Goal: Task Accomplishment & Management: Use online tool/utility

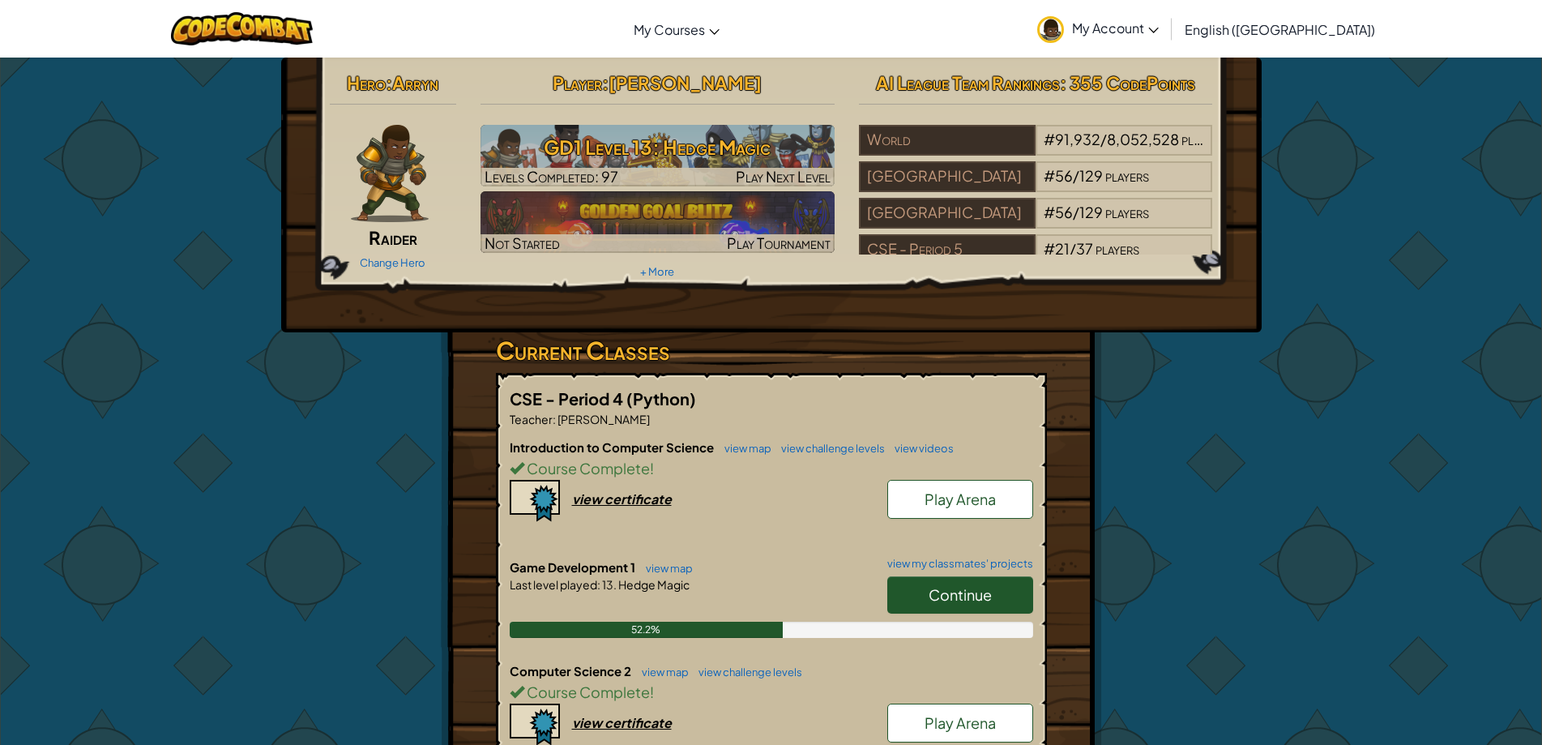
click at [937, 587] on span "Continue" at bounding box center [959, 594] width 63 height 19
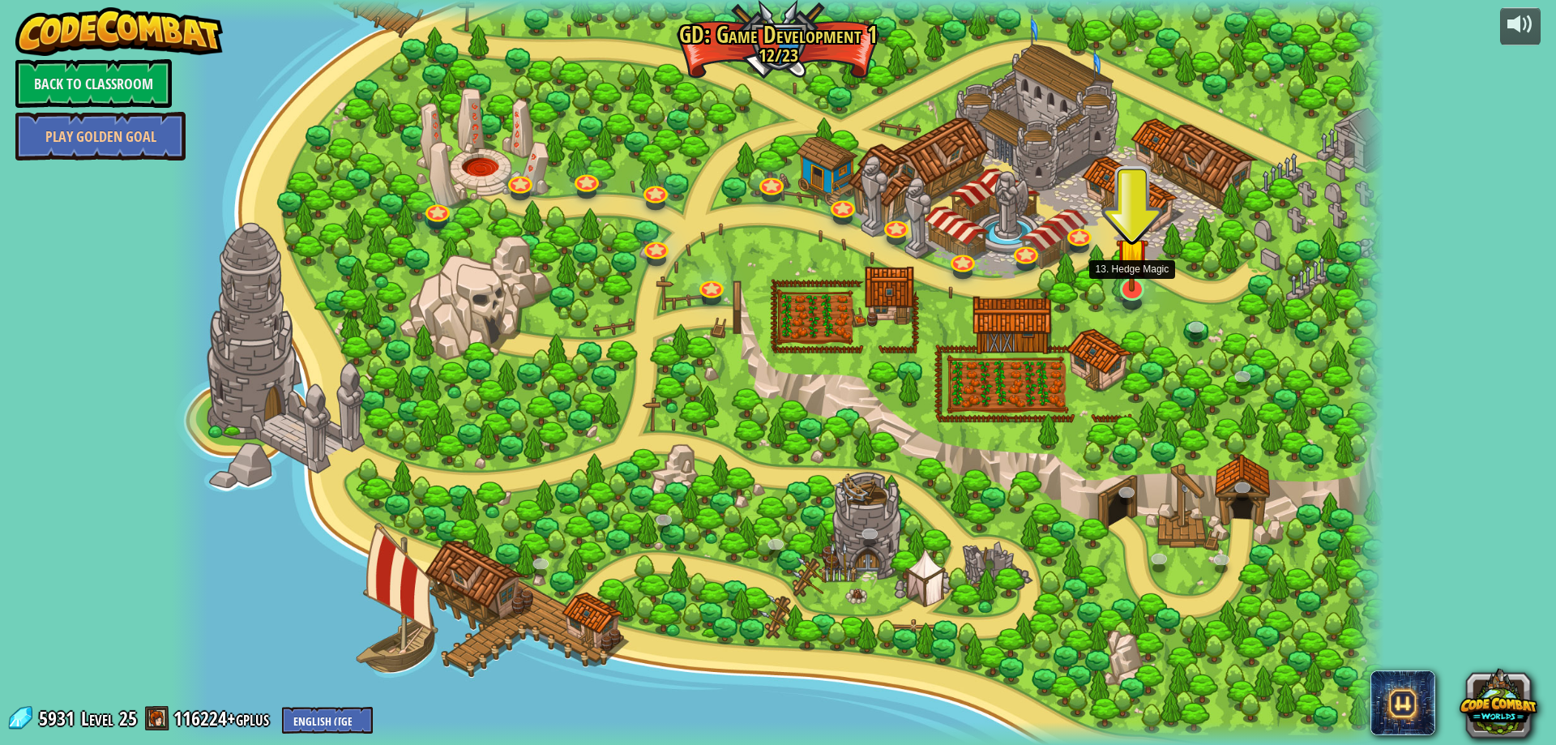
click at [1133, 284] on img at bounding box center [1132, 253] width 33 height 75
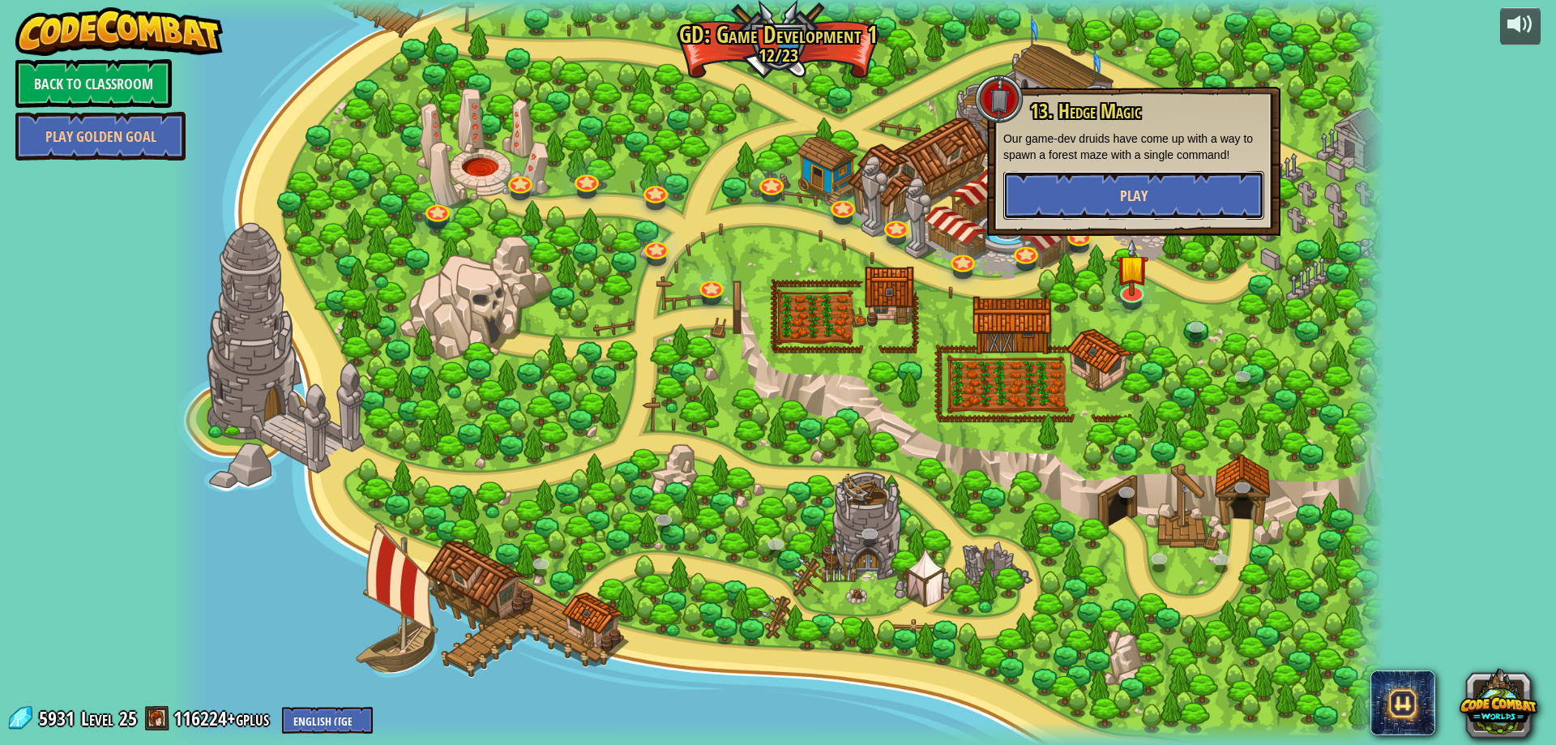
click at [1089, 197] on button "Play" at bounding box center [1133, 195] width 261 height 49
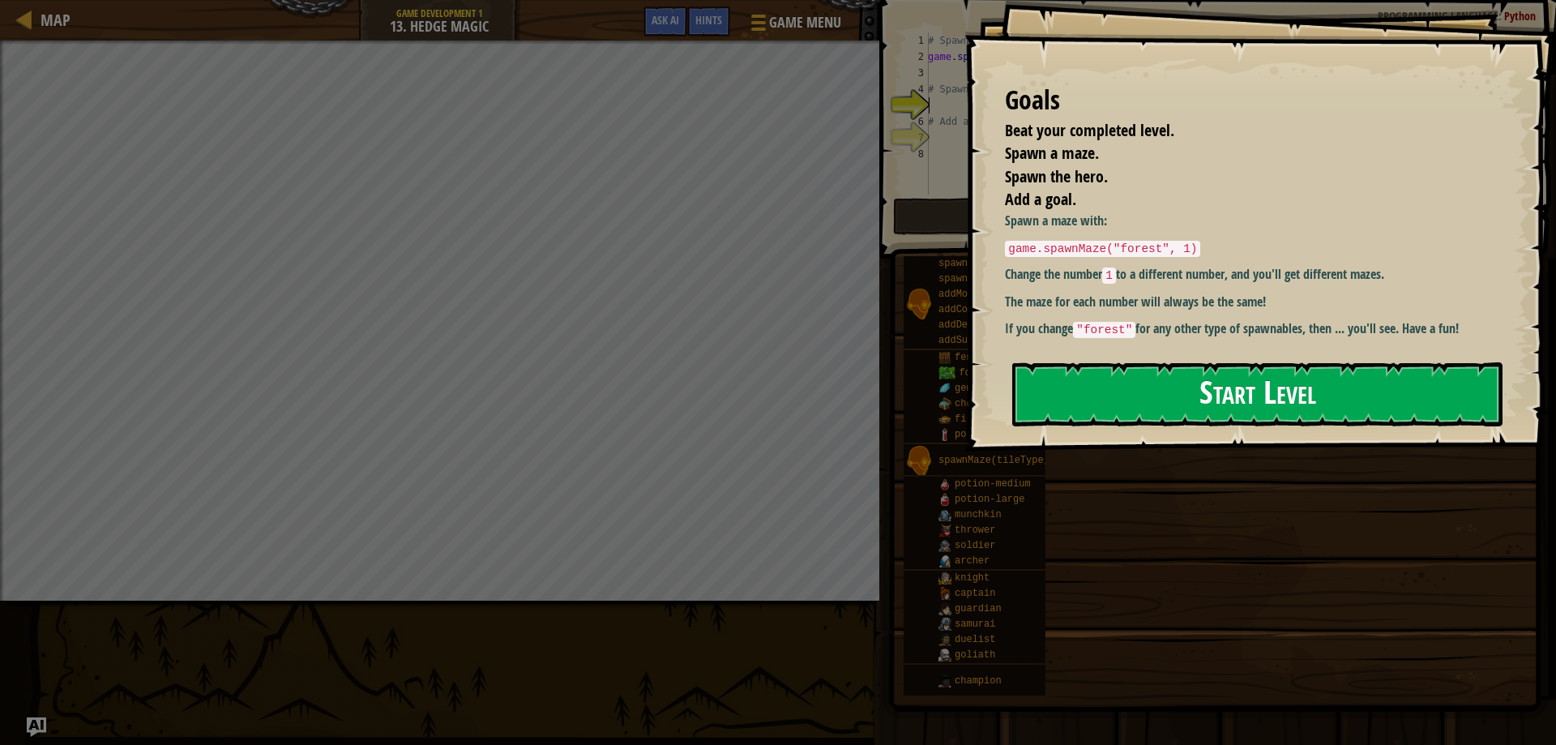
click at [1167, 378] on button "Start Level" at bounding box center [1257, 394] width 490 height 64
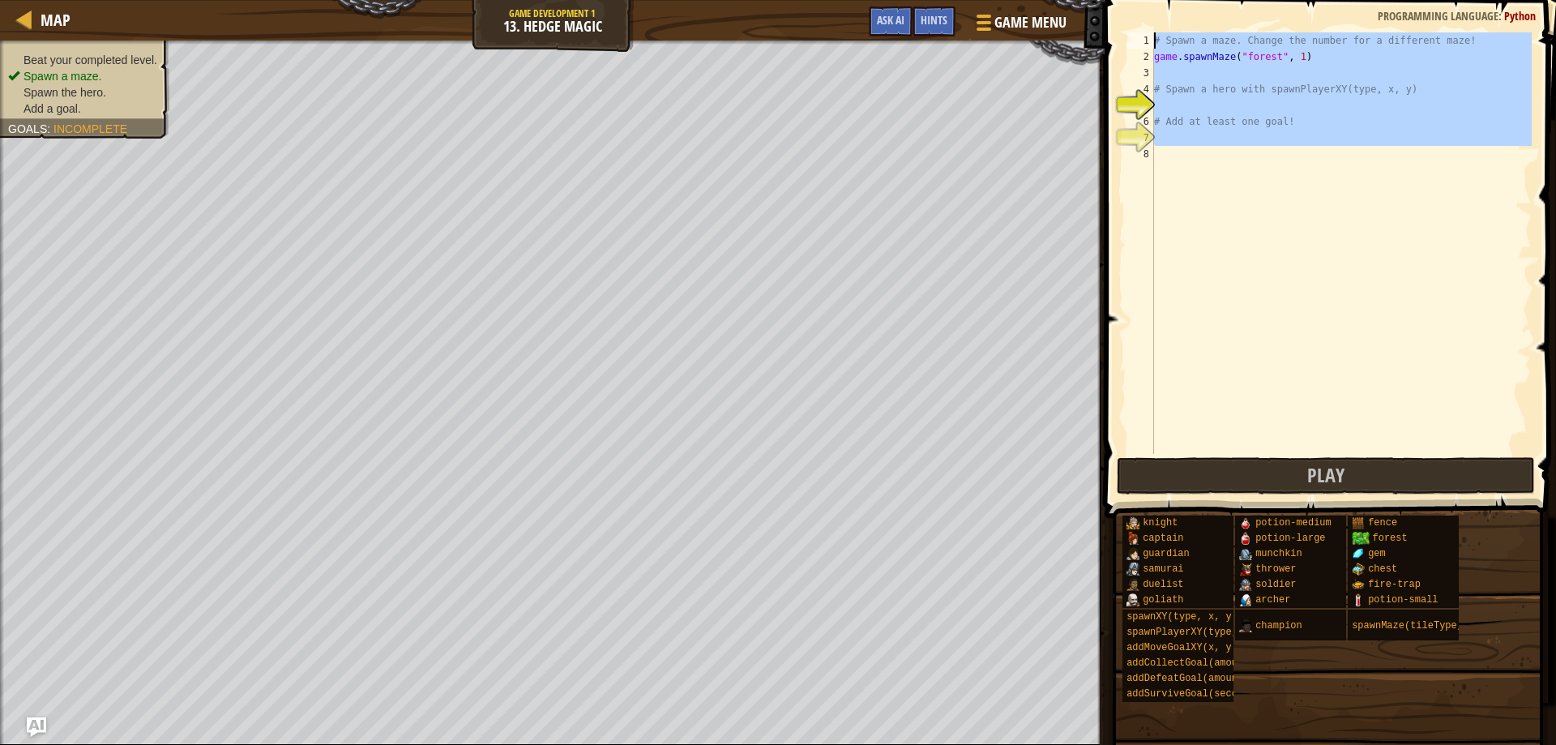
drag, startPoint x: 1202, startPoint y: 160, endPoint x: 1061, endPoint y: -5, distance: 216.6
click at [1061, 0] on html "Map Game Development 1 13. Hedge Magic Game Menu Done Hints Ask AI 1 הההההההההה…" at bounding box center [778, 0] width 1556 height 0
type textarea "# Spawn a maze. Change the number for a different maze! game.spawnMaze("forest"…"
drag, startPoint x: 1242, startPoint y: 231, endPoint x: 1235, endPoint y: 206, distance: 26.2
click at [1242, 228] on div "# Spawn a maze. Change the number for a different maze! game . spawnMaze ( "for…" at bounding box center [1340, 242] width 381 height 421
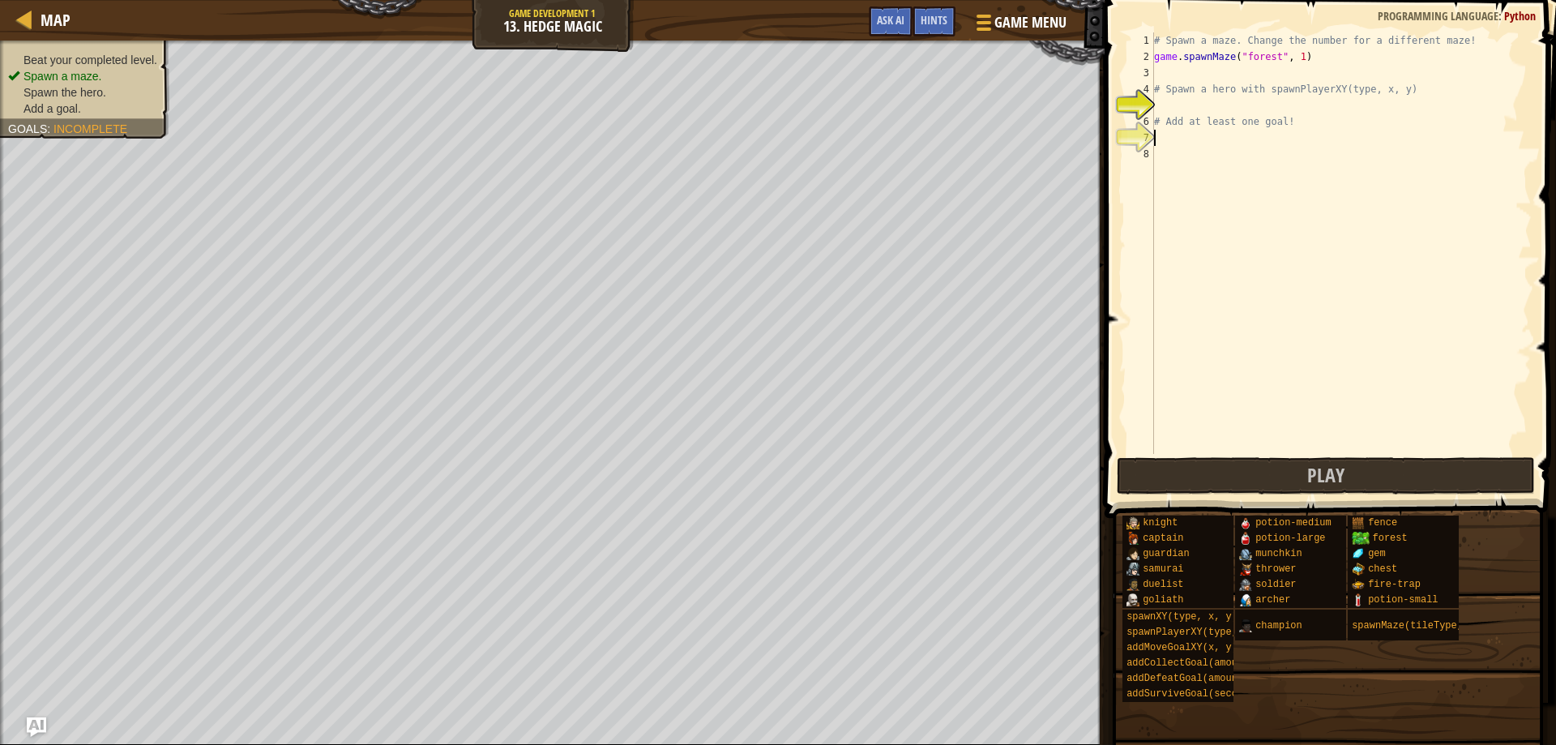
click at [1192, 135] on div "# Spawn a maze. Change the number for a different maze! game . spawnMaze ( "for…" at bounding box center [1340, 259] width 381 height 454
click at [1171, 101] on div "# Spawn a maze. Change the number for a different maze! game . spawnMaze ( "for…" at bounding box center [1340, 259] width 381 height 454
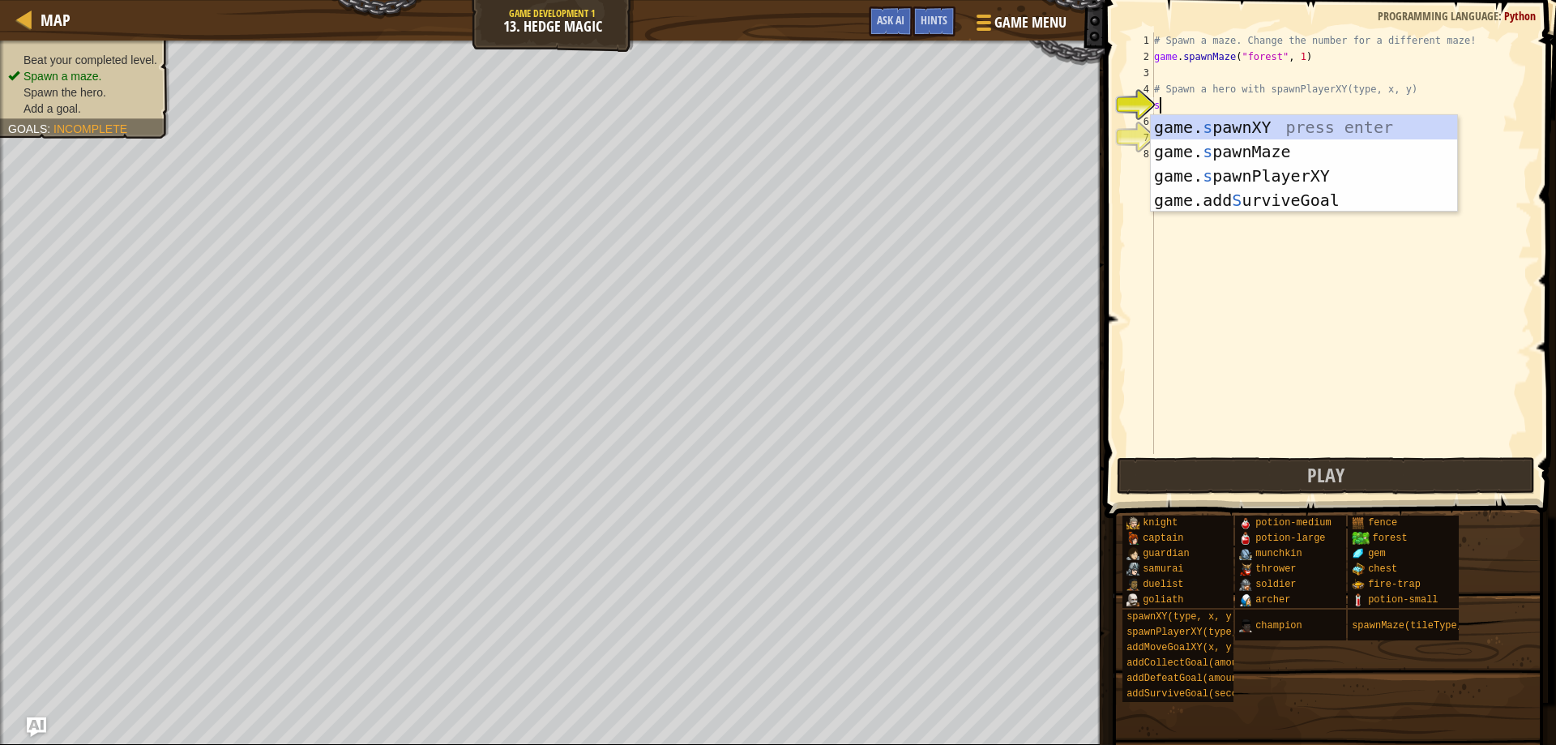
scroll to position [7, 0]
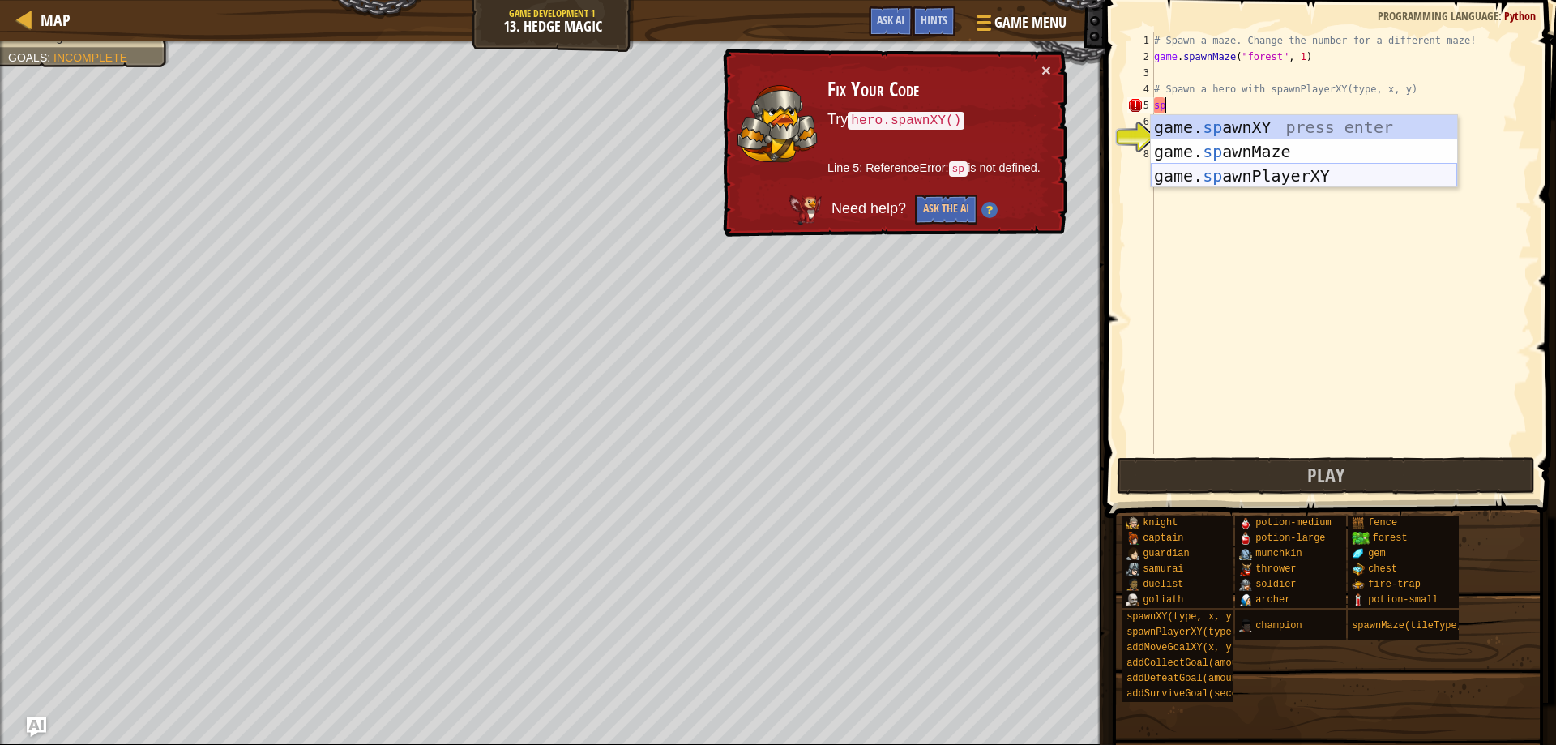
click at [1238, 174] on div "game. sp awnXY press enter game. sp awnMaze press enter game. sp awnPlayerXY pr…" at bounding box center [1303, 176] width 306 height 122
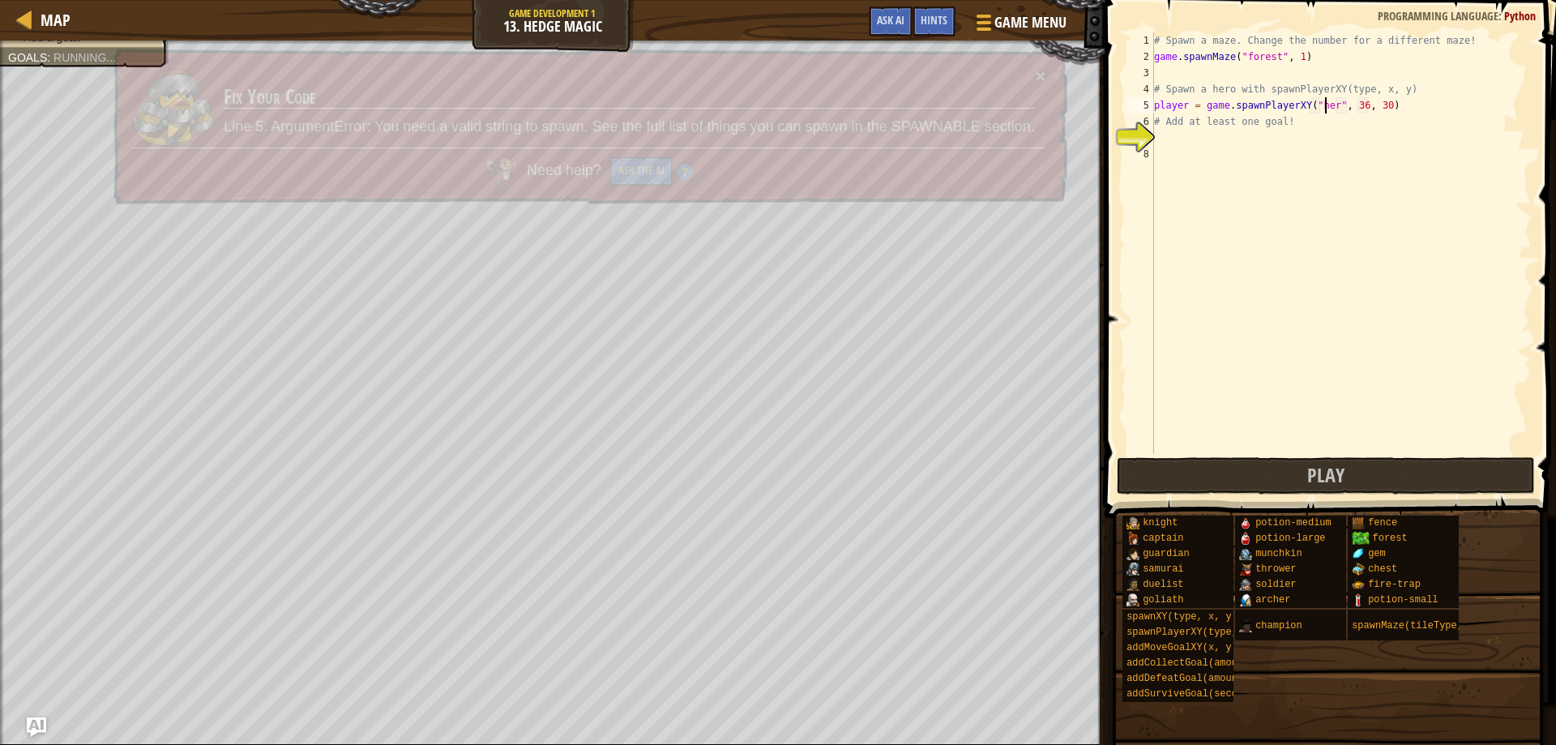
scroll to position [7, 15]
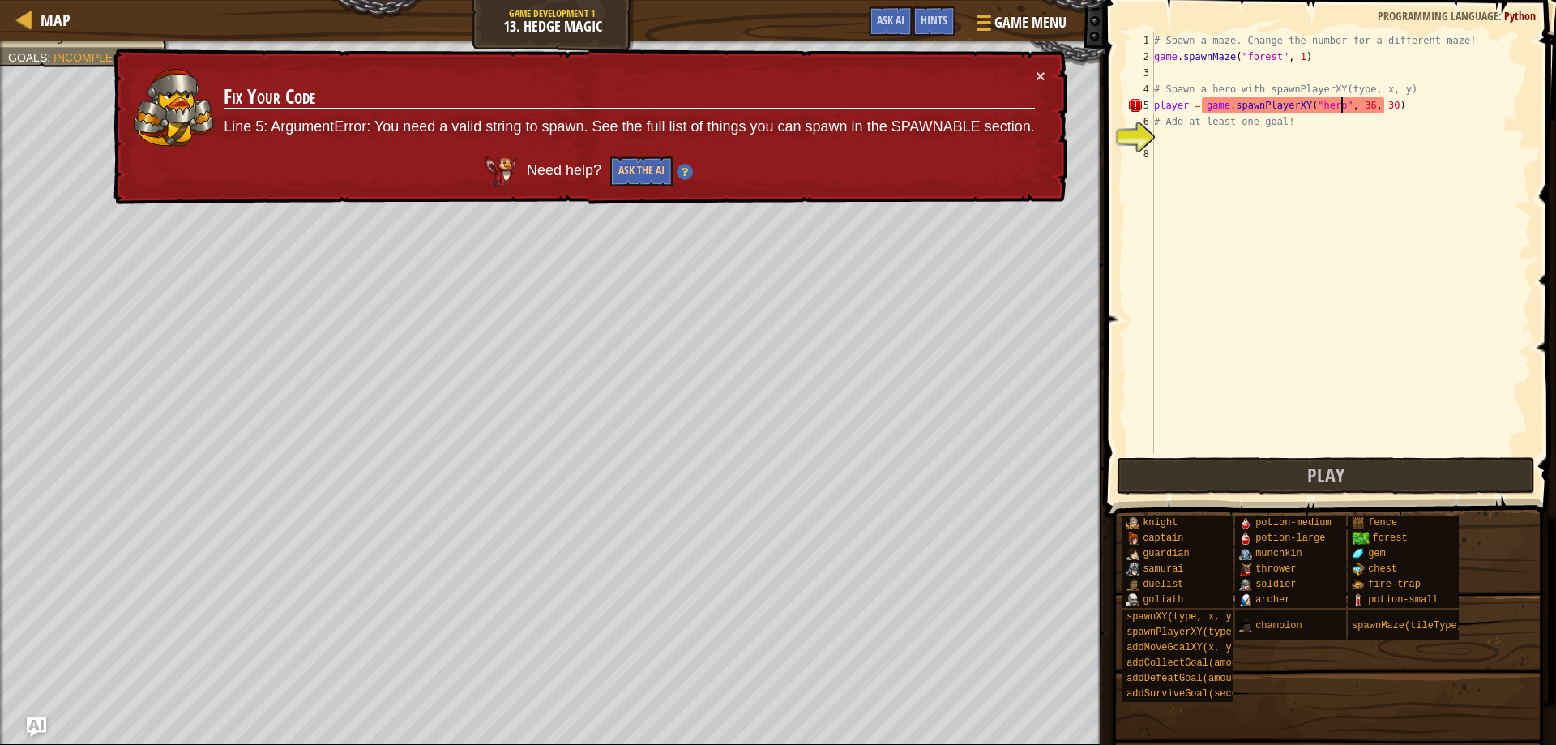
click at [1344, 104] on div "# Spawn a maze. Change the number for a different maze! game . spawnMaze ( "for…" at bounding box center [1340, 259] width 381 height 454
type textarea "player = game.spawnPlayerXY("hero", 36, 30)"
click at [1350, 105] on div "# Spawn a maze. Change the number for a different maze! game . spawnMaze ( "for…" at bounding box center [1340, 242] width 381 height 421
click at [1350, 105] on div "# Spawn a maze. Change the number for a different maze! game . spawnMaze ( "for…" at bounding box center [1340, 259] width 381 height 454
click at [1214, 141] on div "# Spawn a maze. Change the number for a different maze! game . spawnMaze ( "for…" at bounding box center [1340, 259] width 381 height 454
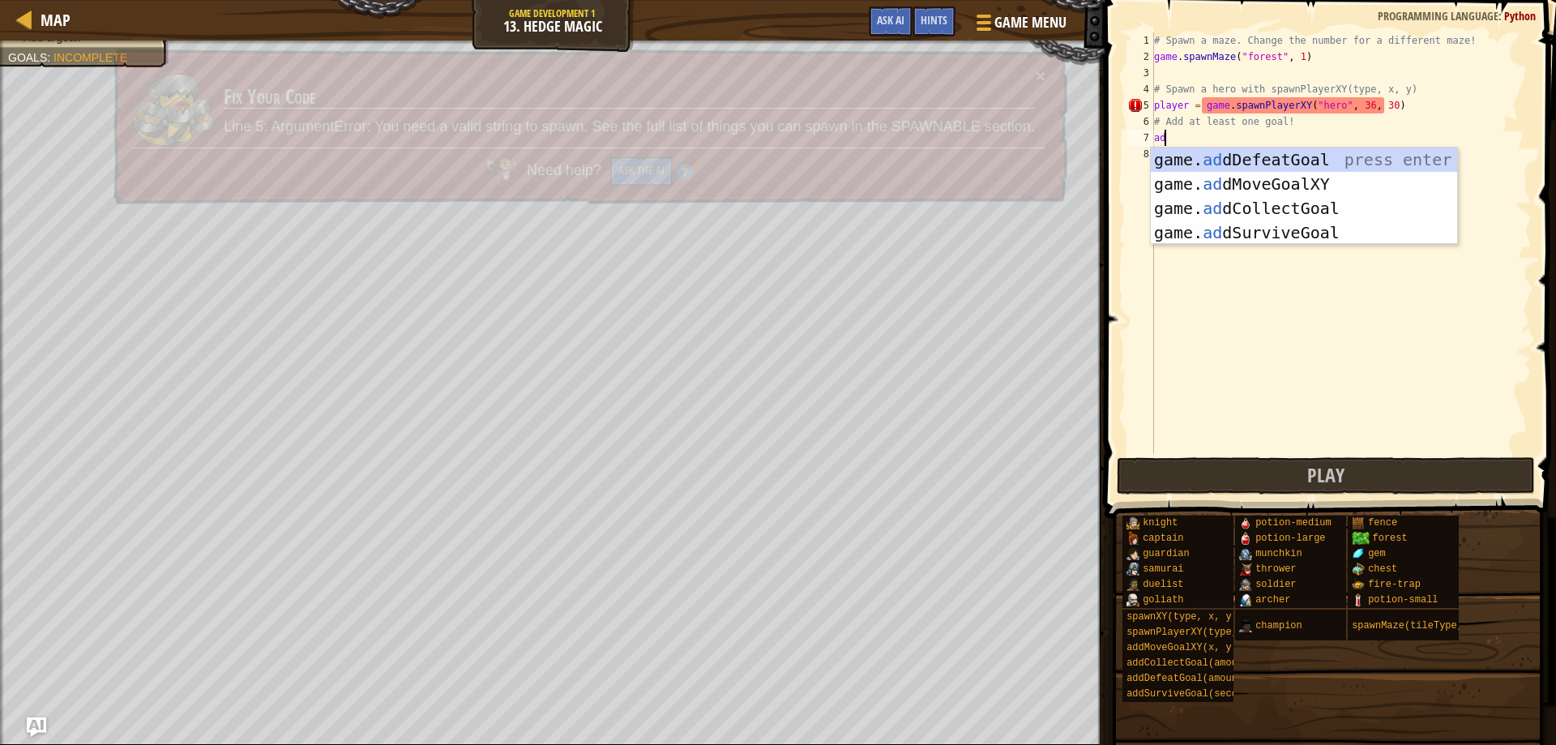
scroll to position [7, 1]
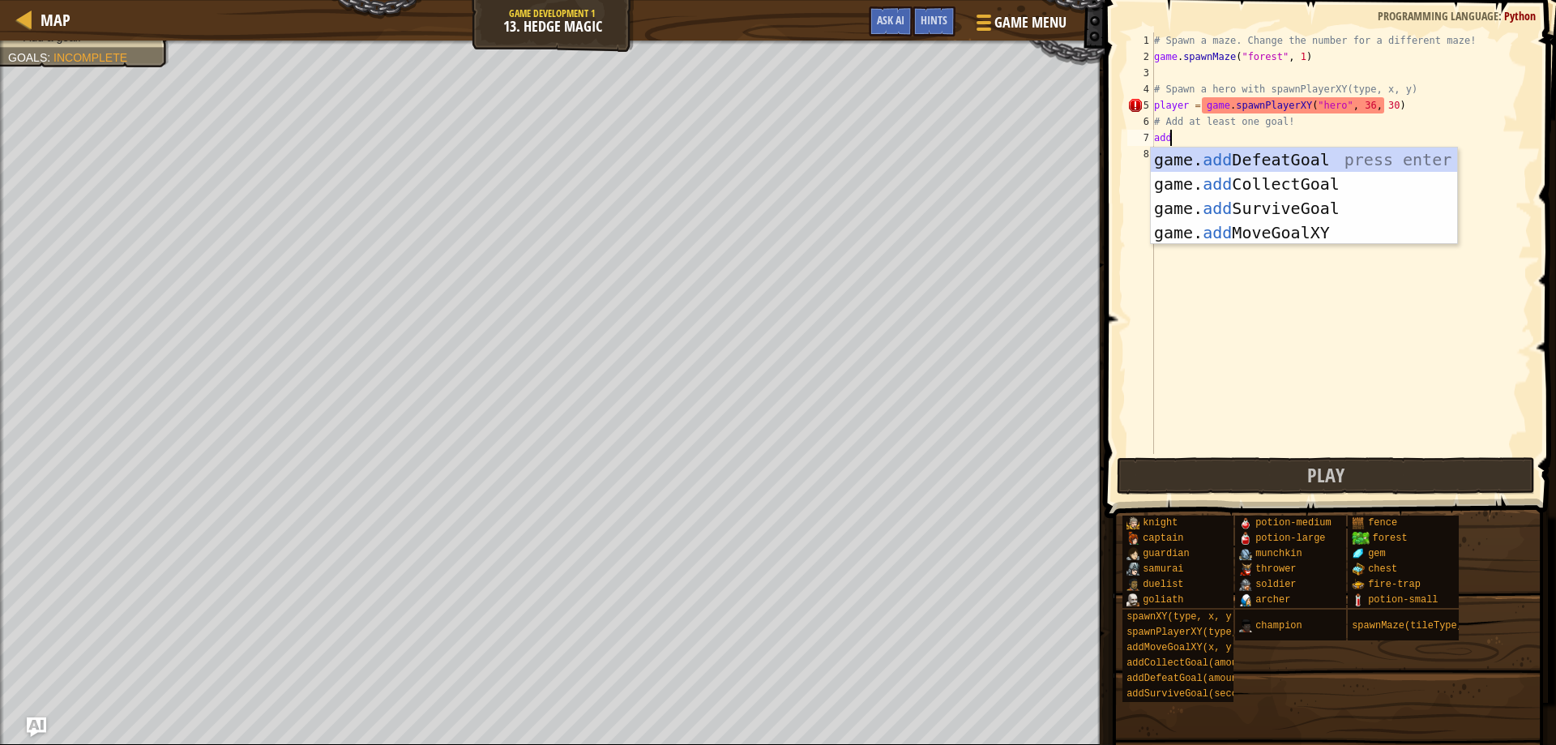
drag, startPoint x: 1287, startPoint y: 145, endPoint x: 1277, endPoint y: 177, distance: 33.3
click at [1287, 160] on div "# Spawn a maze. Change the number for a different maze! game . spawnMaze ( "for…" at bounding box center [1340, 259] width 381 height 454
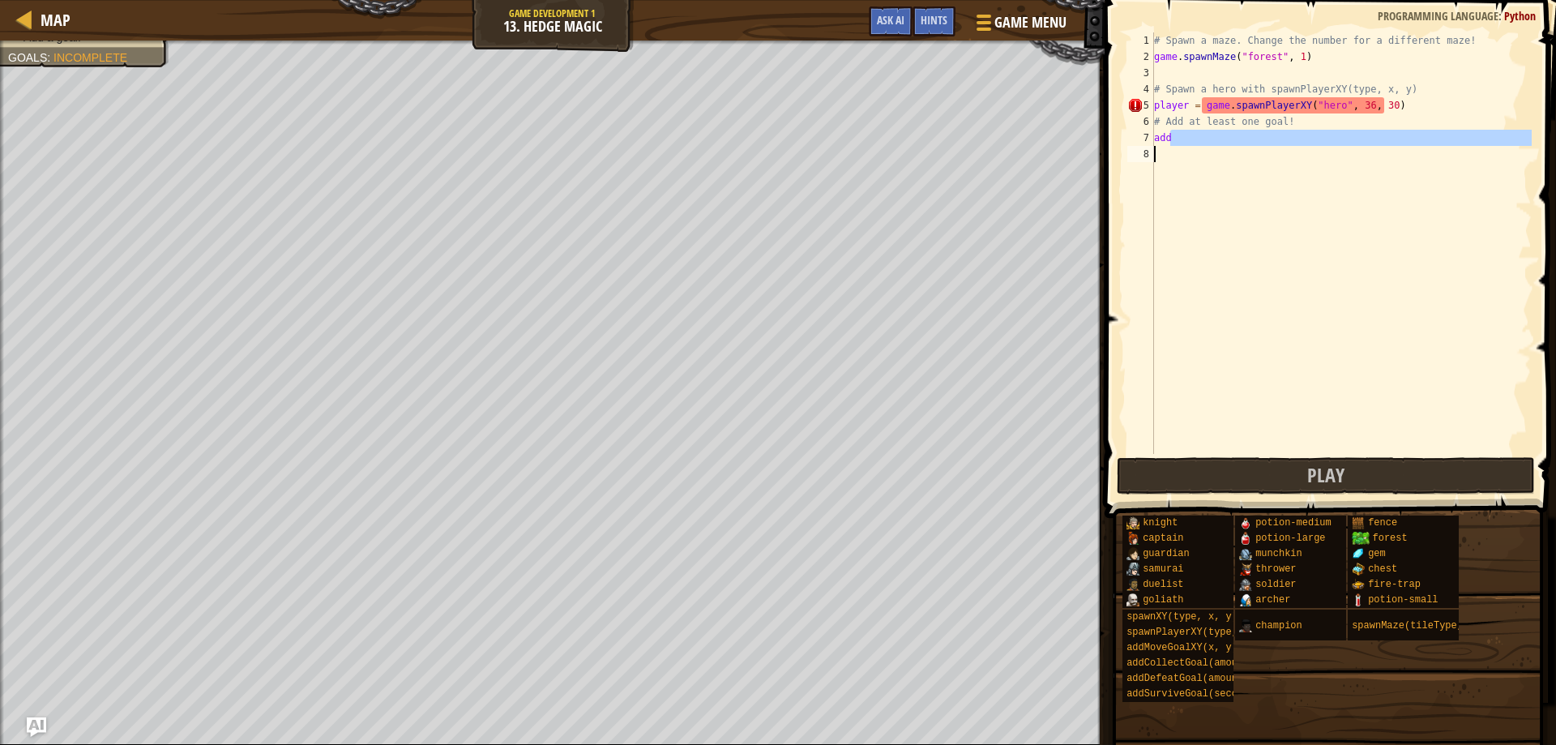
click at [1236, 144] on div "# Spawn a maze. Change the number for a different maze! game . spawnMaze ( "for…" at bounding box center [1340, 242] width 381 height 421
type textarea "add"
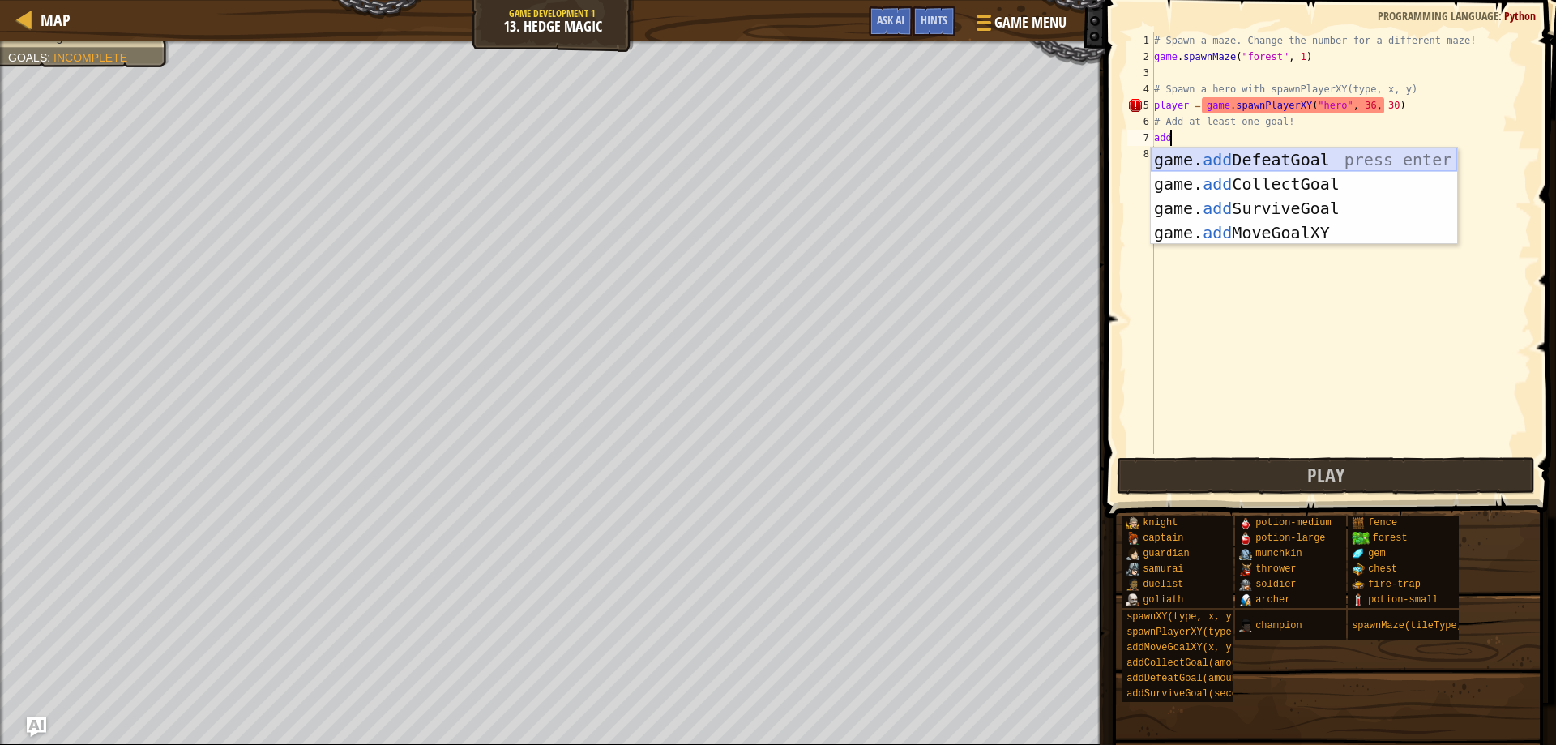
drag, startPoint x: 1235, startPoint y: 154, endPoint x: 1249, endPoint y: 149, distance: 15.4
click at [1236, 155] on div "game. add DefeatGoal press enter game. add CollectGoal press enter game. add Su…" at bounding box center [1303, 220] width 306 height 146
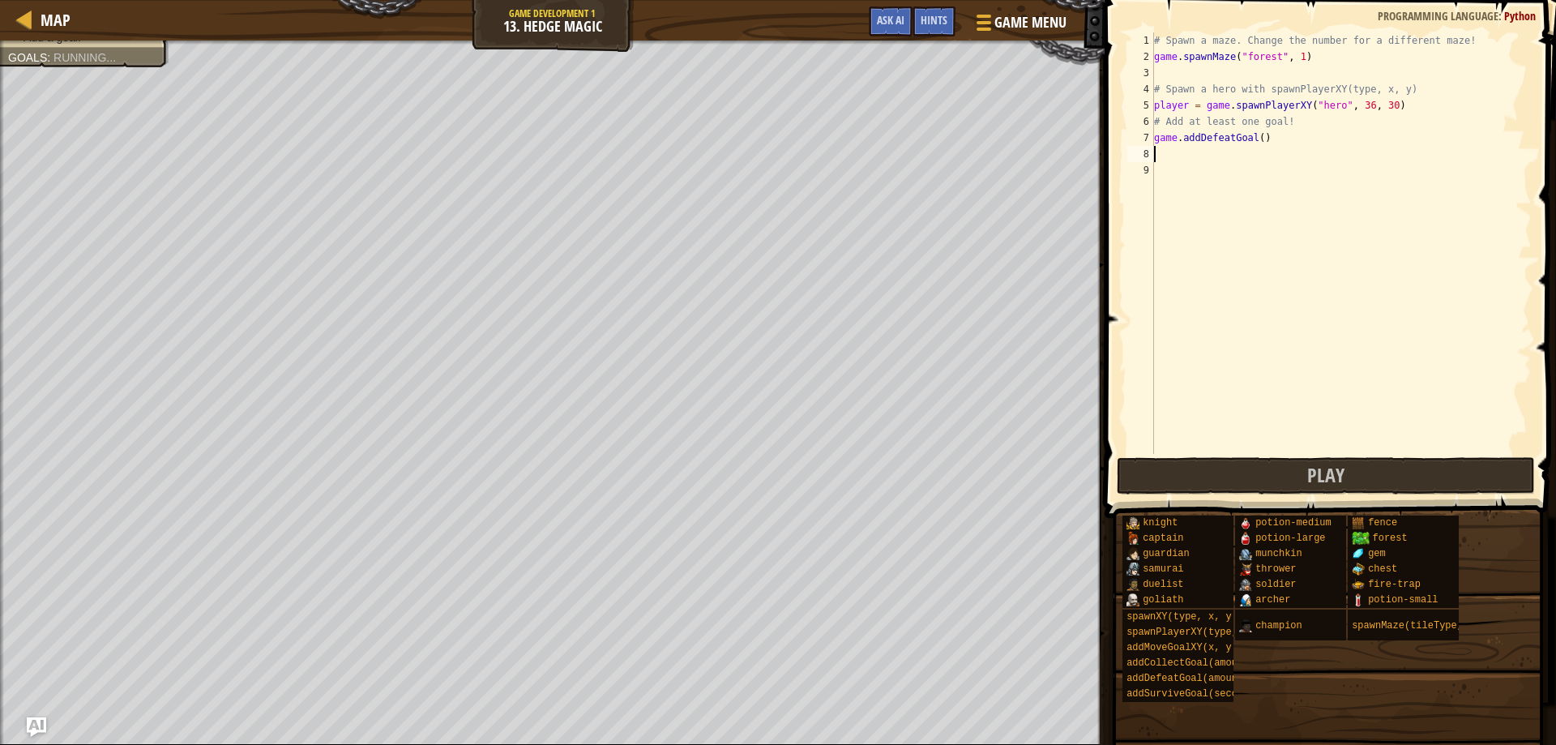
scroll to position [7, 0]
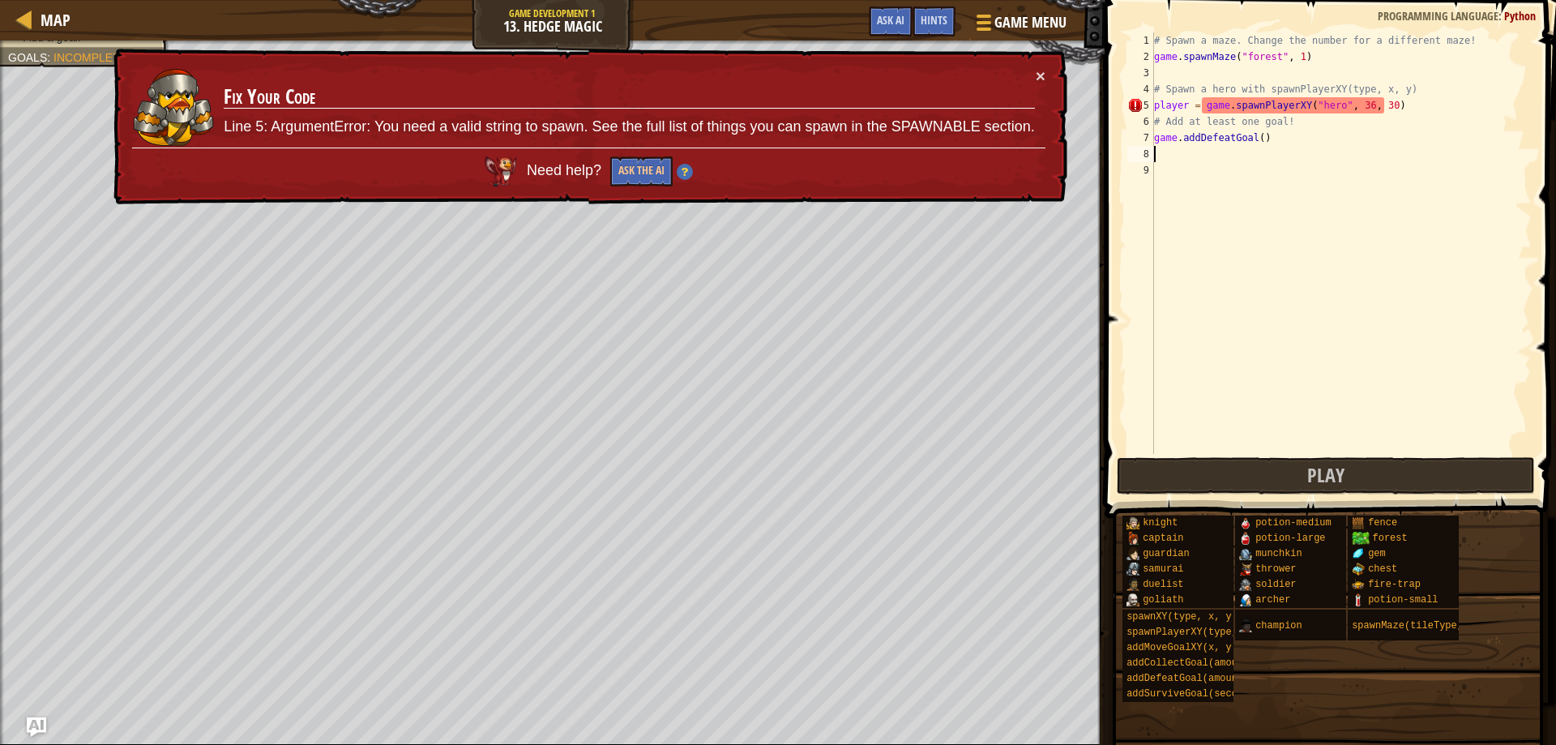
click at [1322, 96] on div "# Spawn a maze. Change the number for a different maze! game . spawnMaze ( "for…" at bounding box center [1340, 259] width 381 height 454
click at [1329, 110] on div "# Spawn a maze. Change the number for a different maze! game . spawnMaze ( "for…" at bounding box center [1340, 259] width 381 height 454
drag, startPoint x: 1321, startPoint y: 111, endPoint x: 1322, endPoint y: 102, distance: 8.9
click at [1322, 102] on div "# Spawn a maze. Change the number for a different maze! game . spawnMaze ( "for…" at bounding box center [1340, 259] width 381 height 454
click at [1372, 99] on div "# Spawn a maze. Change the number for a different maze! game . spawnMaze ( "for…" at bounding box center [1340, 259] width 381 height 454
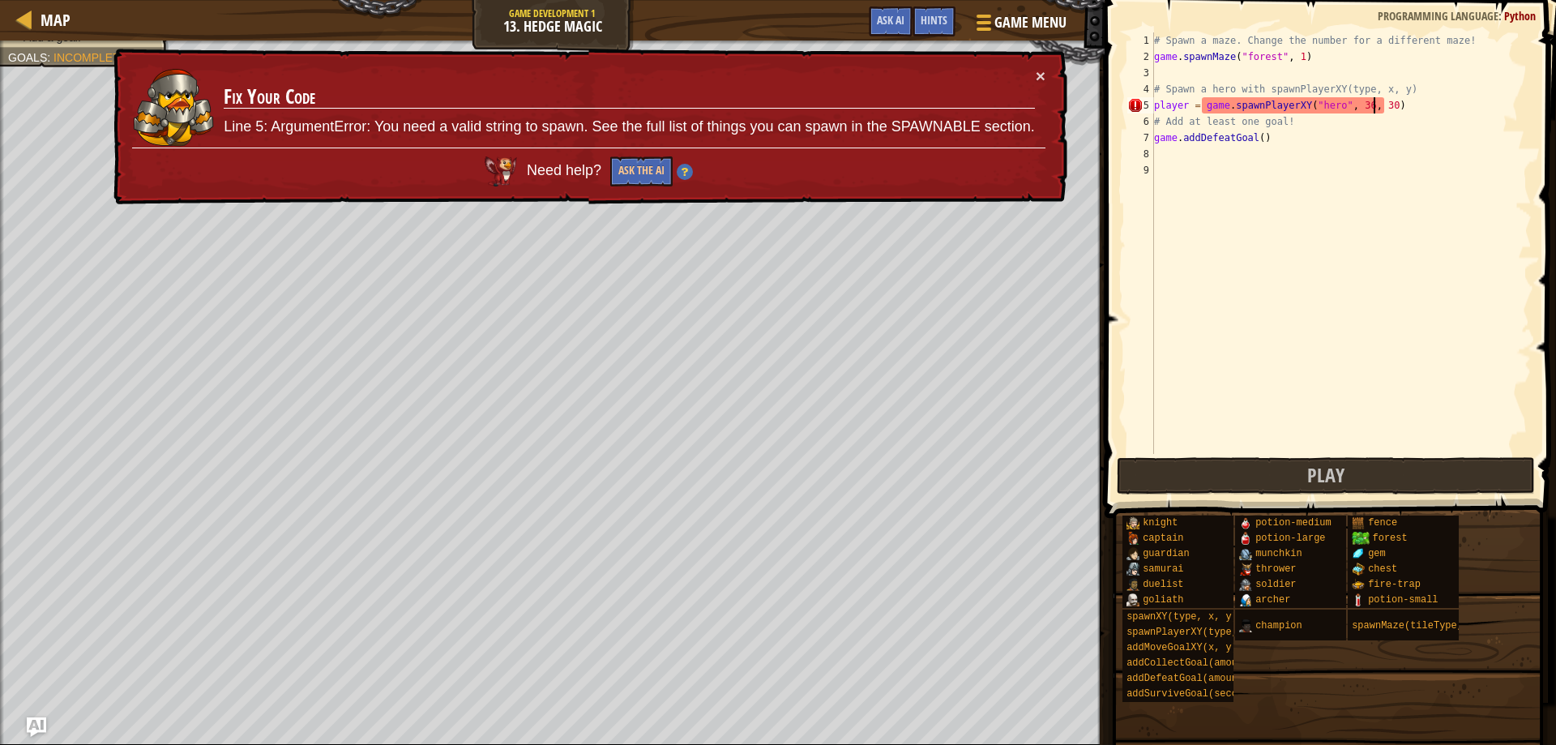
click at [1372, 99] on div "# Spawn a maze. Change the number for a different maze! game . spawnMaze ( "for…" at bounding box center [1340, 259] width 381 height 454
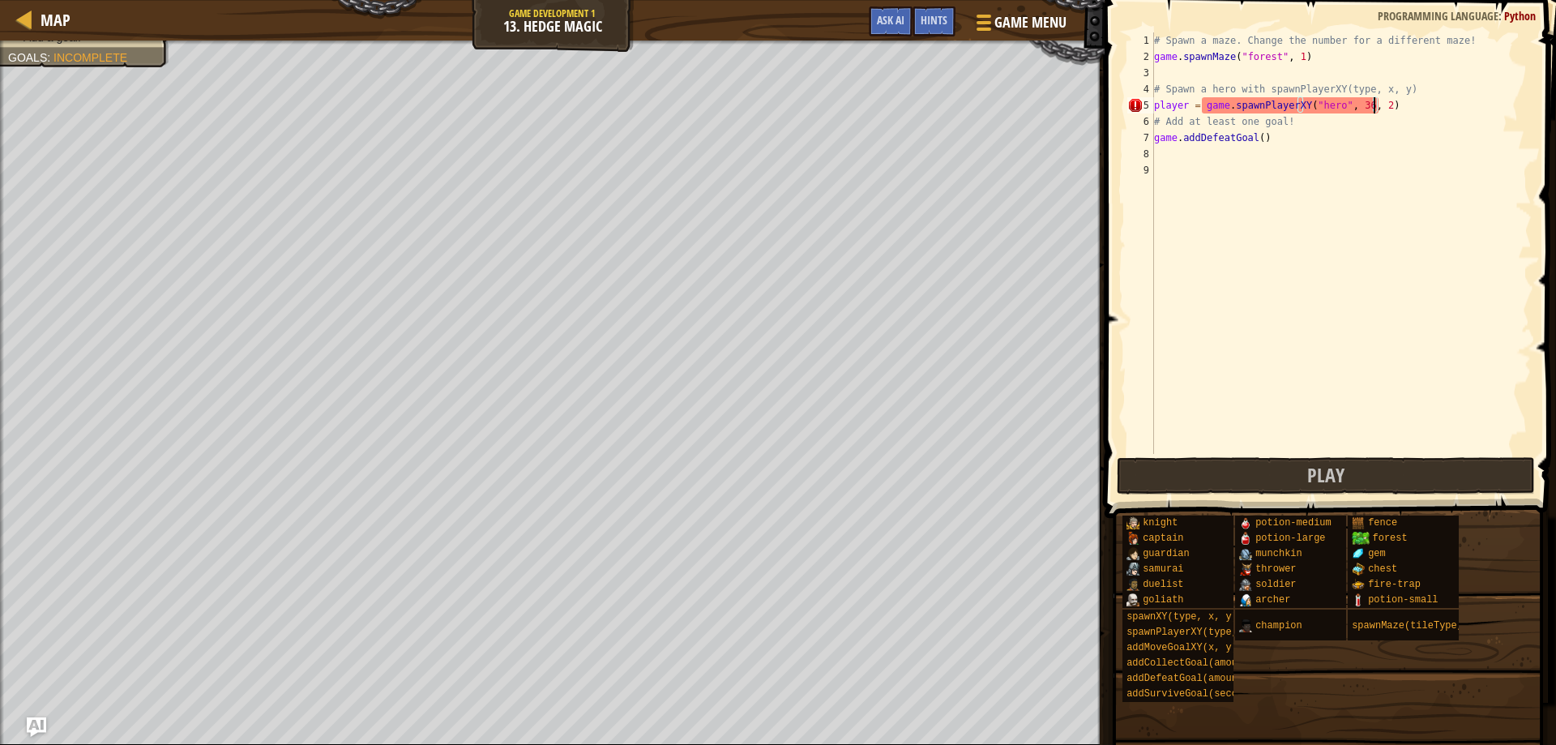
scroll to position [7, 19]
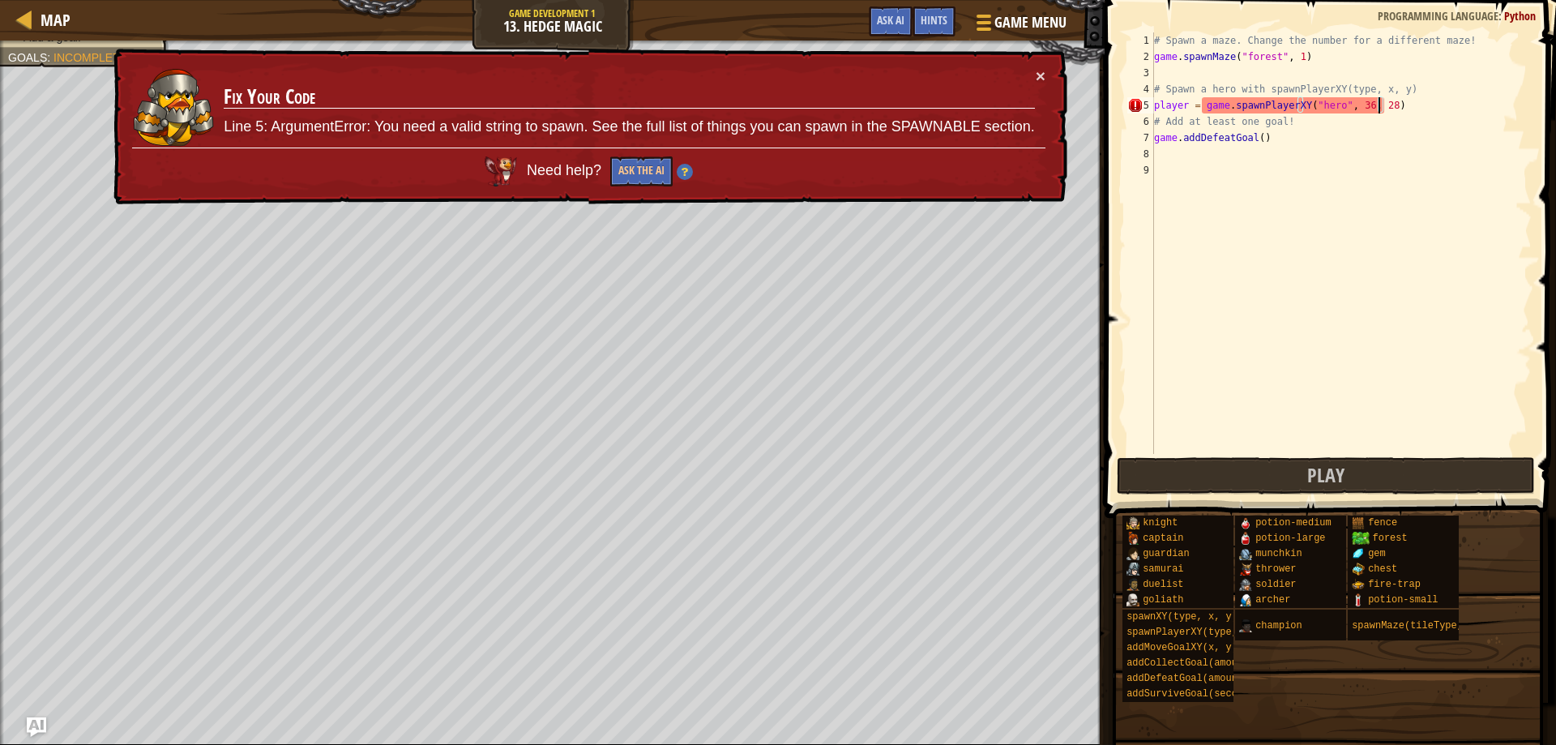
click at [1396, 93] on div "# Spawn a maze. Change the number for a different maze! game . spawnMaze ( "for…" at bounding box center [1340, 259] width 381 height 454
click at [1396, 105] on div "# Spawn a maze. Change the number for a different maze! game . spawnMaze ( "for…" at bounding box center [1340, 259] width 381 height 454
click at [1189, 109] on div "# Spawn a maze. Change the number for a different maze! game . spawnMaze ( "for…" at bounding box center [1340, 259] width 381 height 454
type textarea "player = game.spawnPlayerXY("hero", 36, 28)"
click at [646, 156] on div "Need help? Ask the AI" at bounding box center [588, 166] width 914 height 55
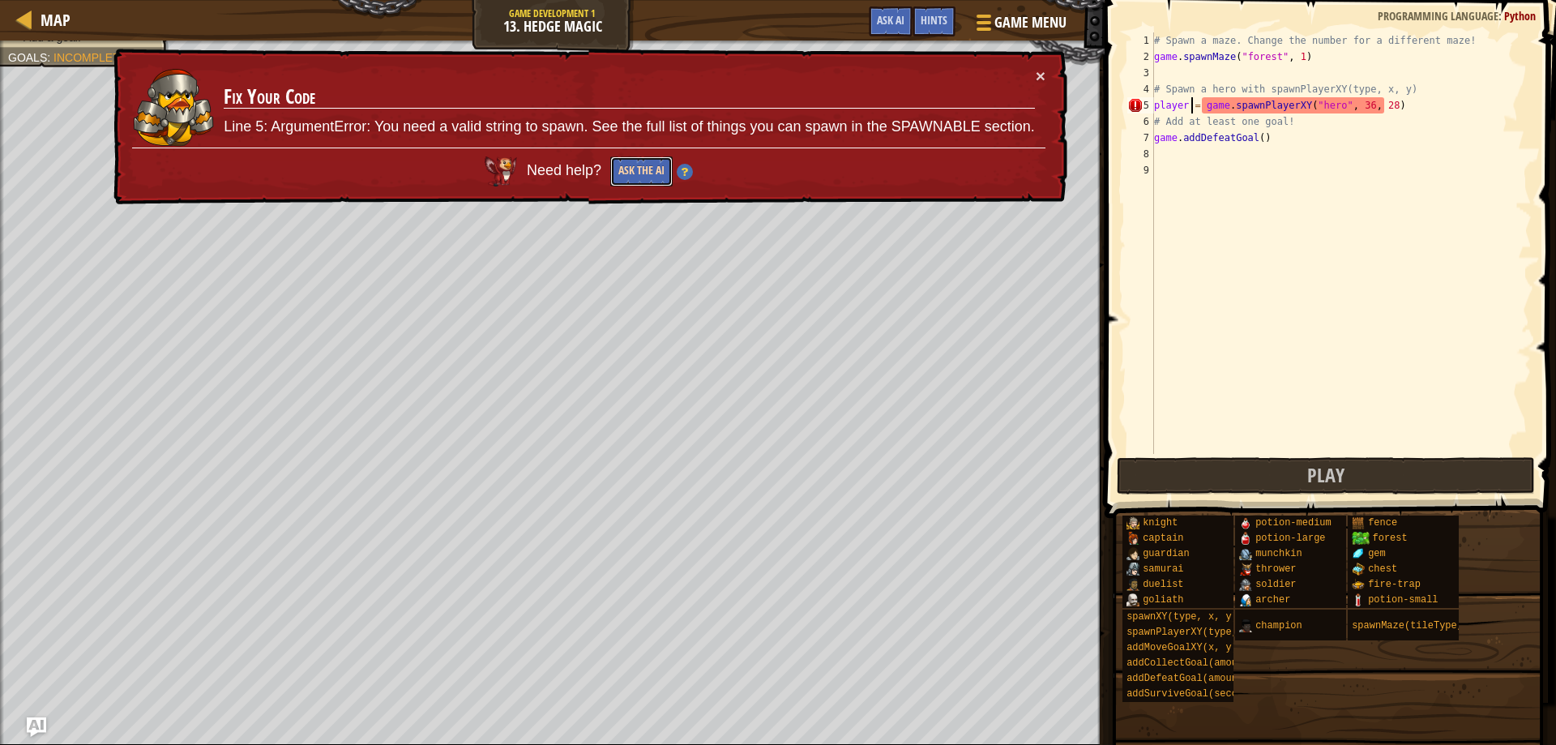
click at [646, 167] on button "Ask the AI" at bounding box center [640, 171] width 62 height 31
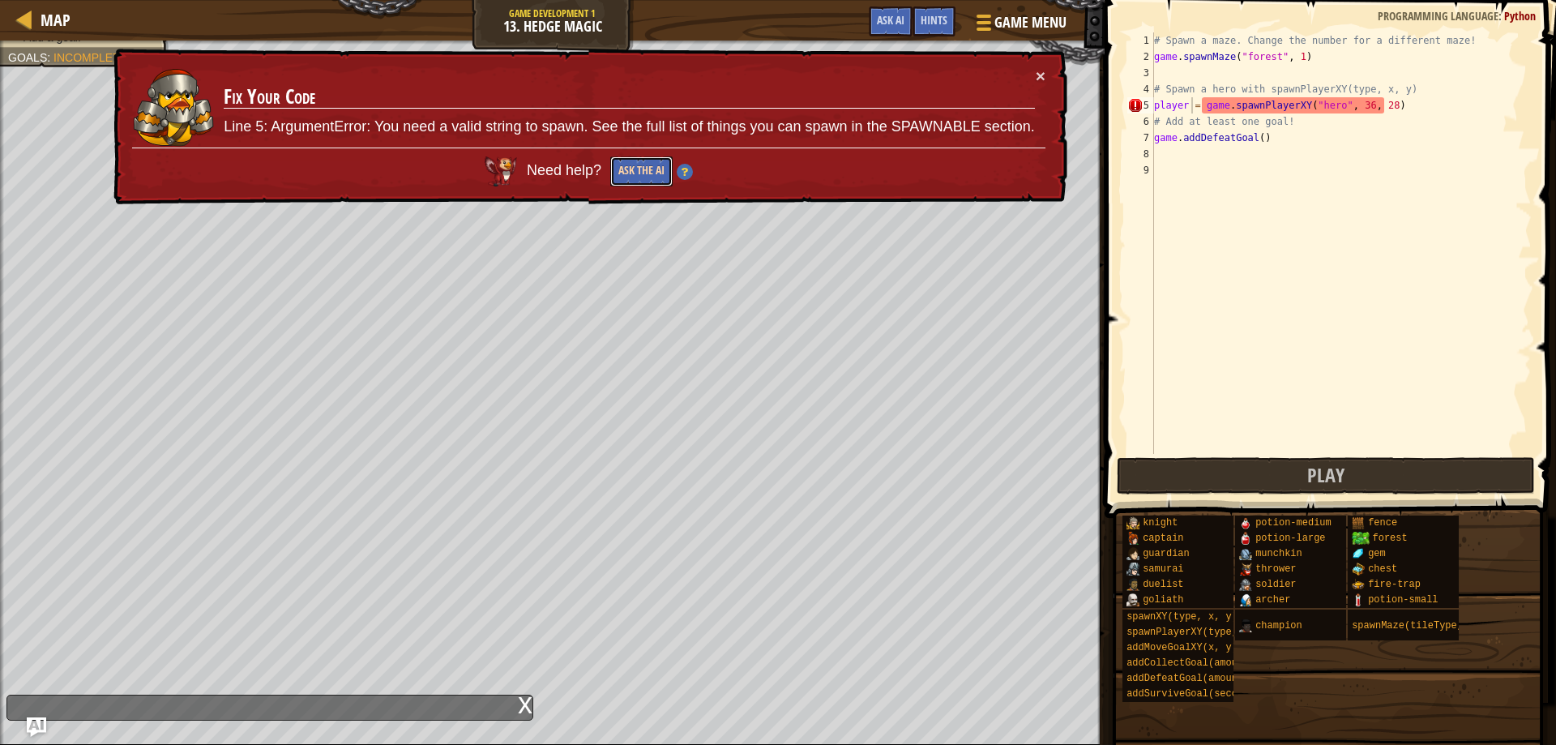
drag, startPoint x: 630, startPoint y: 158, endPoint x: 627, endPoint y: 166, distance: 8.5
click at [628, 165] on button "Ask the AI" at bounding box center [641, 171] width 62 height 30
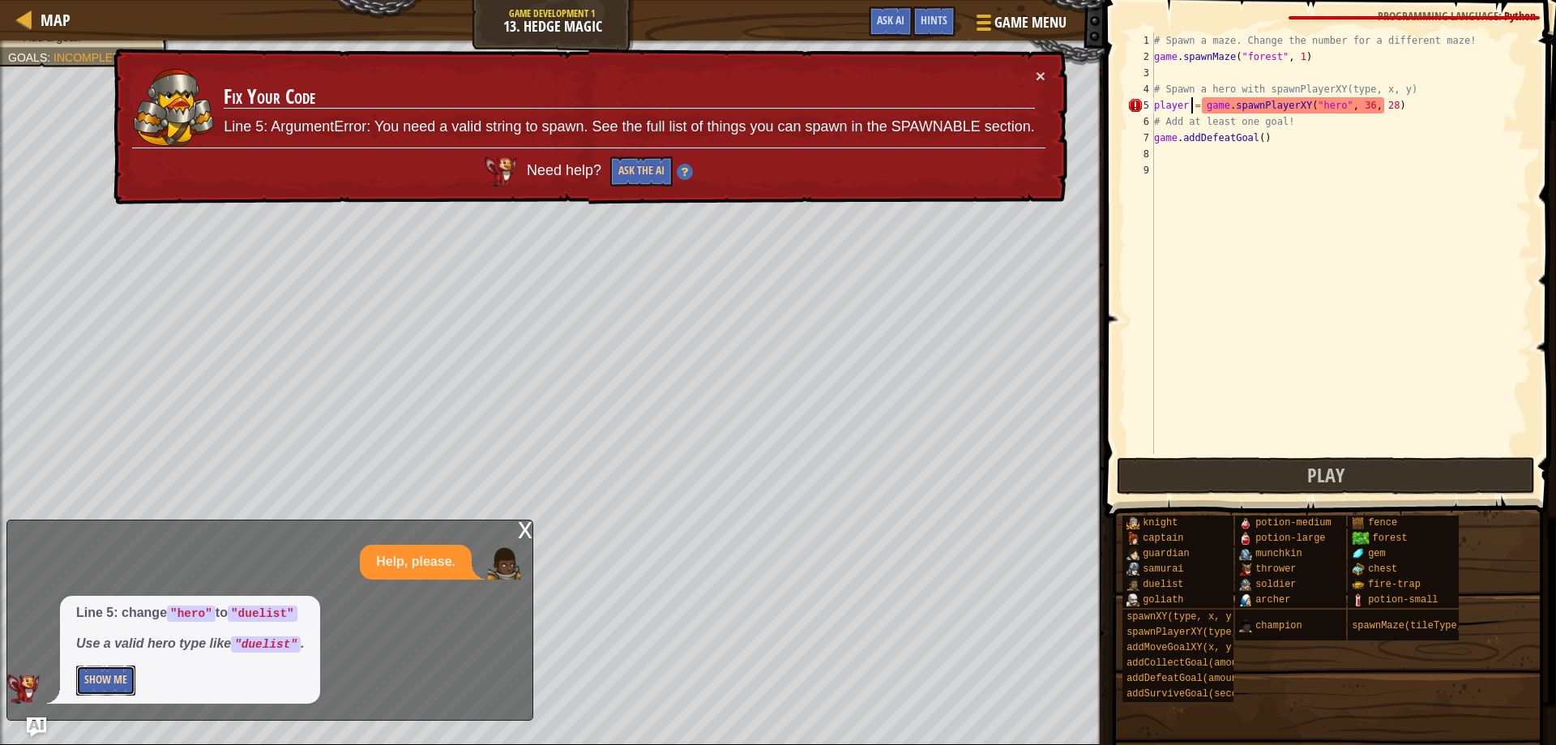
click at [103, 669] on button "Show Me" at bounding box center [105, 680] width 59 height 30
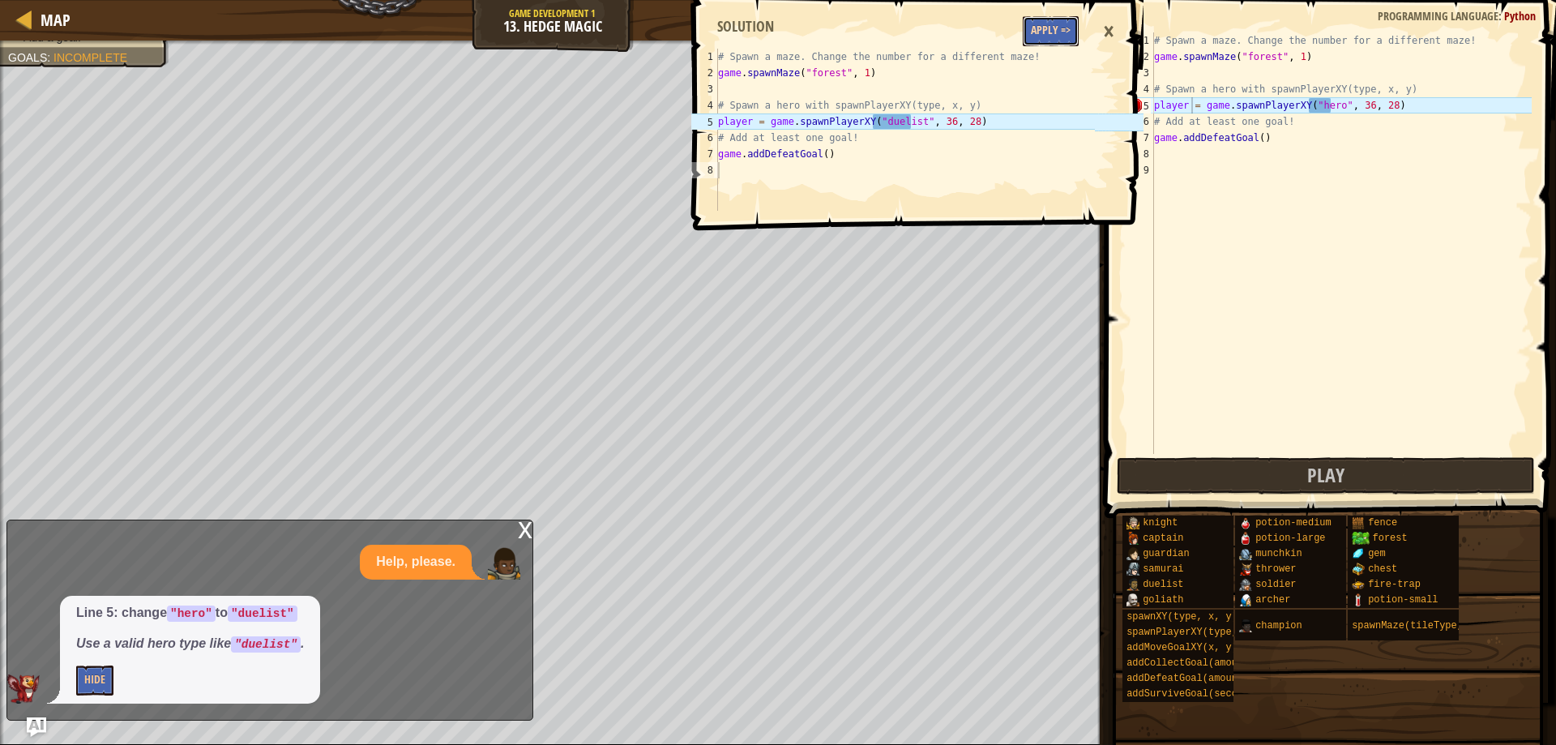
click at [1052, 28] on button "Apply =>" at bounding box center [1050, 31] width 56 height 30
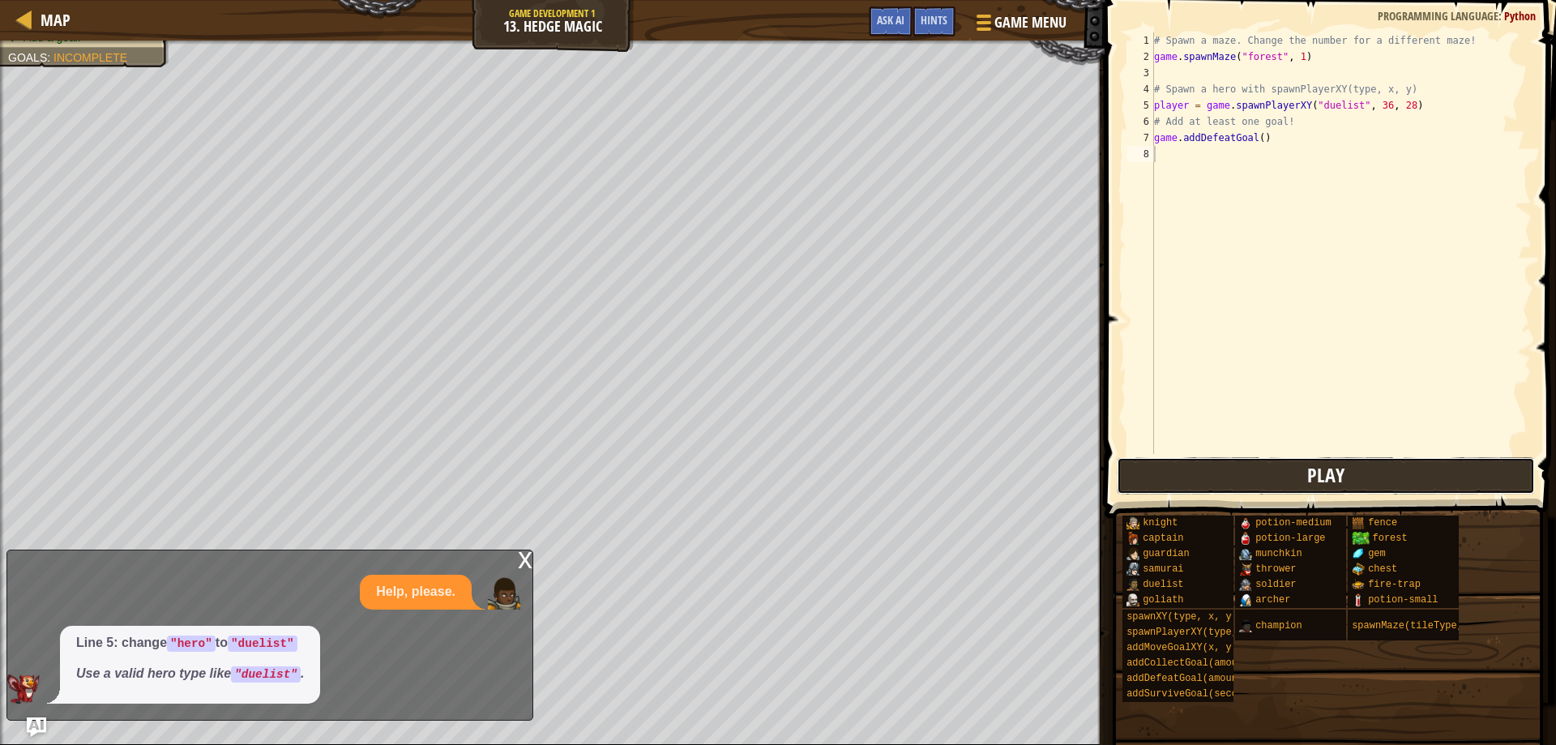
click at [1358, 471] on button "Play" at bounding box center [1325, 475] width 419 height 37
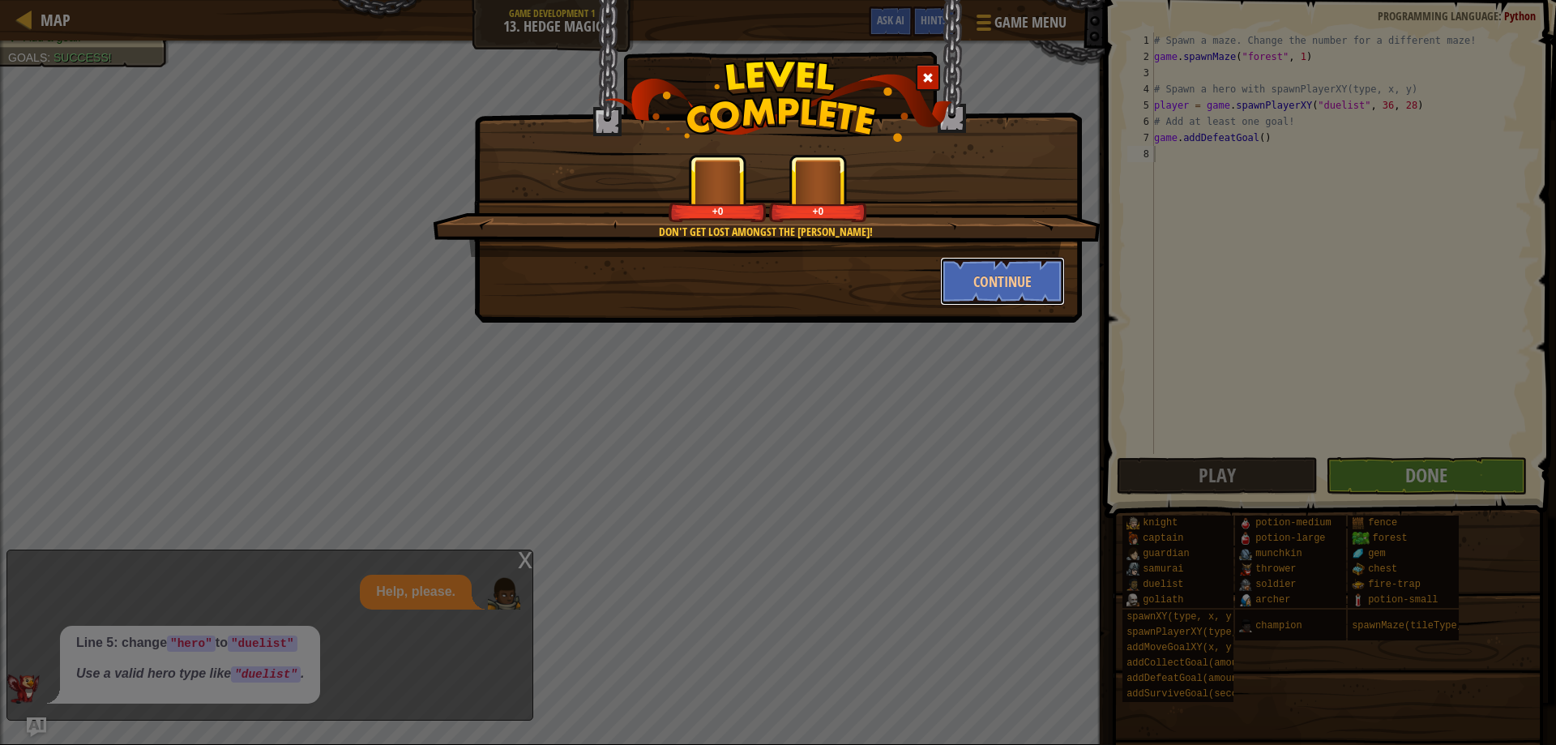
click at [1037, 296] on button "Continue" at bounding box center [1003, 281] width 126 height 49
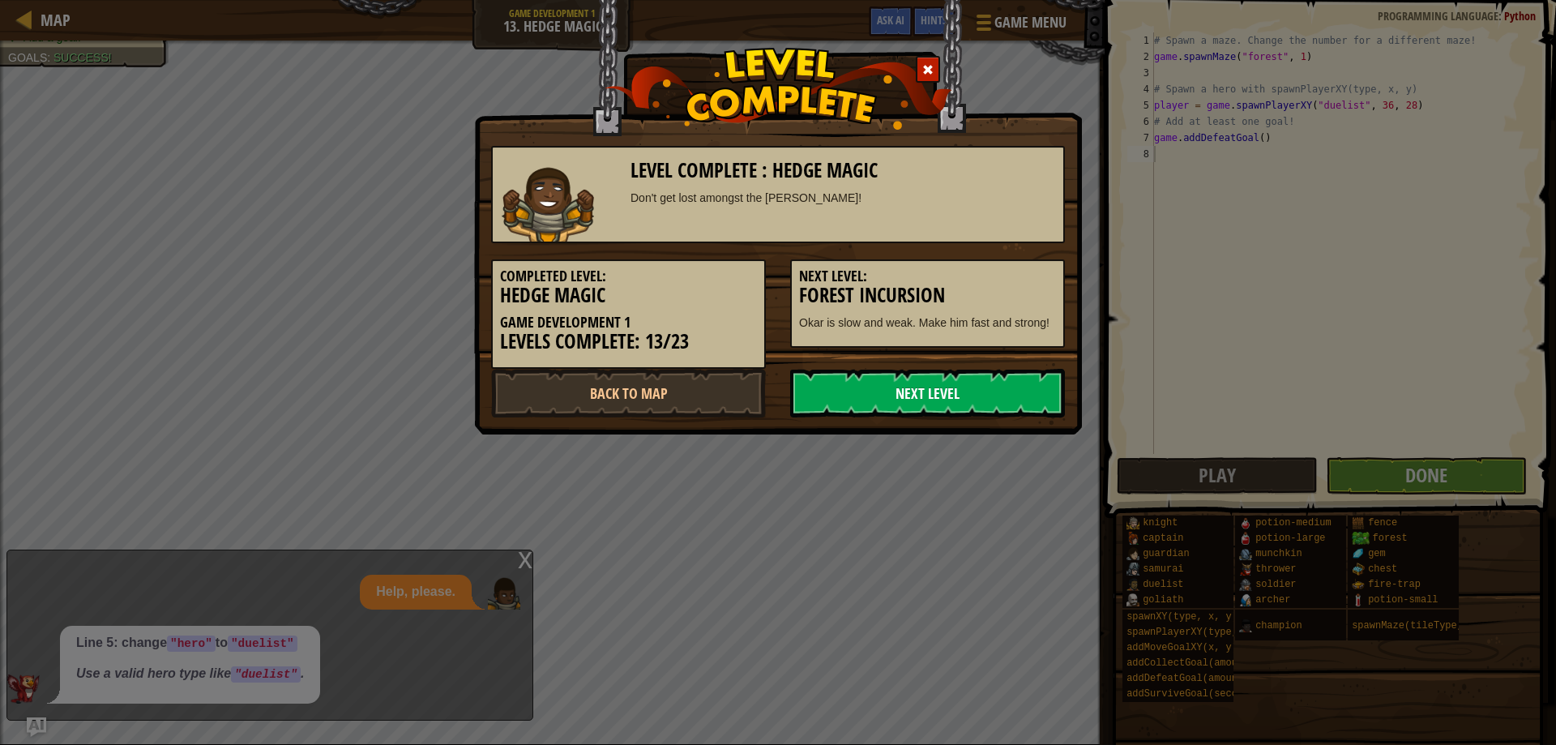
click at [961, 390] on link "Next Level" at bounding box center [927, 393] width 275 height 49
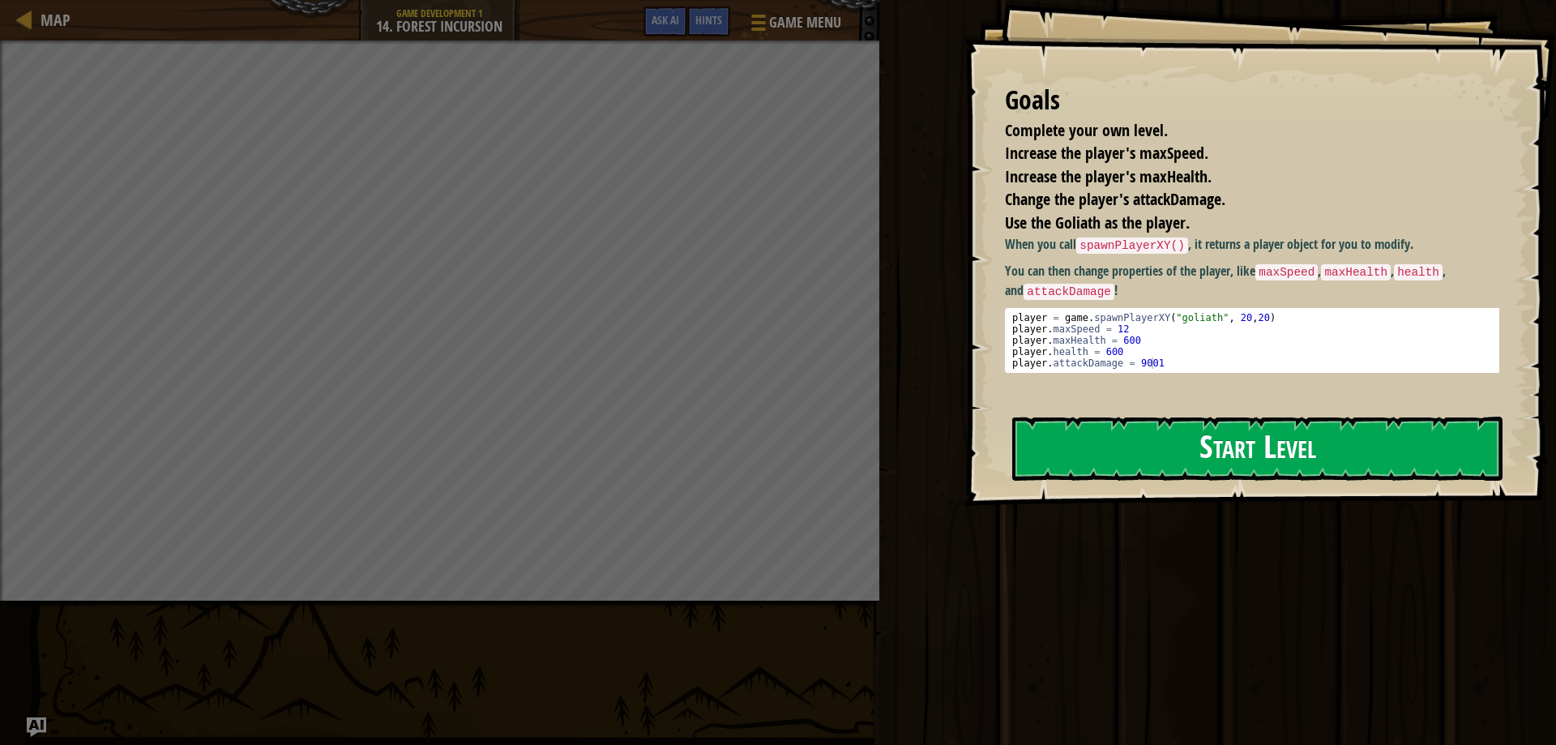
click at [1118, 452] on button "Start Level" at bounding box center [1257, 448] width 490 height 64
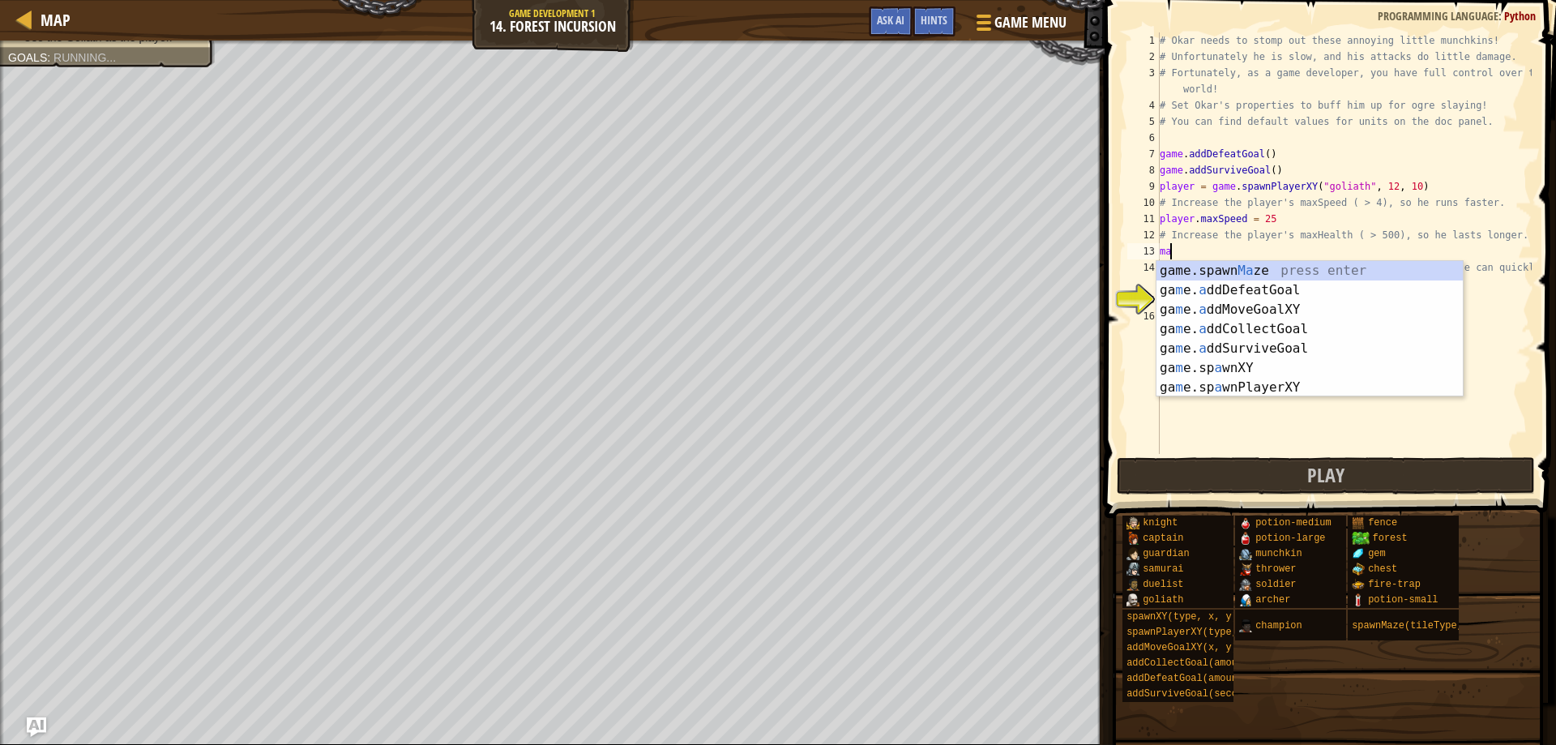
scroll to position [7, 0]
type textarea "m"
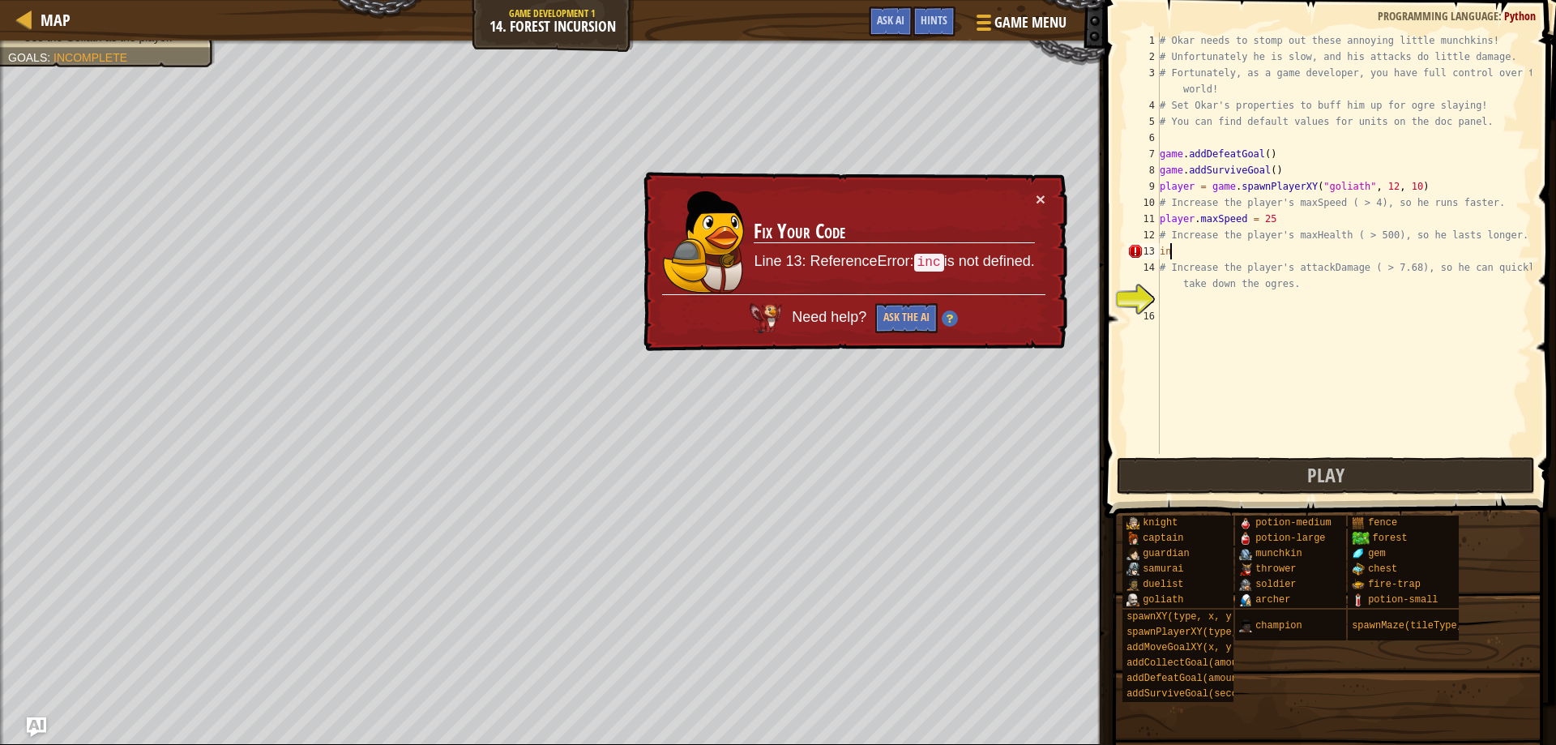
type textarea "i"
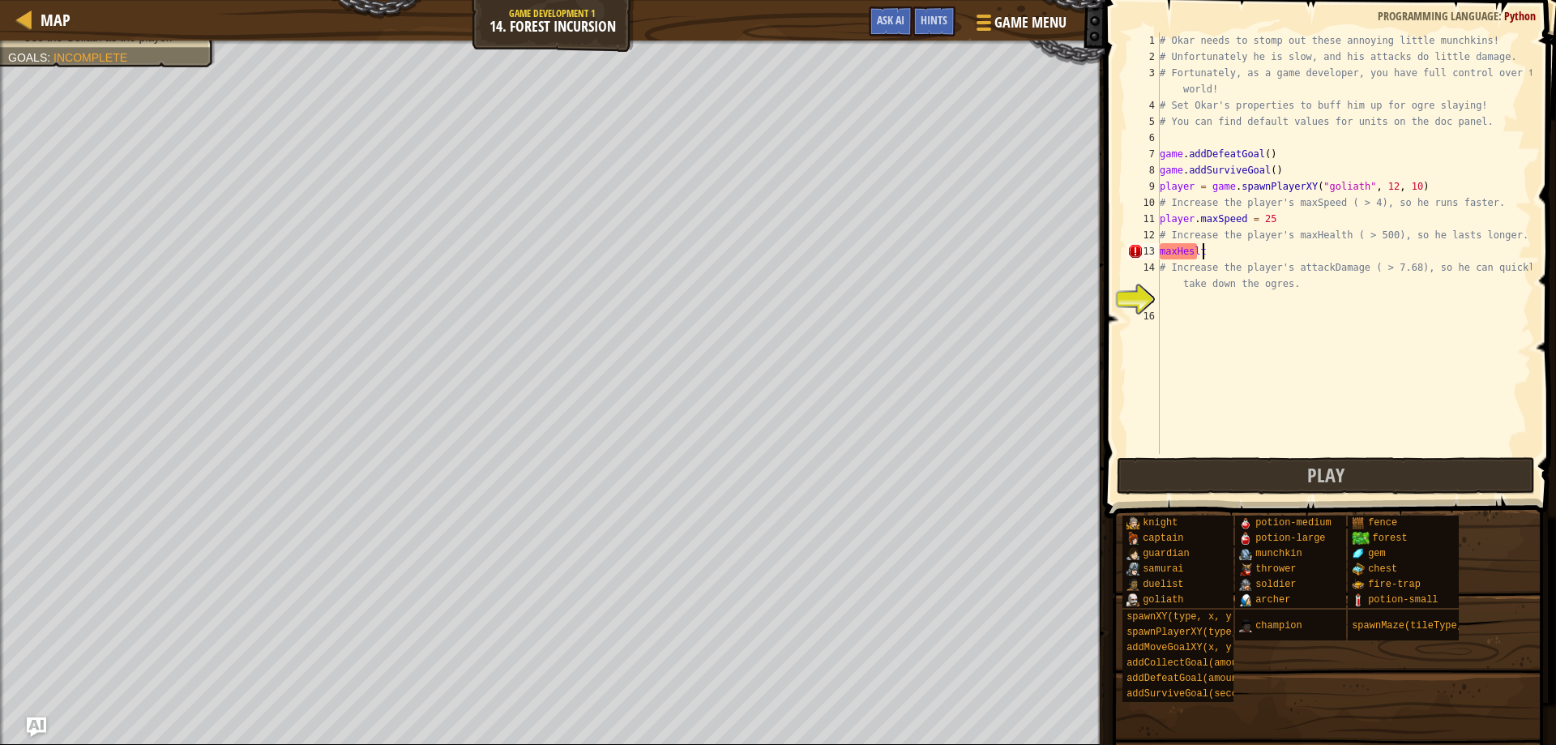
scroll to position [7, 3]
click at [1189, 253] on div "# Okar needs to stomp out these annoying little munchkins! # Unfortunately he i…" at bounding box center [1343, 259] width 375 height 454
click at [1232, 244] on div "# Okar needs to stomp out these annoying little munchkins! # Unfortunately he i…" at bounding box center [1343, 259] width 375 height 454
click at [1211, 248] on div "# Okar needs to stomp out these annoying little munchkins! # Unfortunately he i…" at bounding box center [1343, 259] width 375 height 454
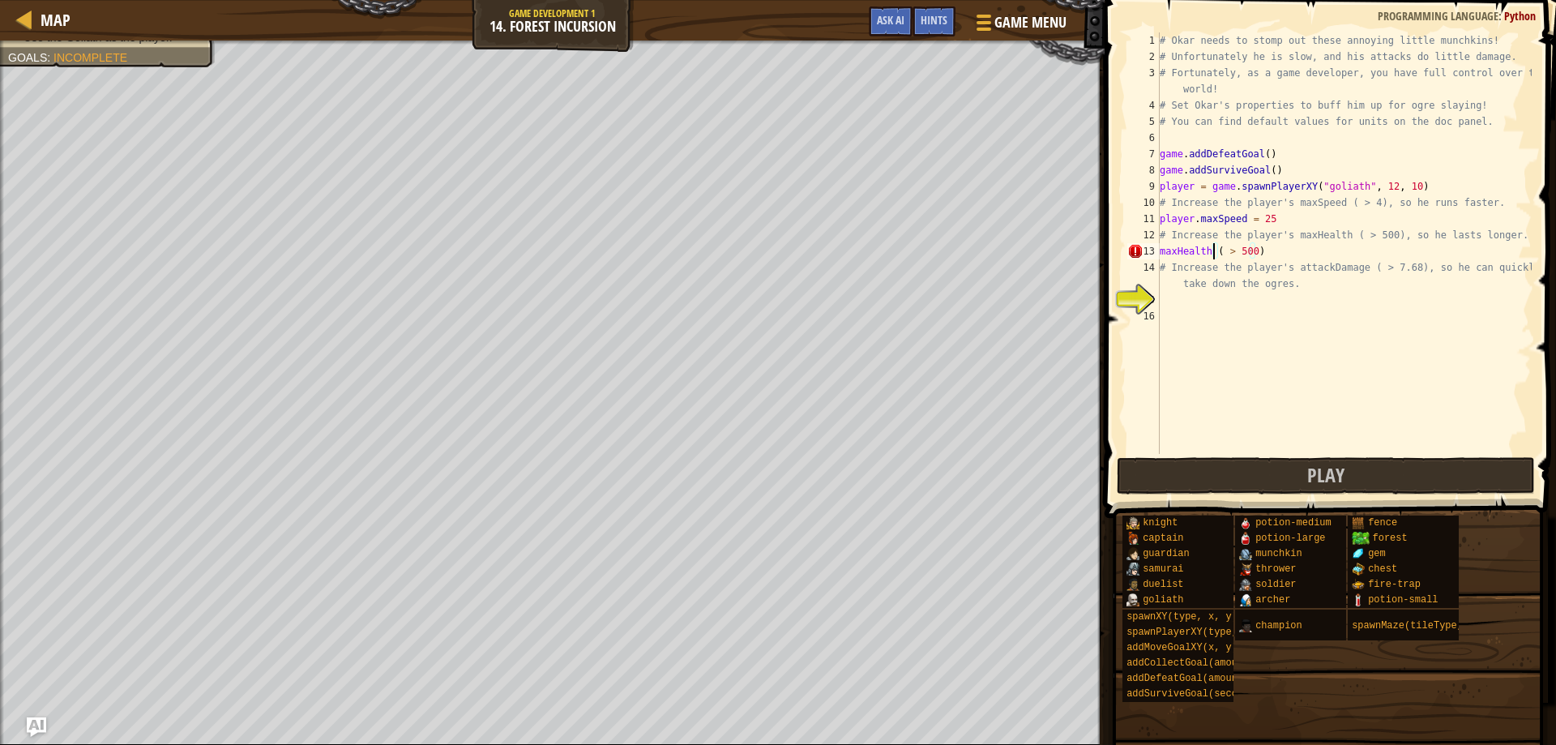
scroll to position [7, 6]
type textarea "maxHealth ( > 500)"
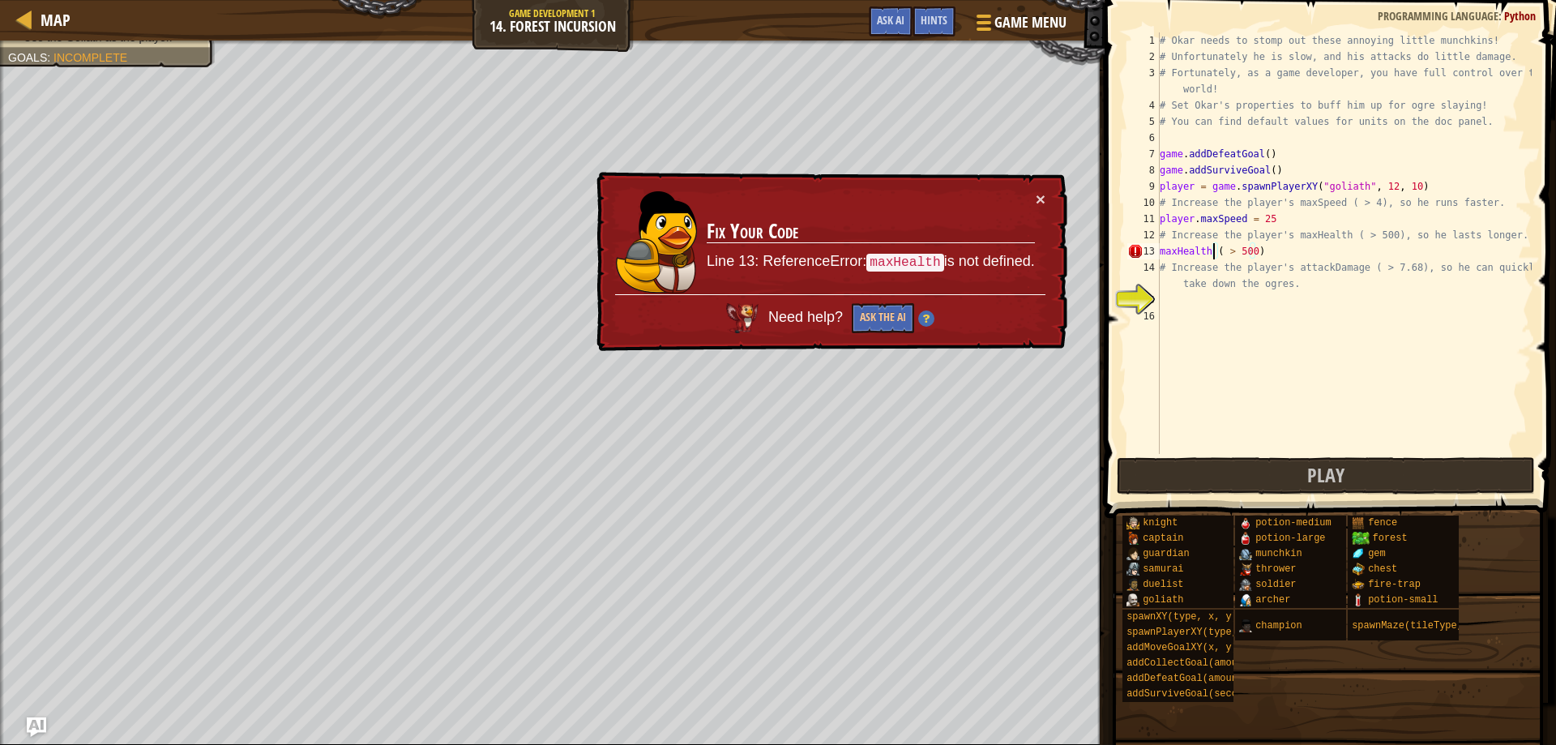
click at [1219, 314] on div "# Okar needs to stomp out these annoying little munchkins! # Unfortunately he i…" at bounding box center [1343, 259] width 375 height 454
click at [1216, 304] on div "# Okar needs to stomp out these annoying little munchkins! # Unfortunately he i…" at bounding box center [1343, 259] width 375 height 454
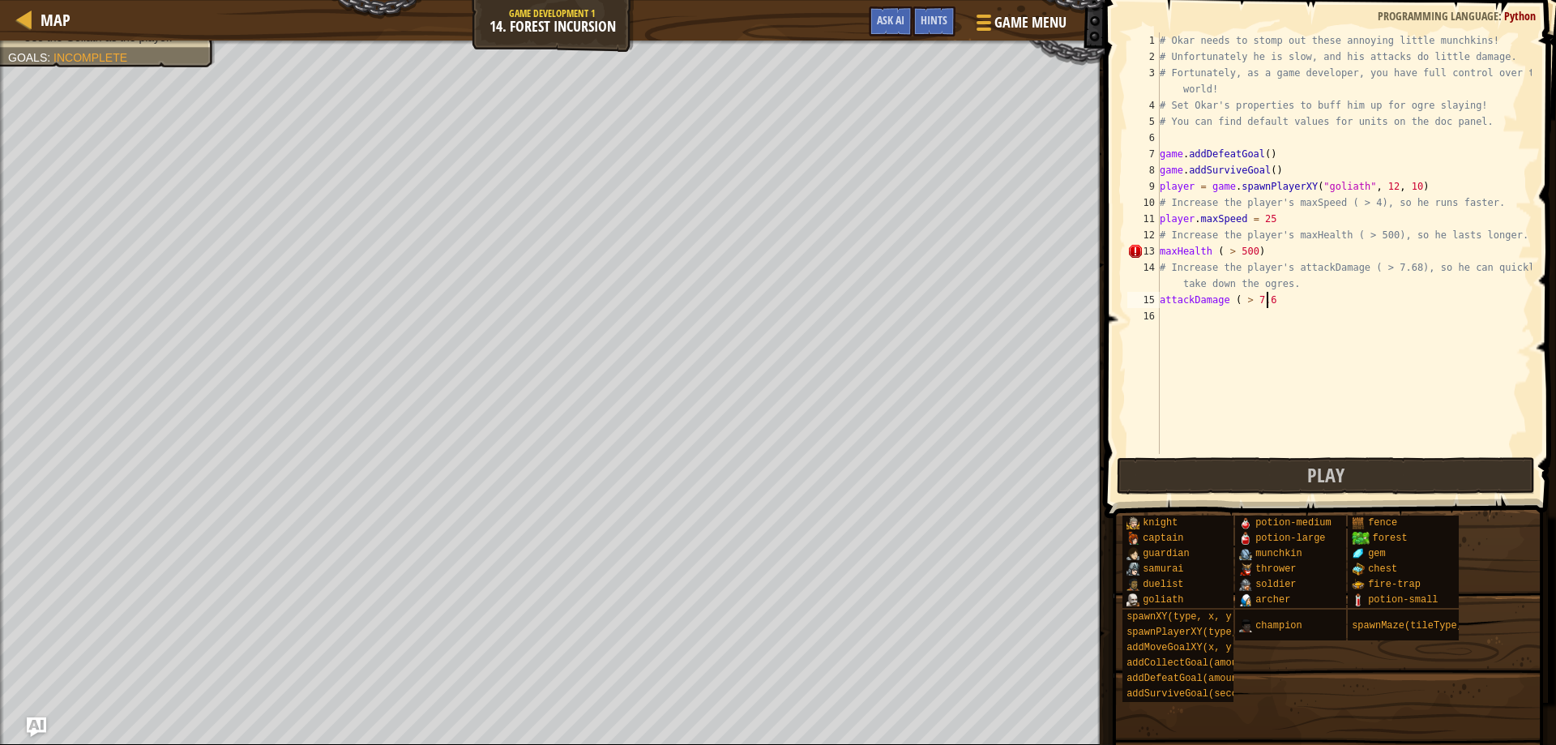
scroll to position [7, 9]
click at [1373, 460] on button "Play" at bounding box center [1325, 475] width 419 height 37
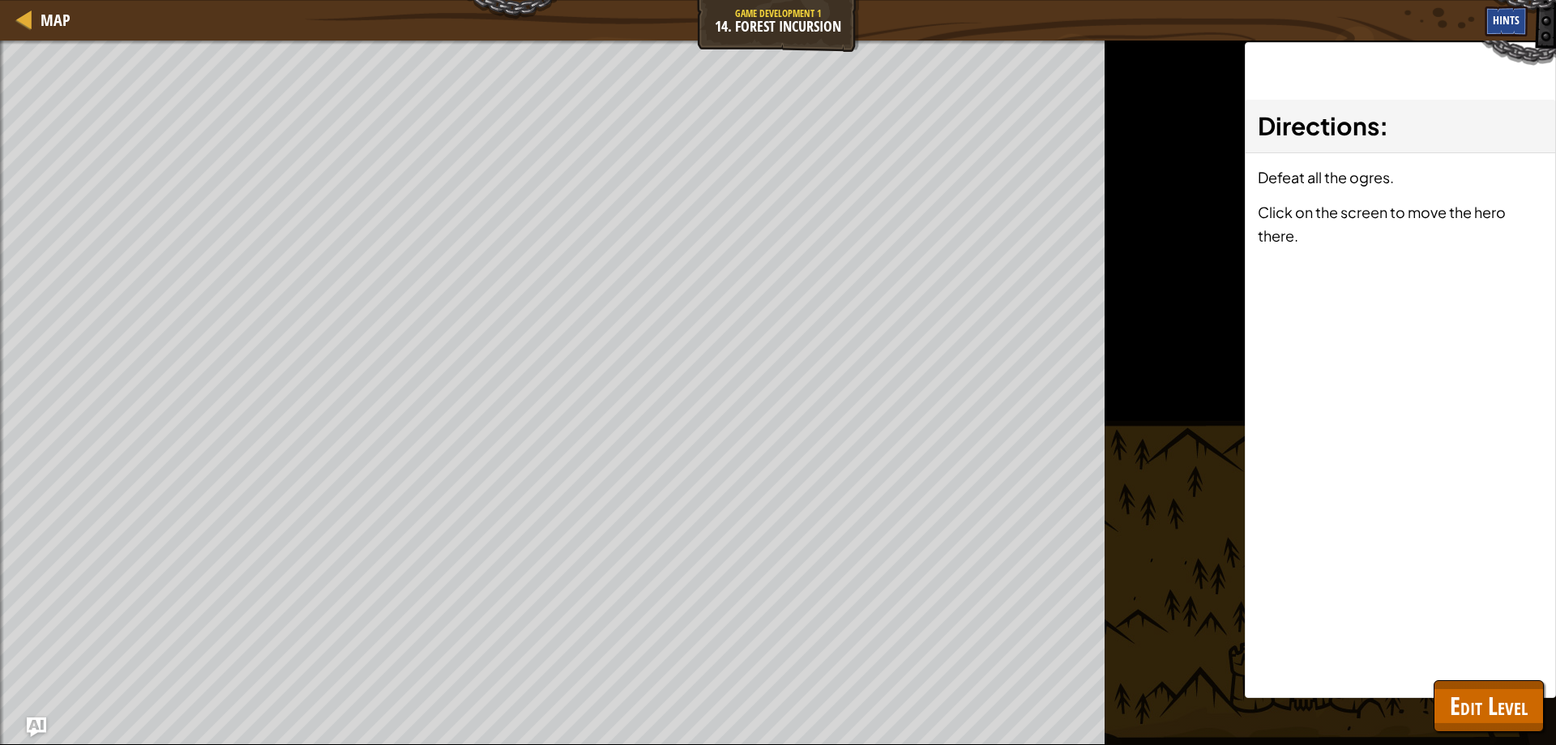
click at [1509, 26] on span "Hints" at bounding box center [1505, 19] width 27 height 15
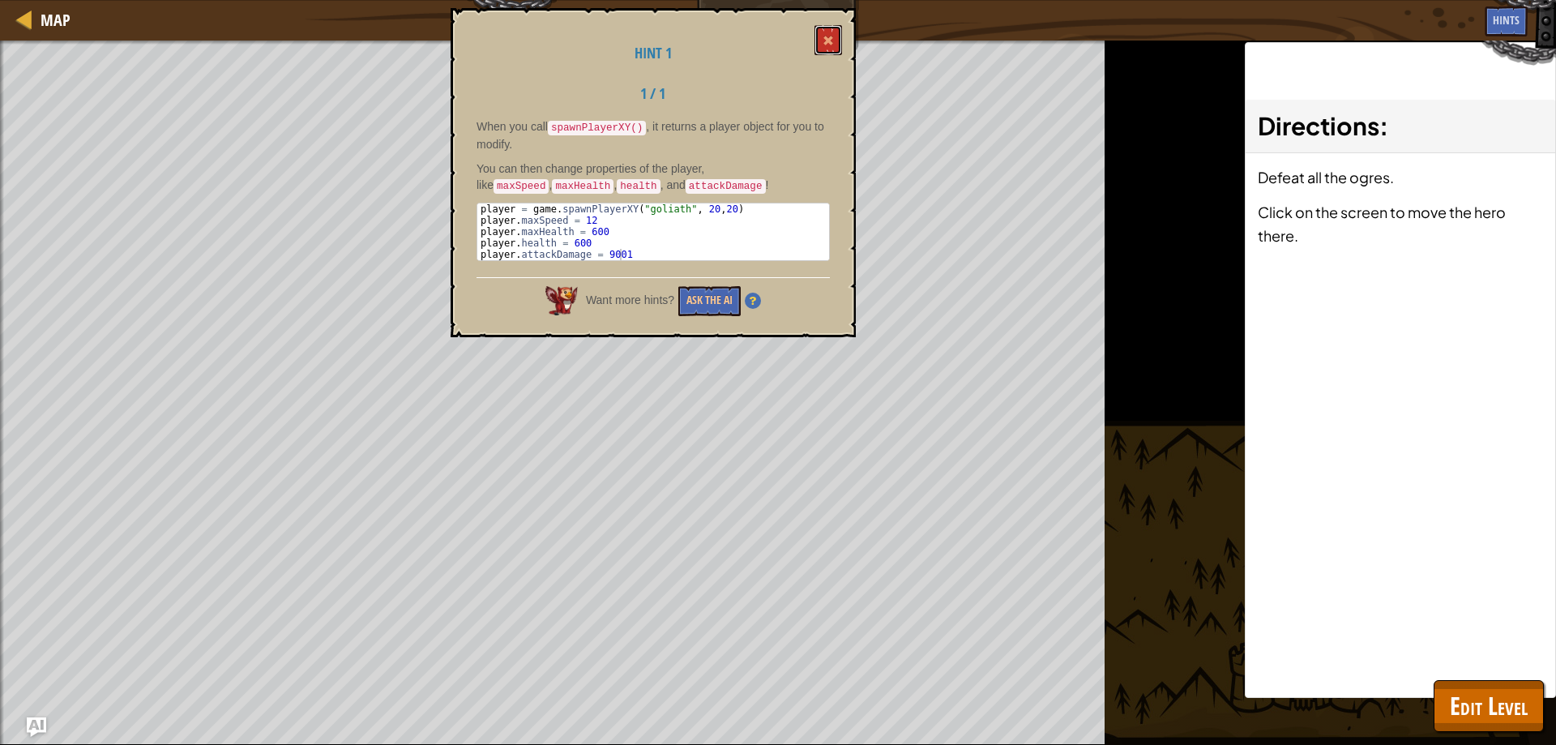
click at [822, 41] on button at bounding box center [828, 40] width 28 height 30
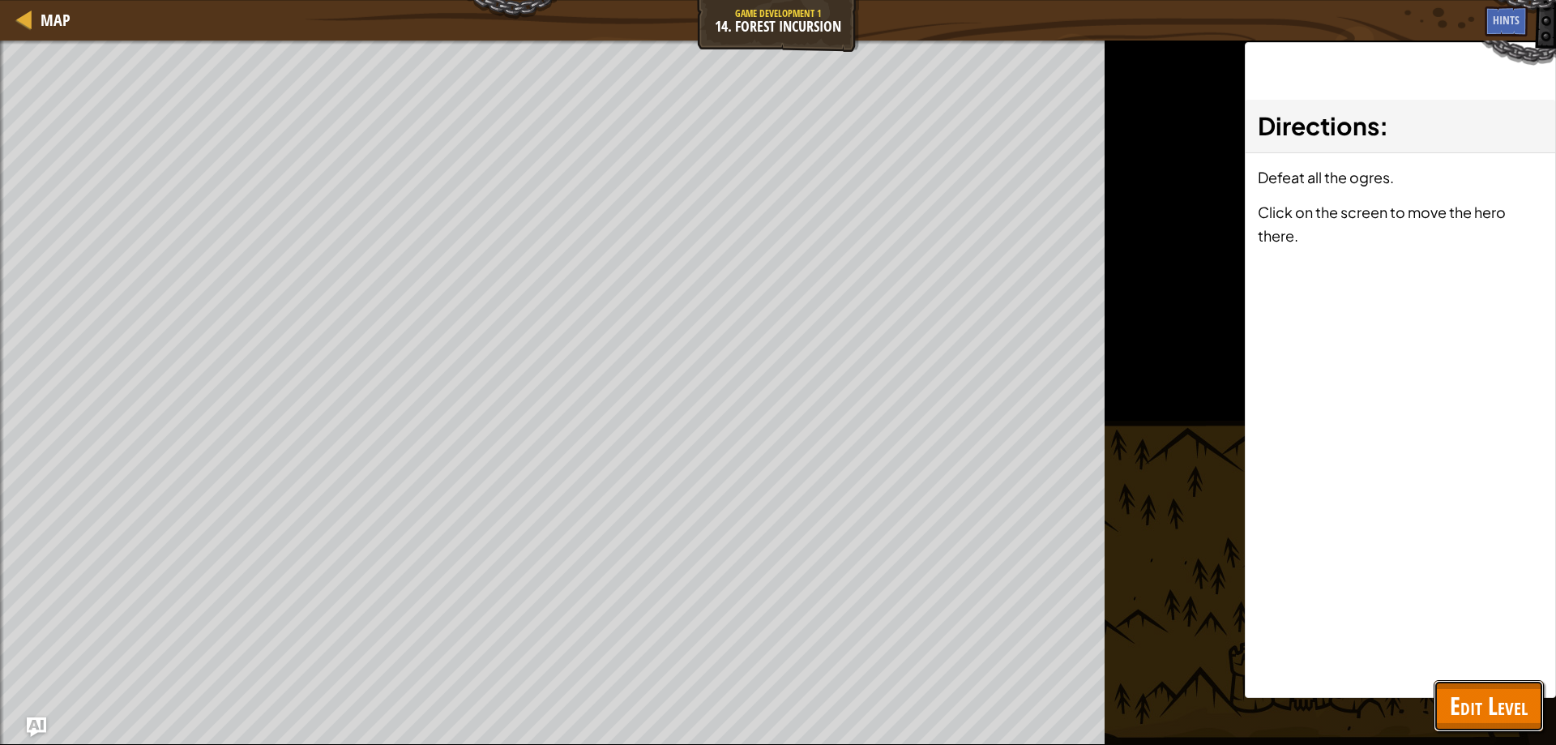
click at [1515, 698] on span "Edit Level" at bounding box center [1488, 705] width 78 height 33
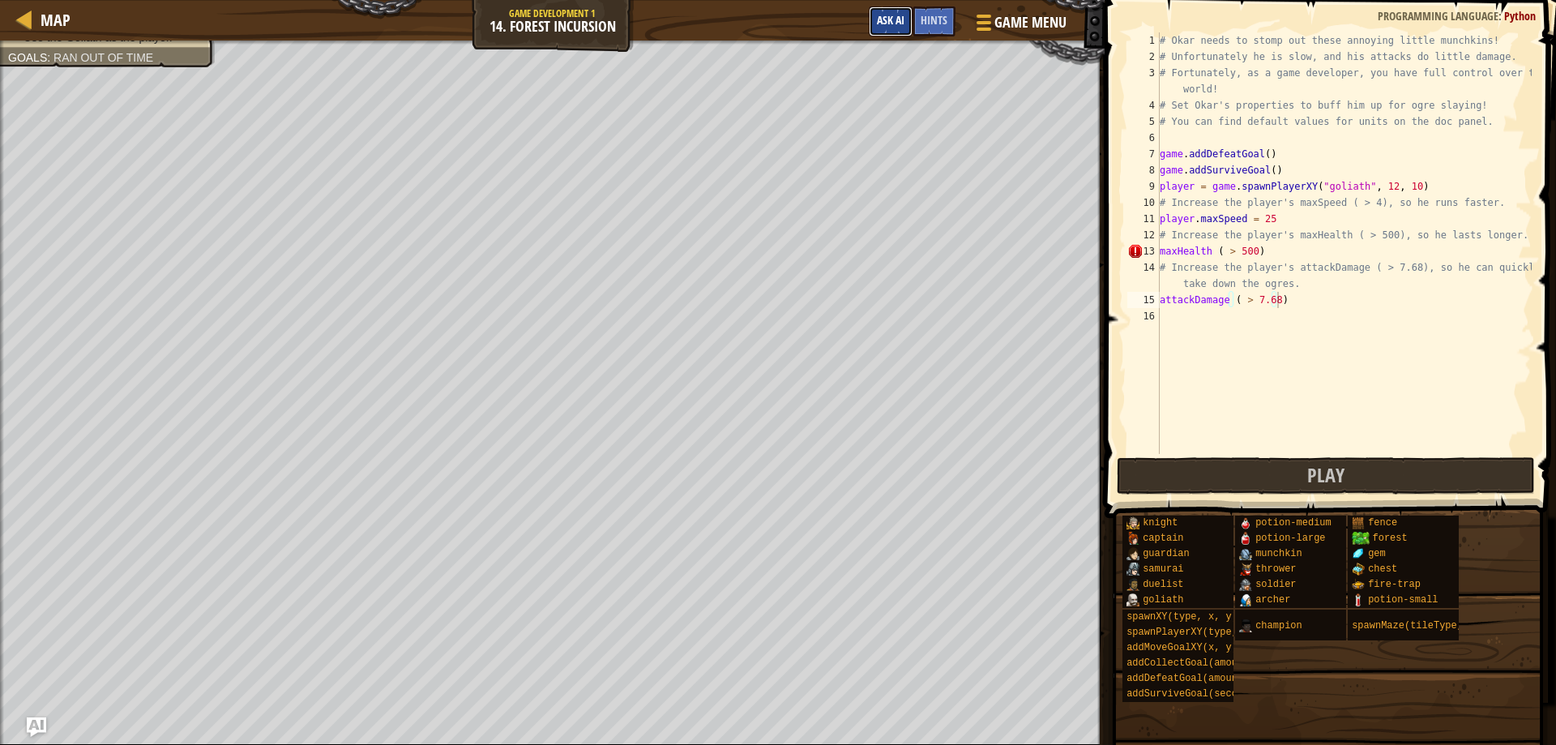
drag, startPoint x: 891, startPoint y: 26, endPoint x: 903, endPoint y: 21, distance: 12.3
click at [893, 24] on span "Ask AI" at bounding box center [891, 19] width 28 height 15
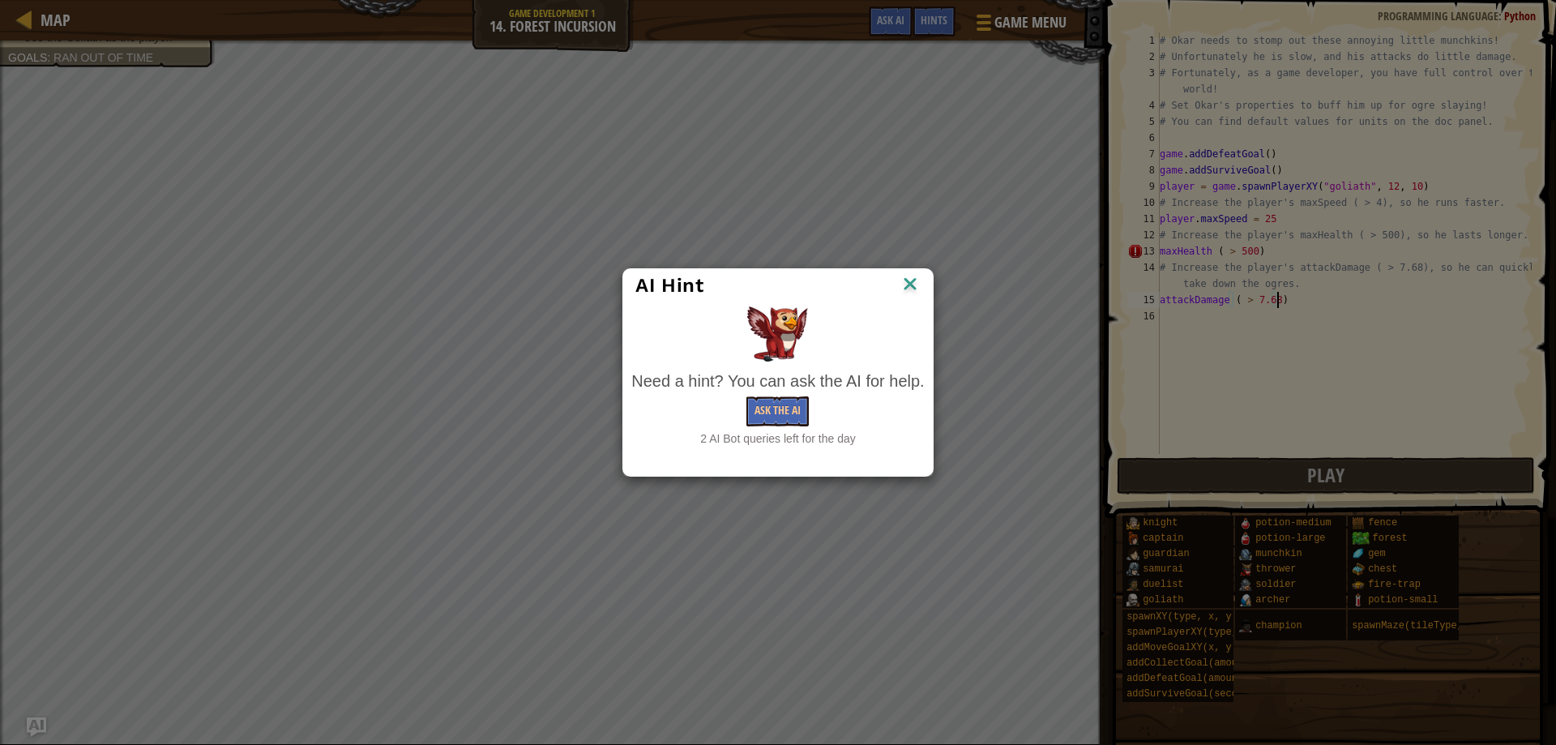
click at [769, 395] on div "Need a hint? You can ask the AI for help. Ask the AI 2 AI Bot queries left for …" at bounding box center [777, 408] width 292 height 78
click at [767, 411] on button "Ask the AI" at bounding box center [777, 411] width 62 height 30
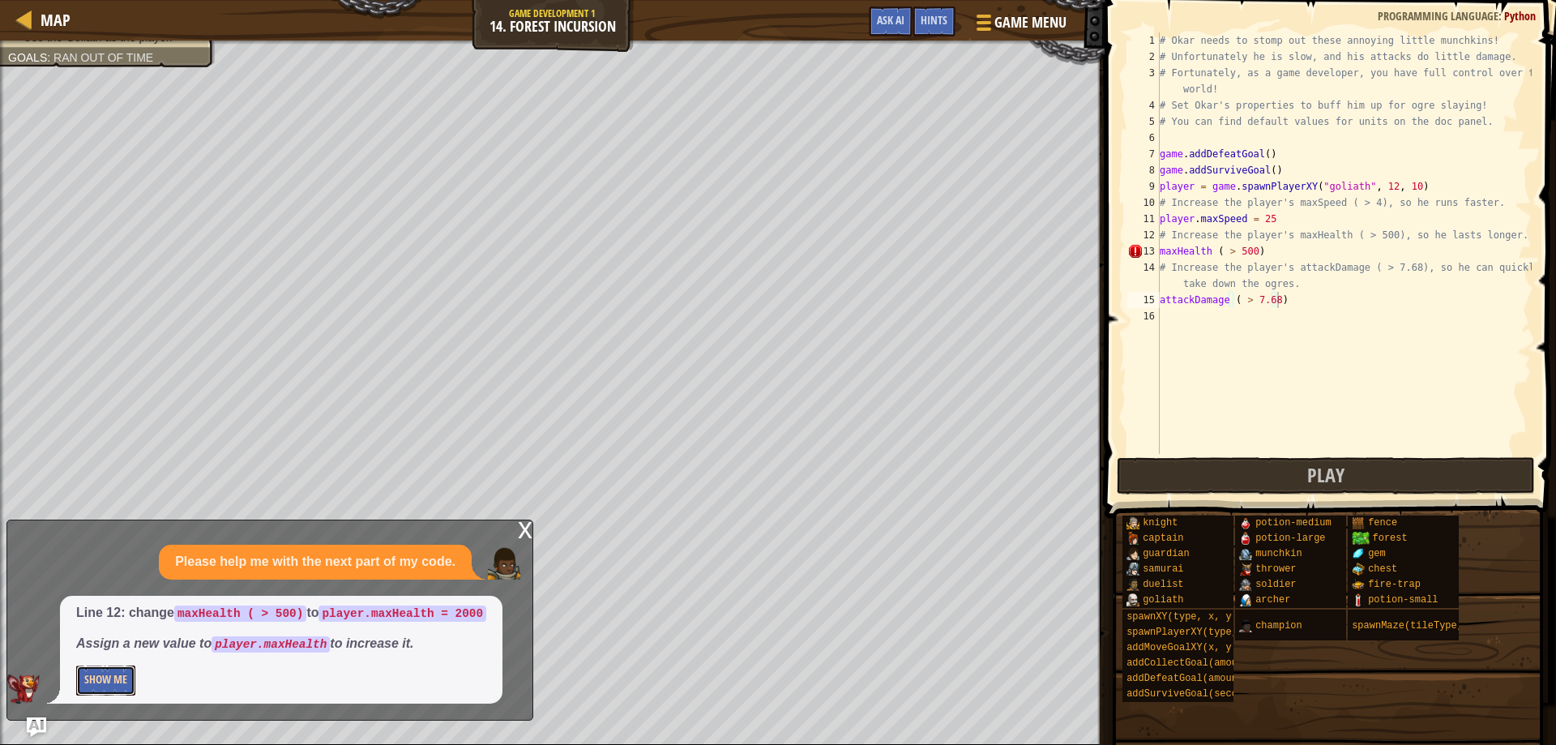
click at [100, 685] on button "Show Me" at bounding box center [105, 680] width 59 height 30
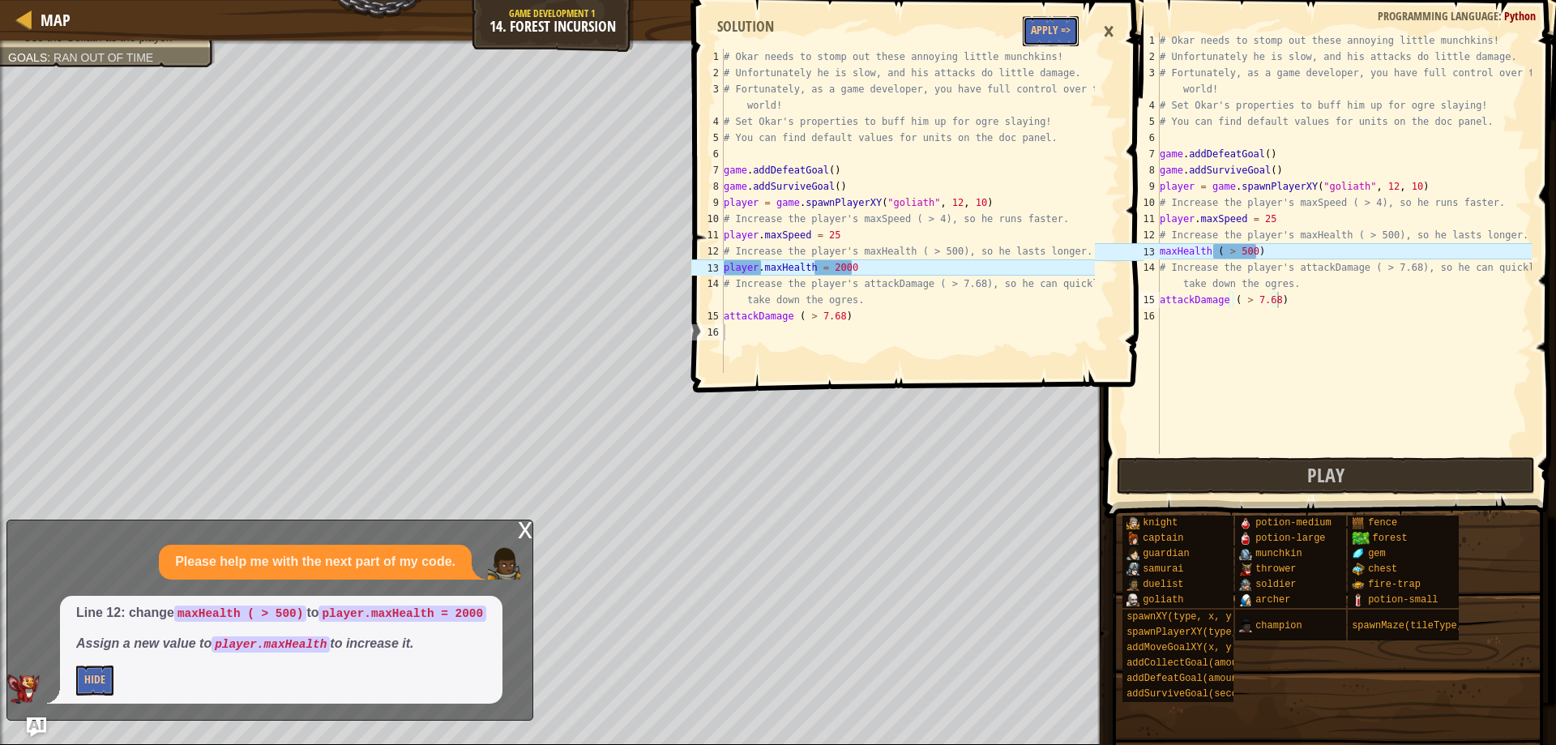
click at [1052, 27] on button "Apply =>" at bounding box center [1050, 31] width 56 height 30
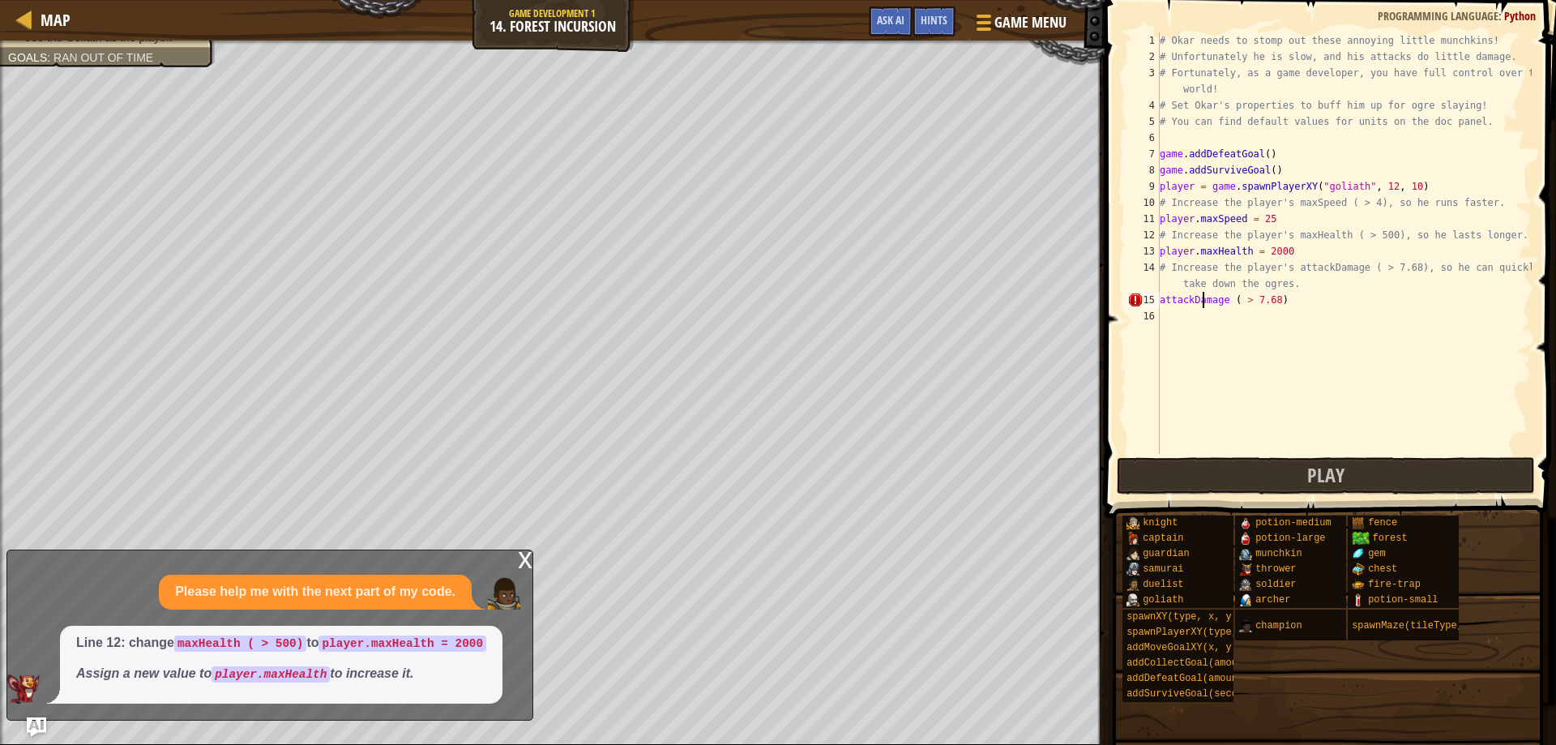
click at [1202, 294] on div "# Okar needs to stomp out these annoying little munchkins! # Unfortunately he i…" at bounding box center [1343, 259] width 375 height 454
type textarea "attackDamage ( > 7.68)"
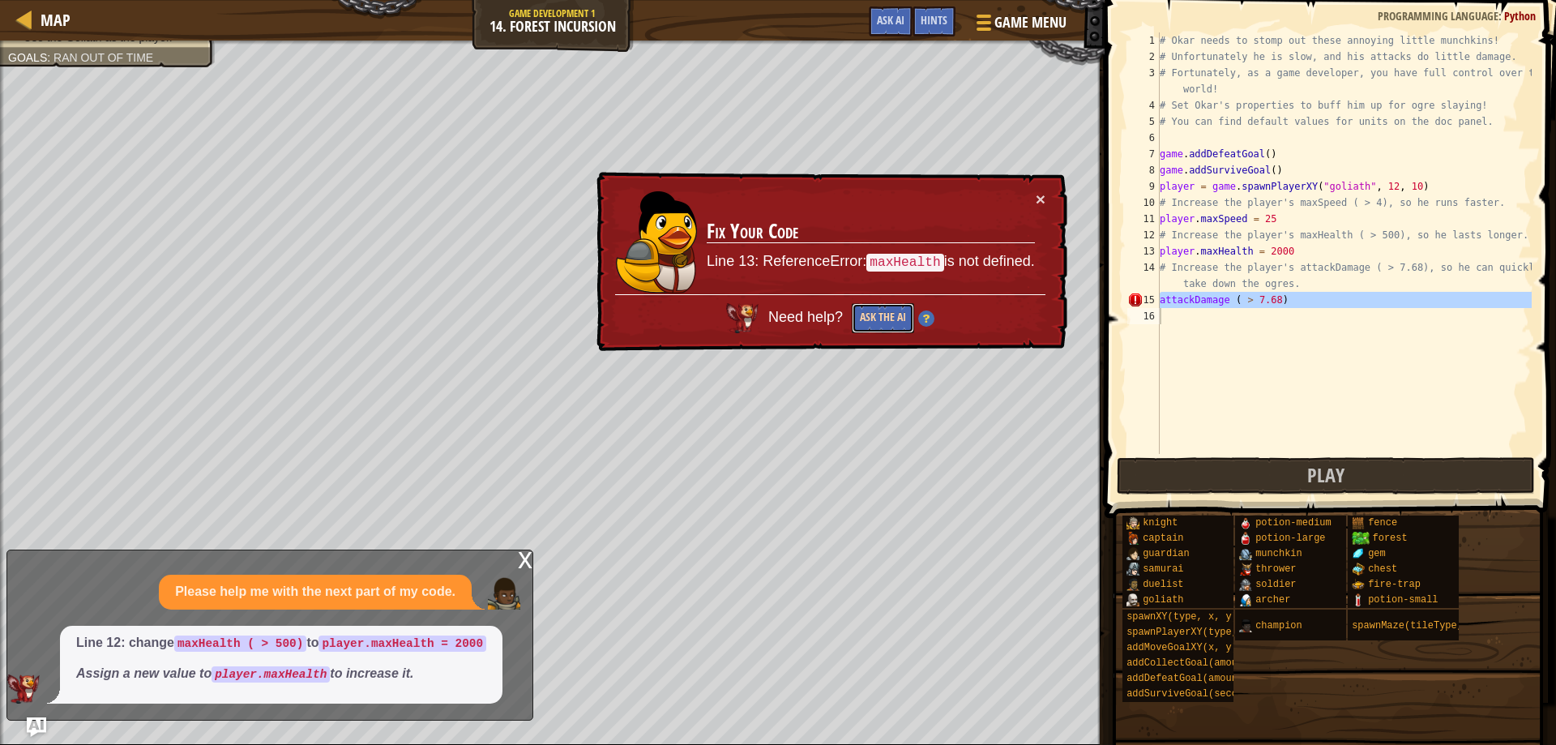
click at [877, 307] on button "Ask the AI" at bounding box center [883, 318] width 62 height 30
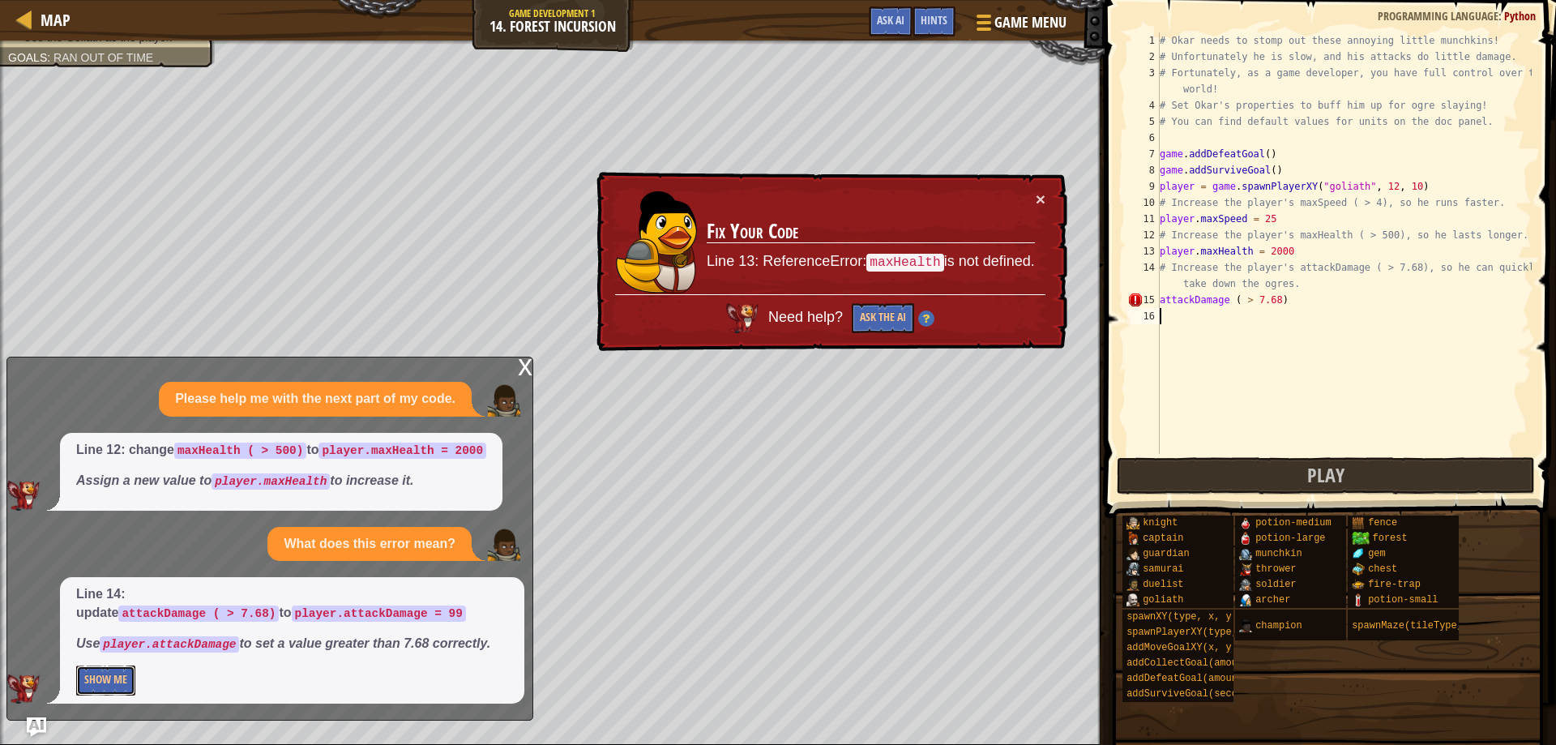
drag, startPoint x: 104, startPoint y: 681, endPoint x: 134, endPoint y: 658, distance: 38.7
click at [109, 675] on button "Show Me" at bounding box center [105, 680] width 59 height 30
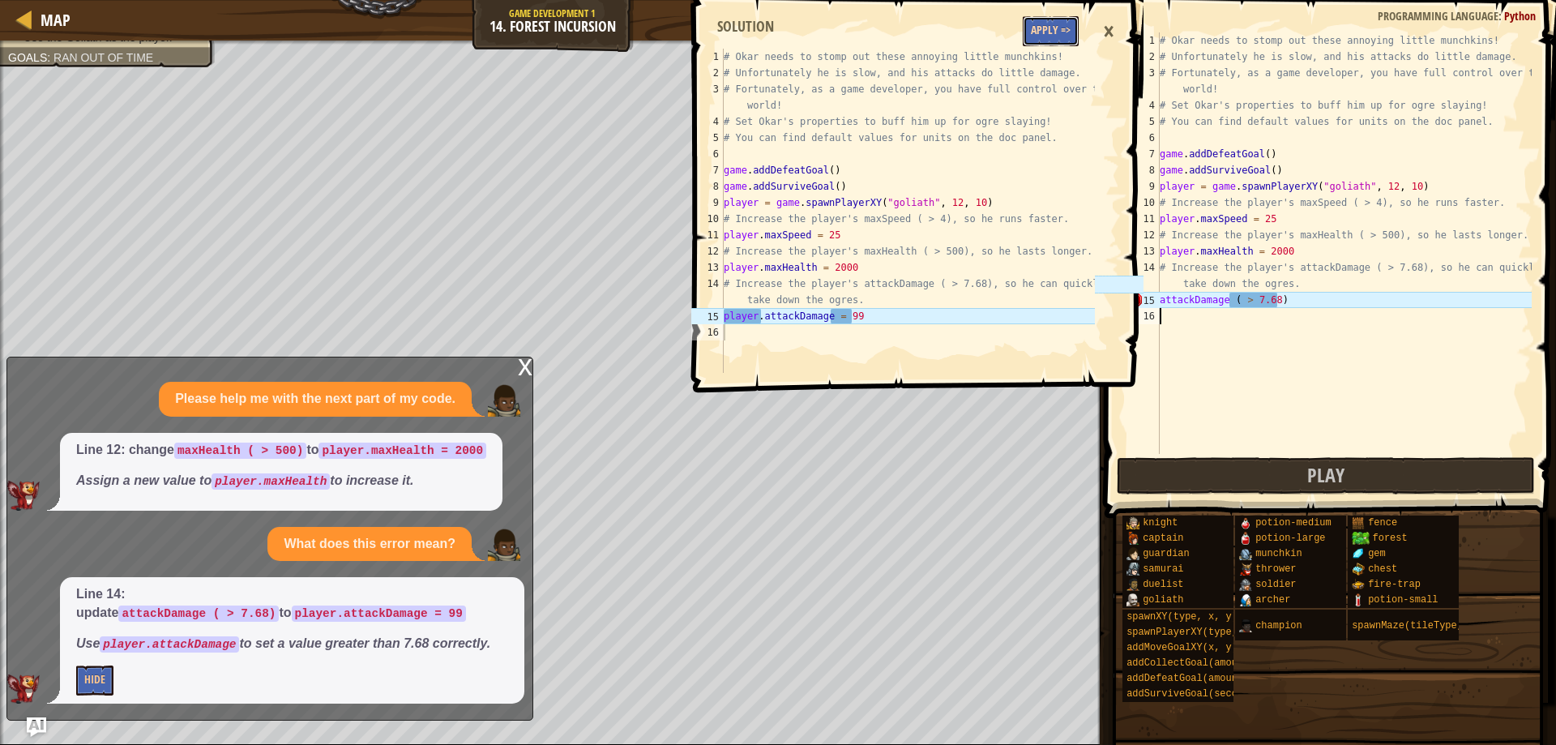
click at [1038, 18] on button "Apply =>" at bounding box center [1050, 31] width 56 height 30
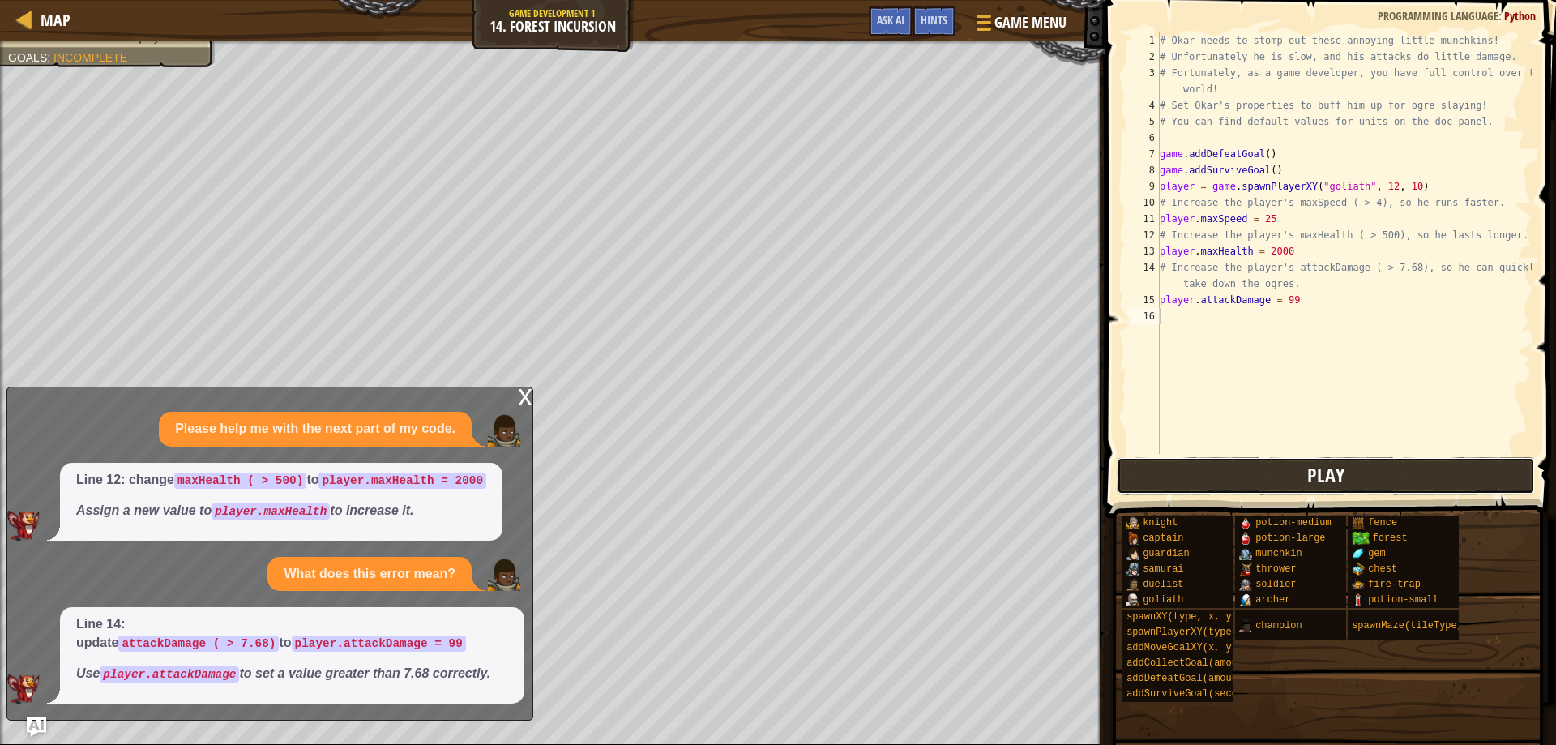
click at [1317, 472] on span "Play" at bounding box center [1325, 475] width 37 height 26
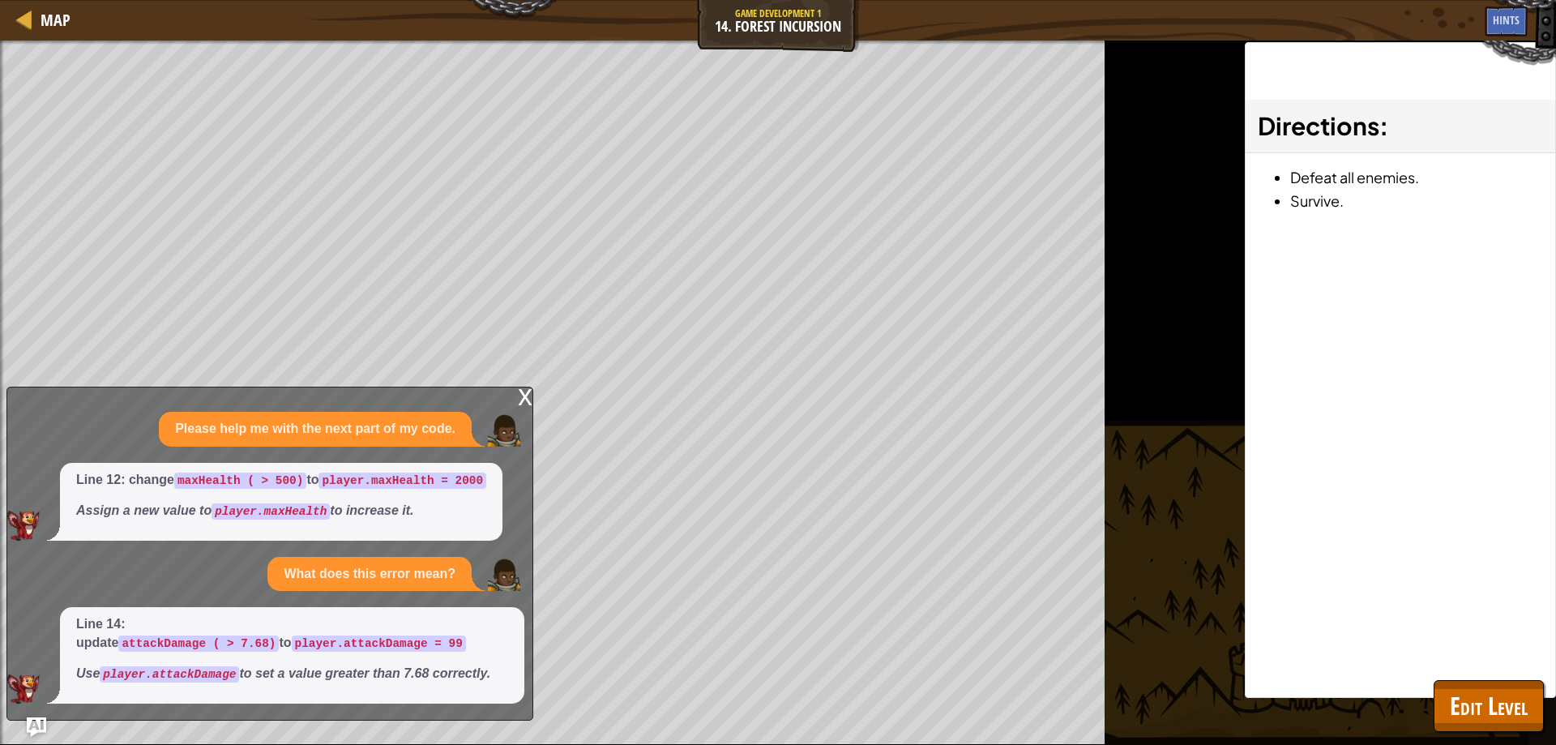
click at [517, 415] on div "x Please help me with the next part of my code. Line 12: change maxHealth ( > 5…" at bounding box center [269, 553] width 527 height 334
click at [523, 403] on div "x" at bounding box center [525, 395] width 15 height 16
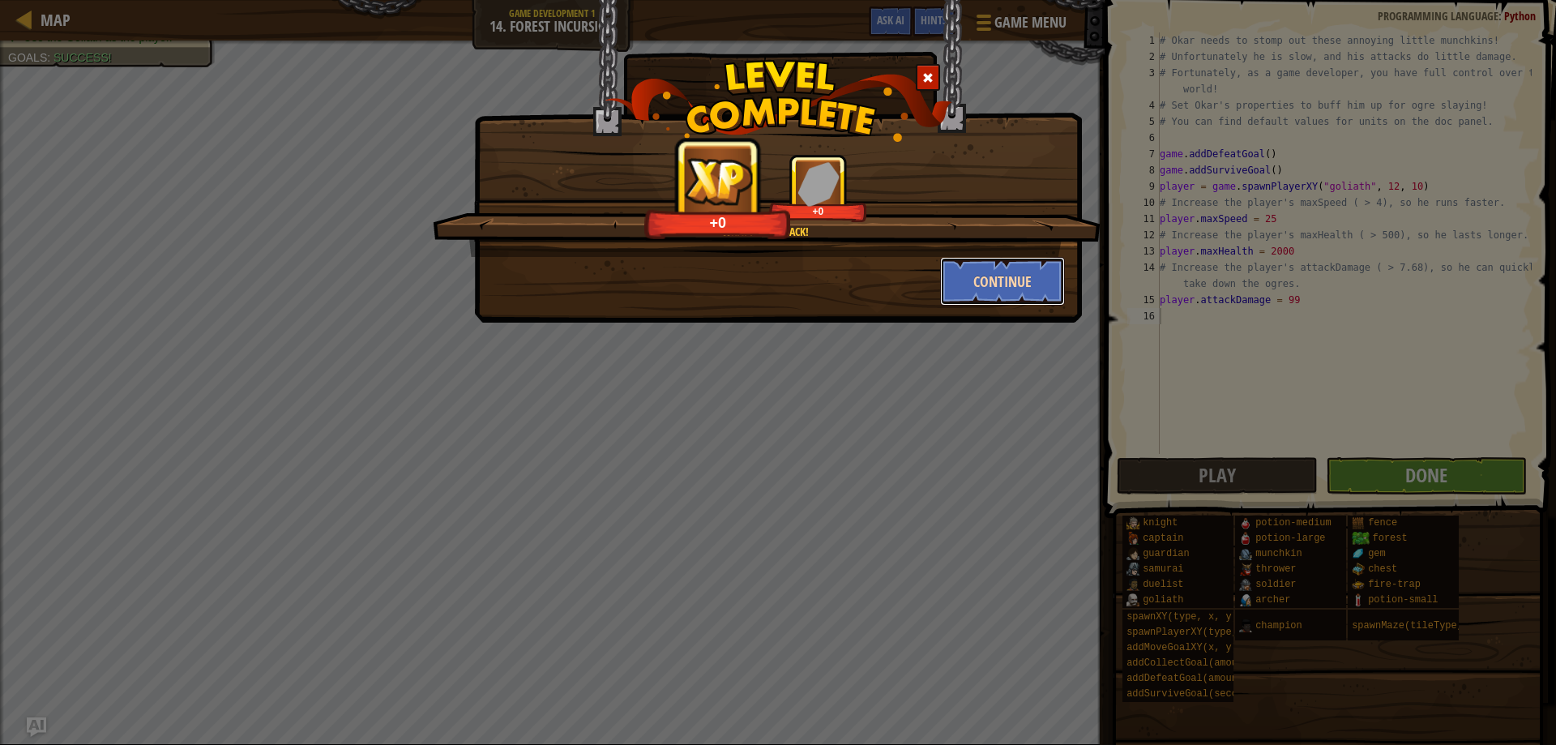
click at [965, 282] on button "Continue" at bounding box center [1003, 281] width 126 height 49
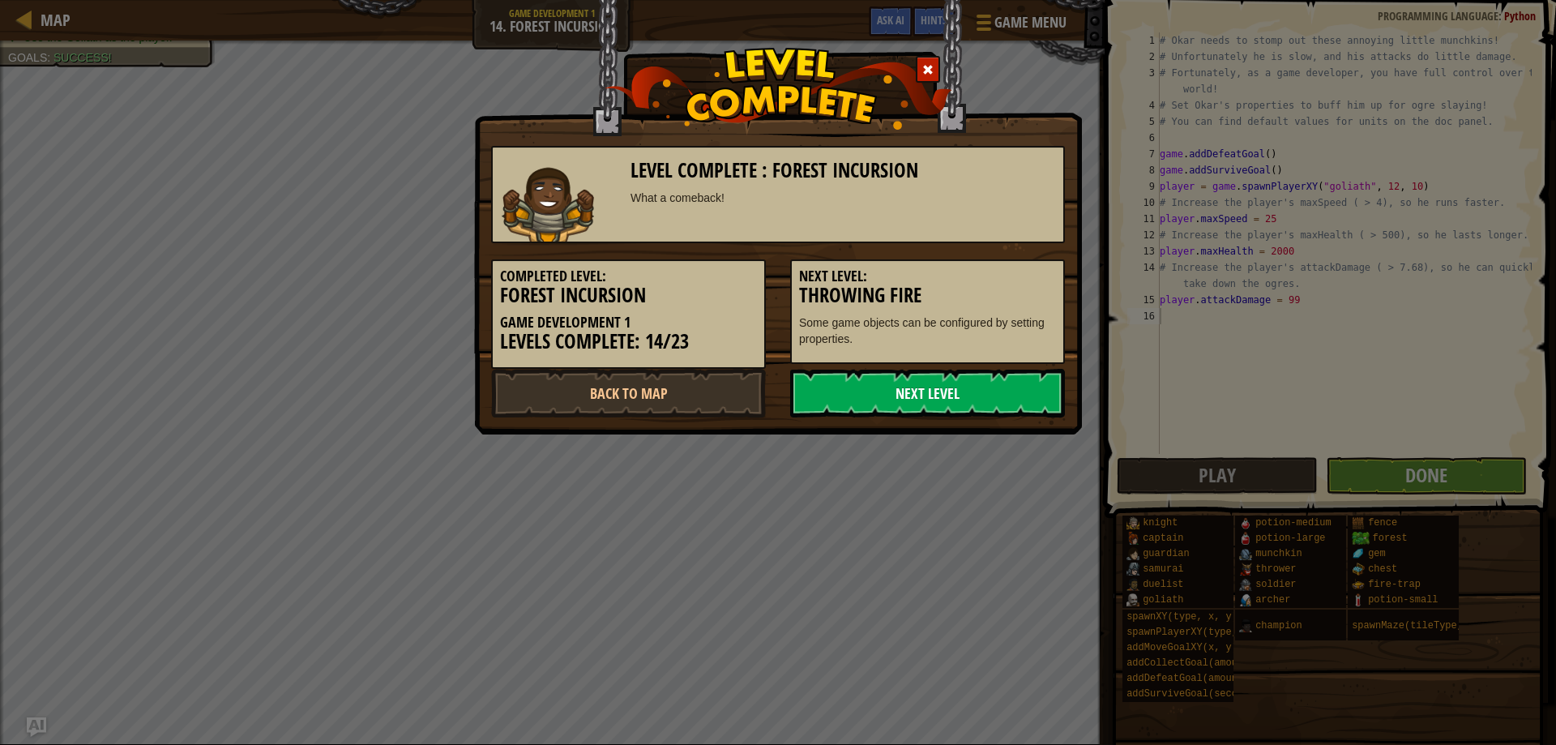
click at [890, 385] on link "Next Level" at bounding box center [927, 393] width 275 height 49
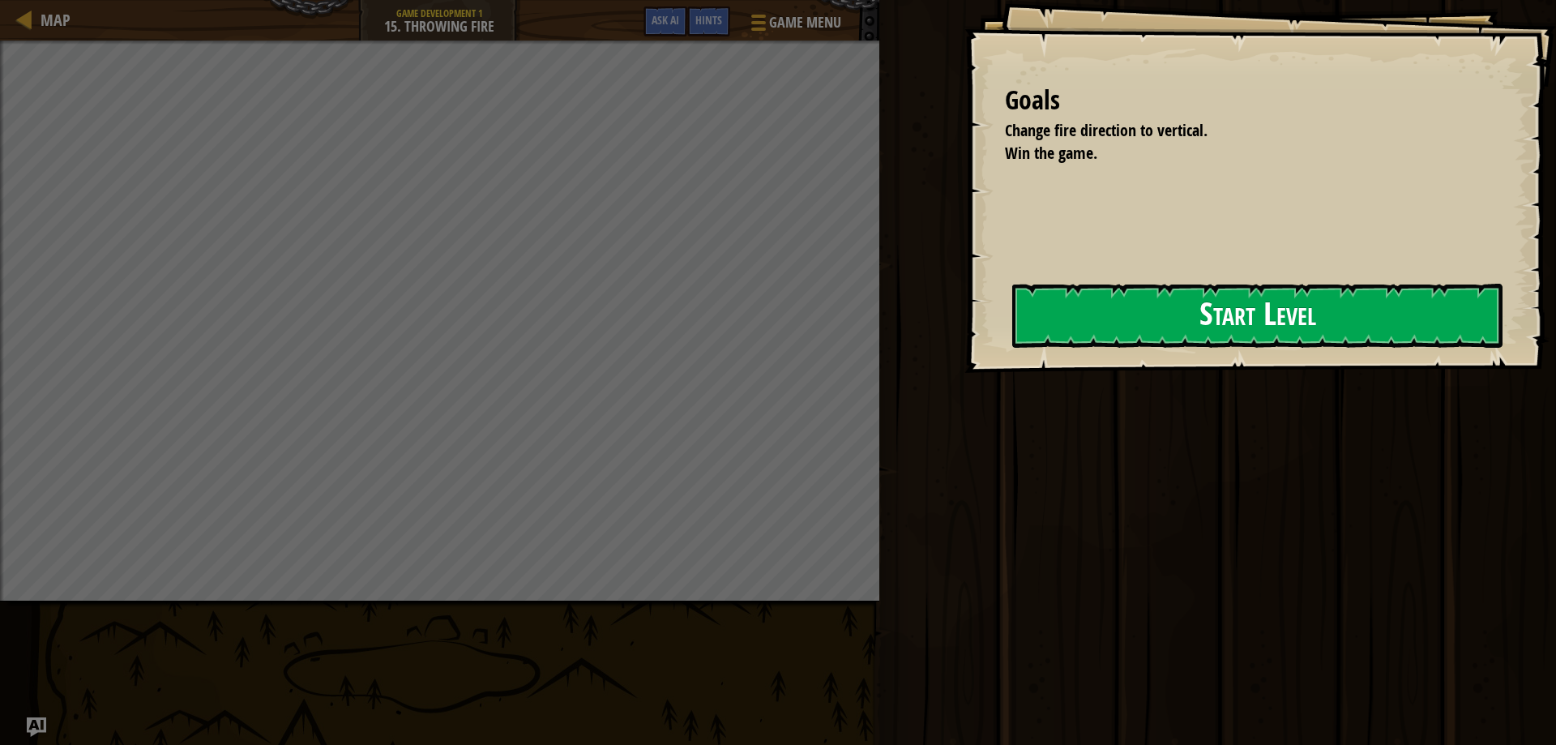
click at [1061, 314] on button "Start Level" at bounding box center [1257, 316] width 490 height 64
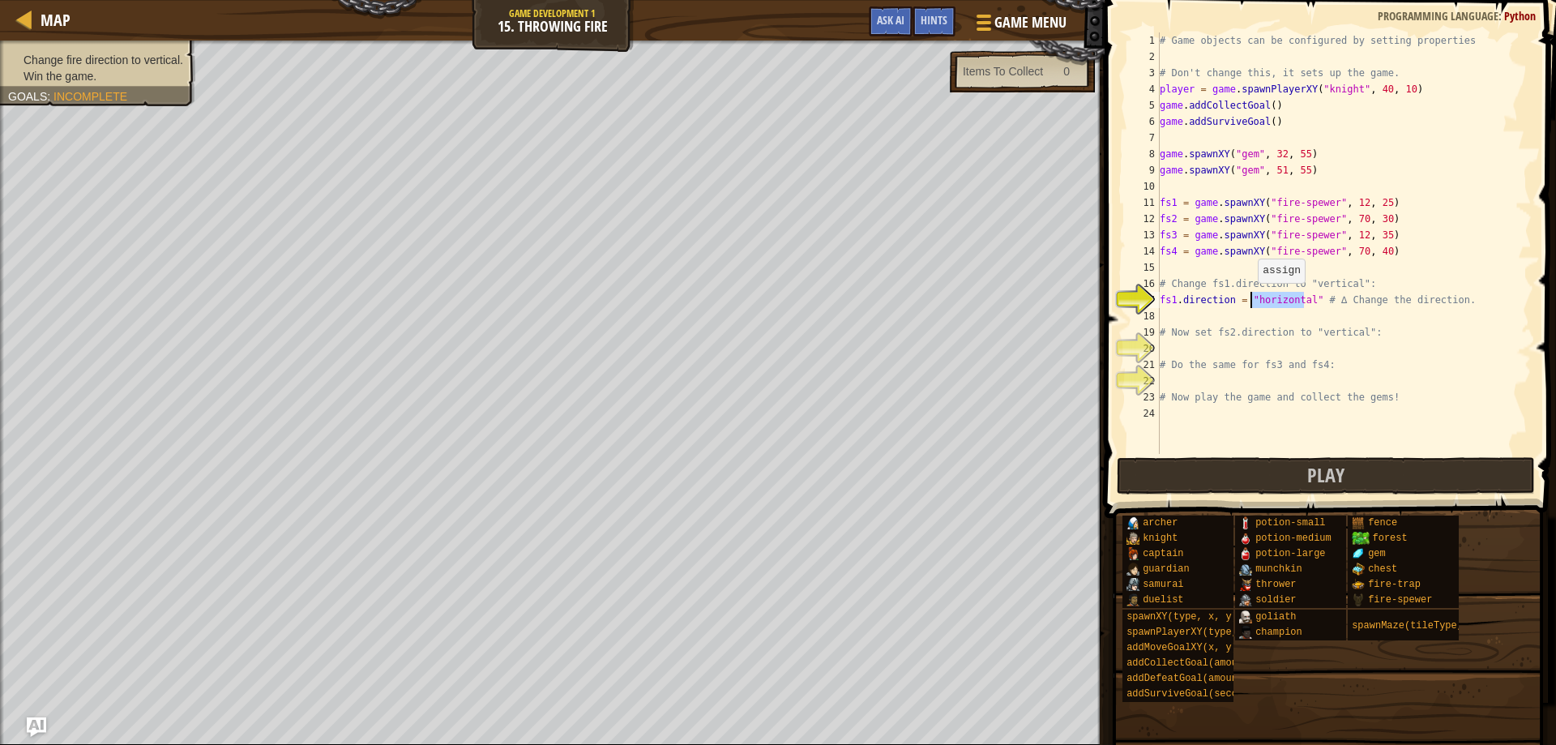
drag, startPoint x: 1304, startPoint y: 299, endPoint x: 1249, endPoint y: 299, distance: 54.3
click at [1249, 299] on div "# Game objects can be configured by setting properties # Don't change this, it …" at bounding box center [1343, 259] width 375 height 454
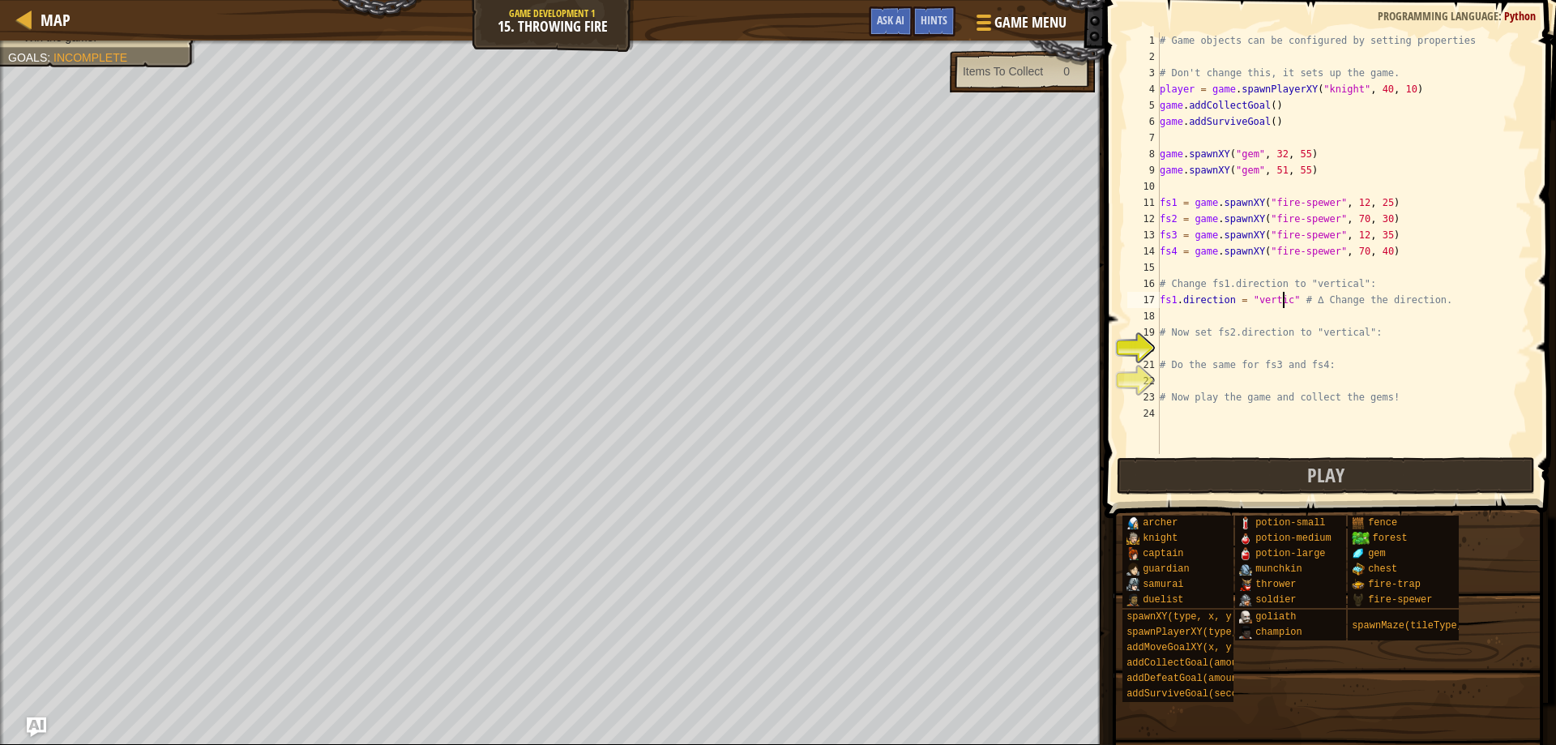
scroll to position [7, 11]
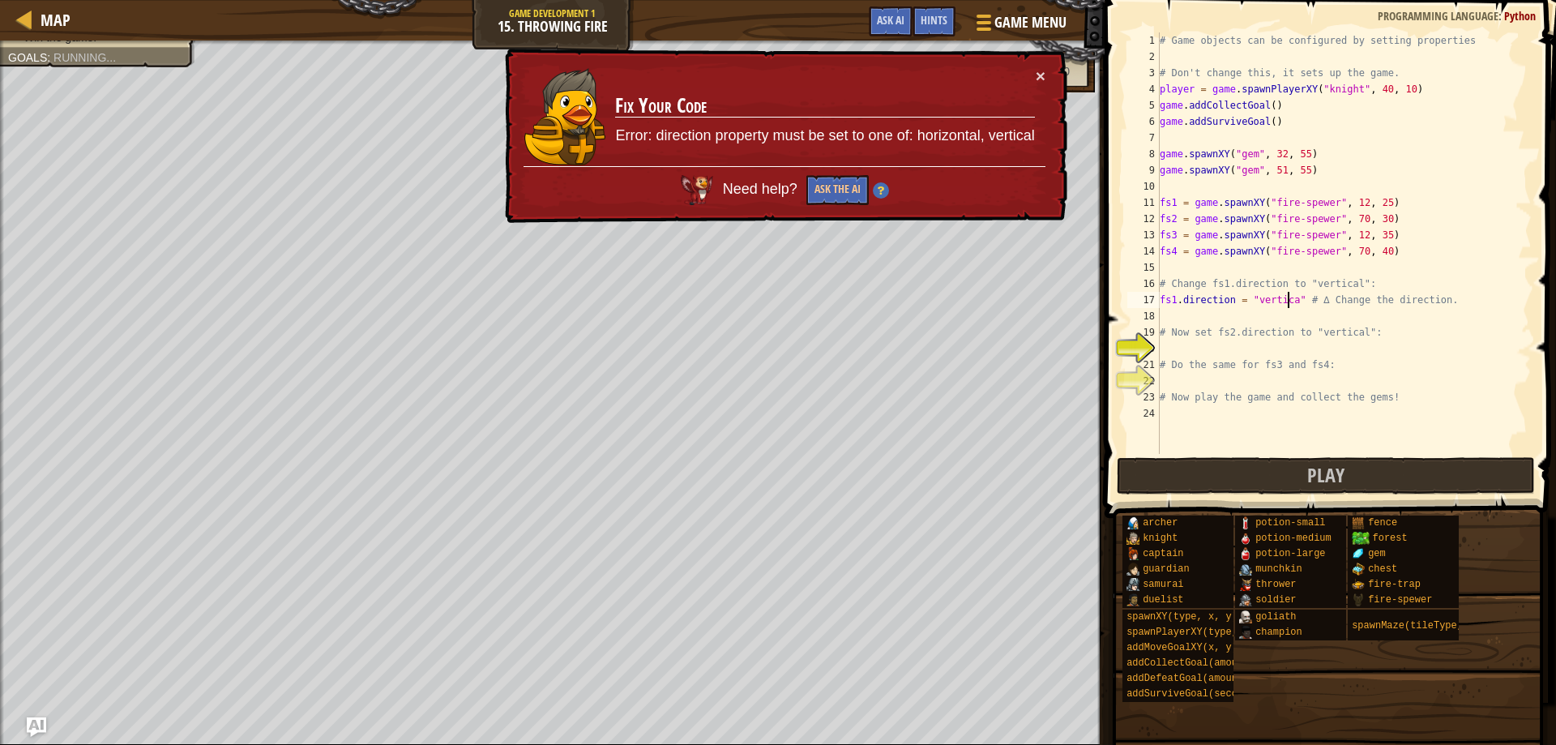
type textarea "fs1.direction = "vertical" # ∆ Change the direction."
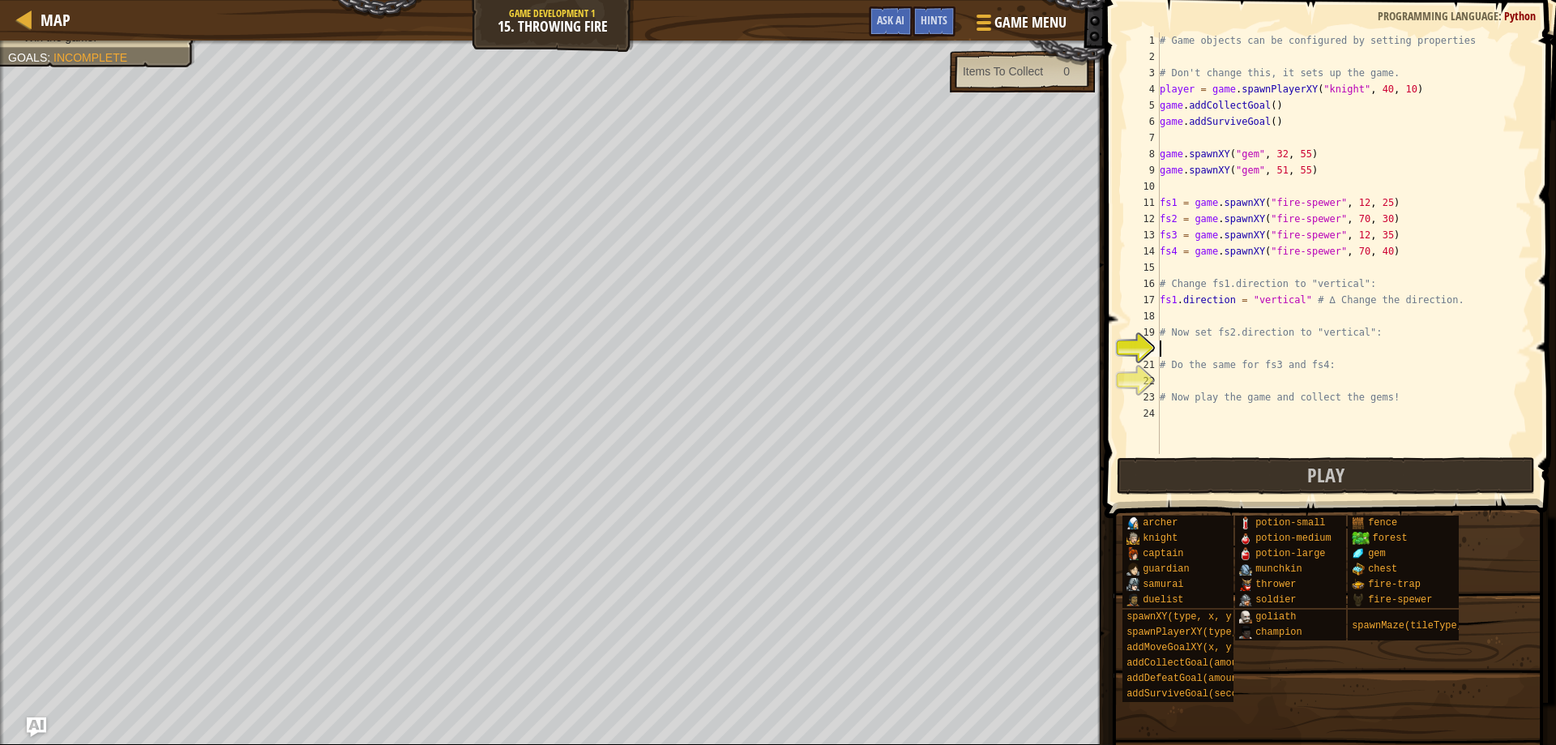
click at [1258, 351] on div "# Game objects can be configured by setting properties # Don't change this, it …" at bounding box center [1343, 259] width 375 height 454
type textarea "fs2.direction = "vertical""
click at [1260, 382] on div "# Game objects can be configured by setting properties # Don't change this, it …" at bounding box center [1343, 259] width 375 height 454
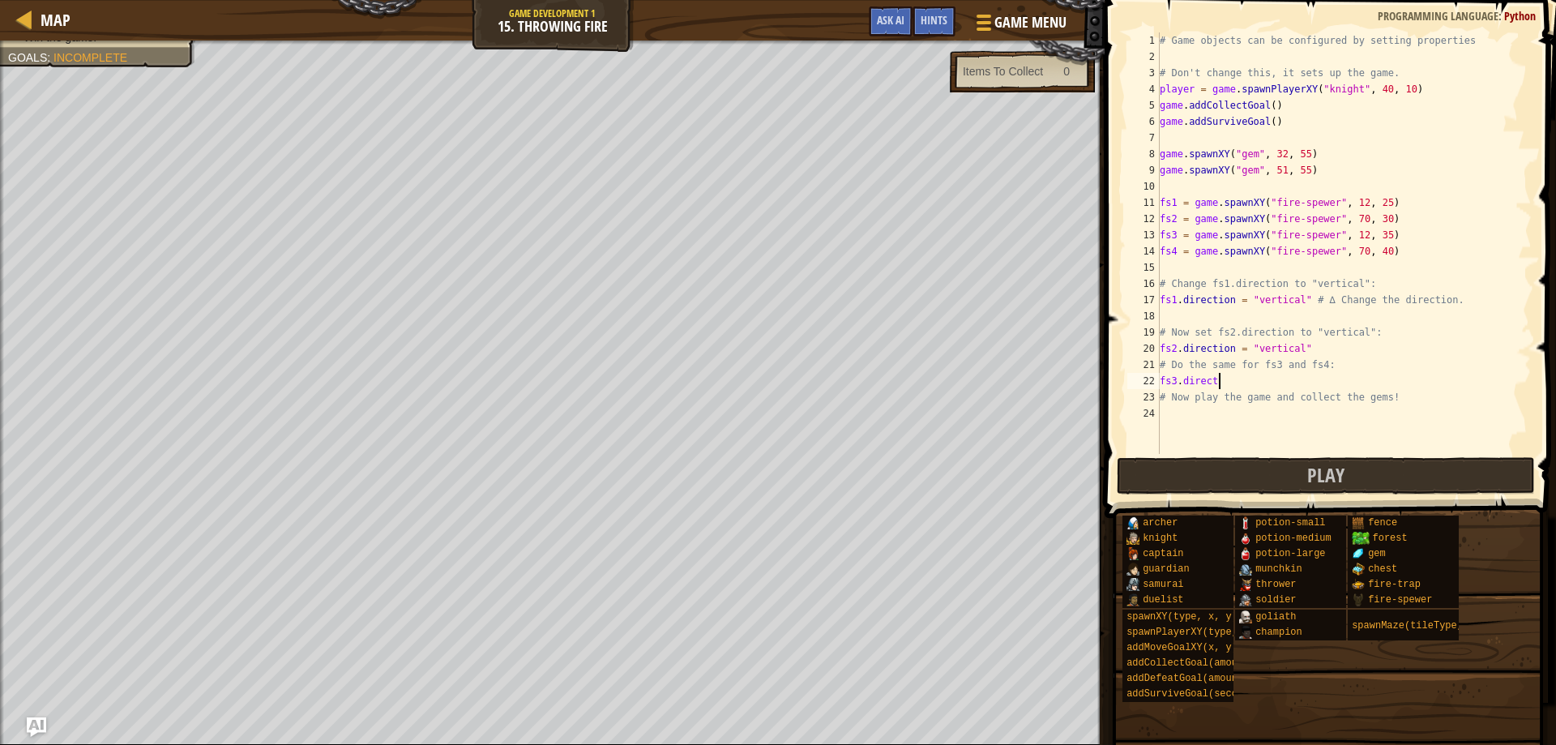
click at [1188, 381] on div "# Game objects can be configured by setting properties # Don't change this, it …" at bounding box center [1343, 259] width 375 height 454
click at [1231, 373] on div "# Game objects can be configured by setting properties # Don't change this, it …" at bounding box center [1343, 259] width 375 height 454
type textarea "fs3.direction="vertical""
click at [1226, 416] on div "# Game objects can be configured by setting properties # Don't change this, it …" at bounding box center [1343, 259] width 375 height 454
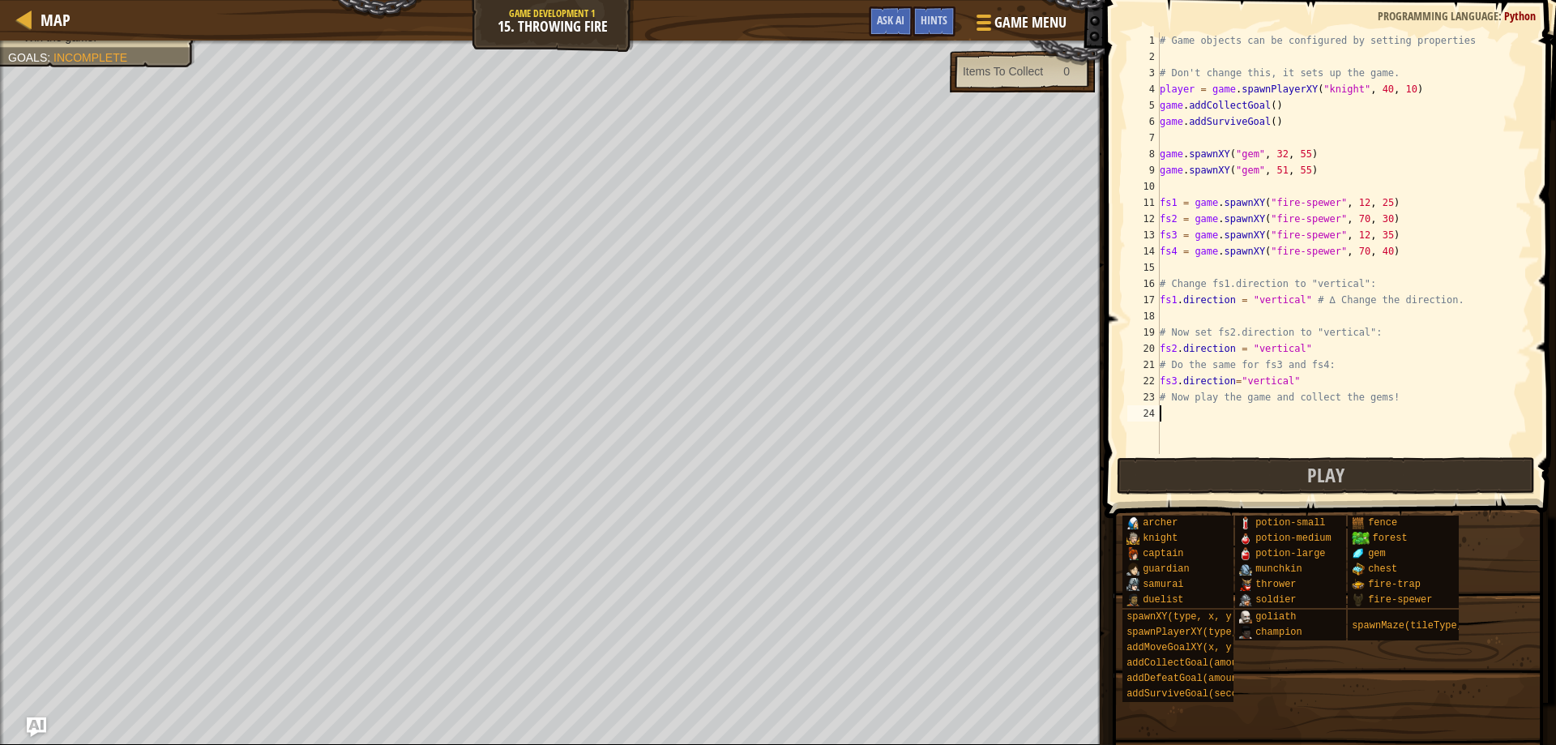
scroll to position [7, 0]
click at [1223, 460] on button "Play" at bounding box center [1325, 475] width 419 height 37
click at [877, 21] on span "Ask AI" at bounding box center [891, 19] width 28 height 15
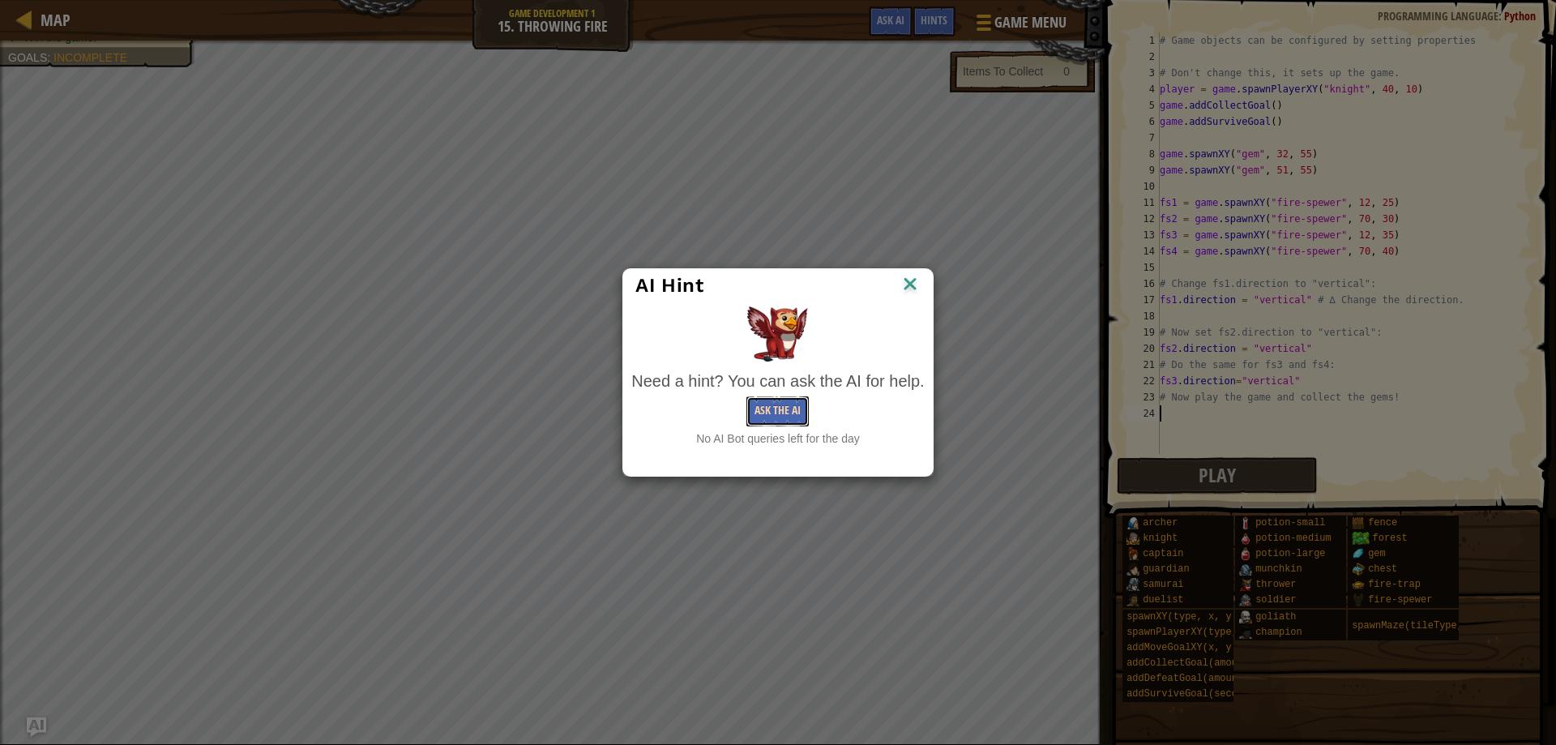
click at [792, 408] on button "Ask the AI" at bounding box center [777, 411] width 62 height 30
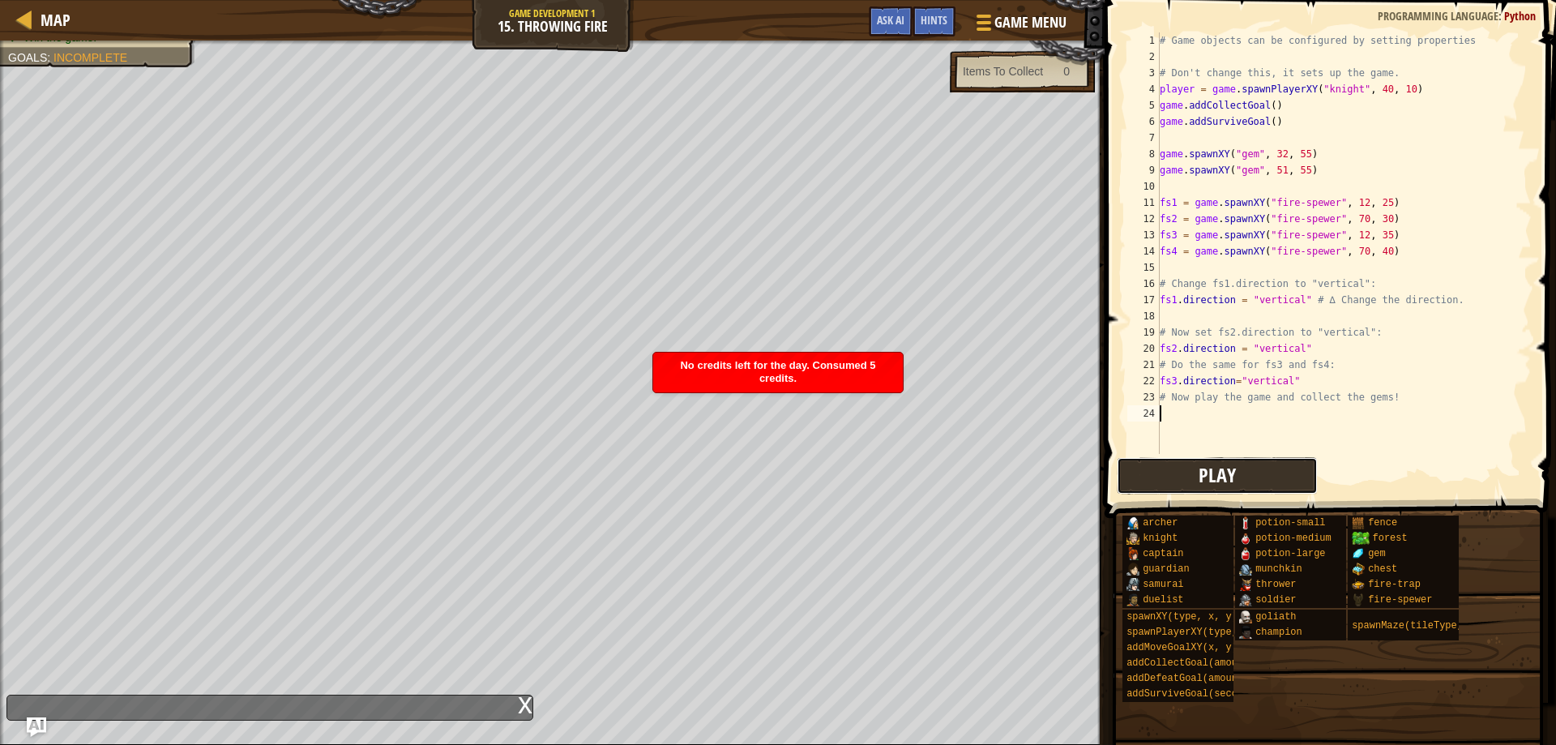
click at [1193, 473] on button "Play" at bounding box center [1216, 475] width 201 height 37
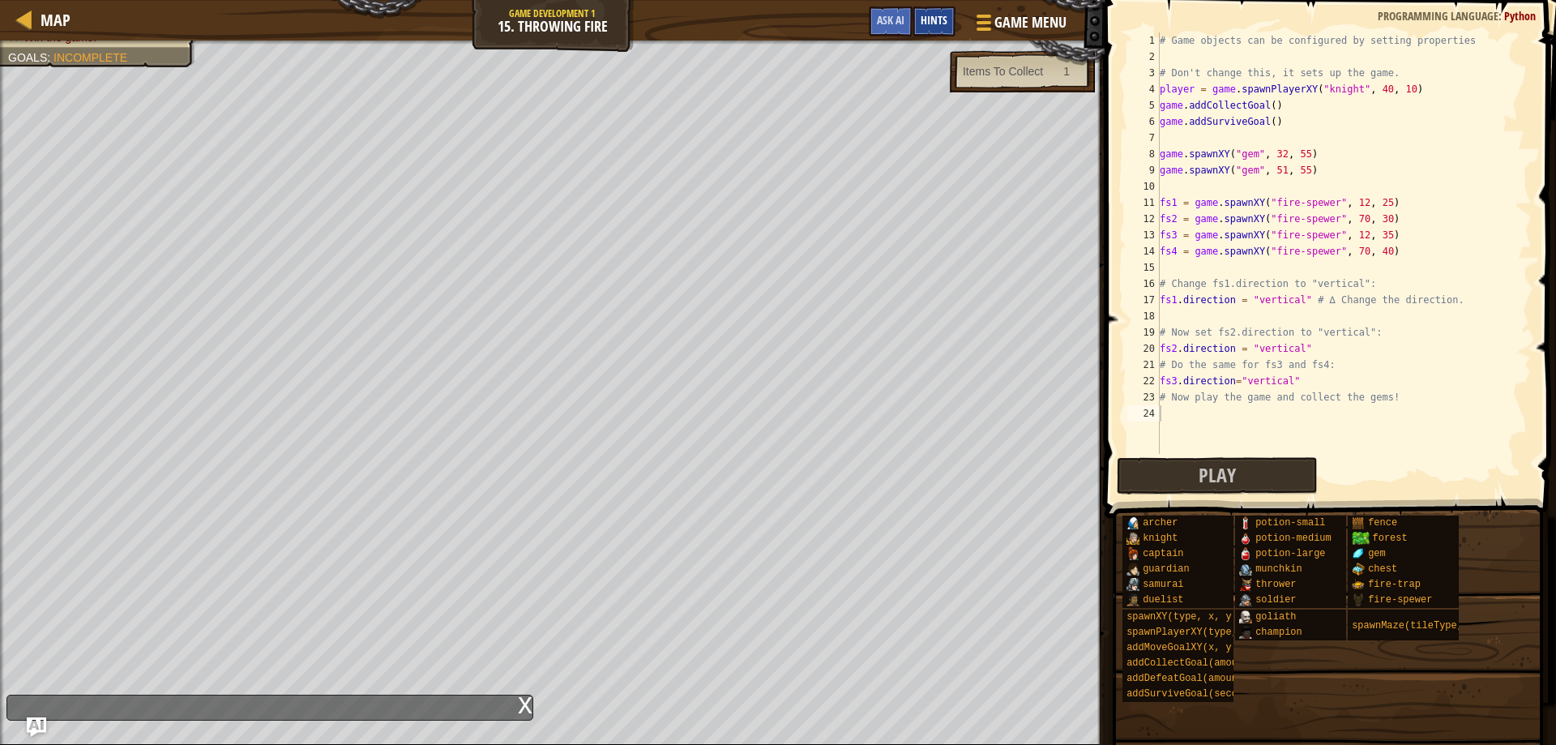
click at [931, 15] on span "Hints" at bounding box center [933, 19] width 27 height 15
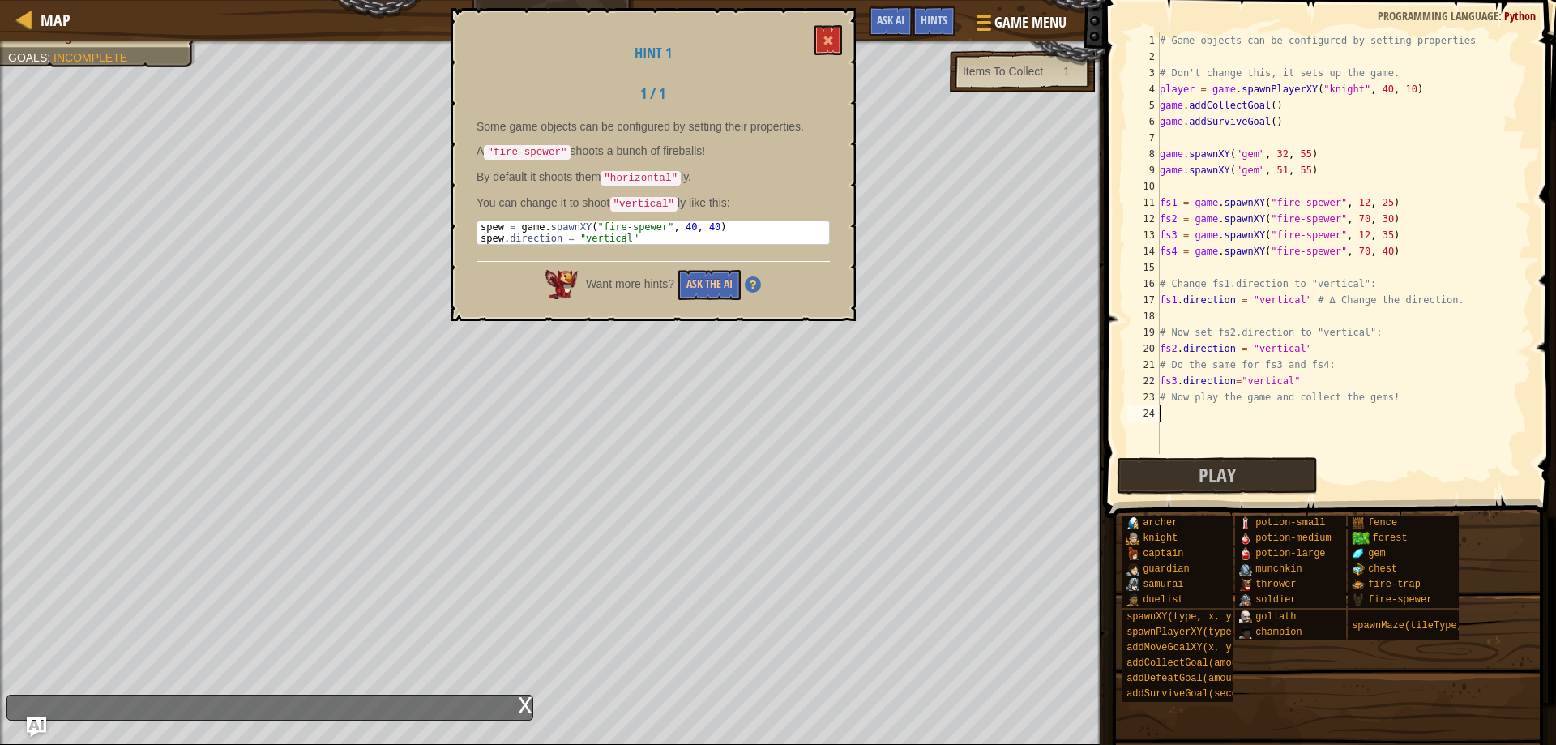
click at [1293, 379] on div "# Game objects can be configured by setting properties # Don't change this, it …" at bounding box center [1343, 259] width 375 height 454
type textarea "fs3.direction="vertical""
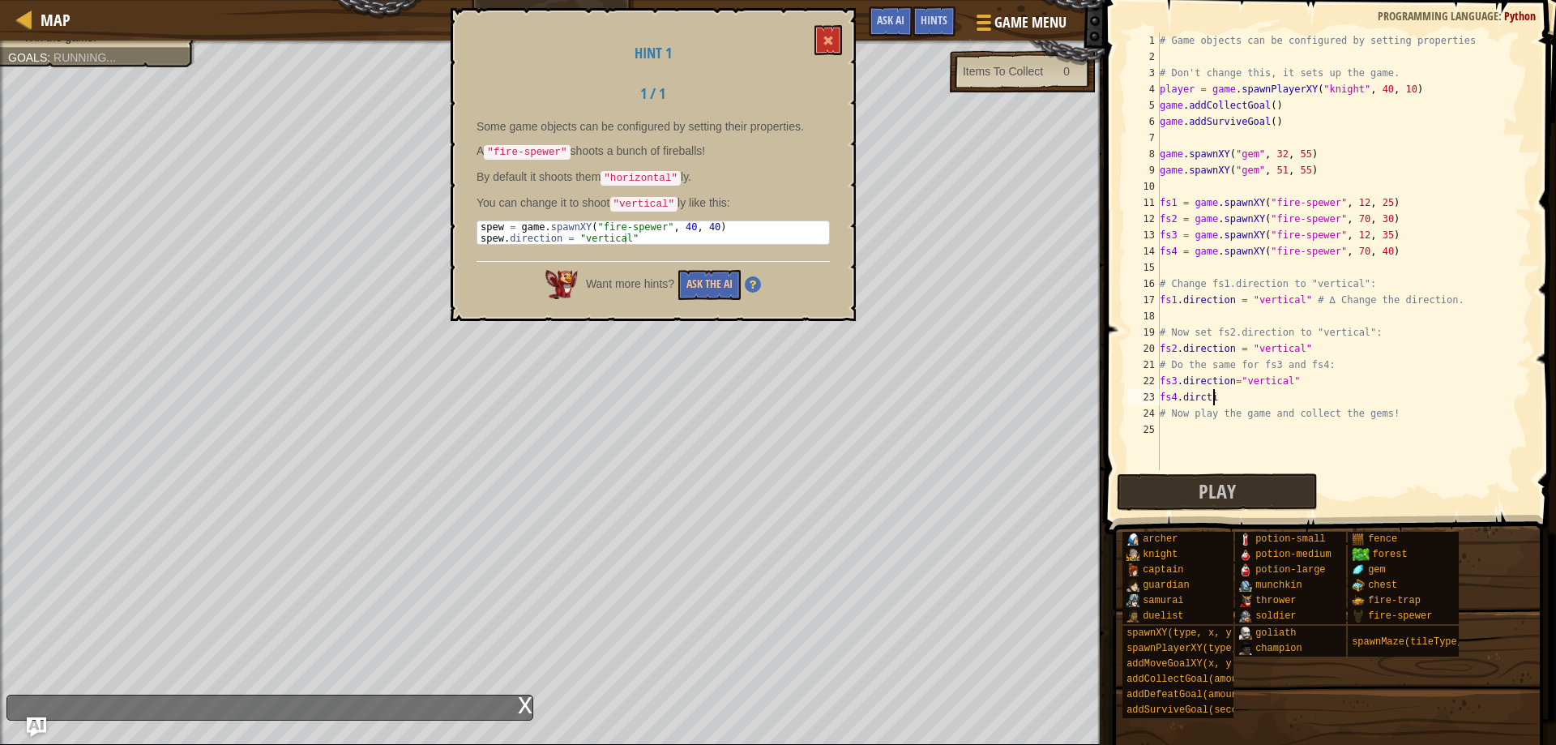
scroll to position [7, 5]
click at [1193, 399] on div "# Game objects can be configured by setting properties # Don't change this, it …" at bounding box center [1343, 267] width 375 height 470
click at [1197, 398] on div "# Game objects can be configured by setting properties # Don't change this, it …" at bounding box center [1343, 267] width 375 height 470
click at [1253, 396] on div "# Game objects can be configured by setting properties # Don't change this, it …" at bounding box center [1343, 267] width 375 height 470
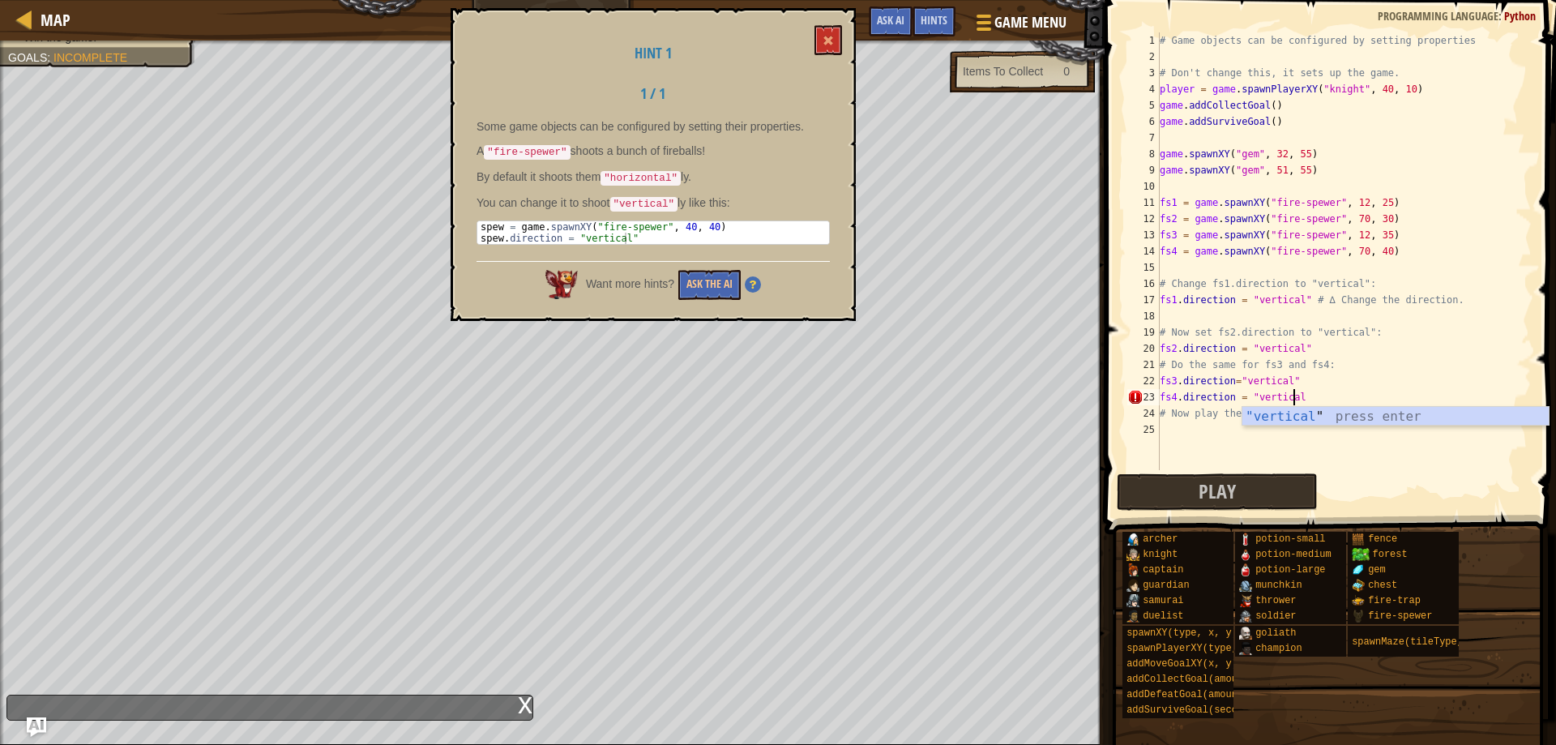
scroll to position [7, 11]
click at [1234, 377] on div "# Game objects can be configured by setting properties # Don't change this, it …" at bounding box center [1343, 267] width 375 height 470
click at [1229, 380] on div "# Game objects can be configured by setting properties # Don't change this, it …" at bounding box center [1343, 267] width 375 height 470
type textarea "fs3.direction = "vertical""
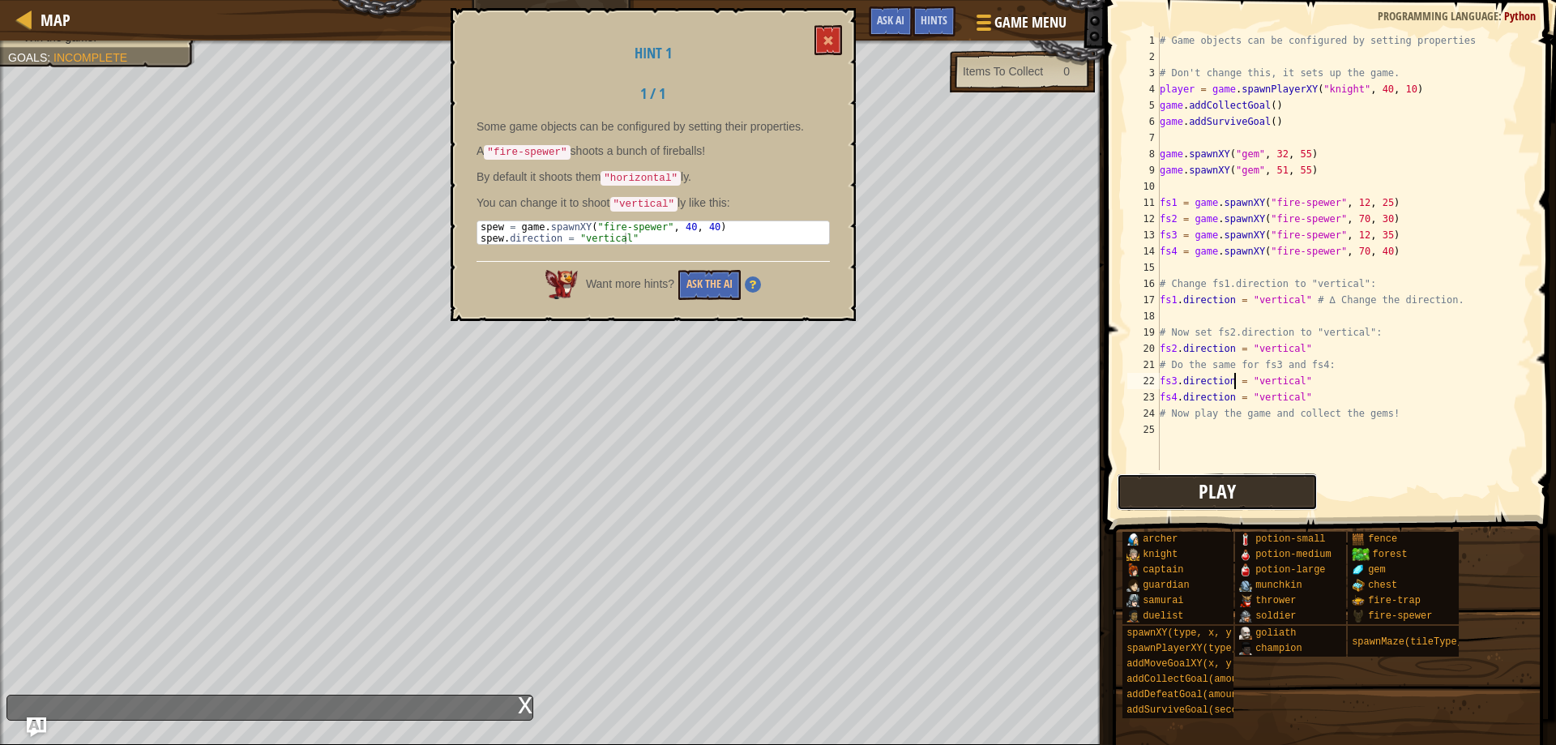
click at [1254, 478] on button "Play" at bounding box center [1216, 491] width 201 height 37
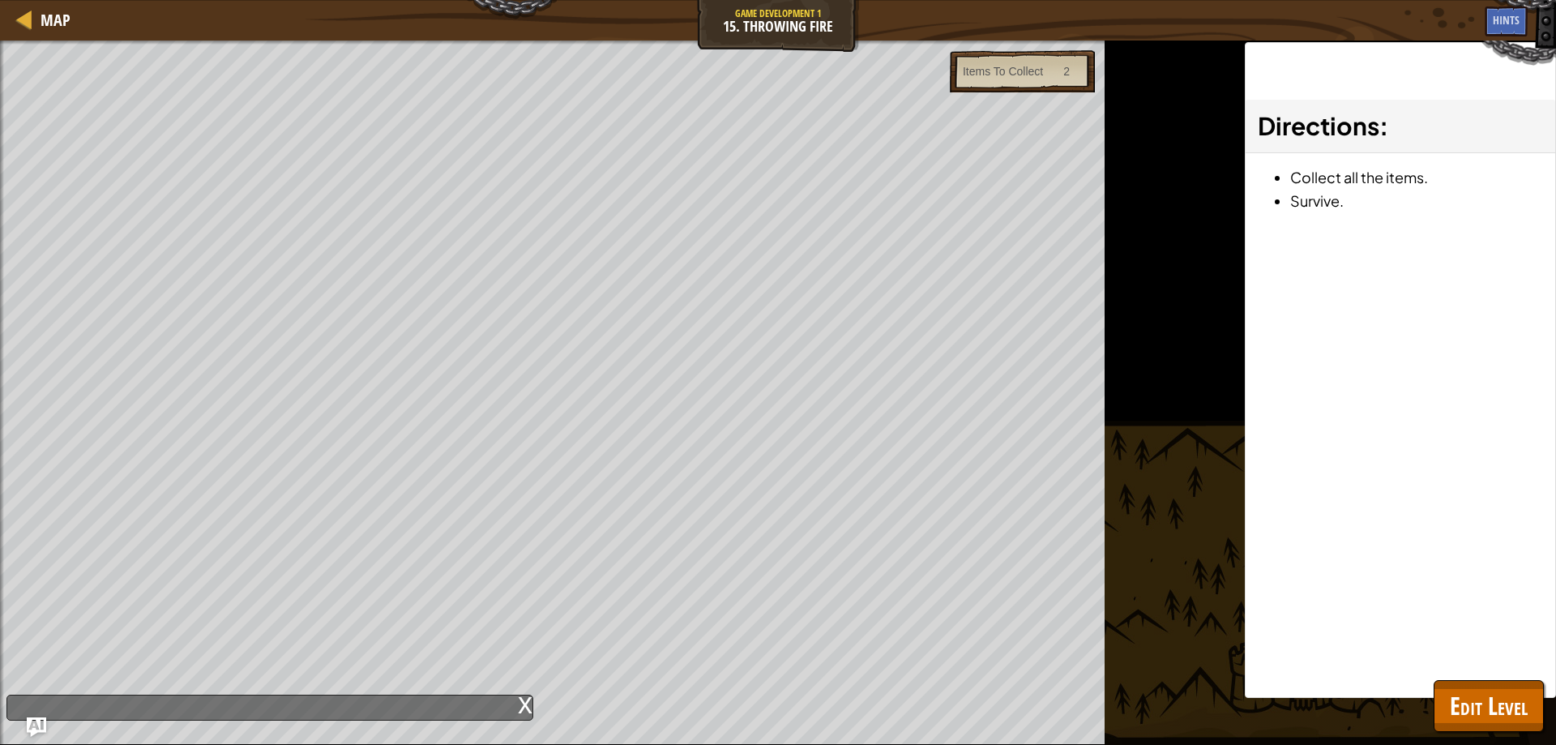
click at [736, 39] on div "Map Game Development 1 15. Throwing Fire Game Menu Done Hints Ask AI 1 הההההההה…" at bounding box center [778, 372] width 1556 height 745
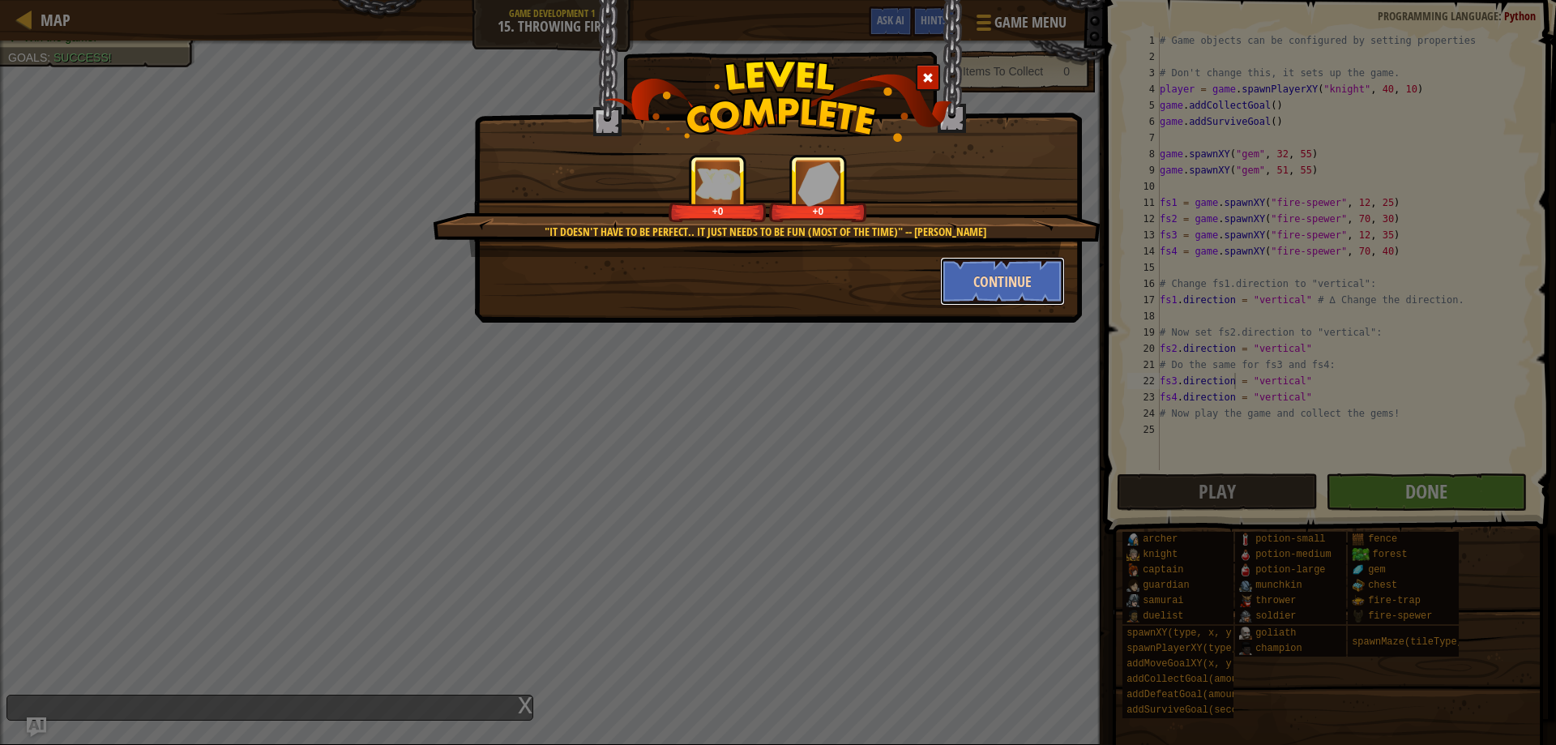
click at [978, 275] on button "Continue" at bounding box center [1003, 281] width 126 height 49
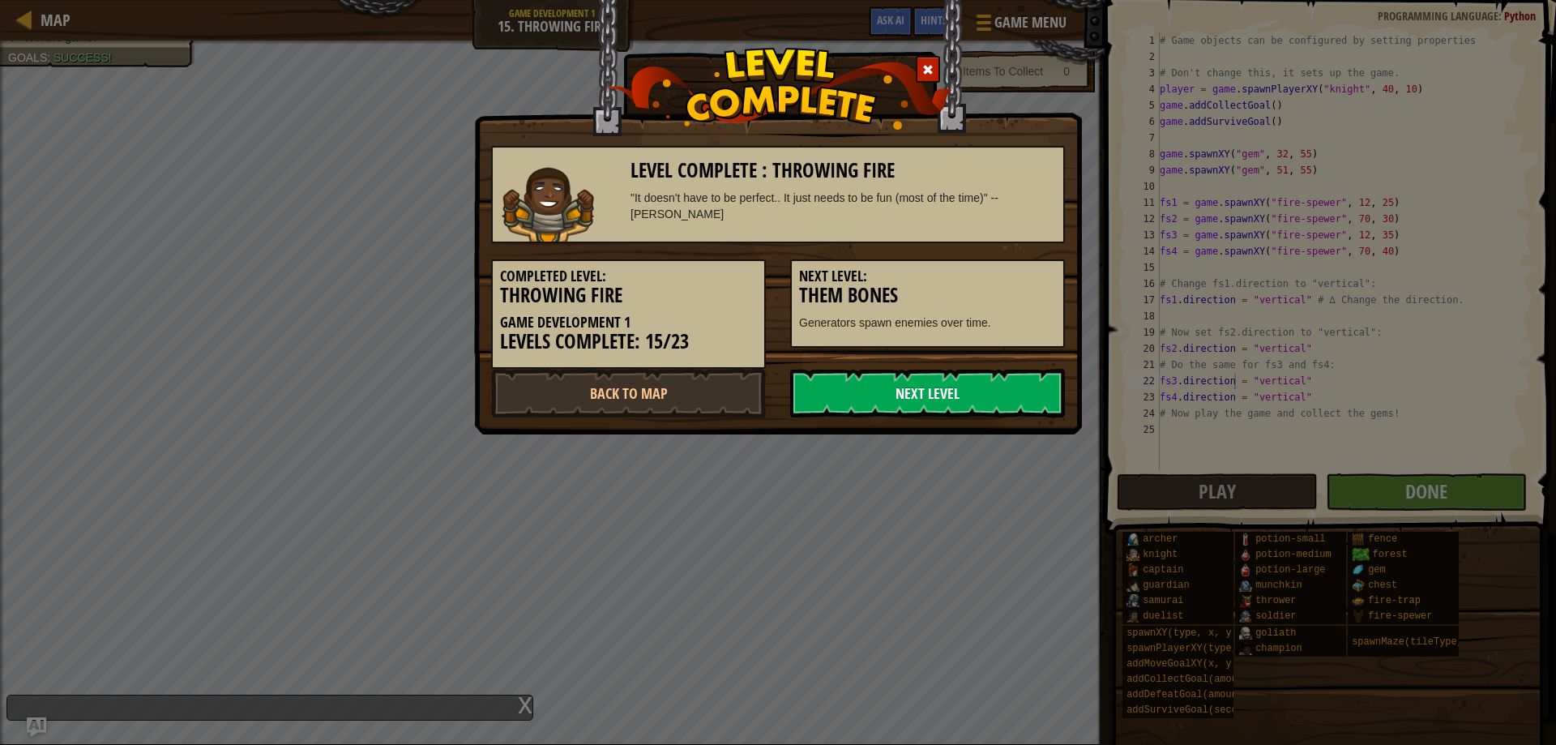
click at [942, 374] on link "Next Level" at bounding box center [927, 393] width 275 height 49
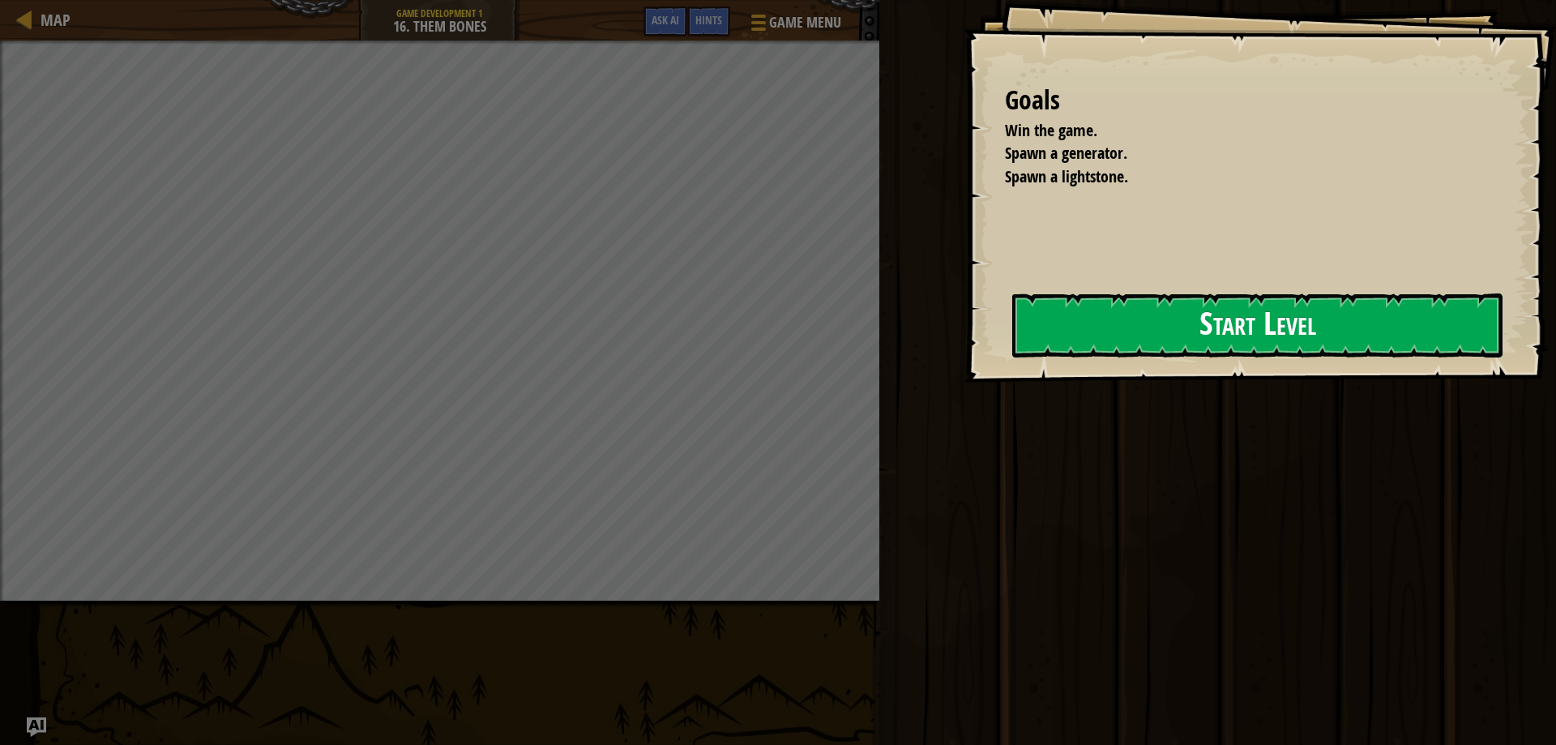
click at [1236, 312] on button "Start Level" at bounding box center [1257, 325] width 490 height 64
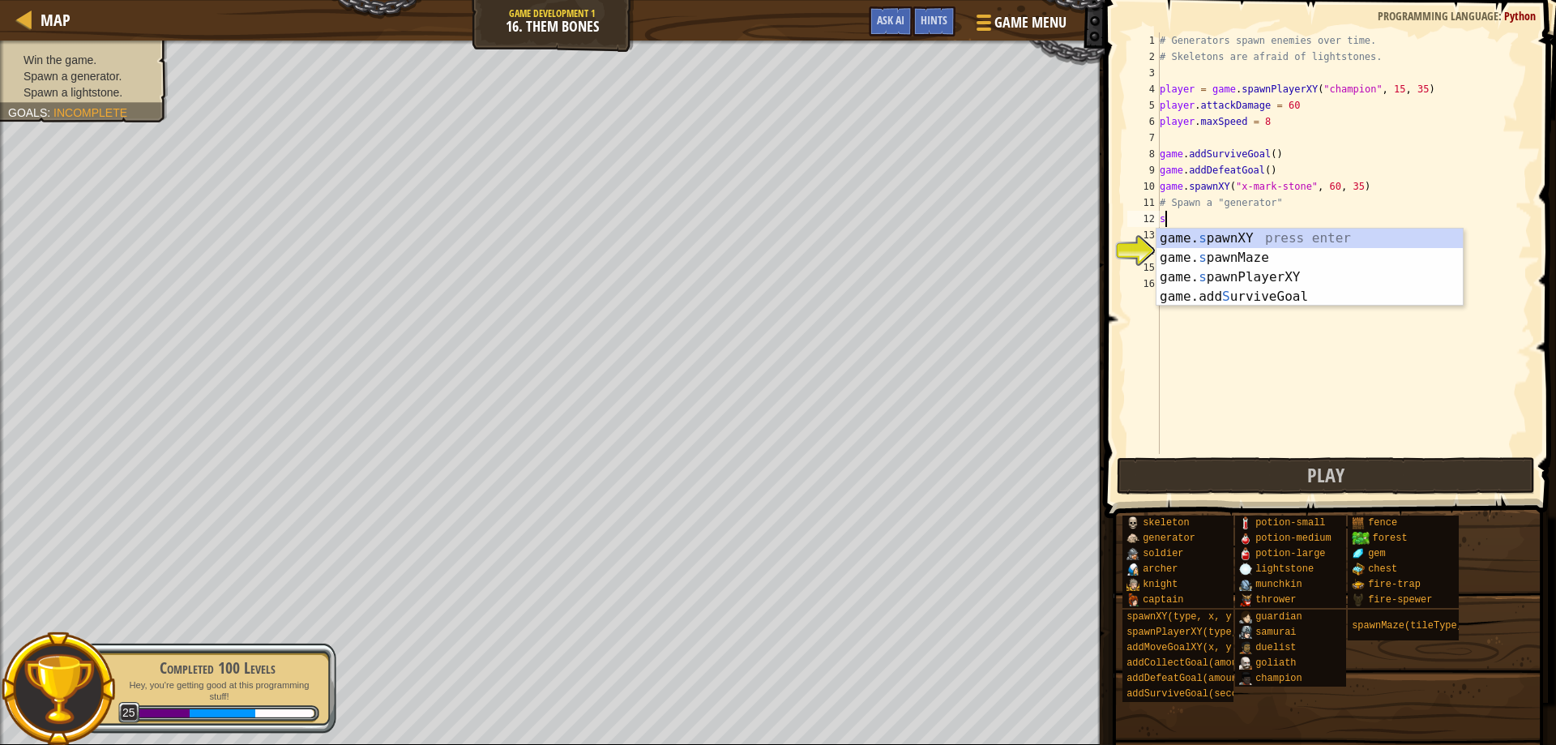
scroll to position [7, 0]
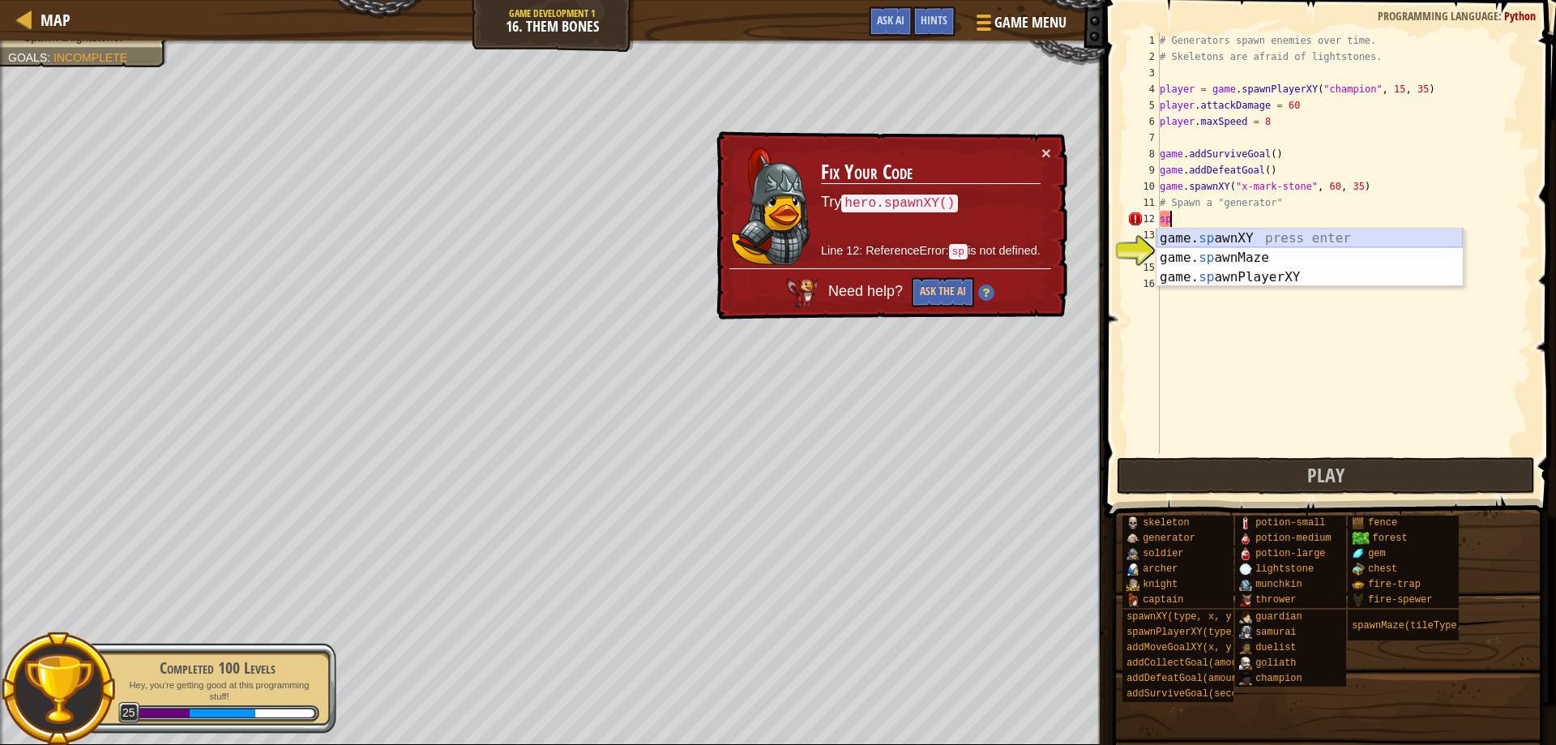
click at [1249, 239] on div "game. sp awnXY press enter game. sp awnMaze press enter game. sp awnPlayerXY pr…" at bounding box center [1309, 276] width 306 height 97
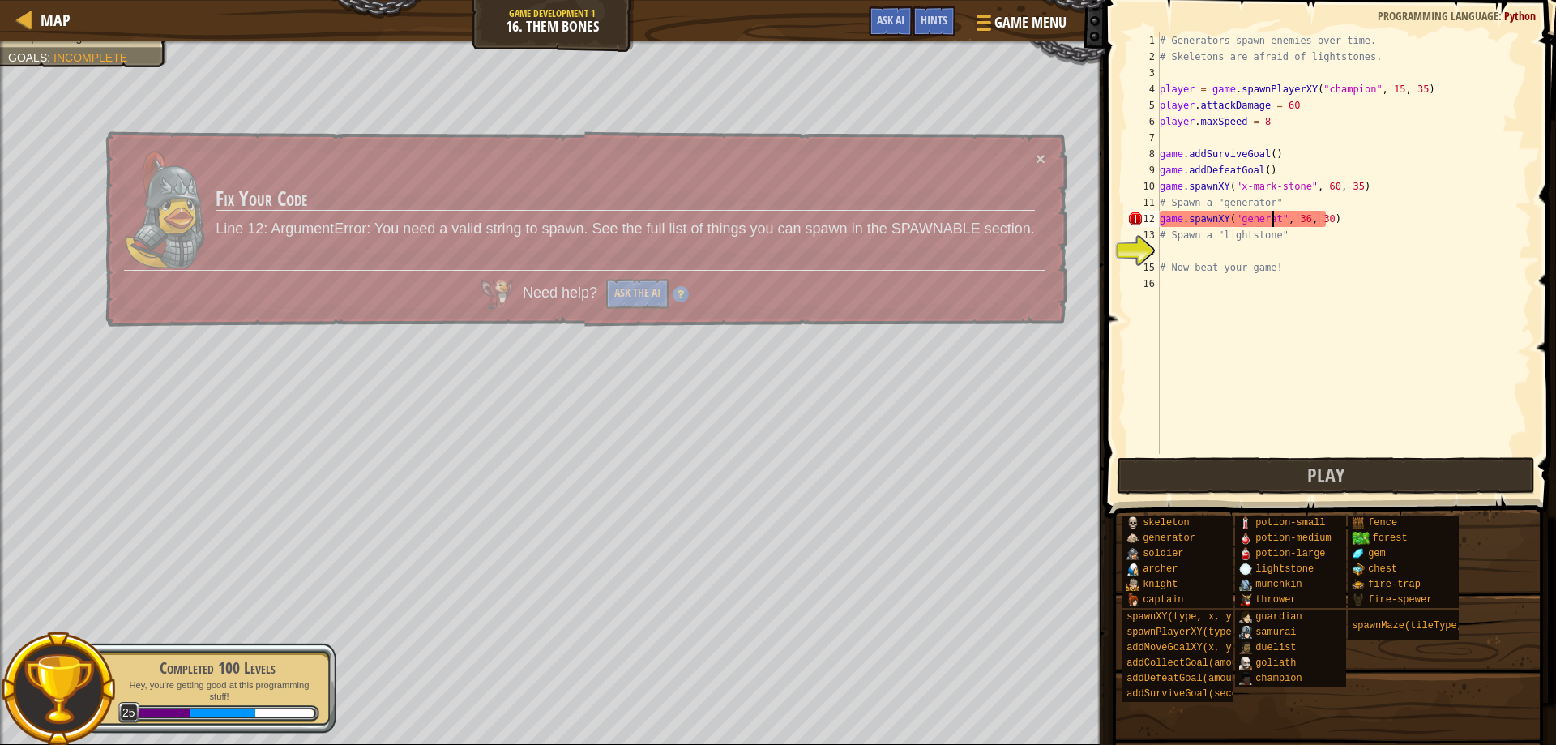
type textarea "game.spawnXY("generator", 36, 30)"
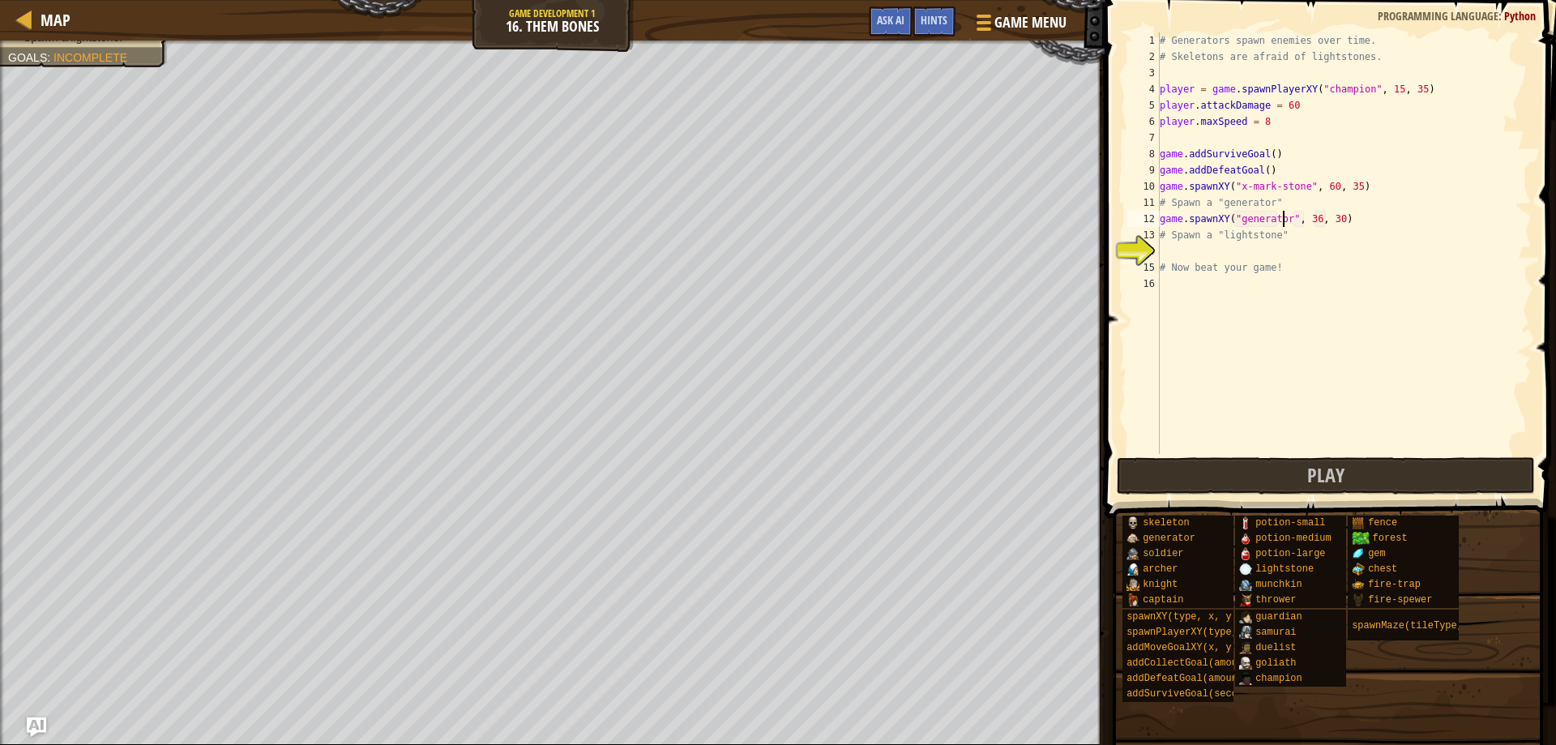
click at [1189, 255] on div "# Generators spawn enemies over time. # Skeletons are afraid of lightstones. pl…" at bounding box center [1343, 259] width 375 height 454
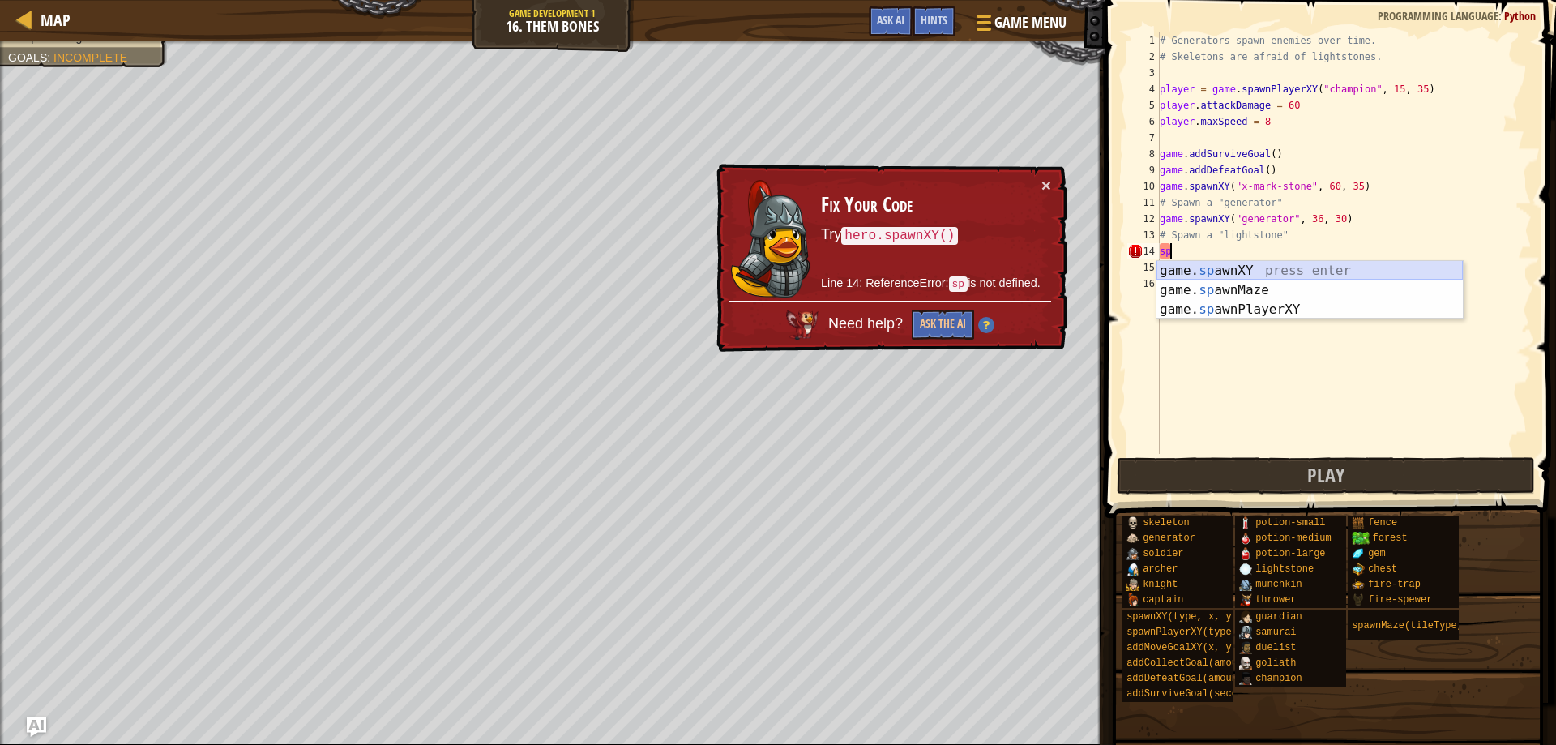
click at [1222, 265] on div "game. sp awnXY press enter game. sp awnMaze press enter game. sp awnPlayerXY pr…" at bounding box center [1309, 309] width 306 height 97
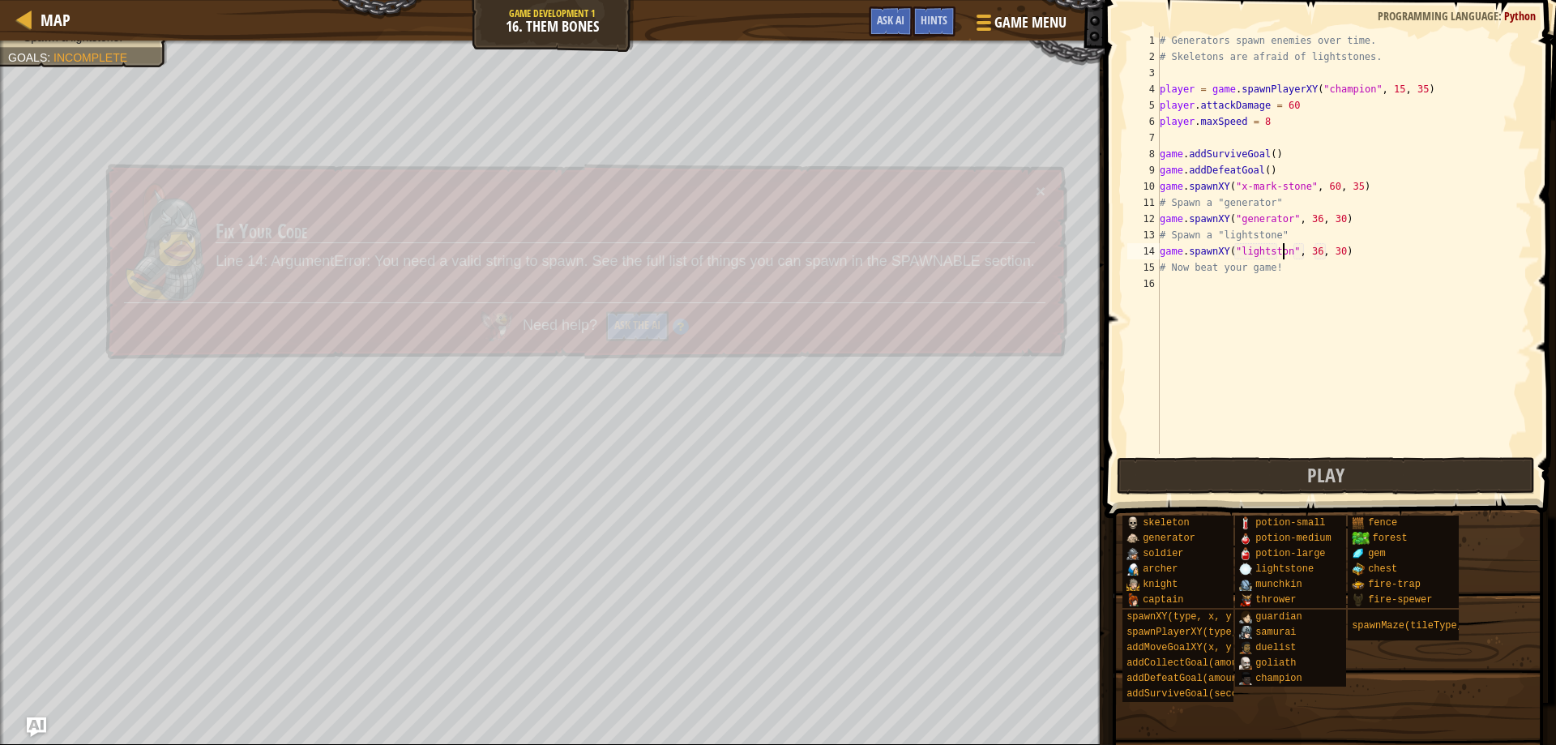
scroll to position [7, 11]
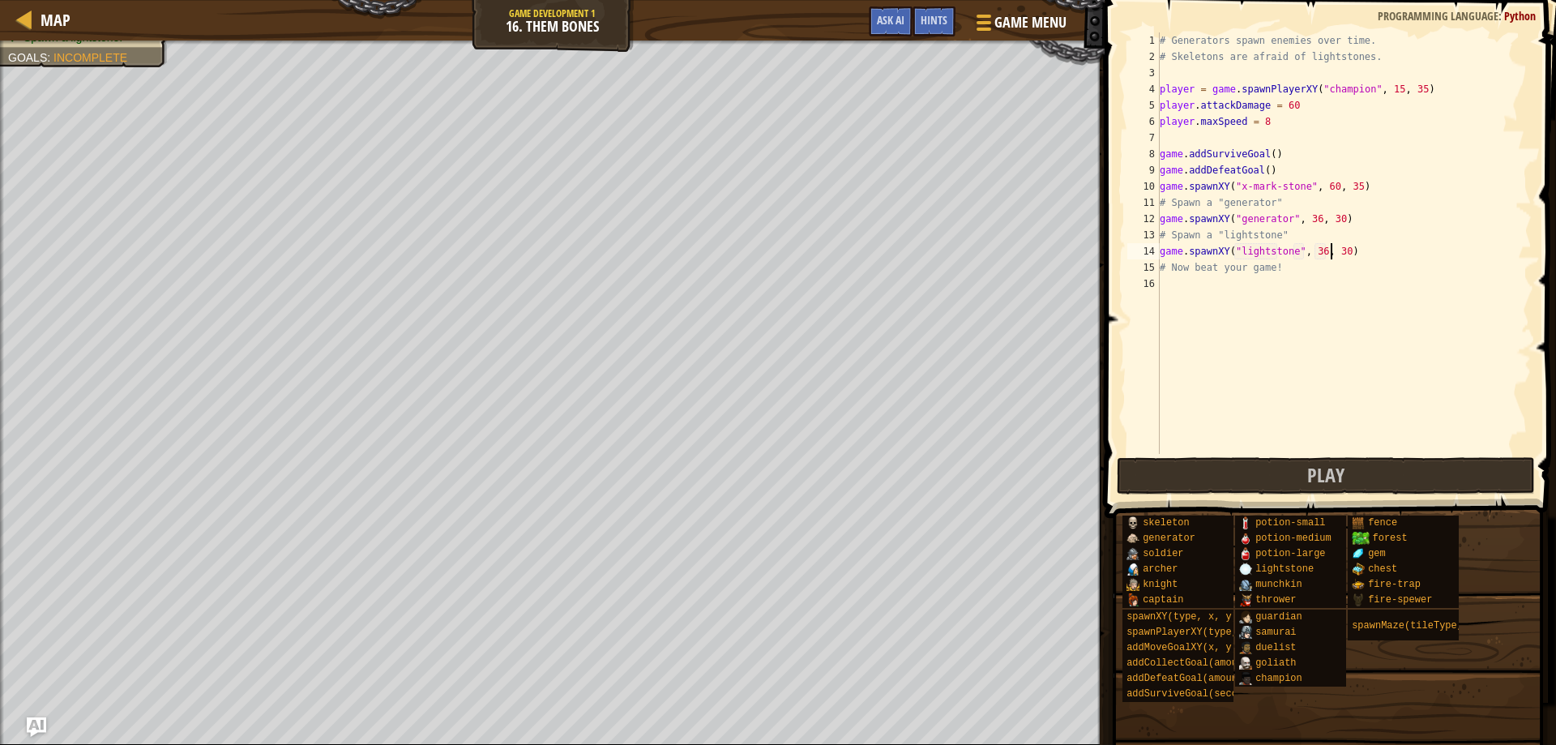
click at [1329, 251] on div "# Generators spawn enemies over time. # Skeletons are afraid of lightstones. pl…" at bounding box center [1343, 259] width 375 height 454
click at [1331, 250] on div "# Generators spawn enemies over time. # Skeletons are afraid of lightstones. pl…" at bounding box center [1343, 259] width 375 height 454
click at [1307, 251] on div "# Generators spawn enemies over time. # Skeletons are afraid of lightstones. pl…" at bounding box center [1343, 259] width 375 height 454
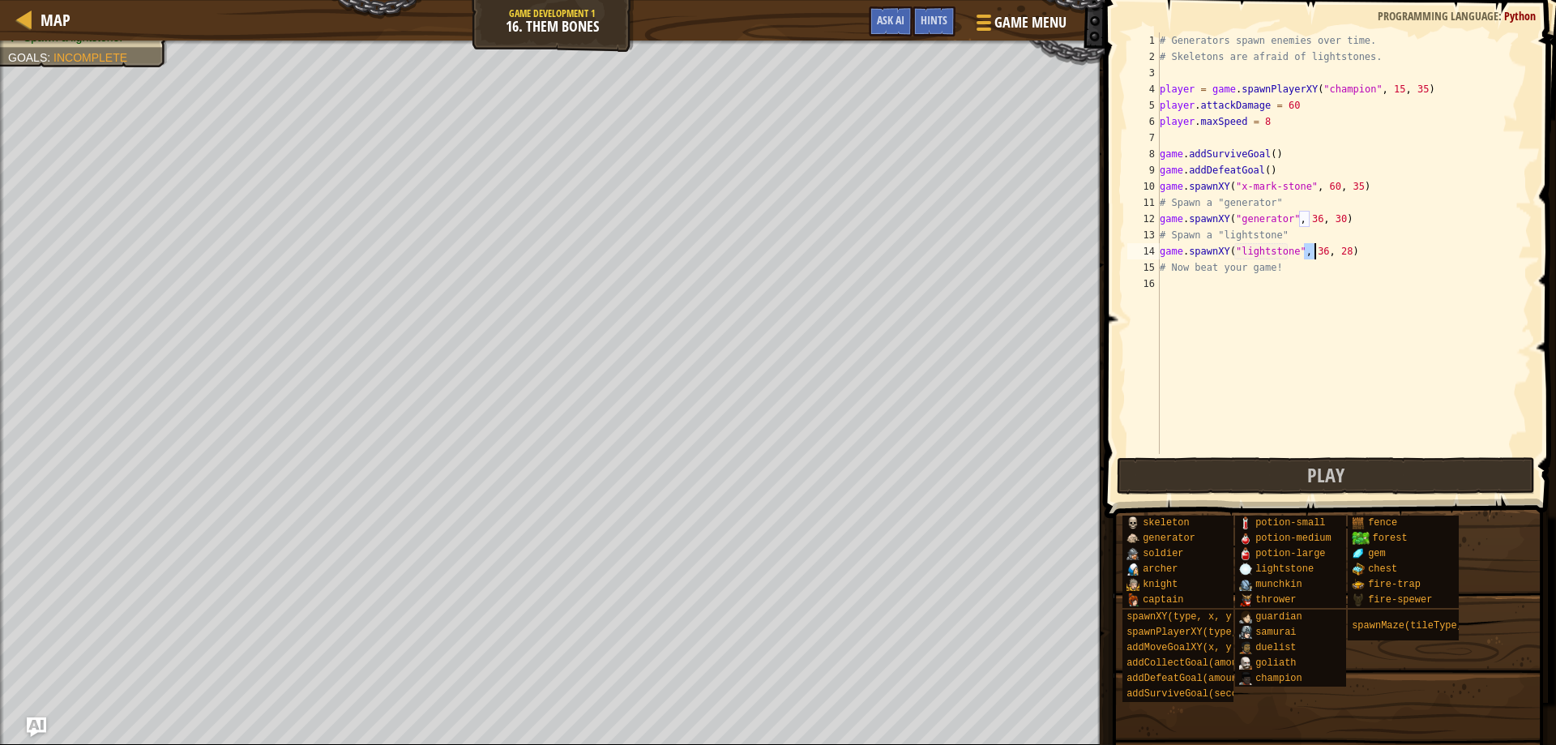
scroll to position [7, 13]
type textarea "game.spawnXY("lightstone", 44, 28)"
click at [1196, 282] on div "# Generators spawn enemies over time. # Skeletons are afraid of lightstones. pl…" at bounding box center [1343, 259] width 375 height 454
click at [1287, 478] on button "Play" at bounding box center [1325, 475] width 419 height 37
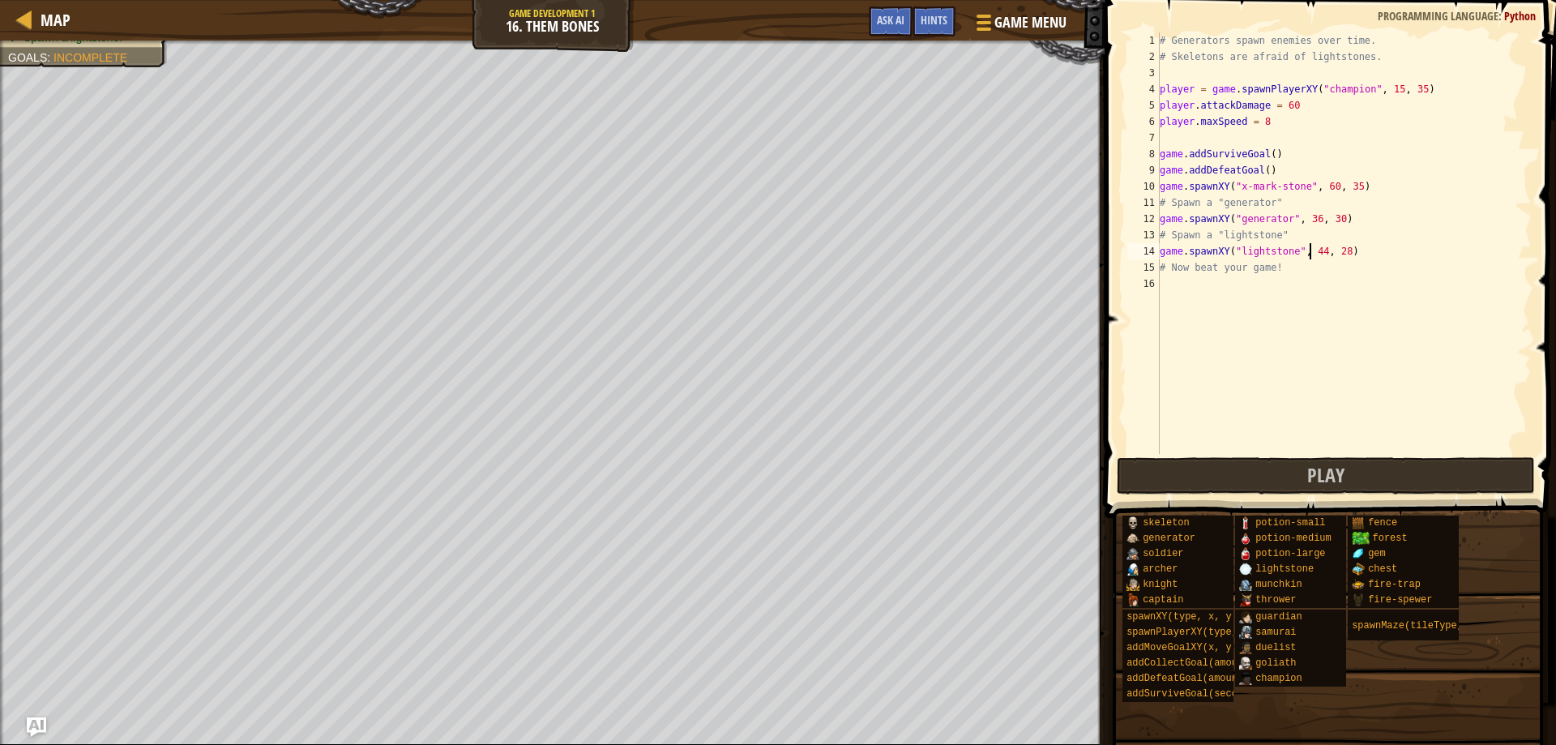
click at [1308, 250] on div "# Generators spawn enemies over time. # Skeletons are afraid of lightstones. pl…" at bounding box center [1343, 259] width 375 height 454
click at [1333, 252] on div "# Generators spawn enemies over time. # Skeletons are afraid of lightstones. pl…" at bounding box center [1343, 259] width 375 height 454
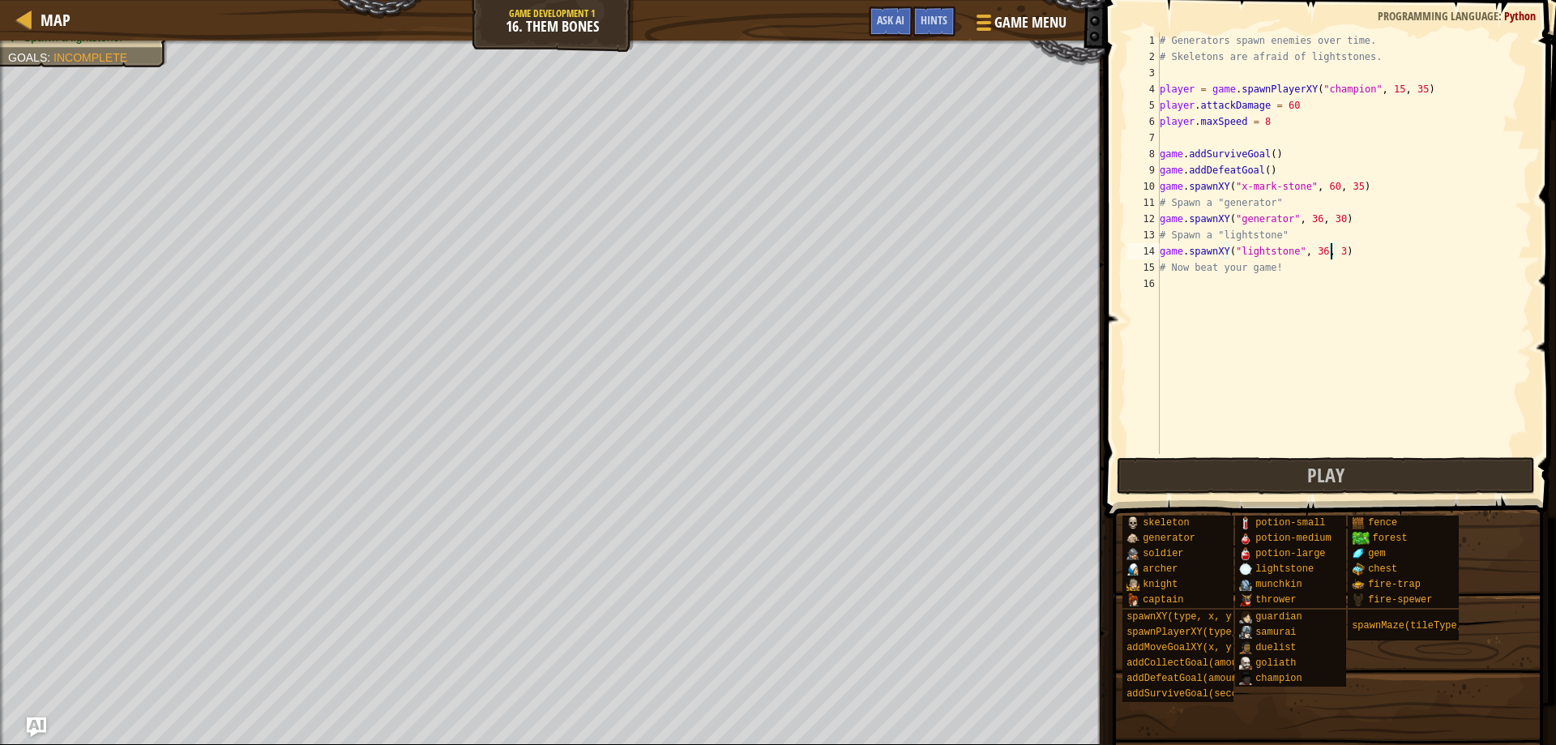
scroll to position [7, 15]
type textarea "game.spawnXY("lightstone", 36, 30)"
click at [1338, 477] on span "Play" at bounding box center [1325, 475] width 37 height 26
click at [1244, 474] on button "Play" at bounding box center [1325, 475] width 419 height 37
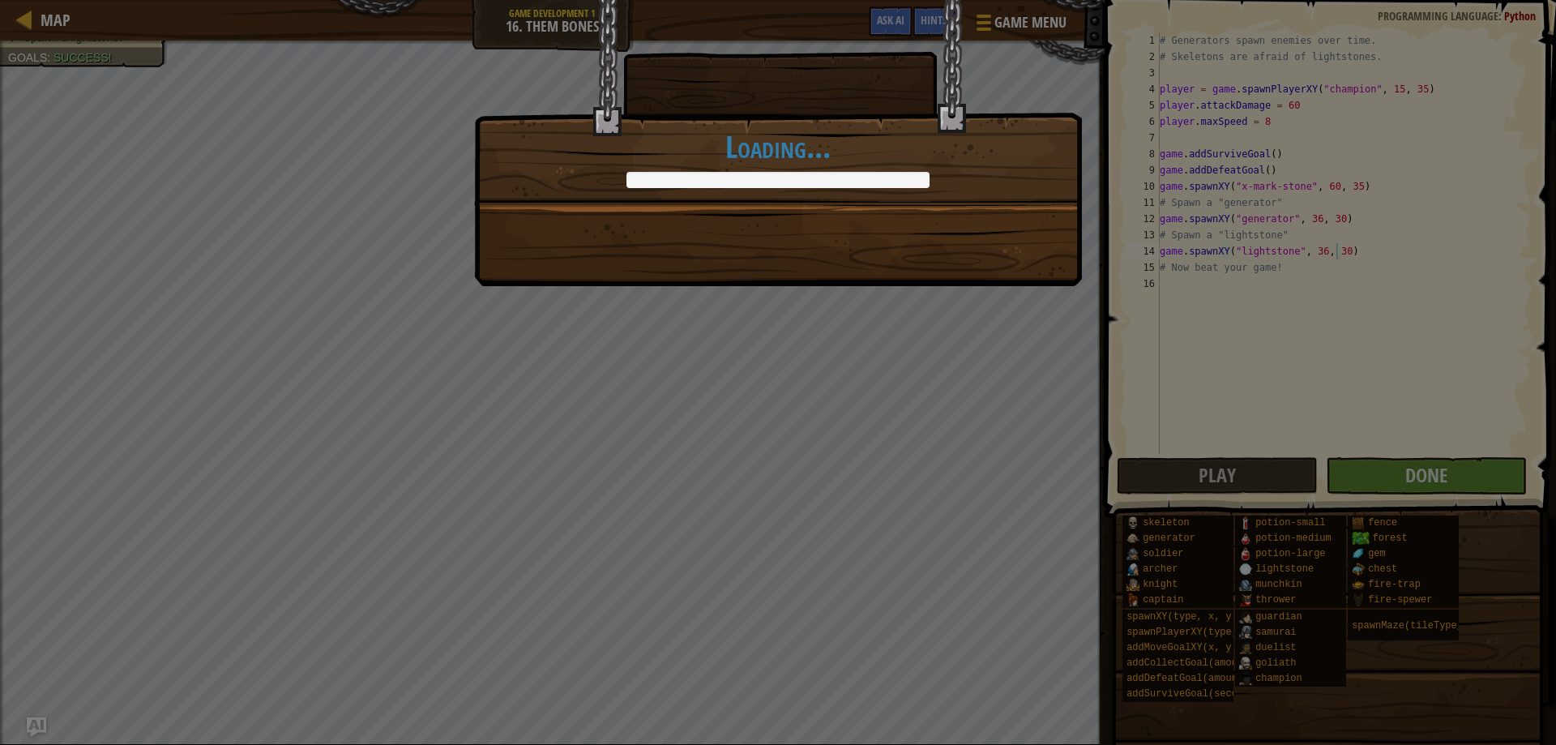
click at [975, 255] on div "I liked it better when the skeletons were in the cupboard. +30 +0 Continue Load…" at bounding box center [778, 143] width 608 height 286
click at [975, 255] on div "I liked it better when the skeletons were in the cupboard. +30 +10 Continue Loa…" at bounding box center [778, 143] width 608 height 286
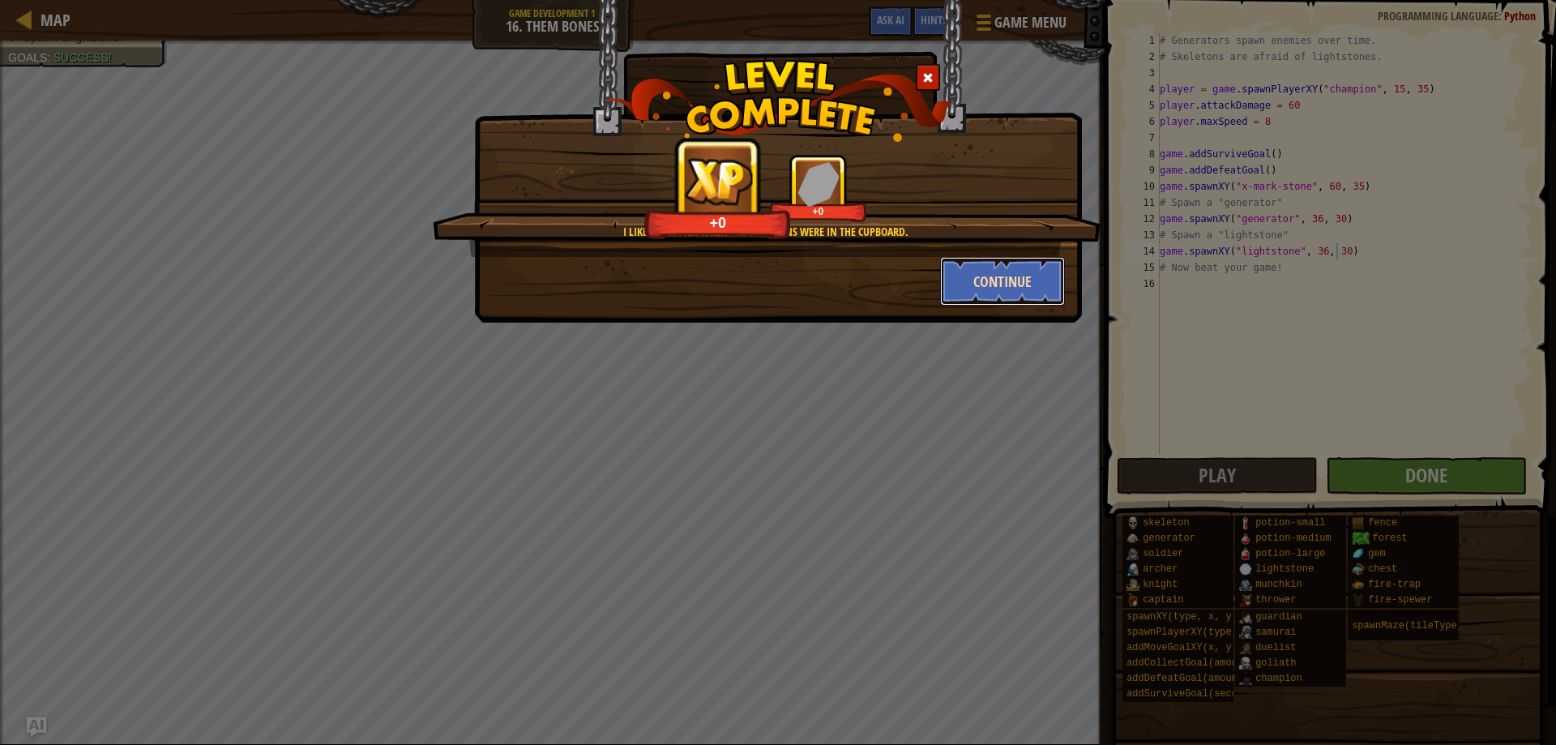
click at [1004, 282] on button "Continue" at bounding box center [1003, 281] width 126 height 49
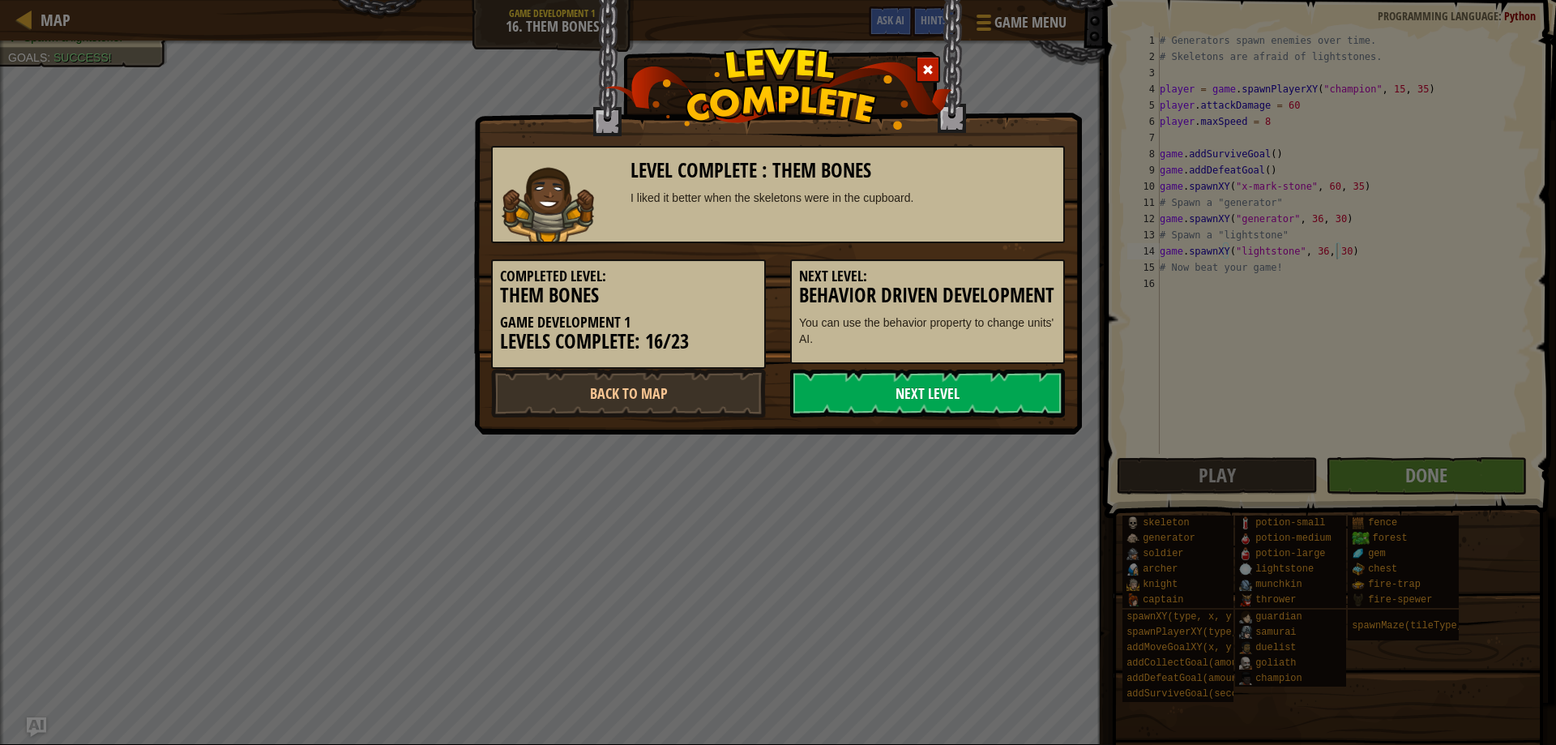
click at [941, 401] on link "Next Level" at bounding box center [927, 393] width 275 height 49
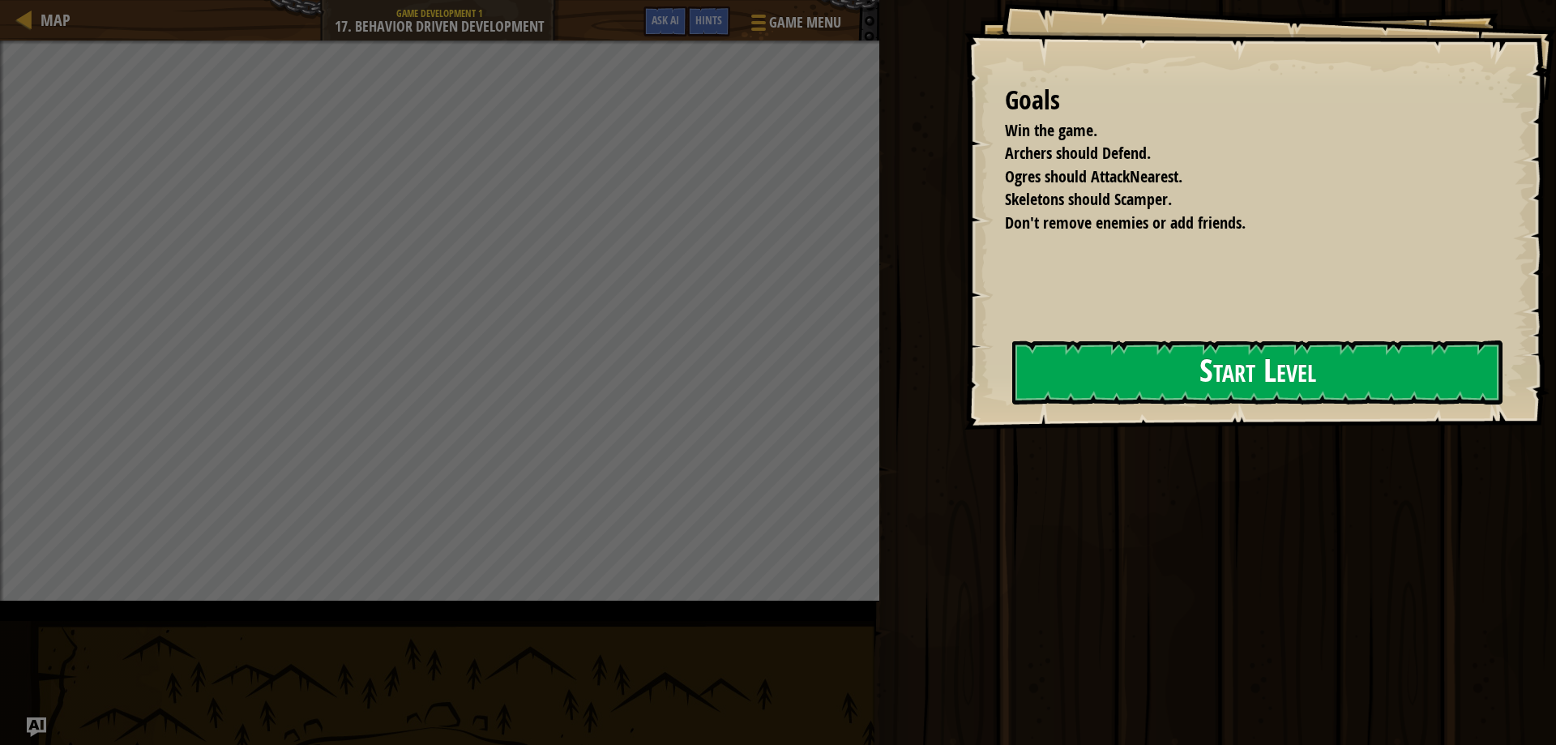
click at [1012, 392] on button "Start Level" at bounding box center [1257, 372] width 490 height 64
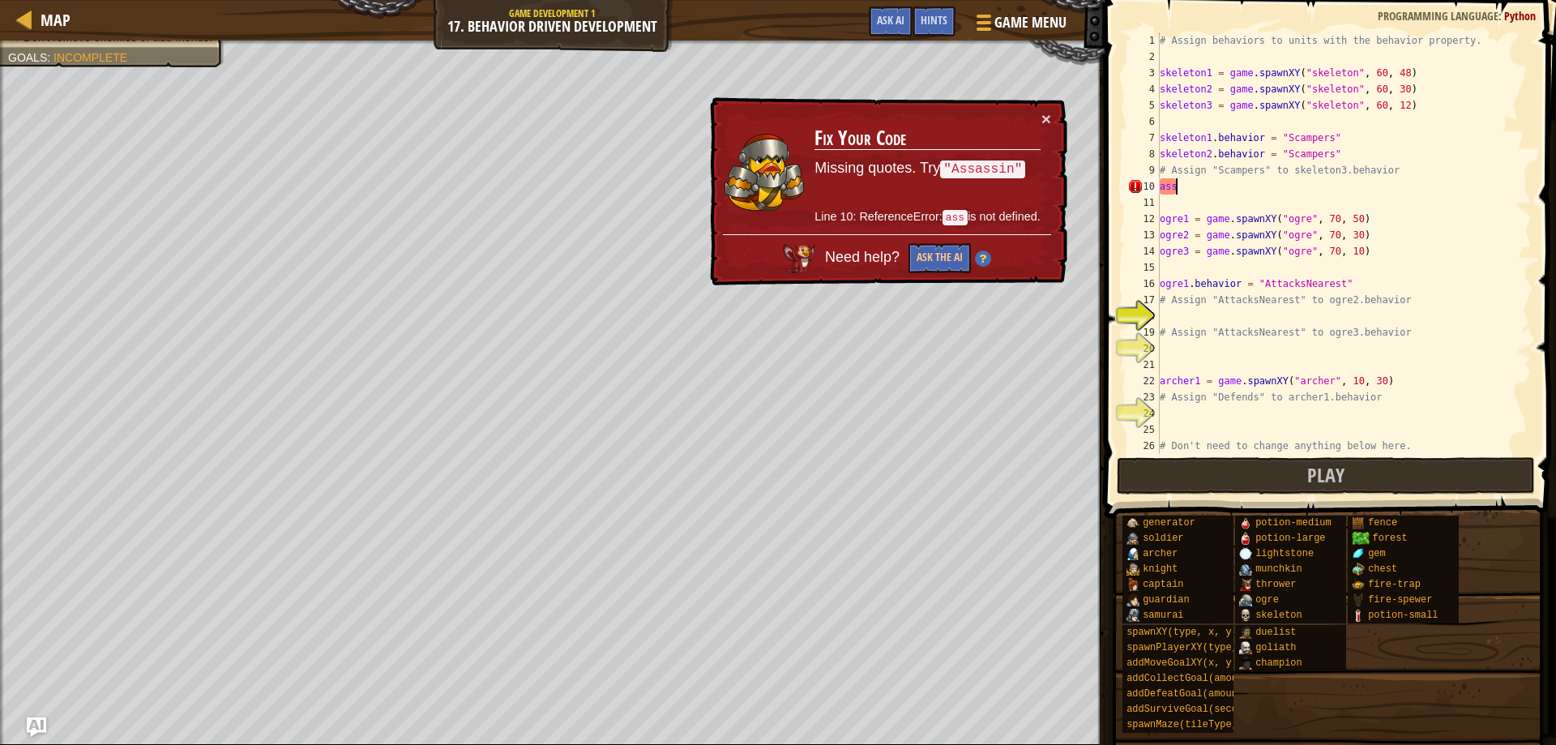
scroll to position [7, 0]
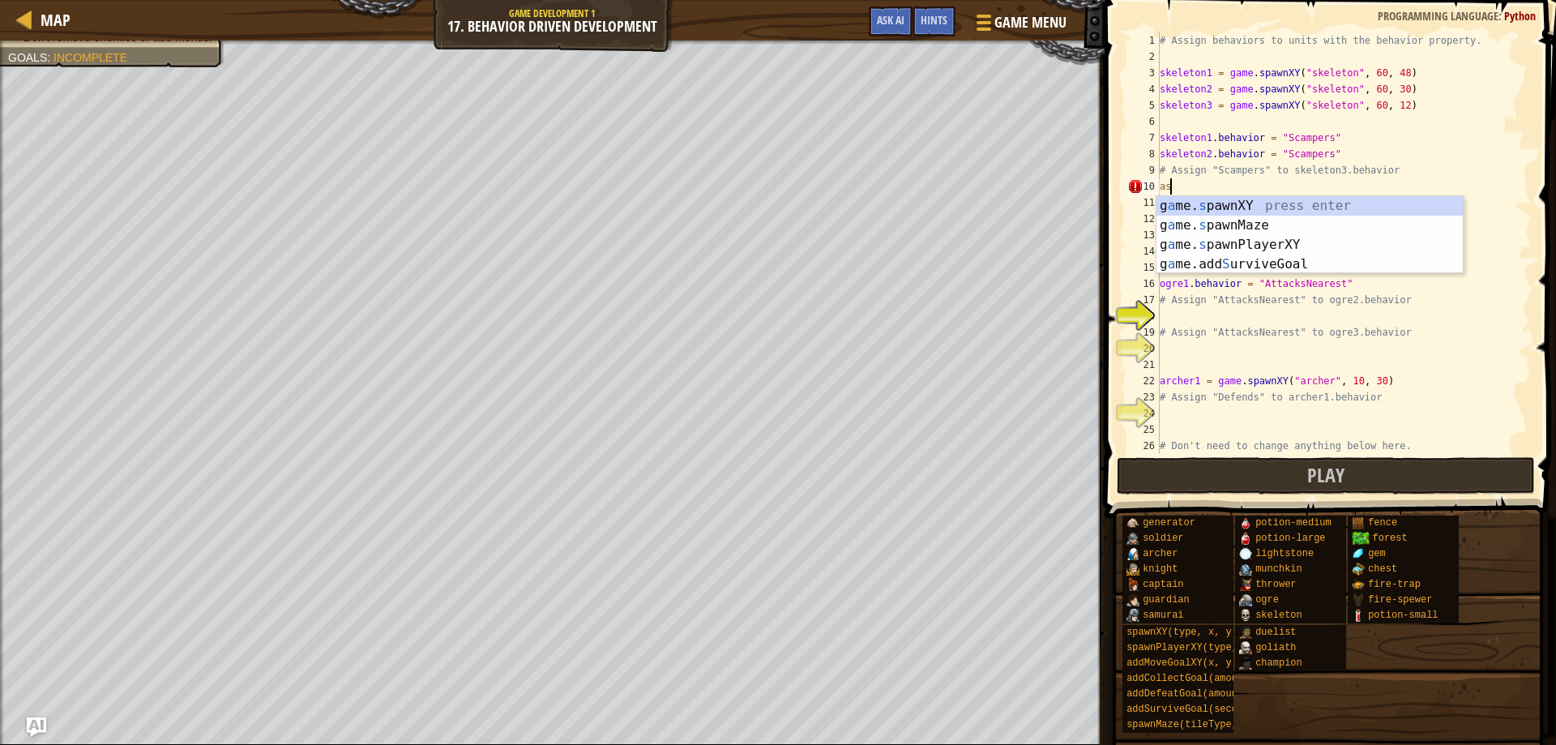
type textarea "a"
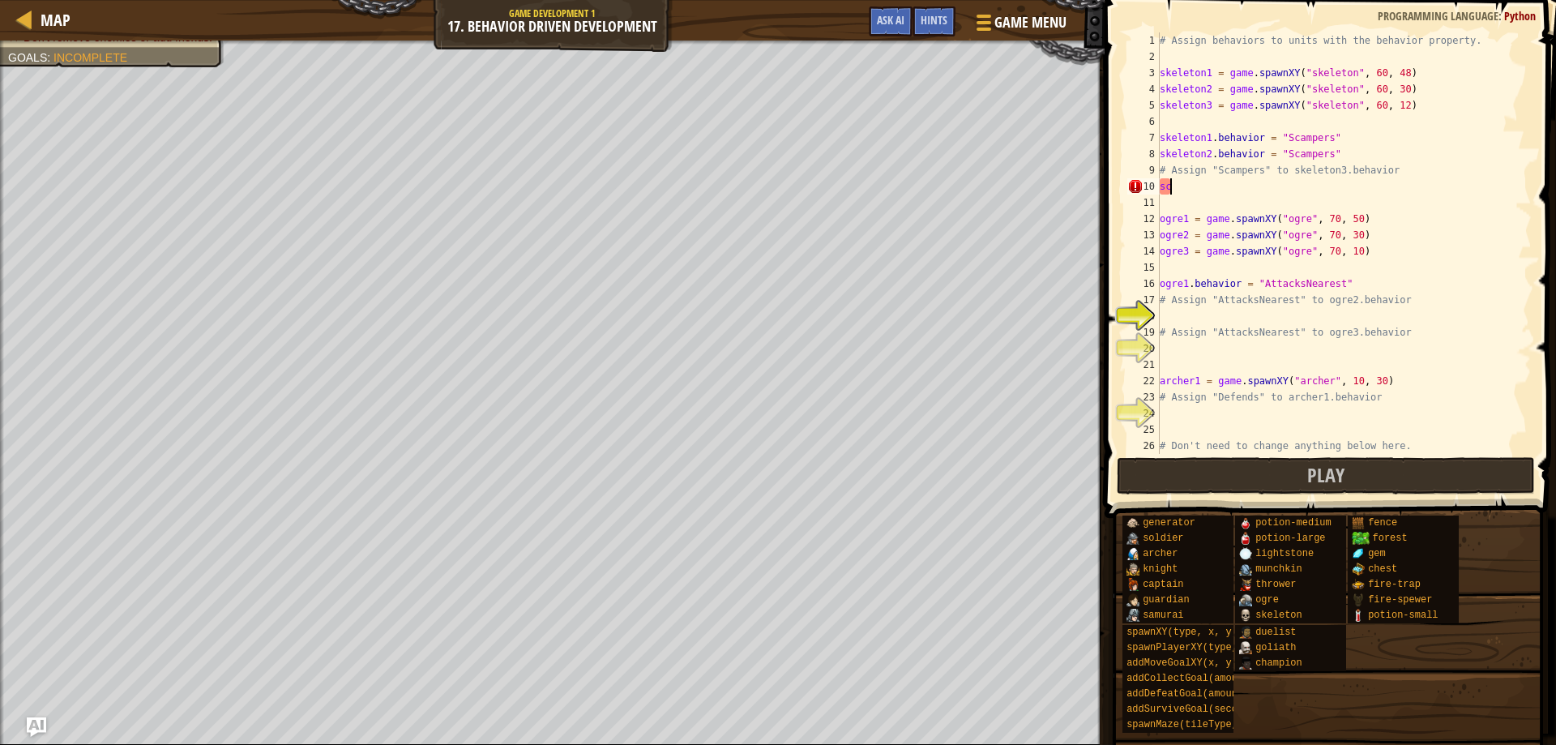
type textarea "s"
type textarea "# Assign "Scampers" to skeleton3.behavior"
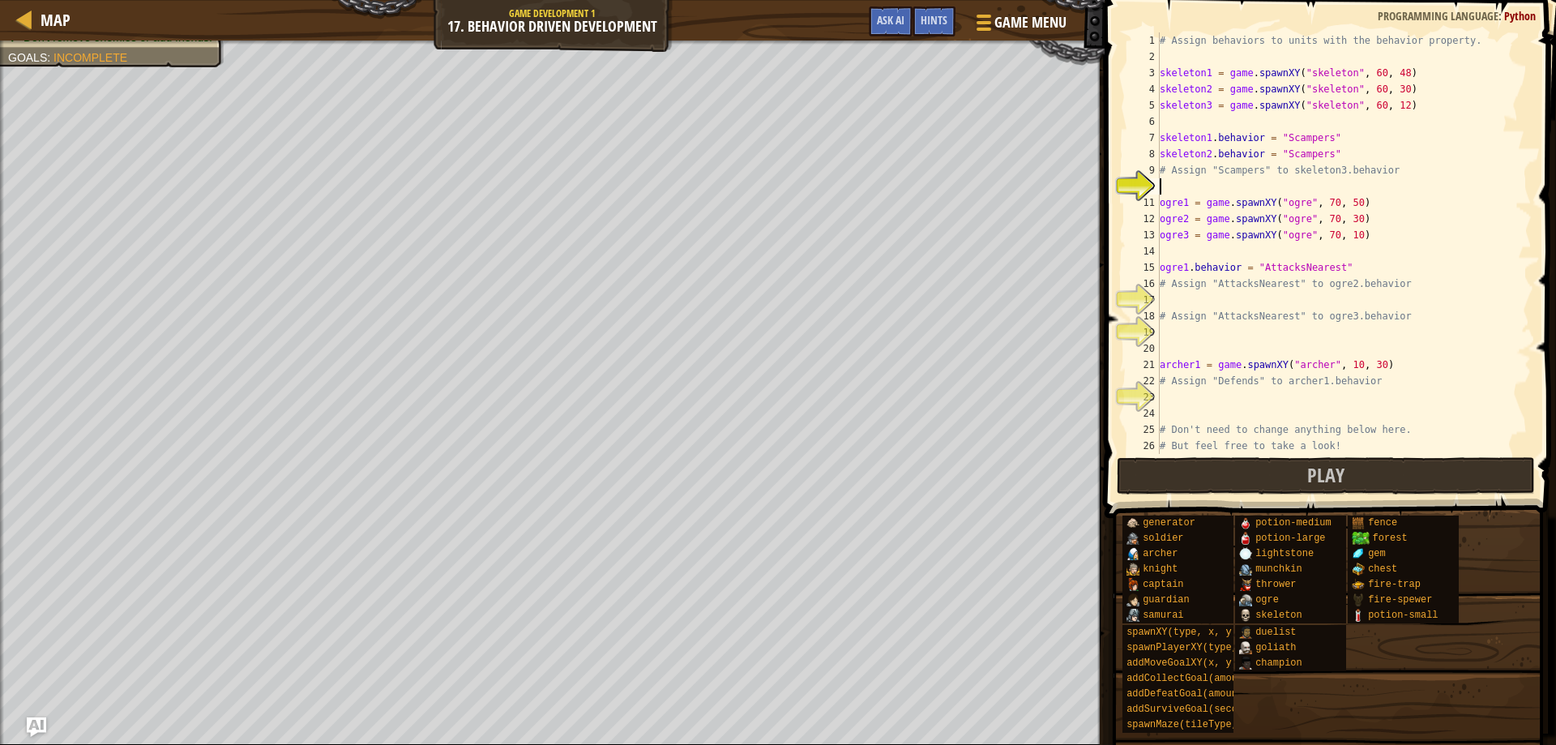
click at [1185, 191] on div "# Assign behaviors to units with the behavior property. skeleton1 = game . spaw…" at bounding box center [1336, 259] width 361 height 454
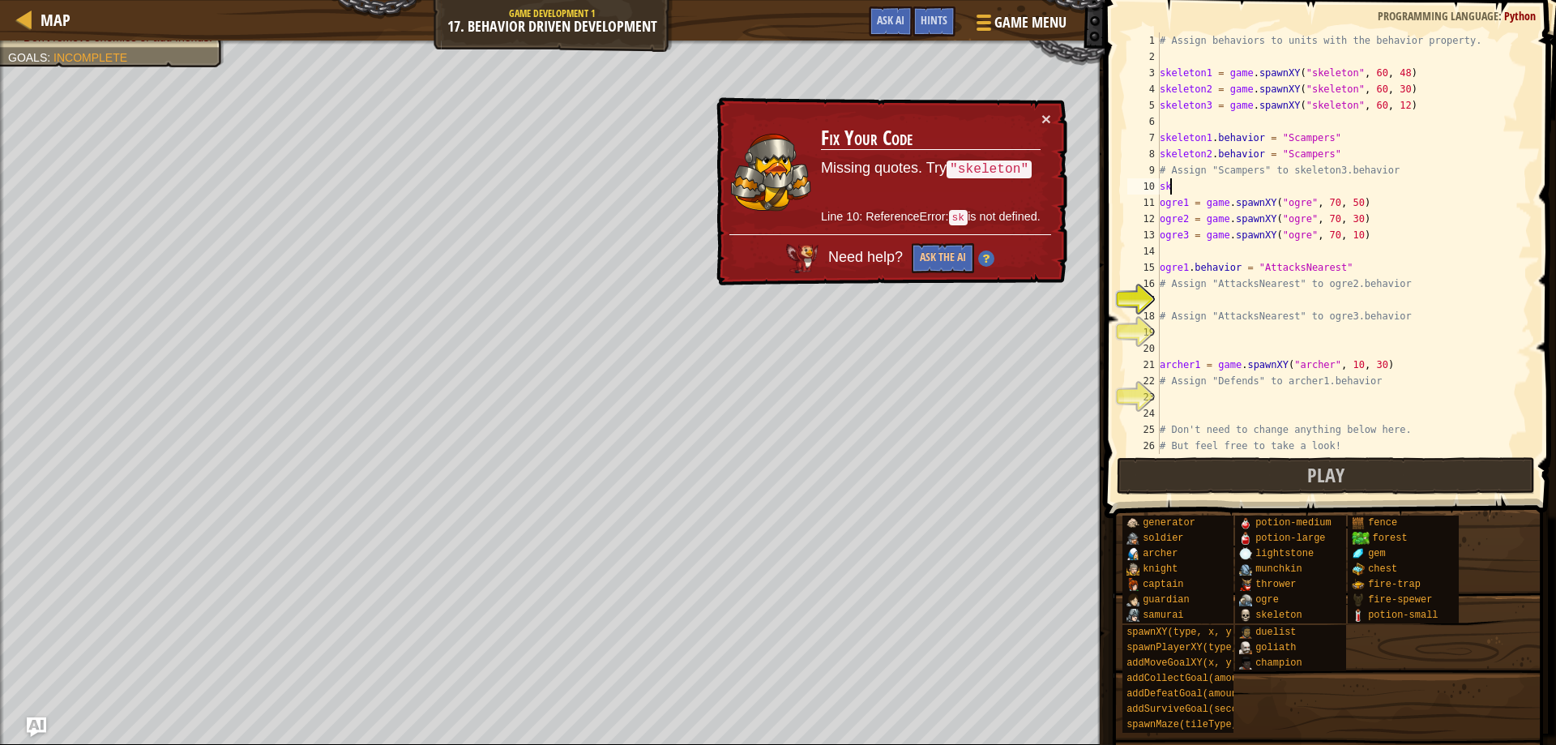
type textarea "s"
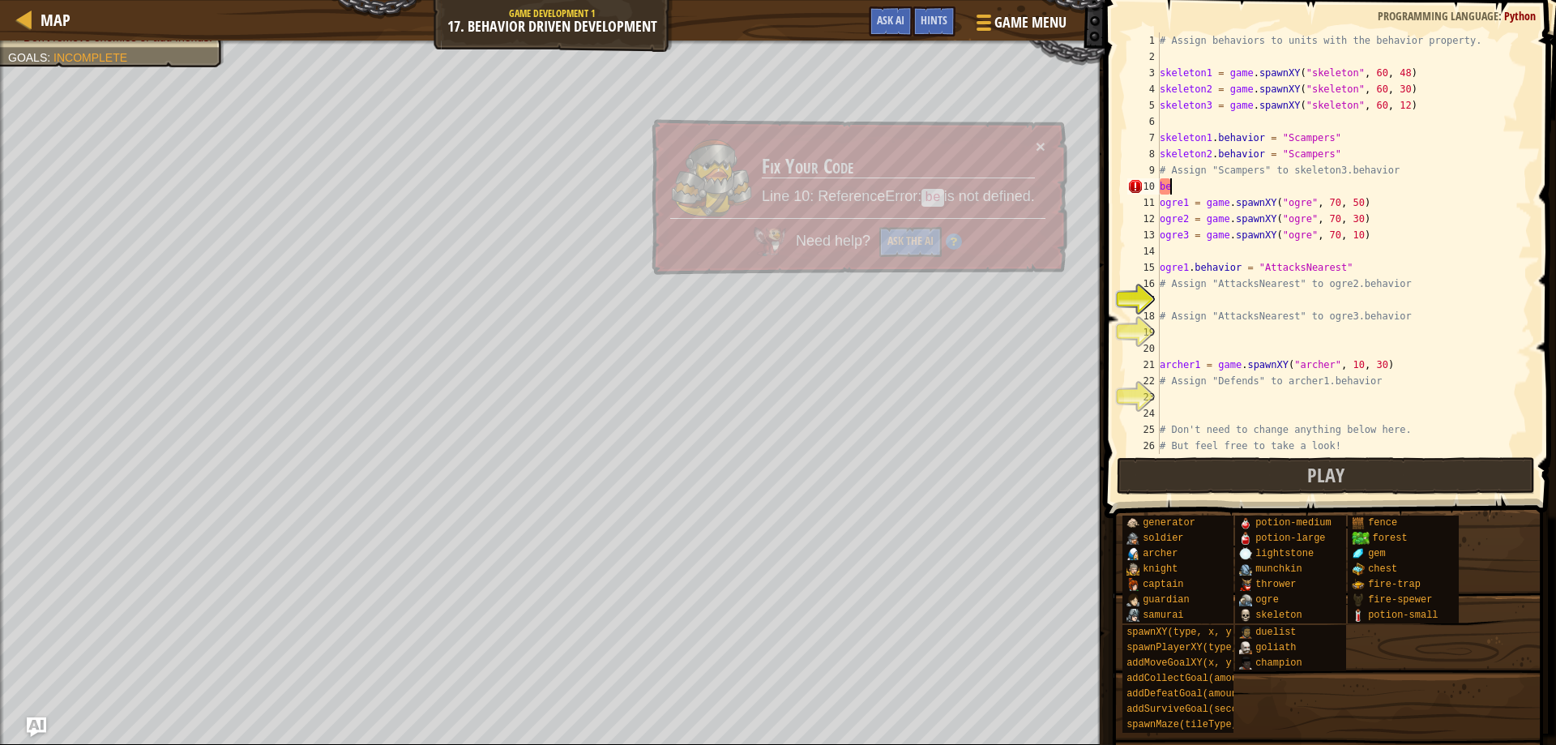
type textarea "b"
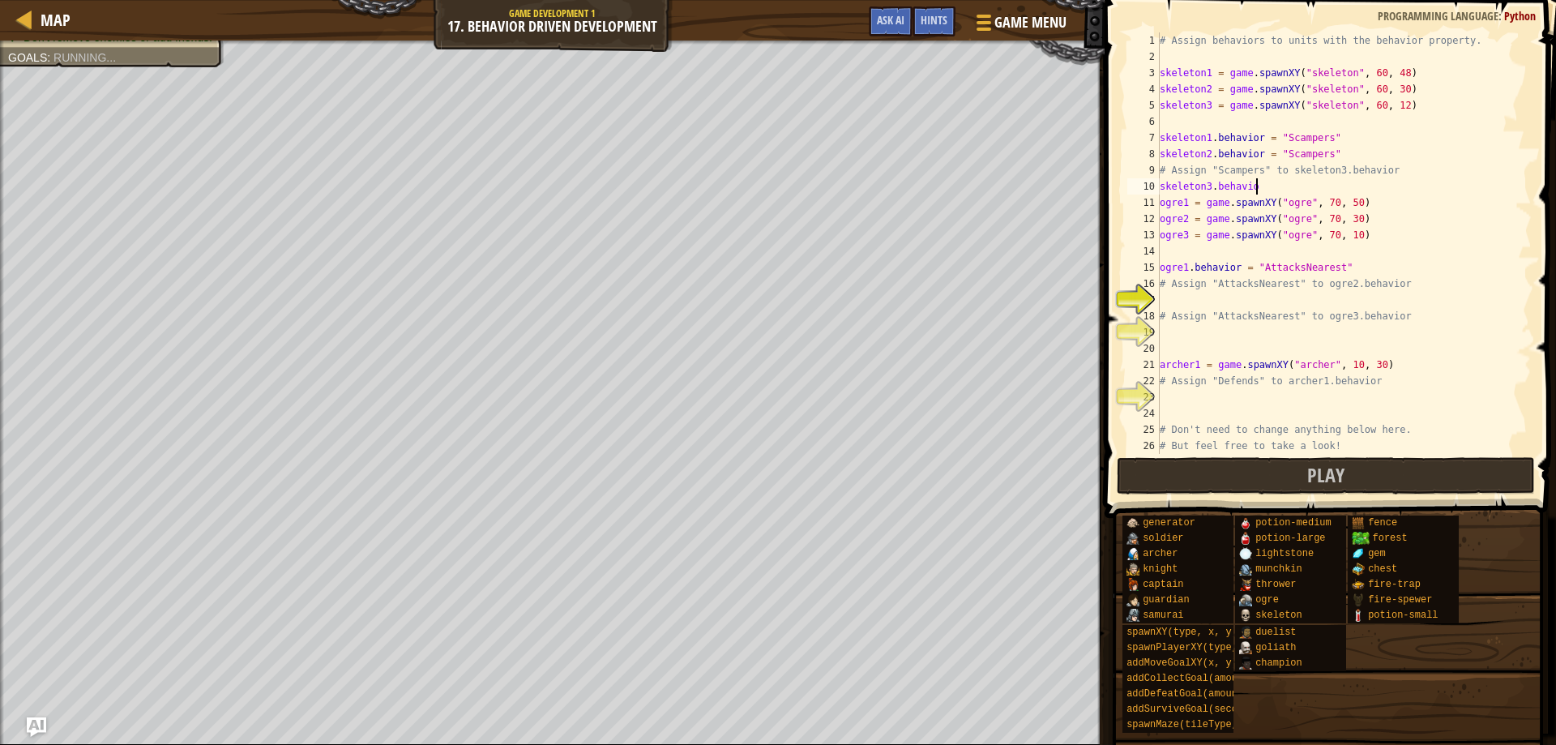
scroll to position [7, 7]
type textarea "skeleton3. behavior"
click at [1249, 301] on div "# Assign behaviors to units with the behavior property. skeleton1 = game . spaw…" at bounding box center [1336, 259] width 361 height 454
type textarea "AttacksNearest"
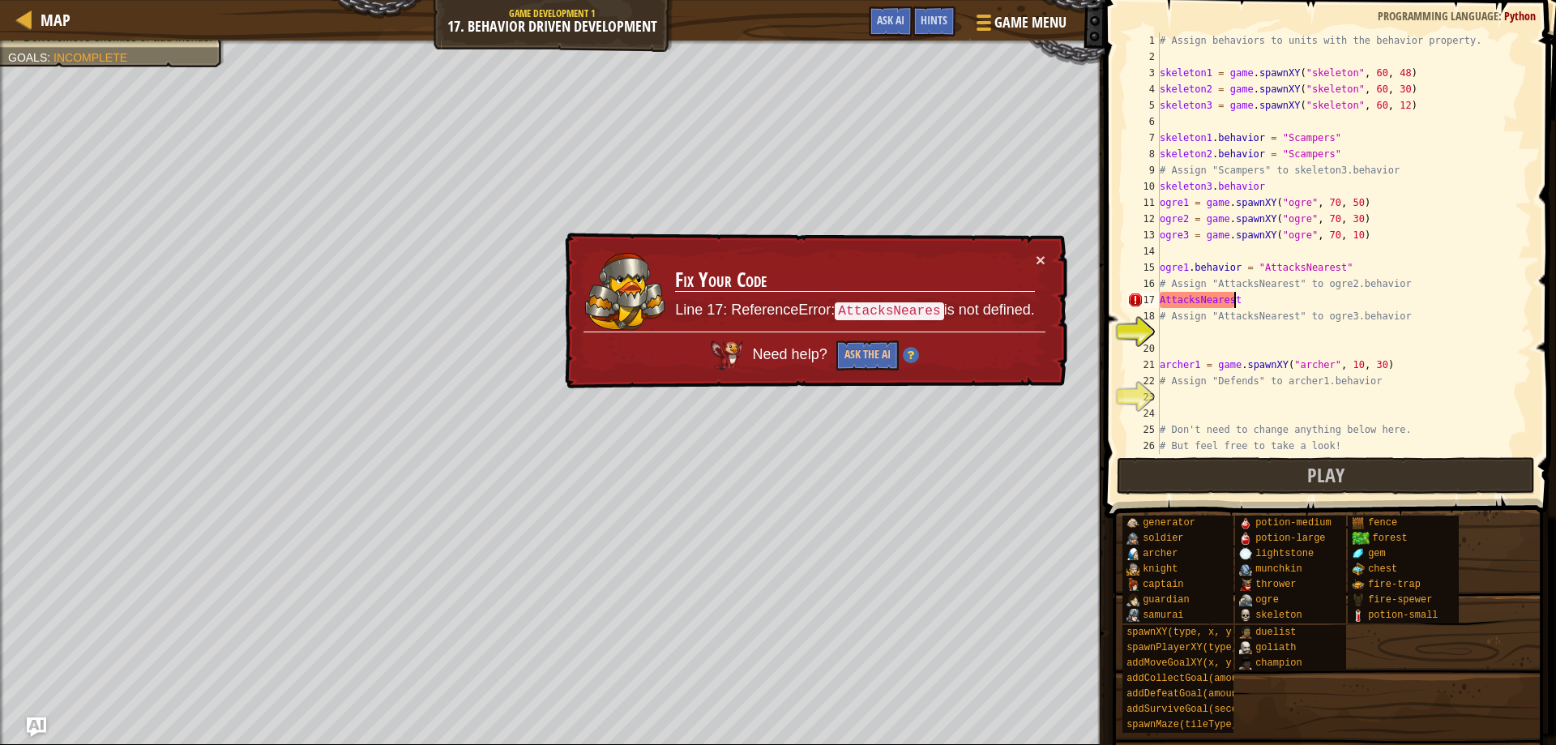
scroll to position [7, 6]
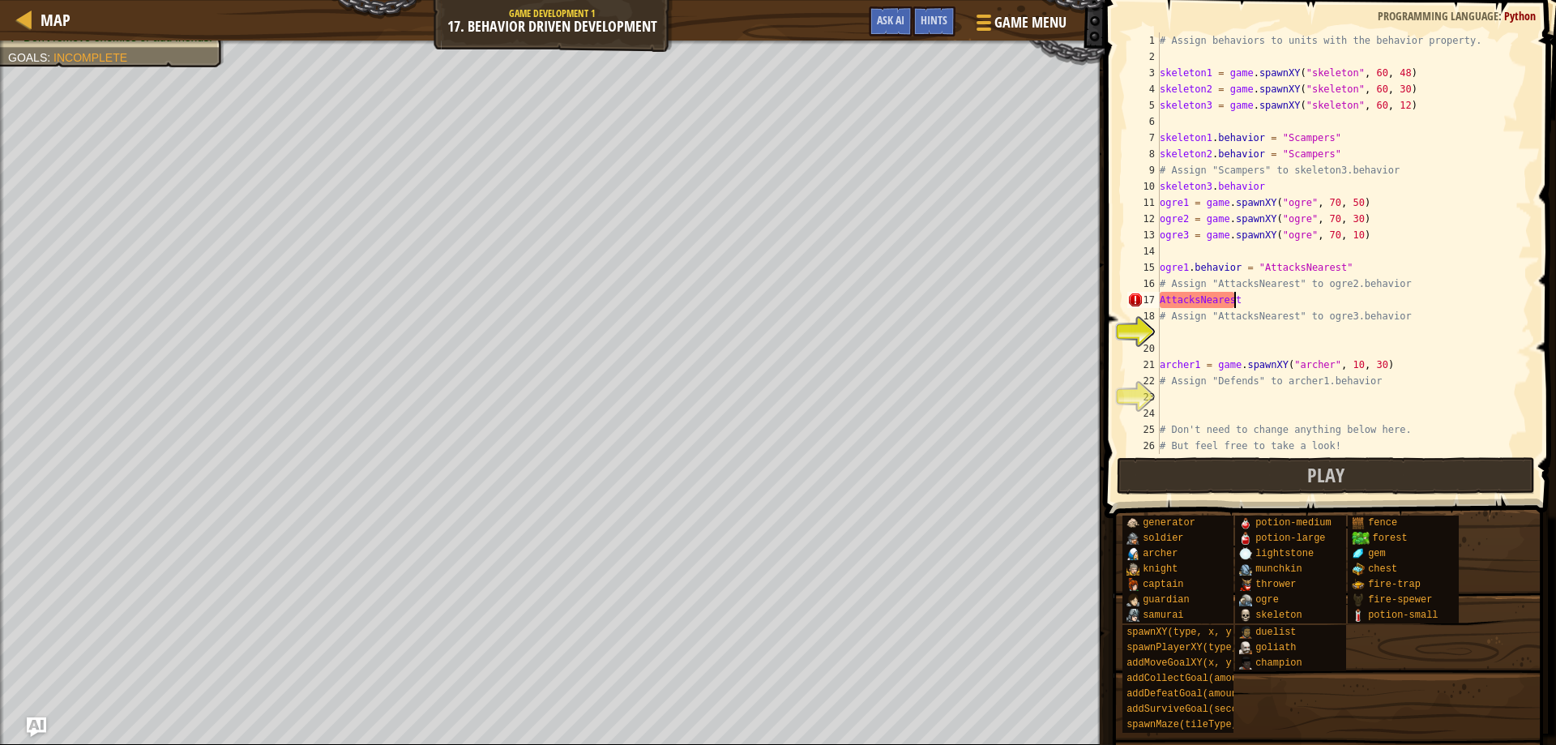
click at [1240, 342] on div "# Assign behaviors to units with the behavior property. skeleton1 = game . spaw…" at bounding box center [1336, 259] width 361 height 454
click at [1178, 329] on div "# Assign behaviors to units with the behavior property. skeleton1 = game . spaw…" at bounding box center [1336, 259] width 361 height 454
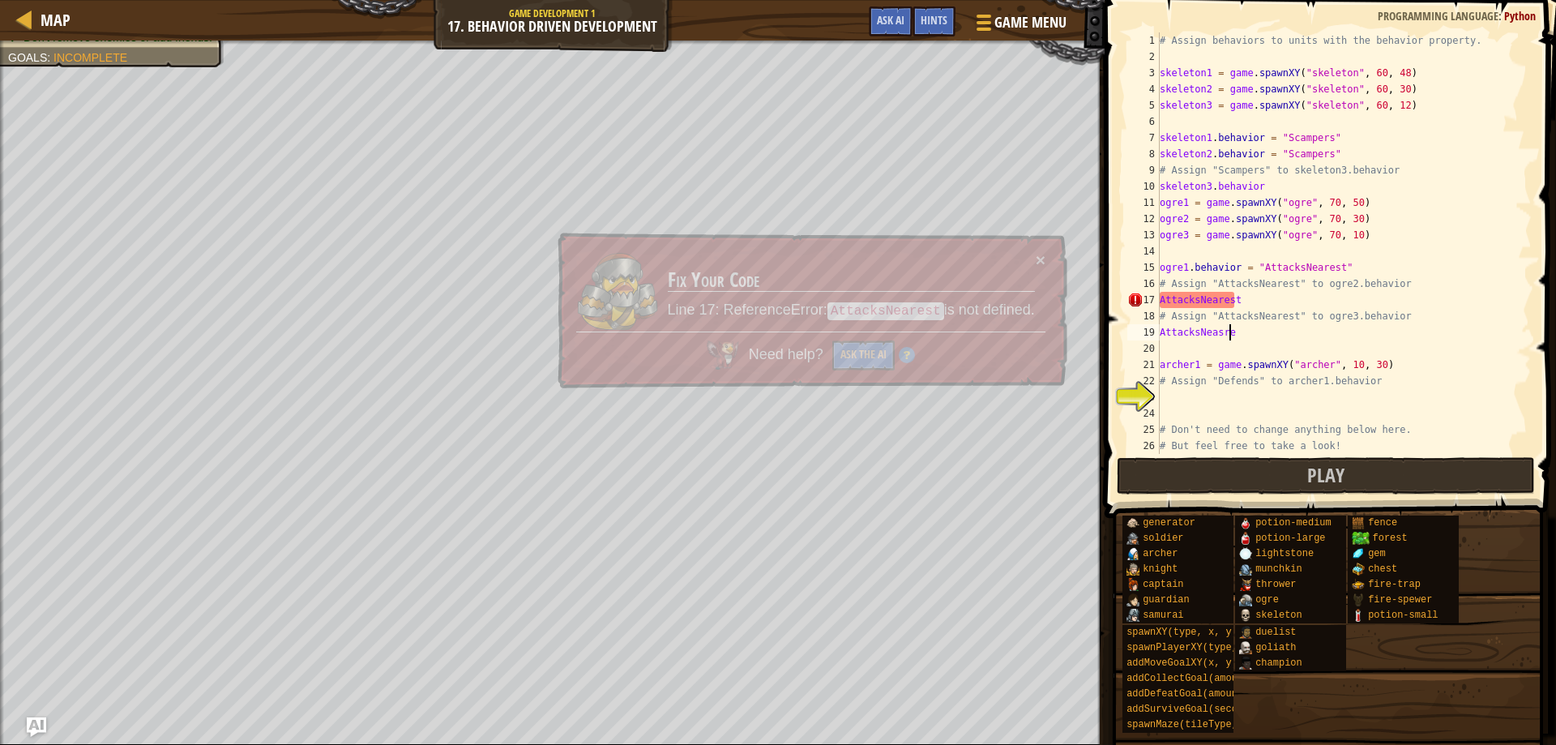
scroll to position [7, 6]
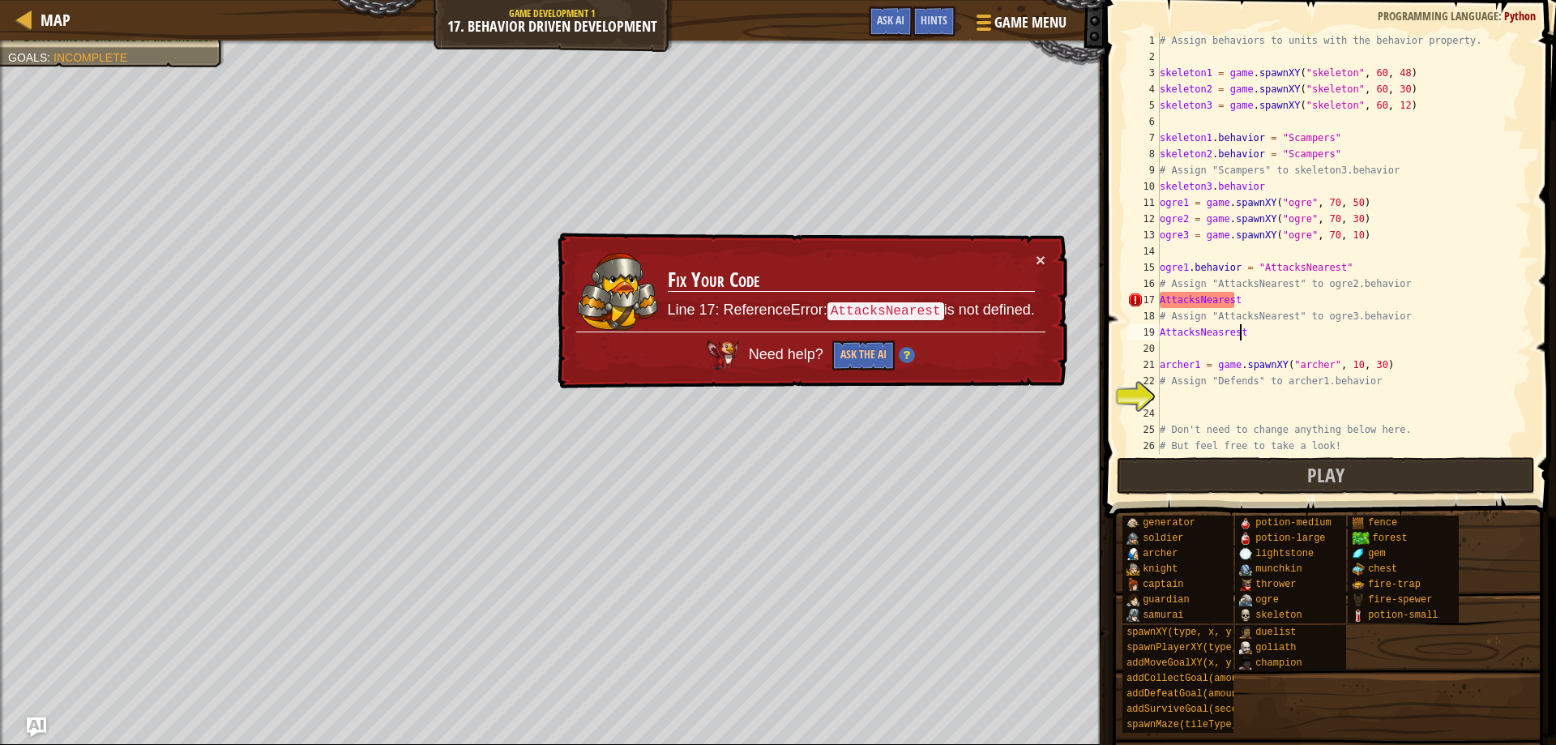
click at [1221, 327] on div "# Assign behaviors to units with the behavior property. skeleton1 = game . spaw…" at bounding box center [1336, 259] width 361 height 454
type textarea "AttacksNearest"
click at [1193, 391] on div "# Assign behaviors to units with the behavior property. skeleton1 = game . spaw…" at bounding box center [1336, 259] width 361 height 454
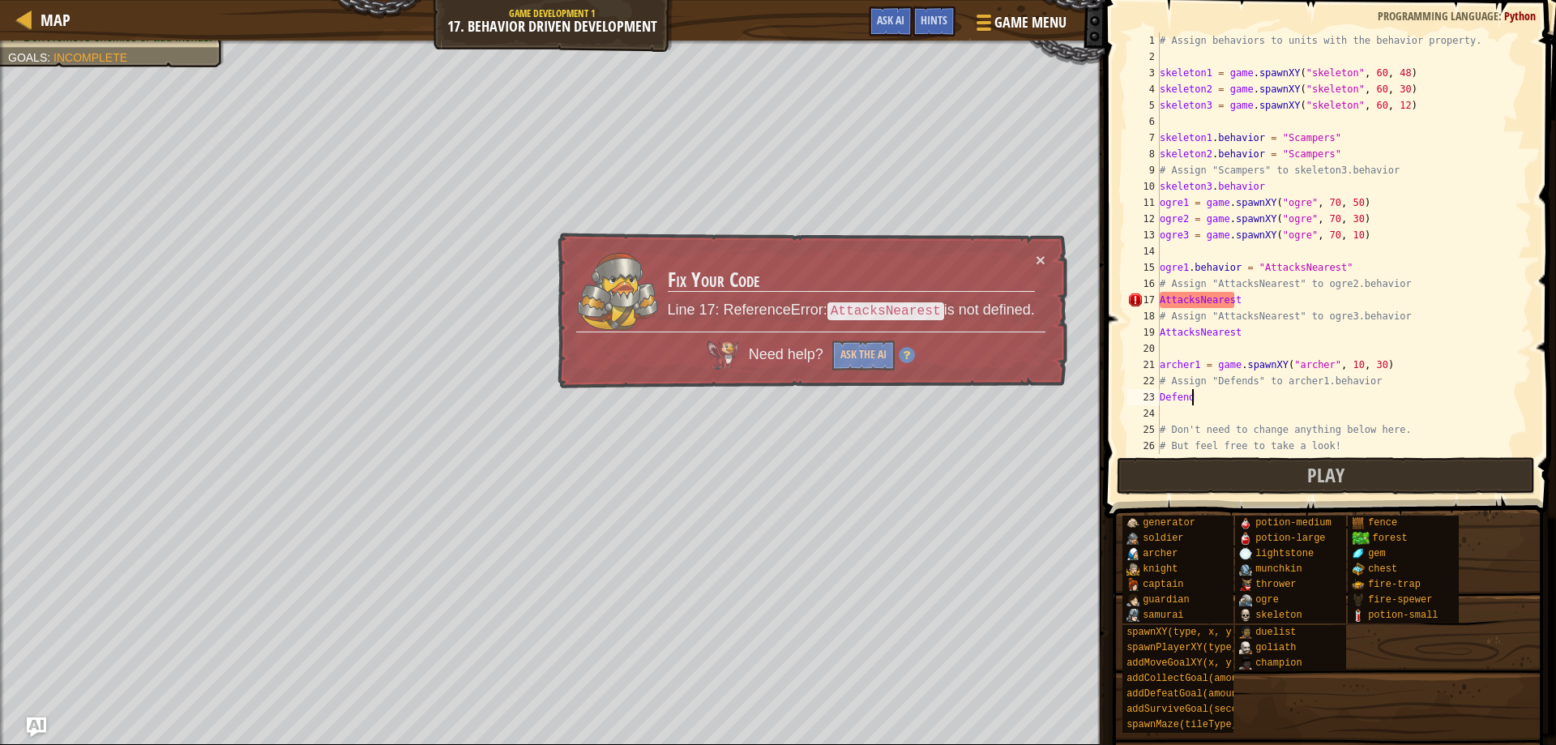
scroll to position [7, 2]
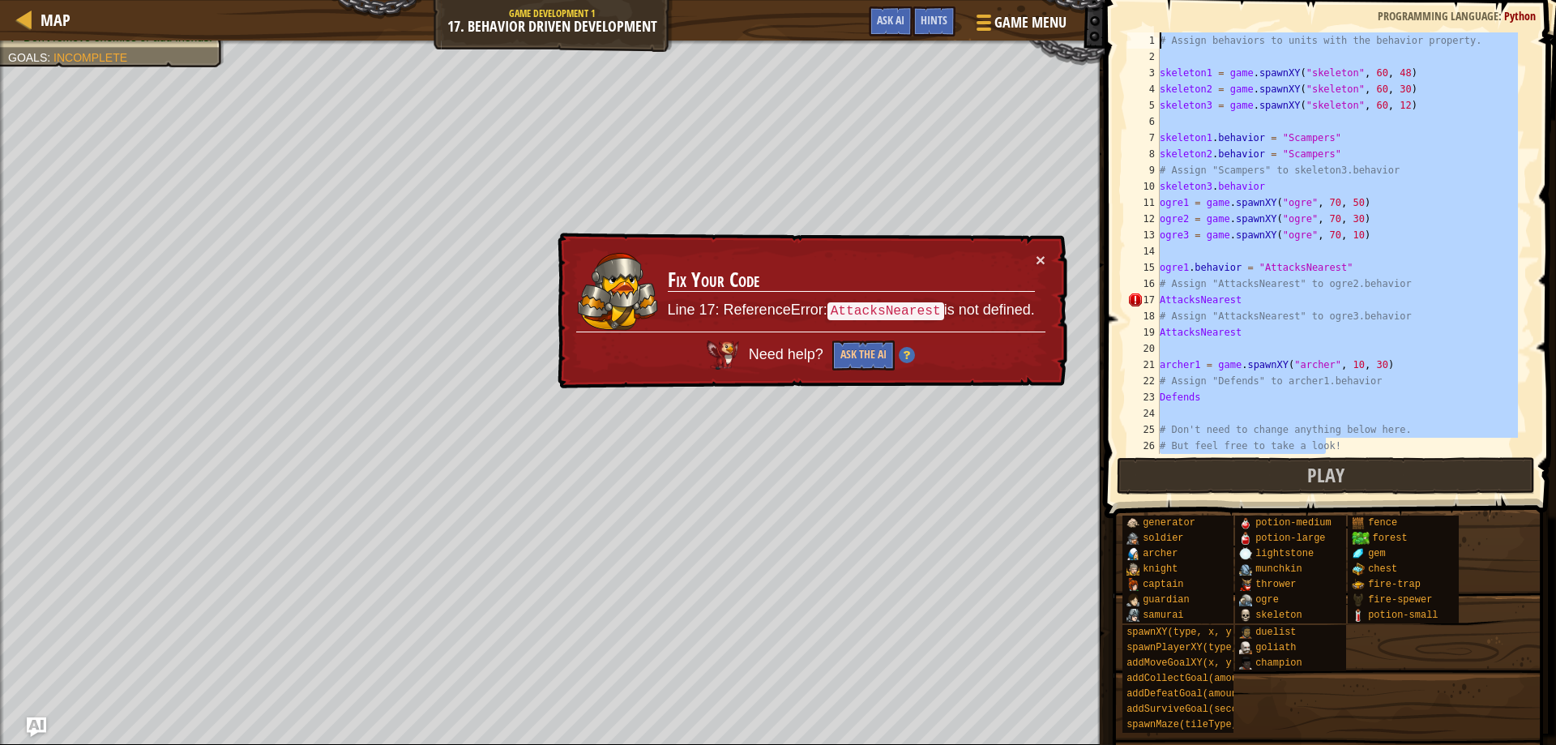
drag, startPoint x: 1349, startPoint y: 438, endPoint x: 924, endPoint y: -98, distance: 683.4
click at [924, 0] on html "Map Game Development 1 17. Behavior Driven Development Game Menu Done Hints Ask…" at bounding box center [778, 0] width 1556 height 0
click at [887, 24] on span "Ask AI" at bounding box center [891, 19] width 28 height 15
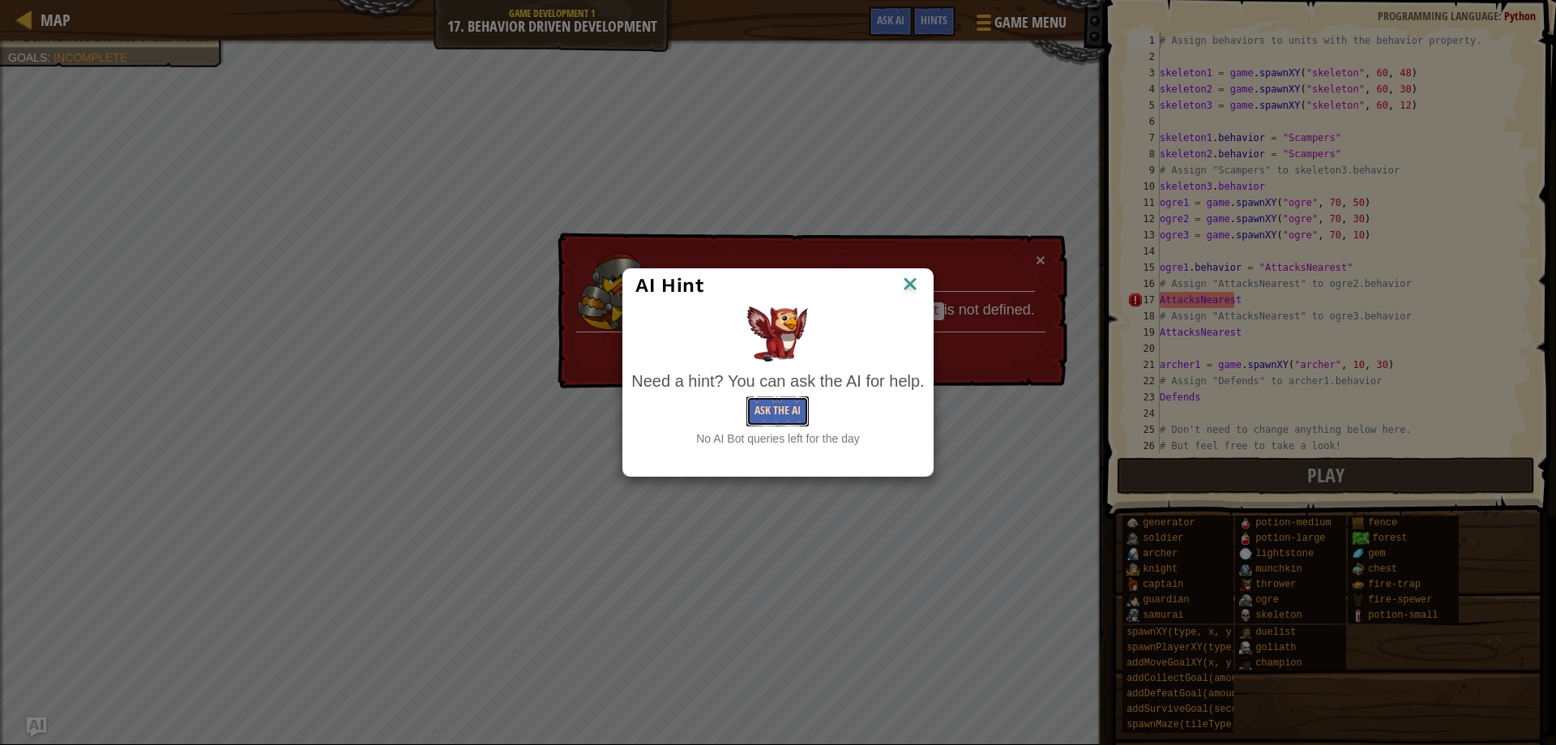
click at [777, 399] on button "Ask the AI" at bounding box center [777, 411] width 62 height 30
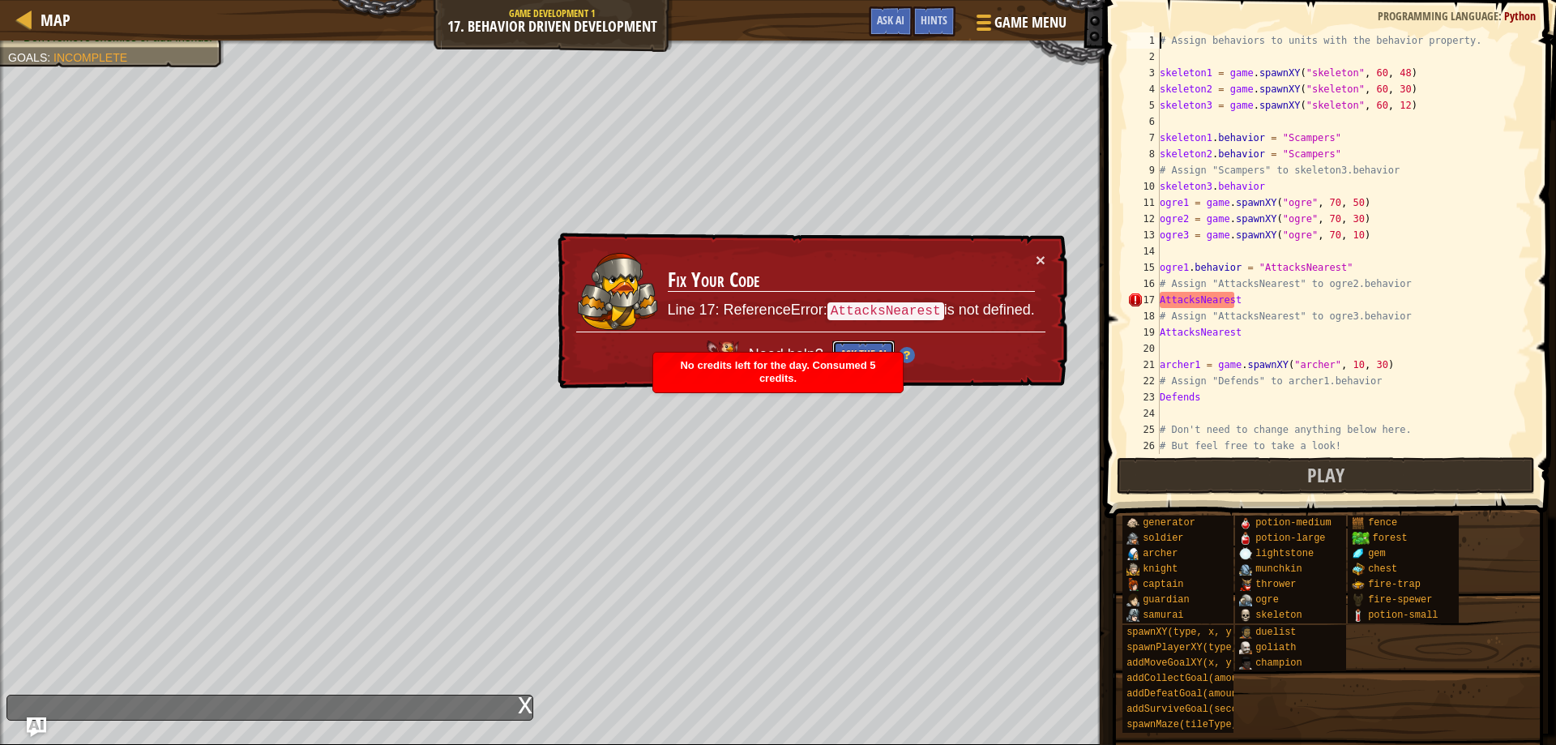
click at [857, 348] on button "Ask the AI" at bounding box center [863, 355] width 62 height 30
click at [958, 343] on div "Need help? Ask the AI" at bounding box center [810, 350] width 470 height 41
click at [1039, 260] on button "×" at bounding box center [1040, 260] width 10 height 17
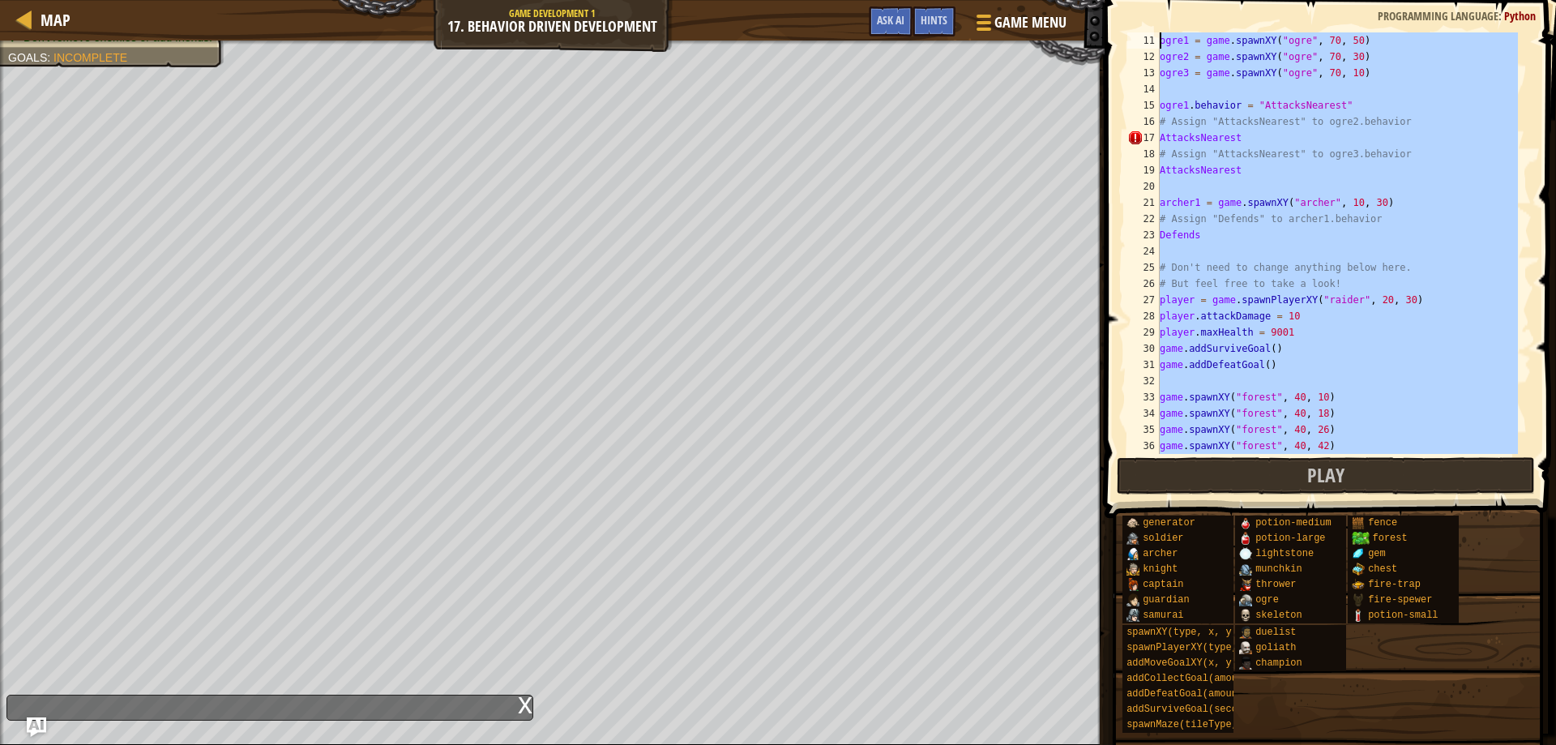
scroll to position [0, 0]
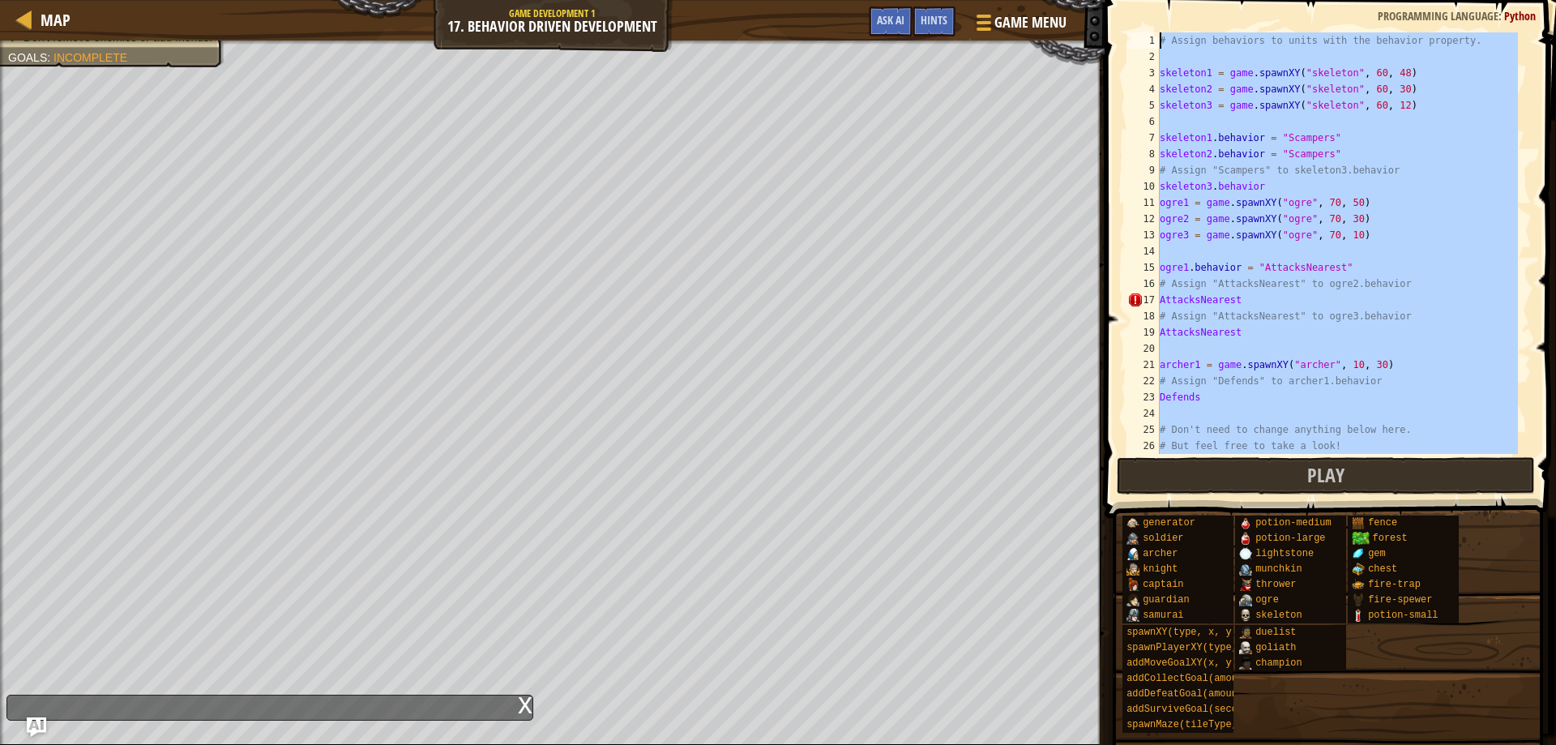
drag, startPoint x: 1406, startPoint y: 409, endPoint x: 906, endPoint y: -98, distance: 712.7
click at [906, 0] on html "Map Game Development 1 17. Behavior Driven Development Game Menu Done Hints Ask…" at bounding box center [778, 0] width 1556 height 0
click at [1205, 241] on div "# Assign behaviors to units with the behavior property. skeleton1 = game . spaw…" at bounding box center [1336, 242] width 361 height 421
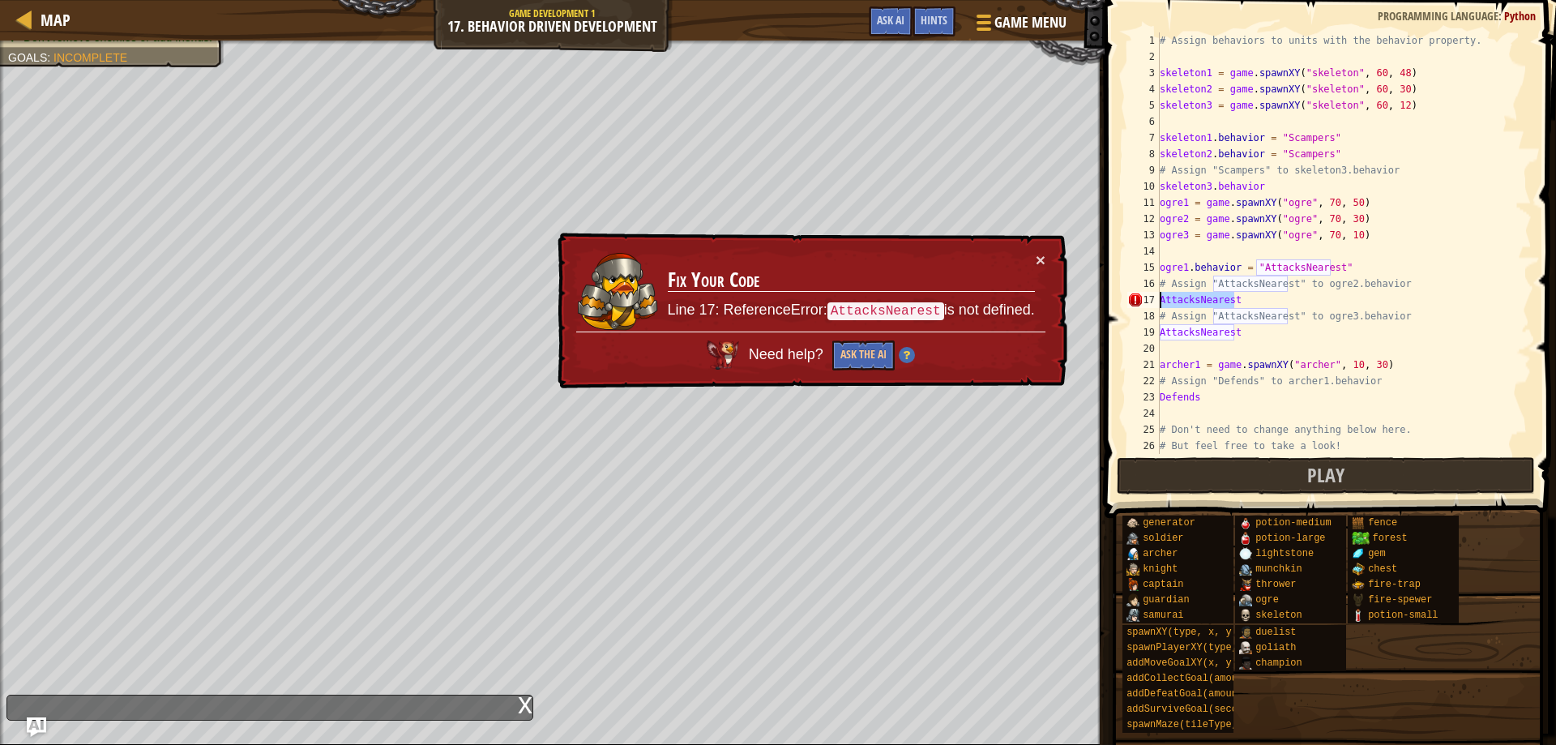
drag, startPoint x: 1245, startPoint y: 303, endPoint x: 1151, endPoint y: 297, distance: 94.2
click at [1151, 297] on div "ogre3 = game.spawnXY("ogre", 70, 10) 1 2 3 4 5 6 7 8 9 10 11 12 13 14 15 16 17 …" at bounding box center [1328, 242] width 408 height 421
click at [928, 21] on span "Hints" at bounding box center [933, 19] width 27 height 15
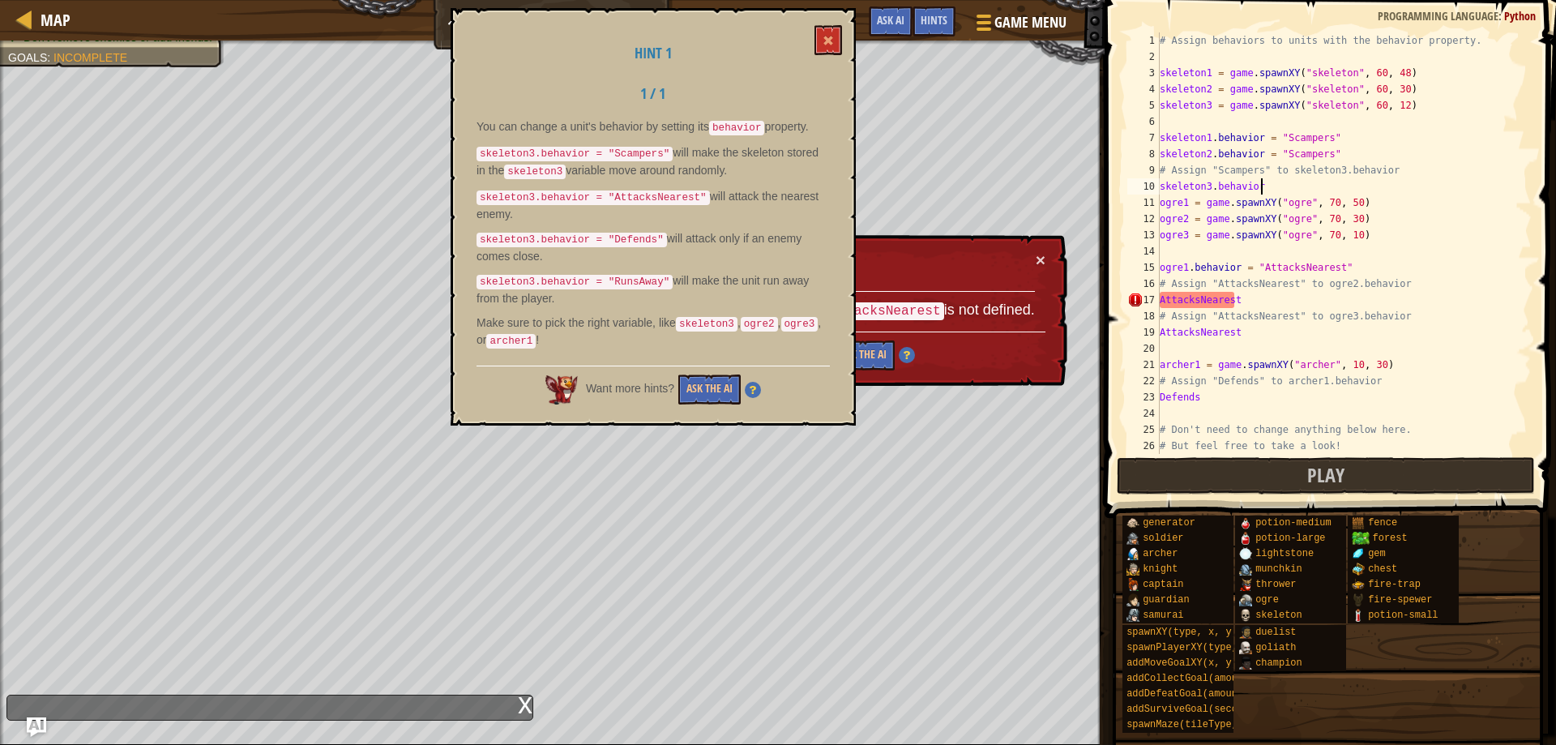
drag, startPoint x: 1277, startPoint y: 186, endPoint x: 1281, endPoint y: 177, distance: 10.5
click at [1281, 177] on div "# Assign behaviors to units with the behavior property. skeleton1 = game . spaw…" at bounding box center [1336, 259] width 361 height 454
click at [1277, 190] on div "# Assign behaviors to units with the behavior property. skeleton1 = game . spaw…" at bounding box center [1336, 242] width 361 height 421
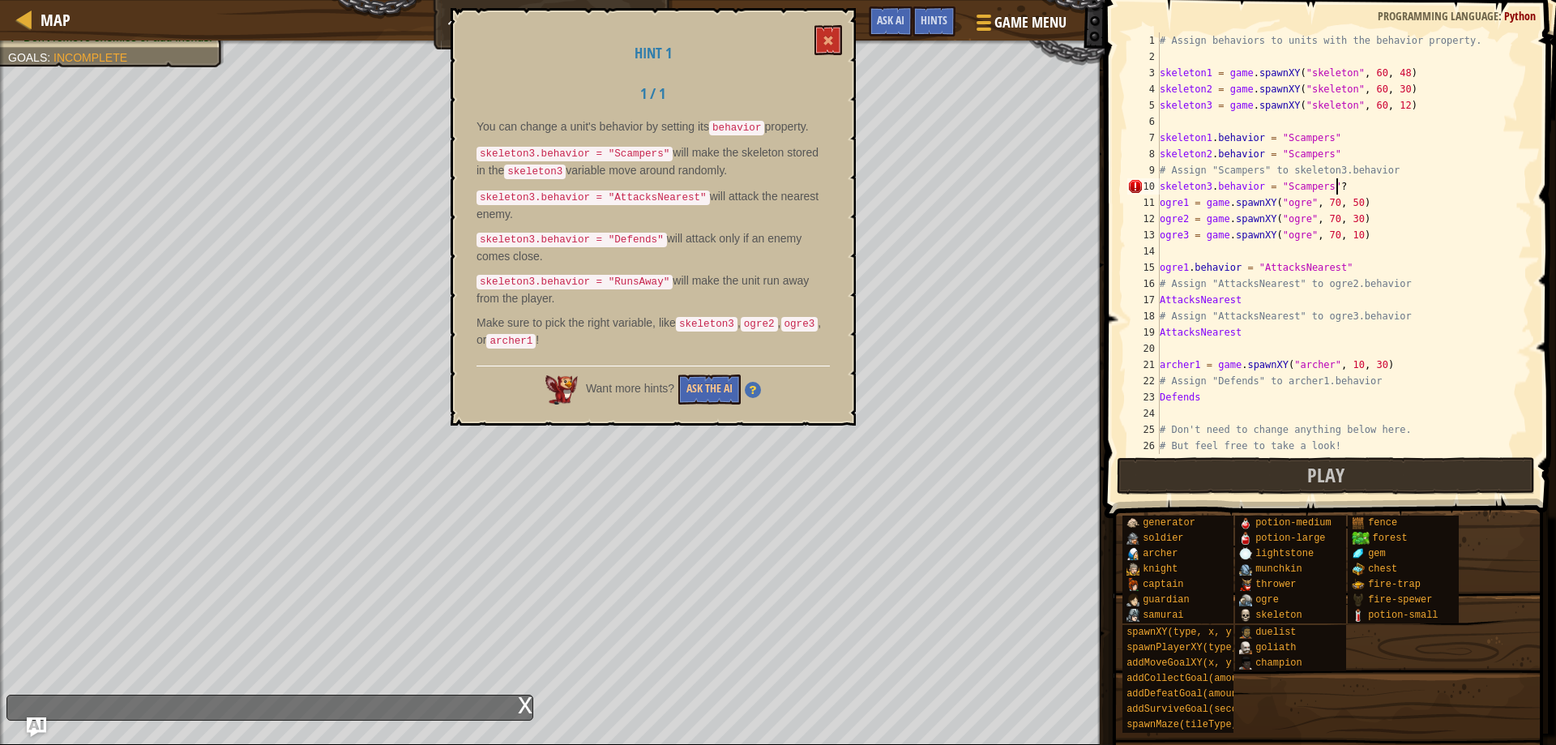
scroll to position [7, 14]
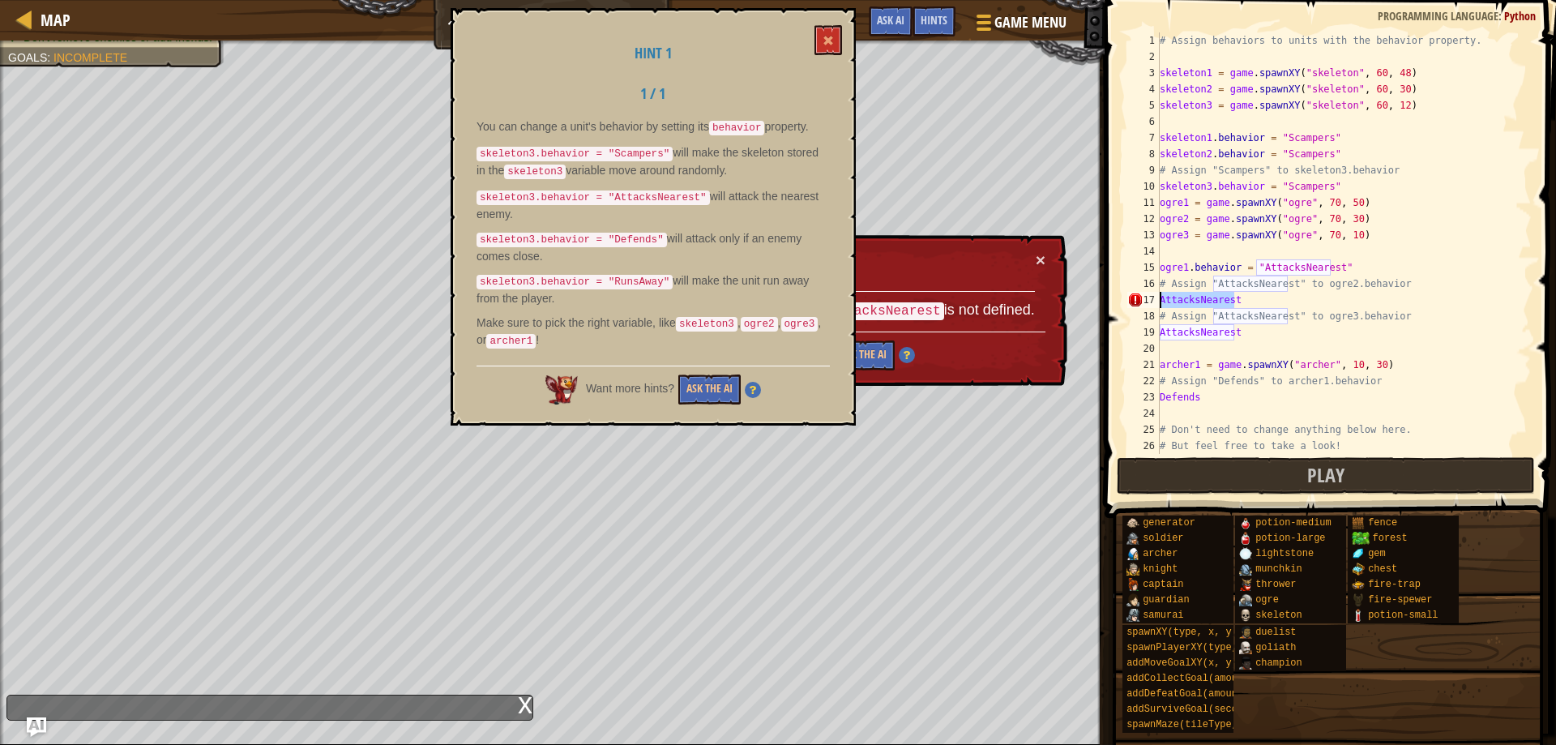
drag, startPoint x: 1245, startPoint y: 300, endPoint x: 1158, endPoint y: 303, distance: 87.6
click at [1158, 303] on div "skeleton3. behavior = "Scampers" 1 2 3 4 5 6 7 8 9 10 11 12 13 14 15 16 17 18 1…" at bounding box center [1328, 242] width 408 height 421
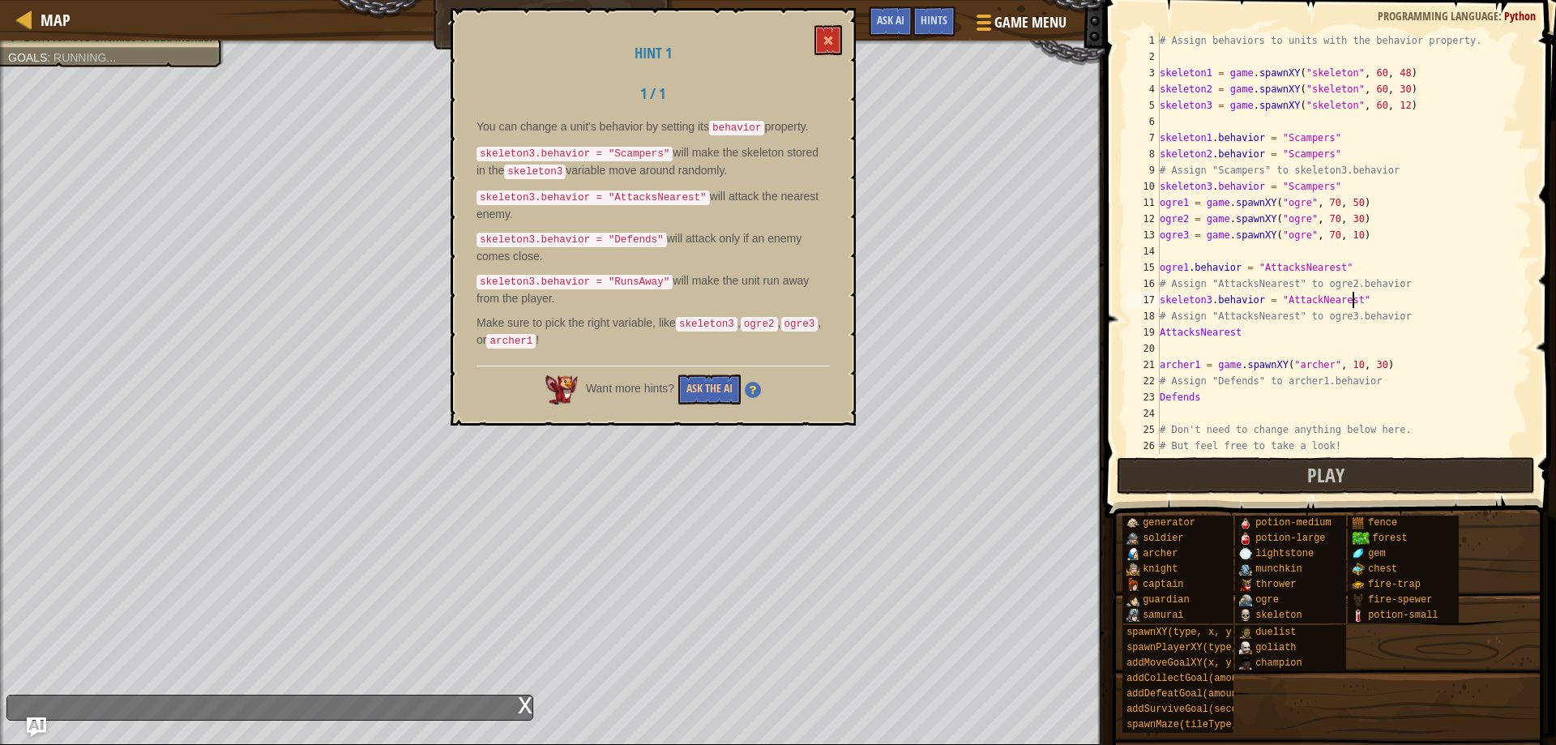
scroll to position [7, 15]
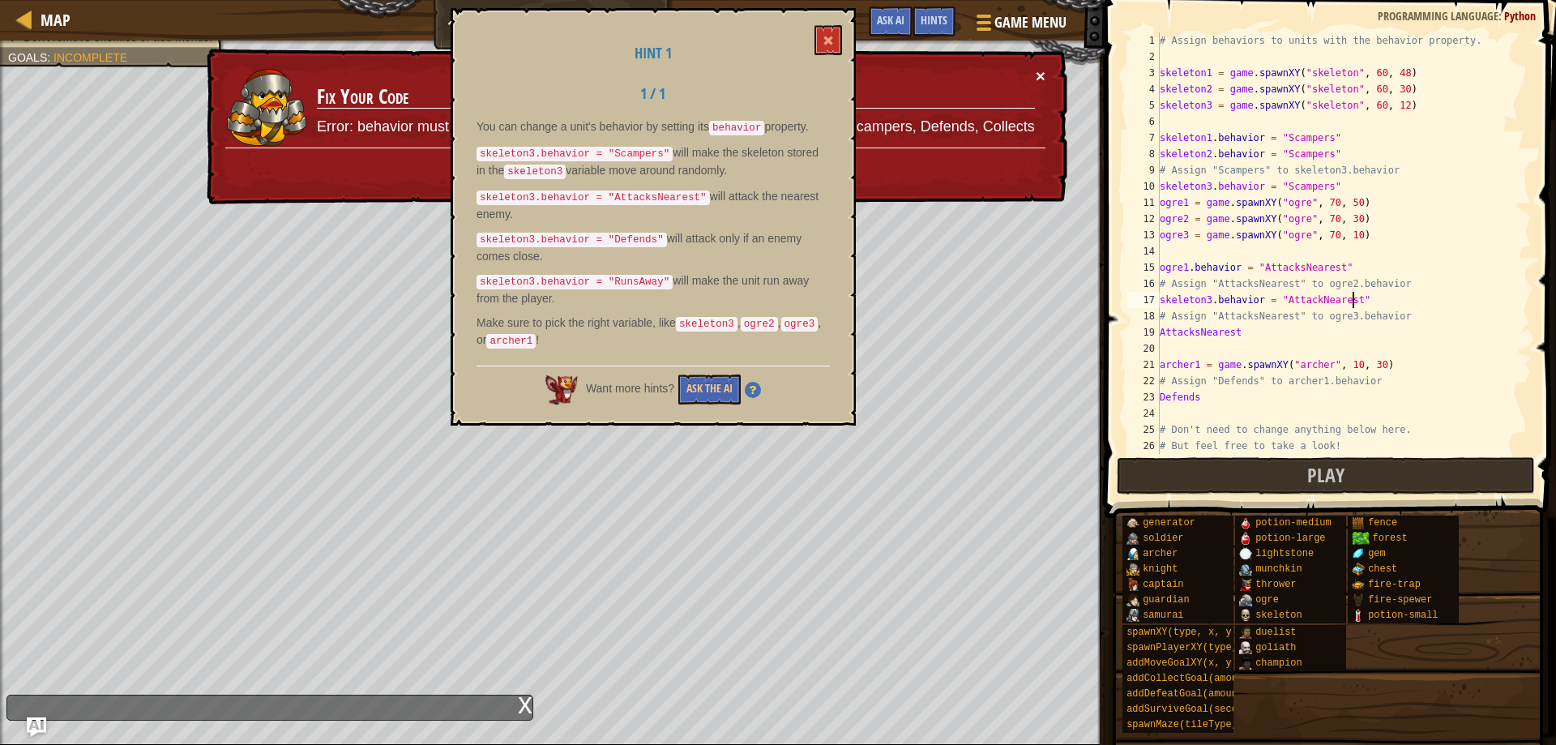
type textarea "skeleton3.behavior = "AttackNearest""
click at [1037, 71] on button "×" at bounding box center [1040, 75] width 10 height 17
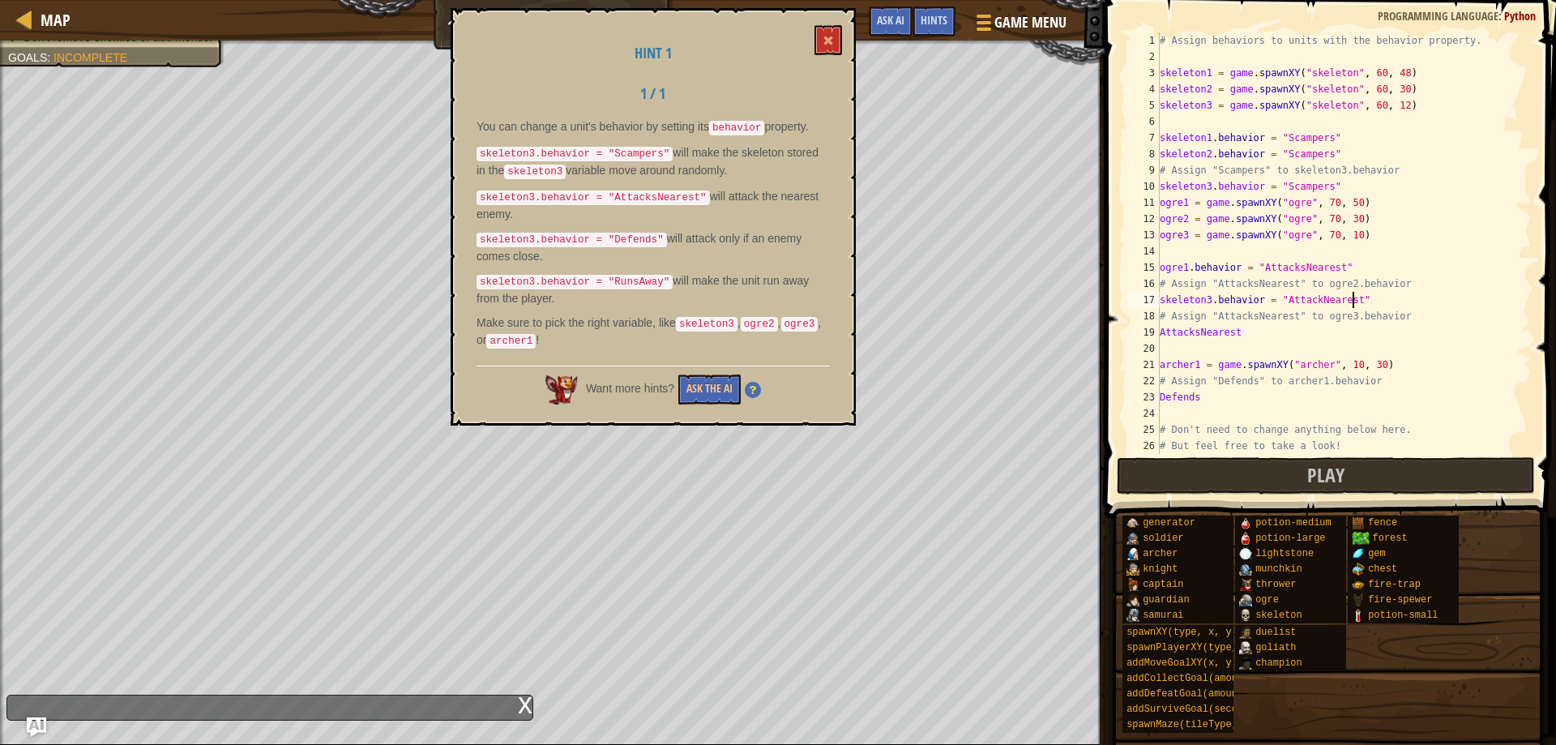
click at [1224, 345] on div "# Assign behaviors to units with the behavior property. skeleton1 = game . spaw…" at bounding box center [1336, 259] width 361 height 454
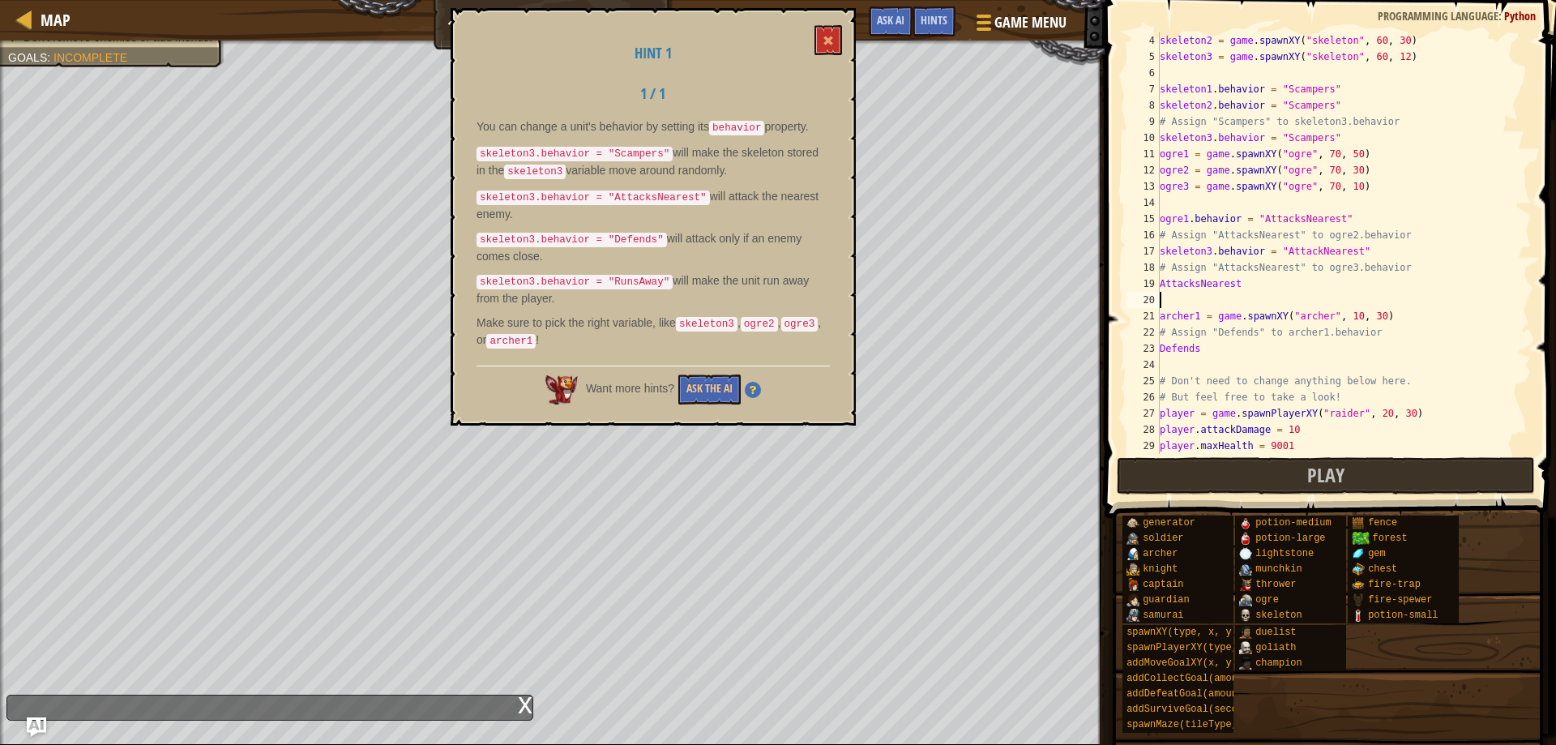
scroll to position [0, 0]
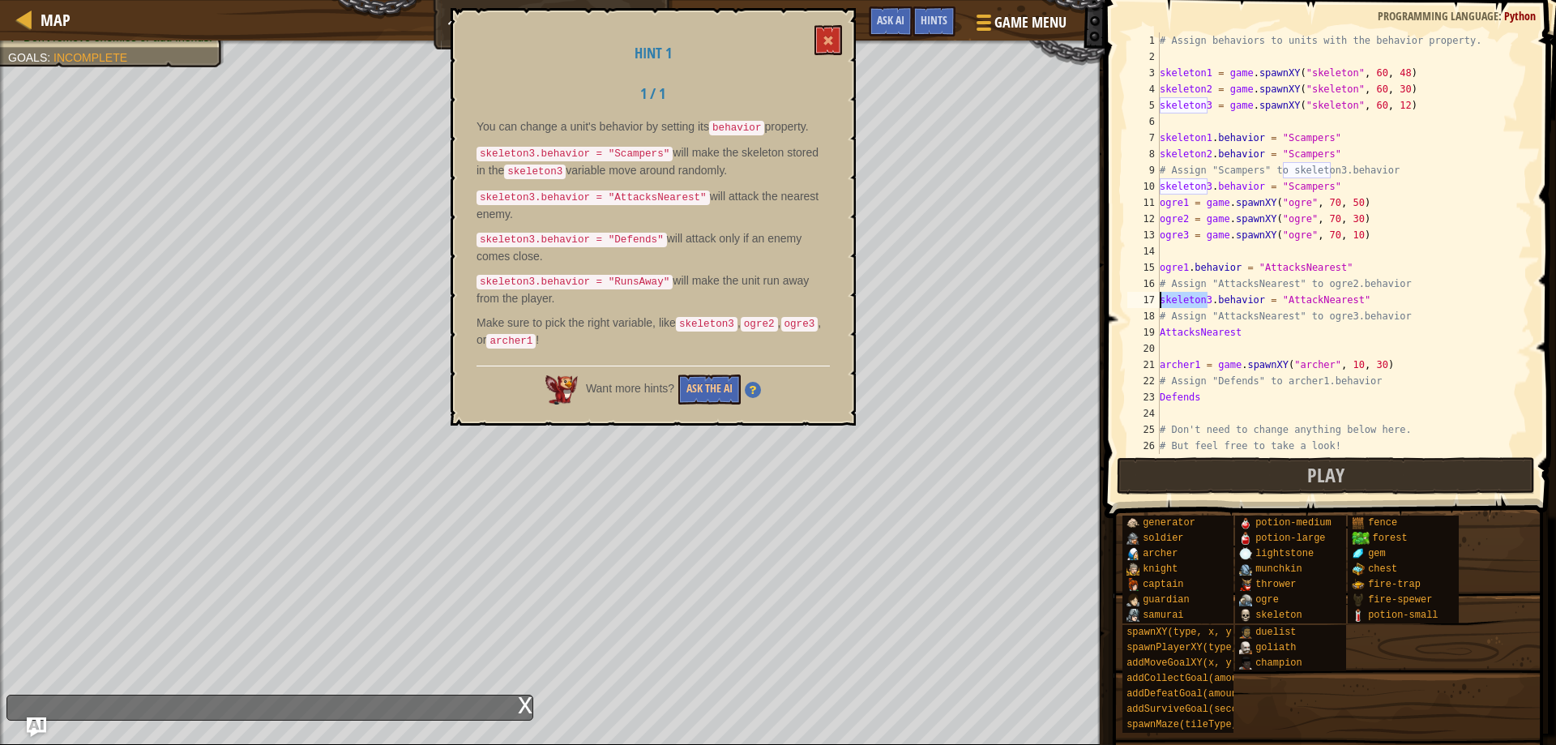
drag, startPoint x: 1206, startPoint y: 298, endPoint x: 1161, endPoint y: 302, distance: 44.7
click at [1161, 302] on div "# Assign behaviors to units with the behavior property. skeleton1 = game . spaw…" at bounding box center [1336, 259] width 361 height 454
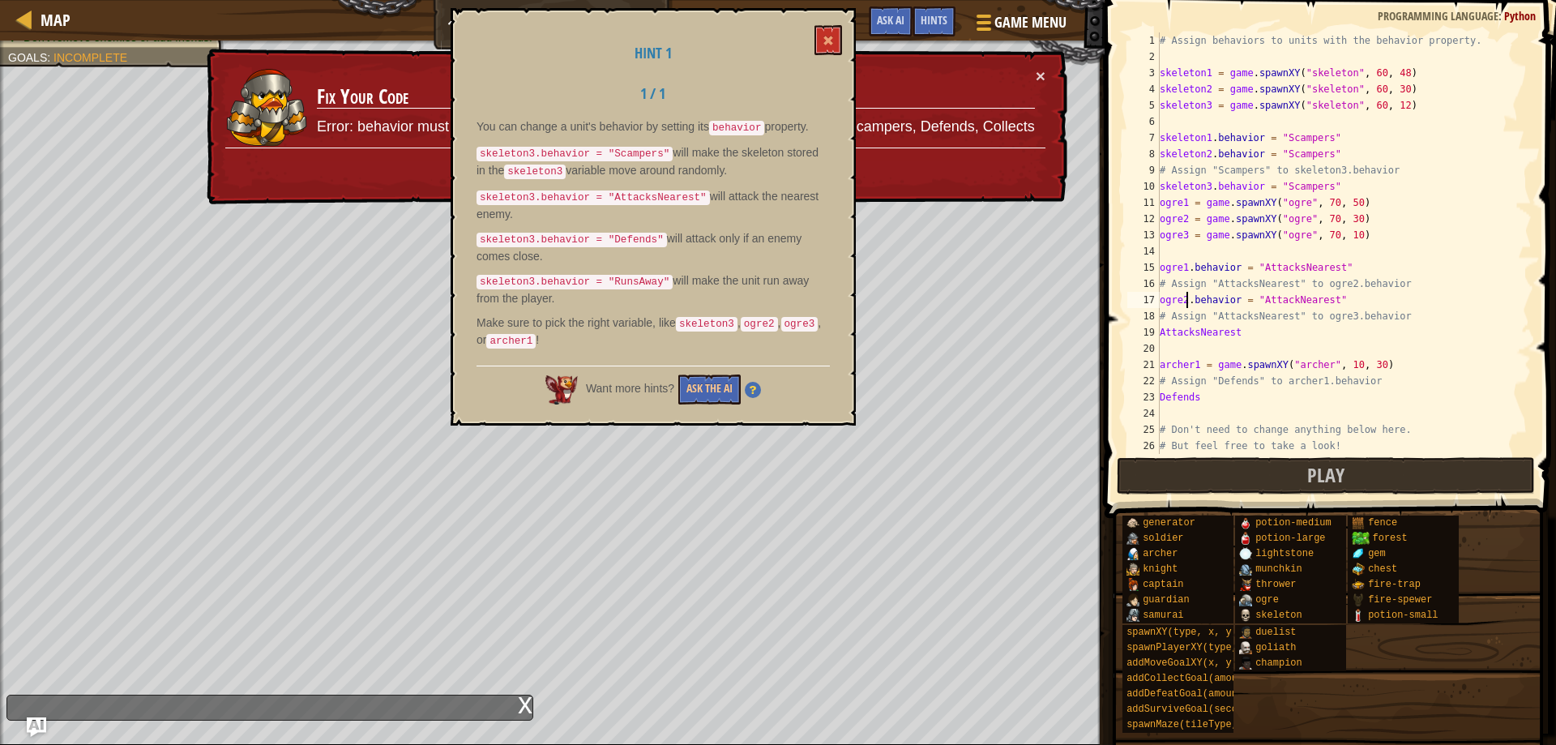
click at [1034, 73] on td "Fix Your Code Error: behavior must be set to one of: AttacksNearest, FearsTheLi…" at bounding box center [675, 107] width 719 height 80
click at [1040, 74] on button "×" at bounding box center [1041, 82] width 11 height 17
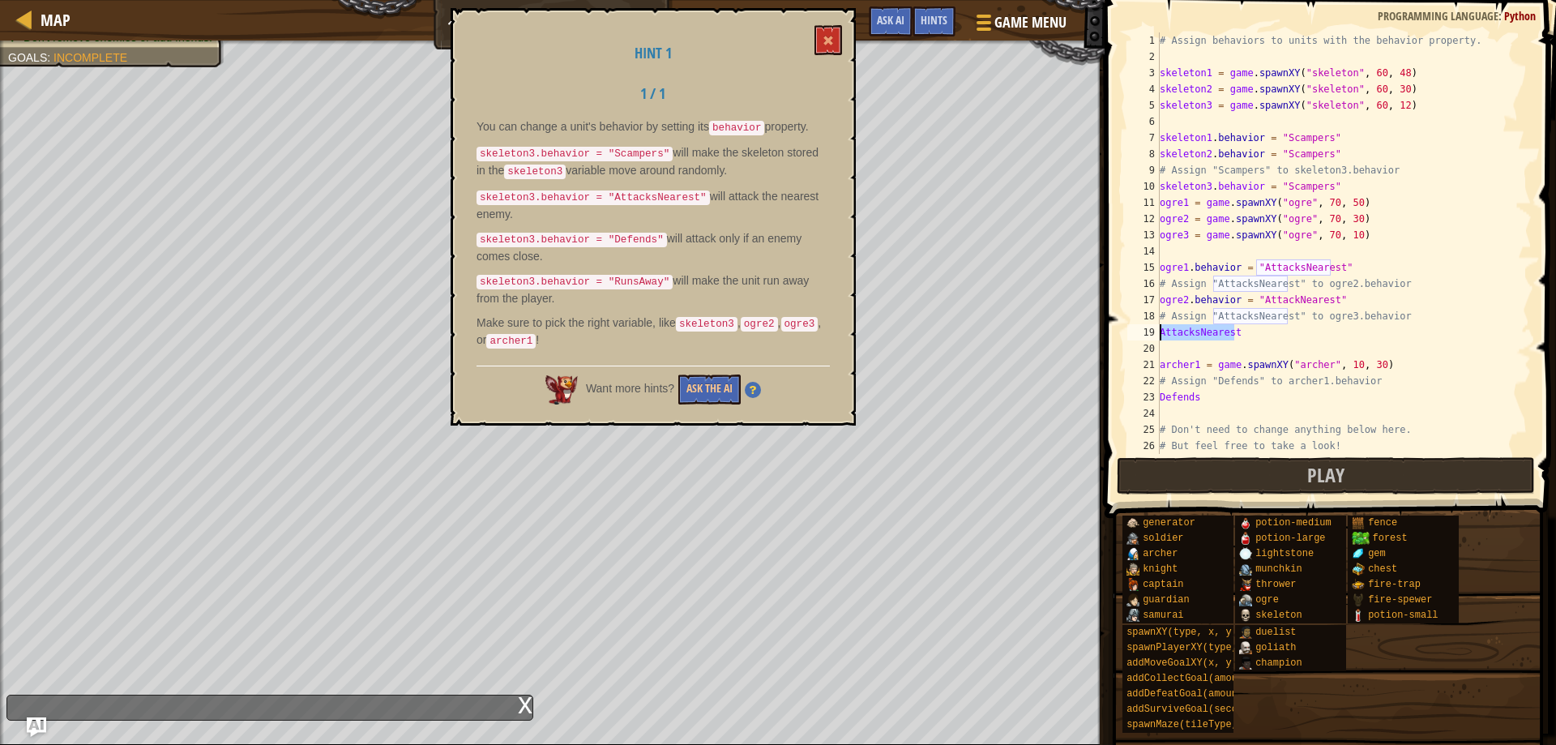
drag, startPoint x: 1246, startPoint y: 327, endPoint x: 1159, endPoint y: 330, distance: 87.5
click at [1159, 330] on div "ogre2.behavior = "AttackNearest" 1 2 3 4 5 6 7 8 9 10 11 12 13 14 15 16 17 18 1…" at bounding box center [1328, 242] width 408 height 421
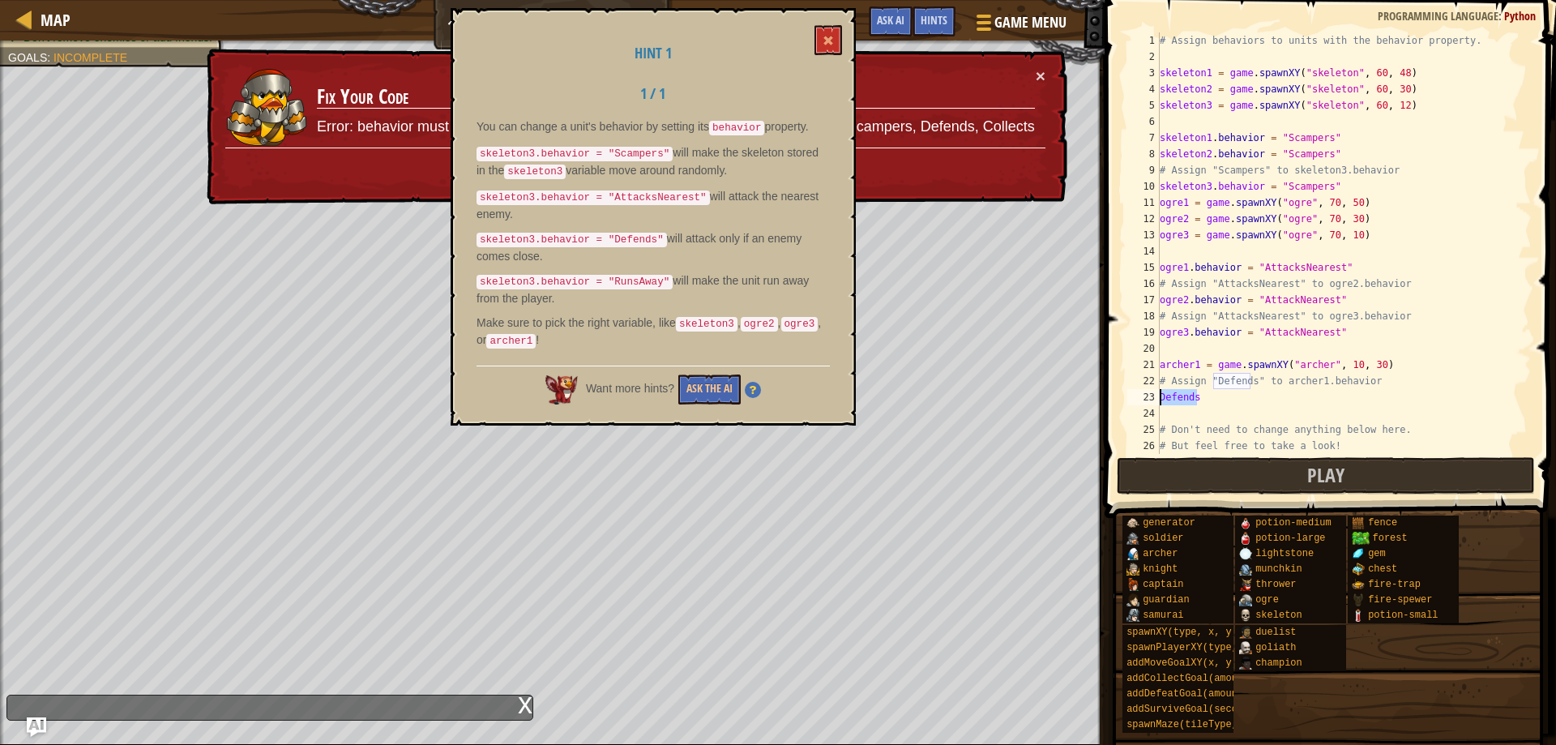
drag, startPoint x: 1214, startPoint y: 399, endPoint x: 1160, endPoint y: 402, distance: 54.4
click at [1160, 402] on div "# Assign behaviors to units with the behavior property. skeleton1 = game . spaw…" at bounding box center [1336, 259] width 361 height 454
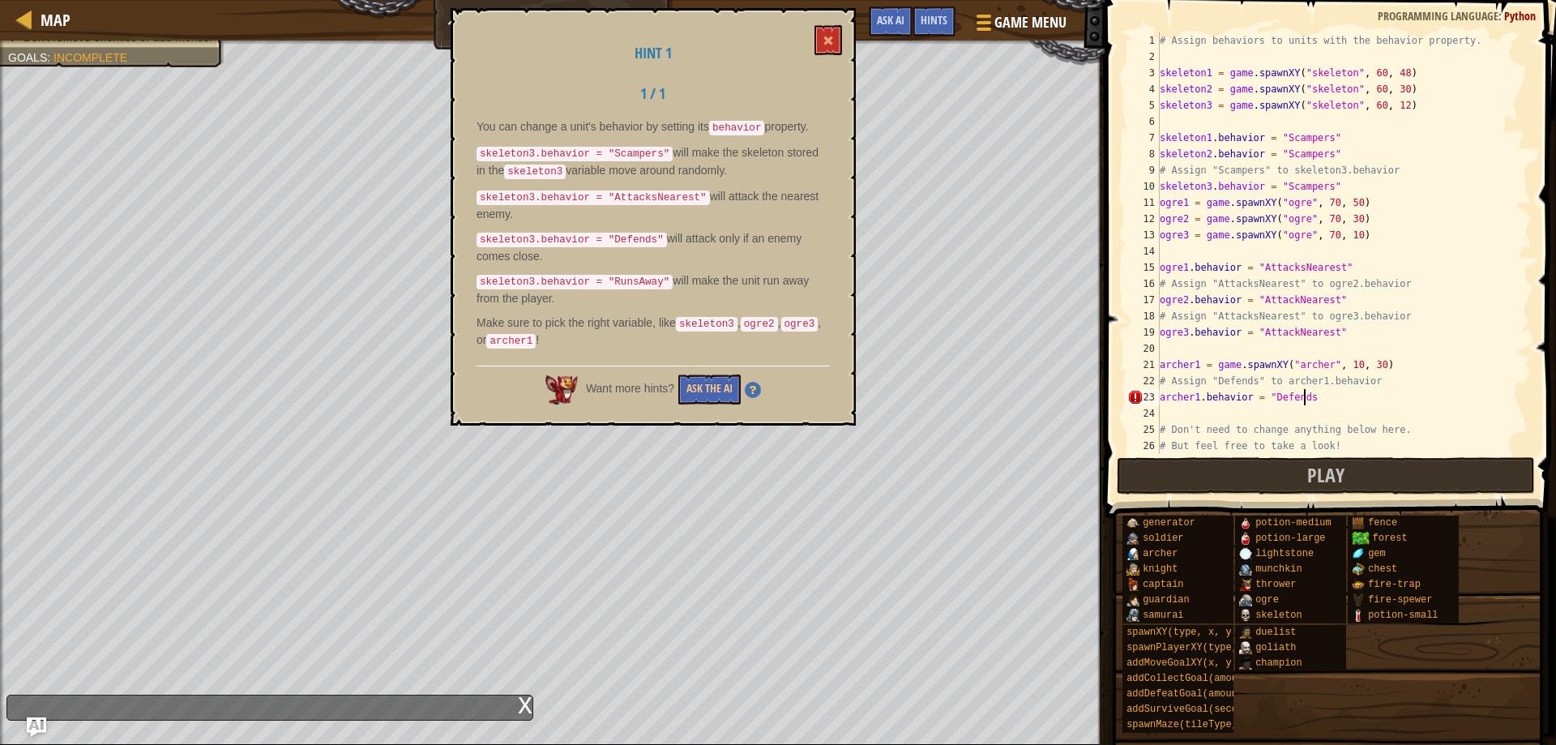
scroll to position [7, 11]
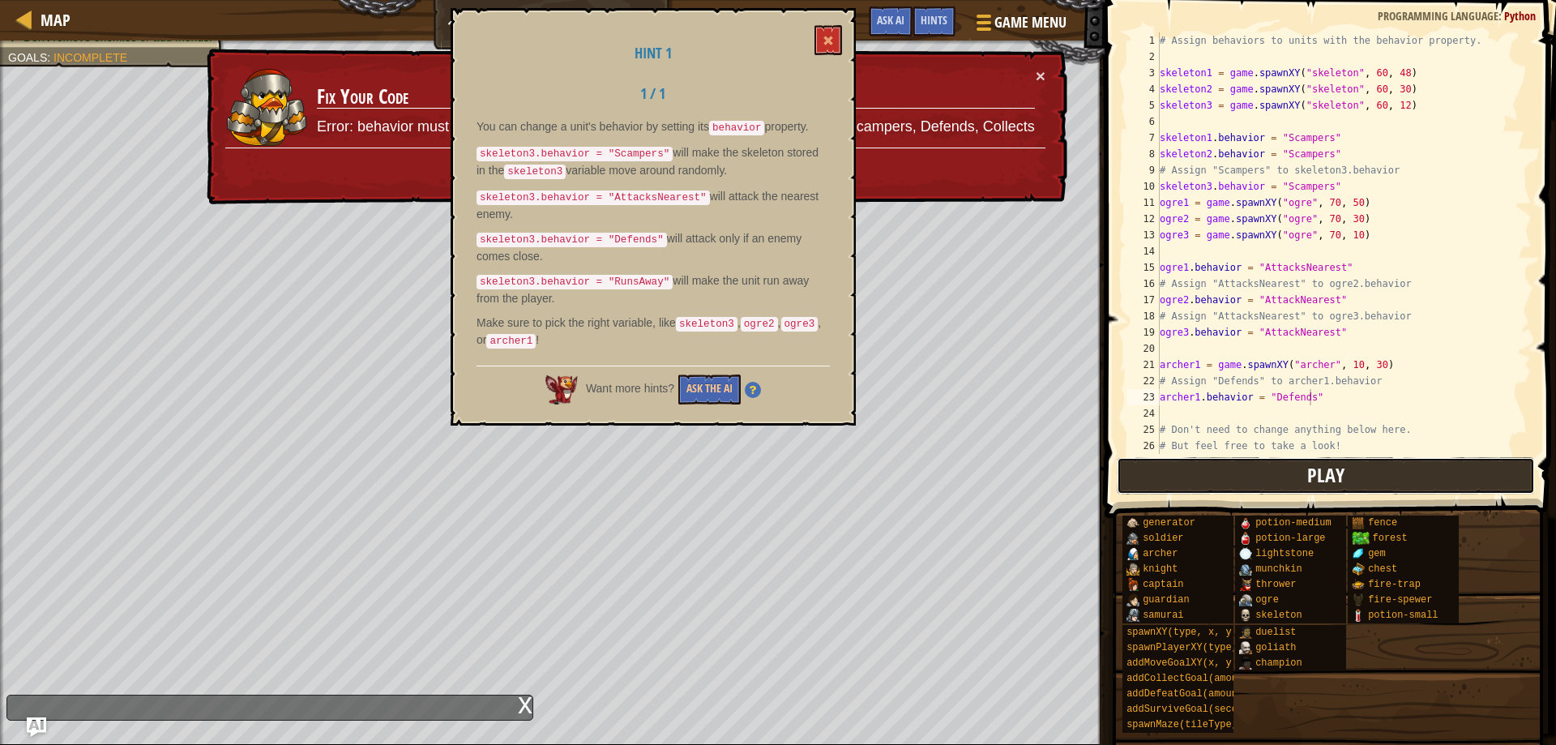
click at [1385, 461] on button "Play" at bounding box center [1325, 475] width 419 height 37
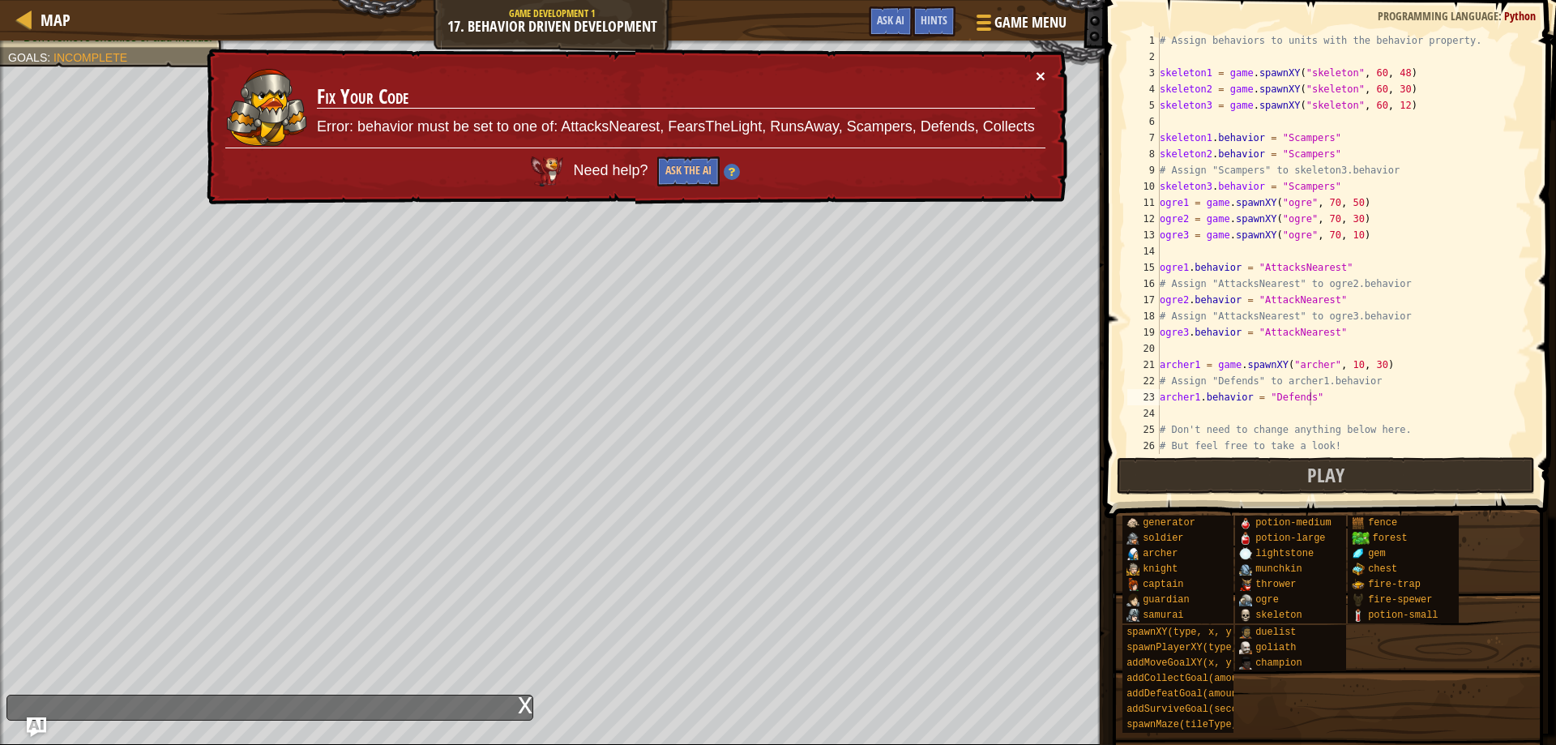
click at [1037, 75] on button "×" at bounding box center [1040, 78] width 10 height 17
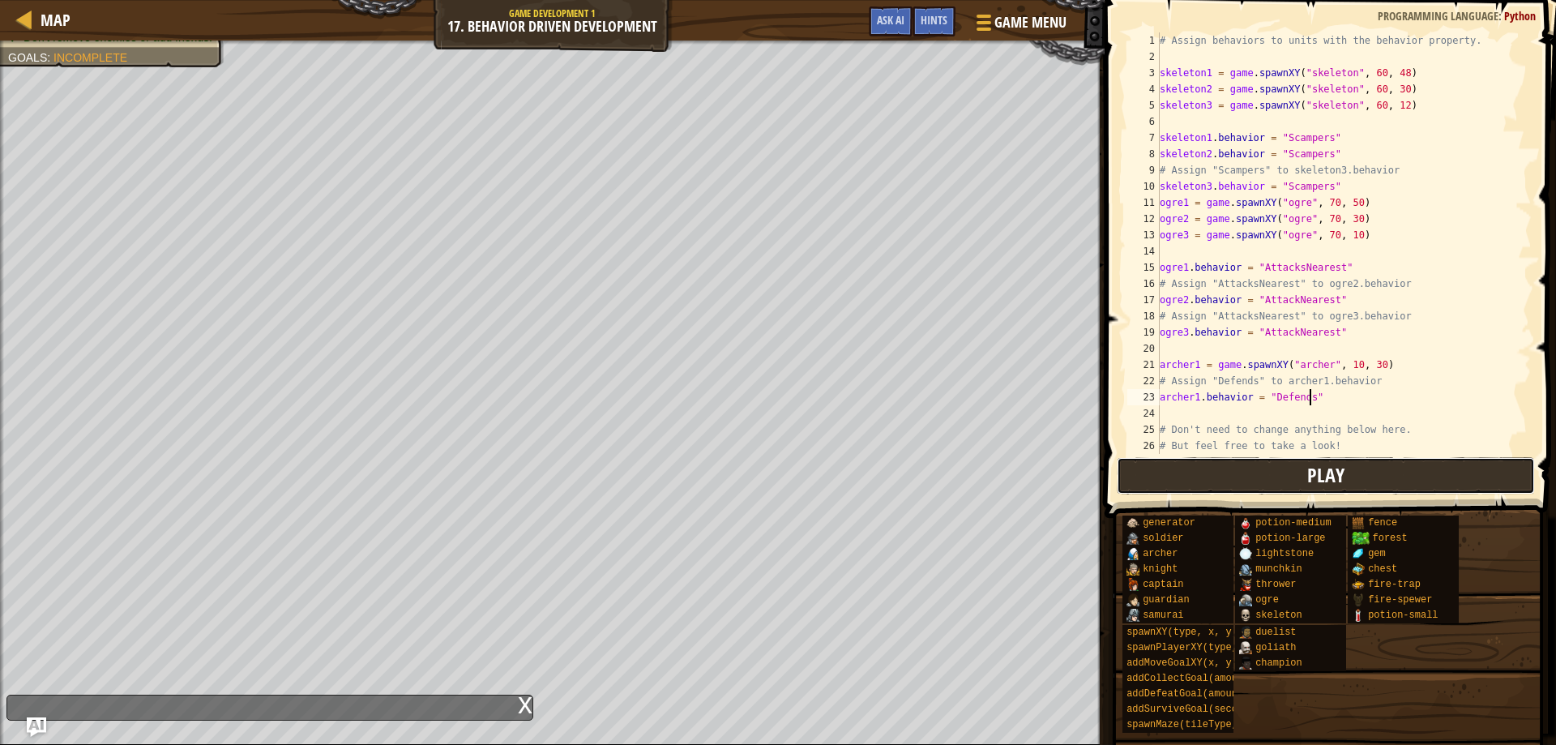
click at [1349, 473] on button "Play" at bounding box center [1325, 475] width 419 height 37
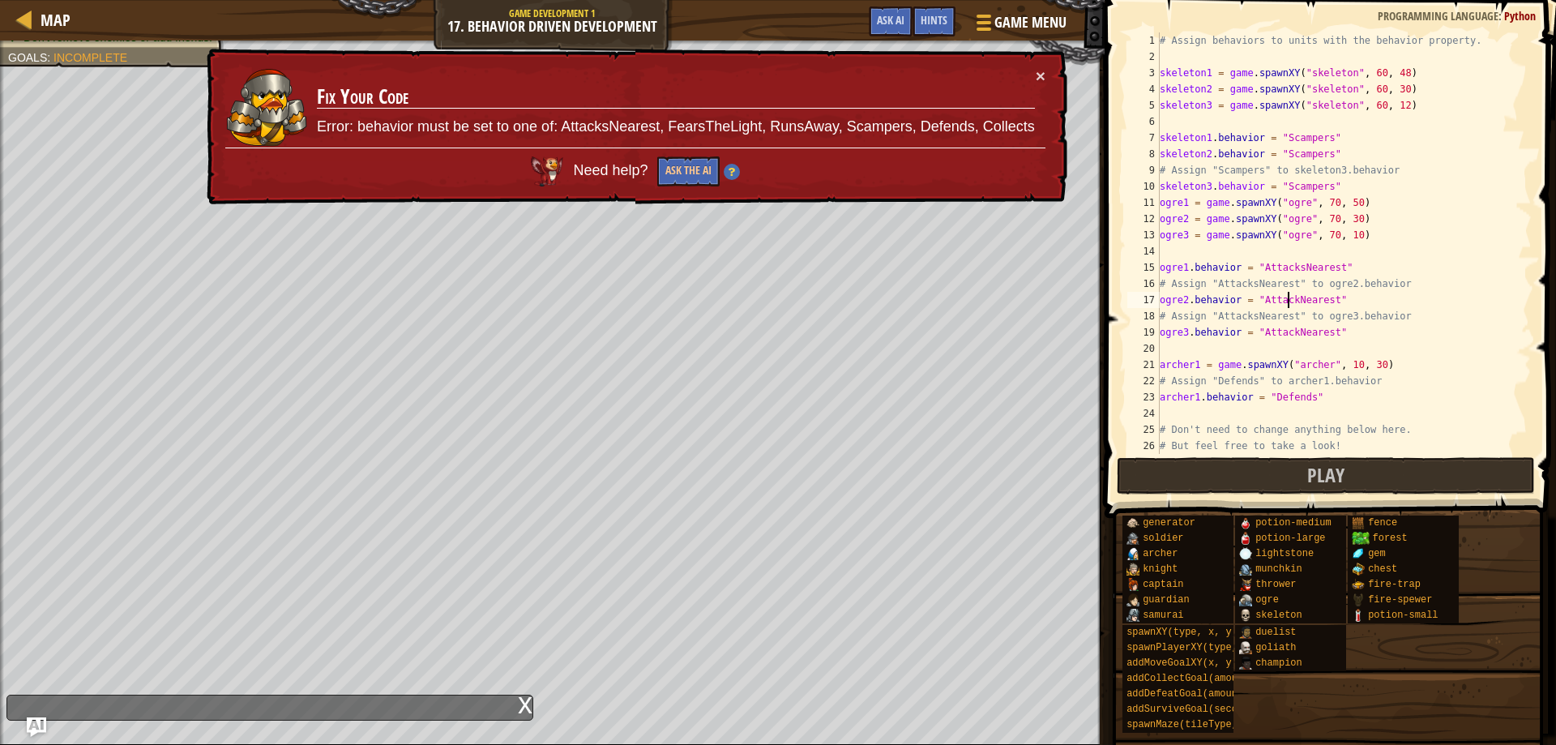
click at [1287, 301] on div "# Assign behaviors to units with the behavior property. skeleton1 = game . spaw…" at bounding box center [1336, 259] width 361 height 454
click at [1286, 333] on div "# Assign behaviors to units with the behavior property. skeleton1 = game . spaw…" at bounding box center [1336, 259] width 361 height 454
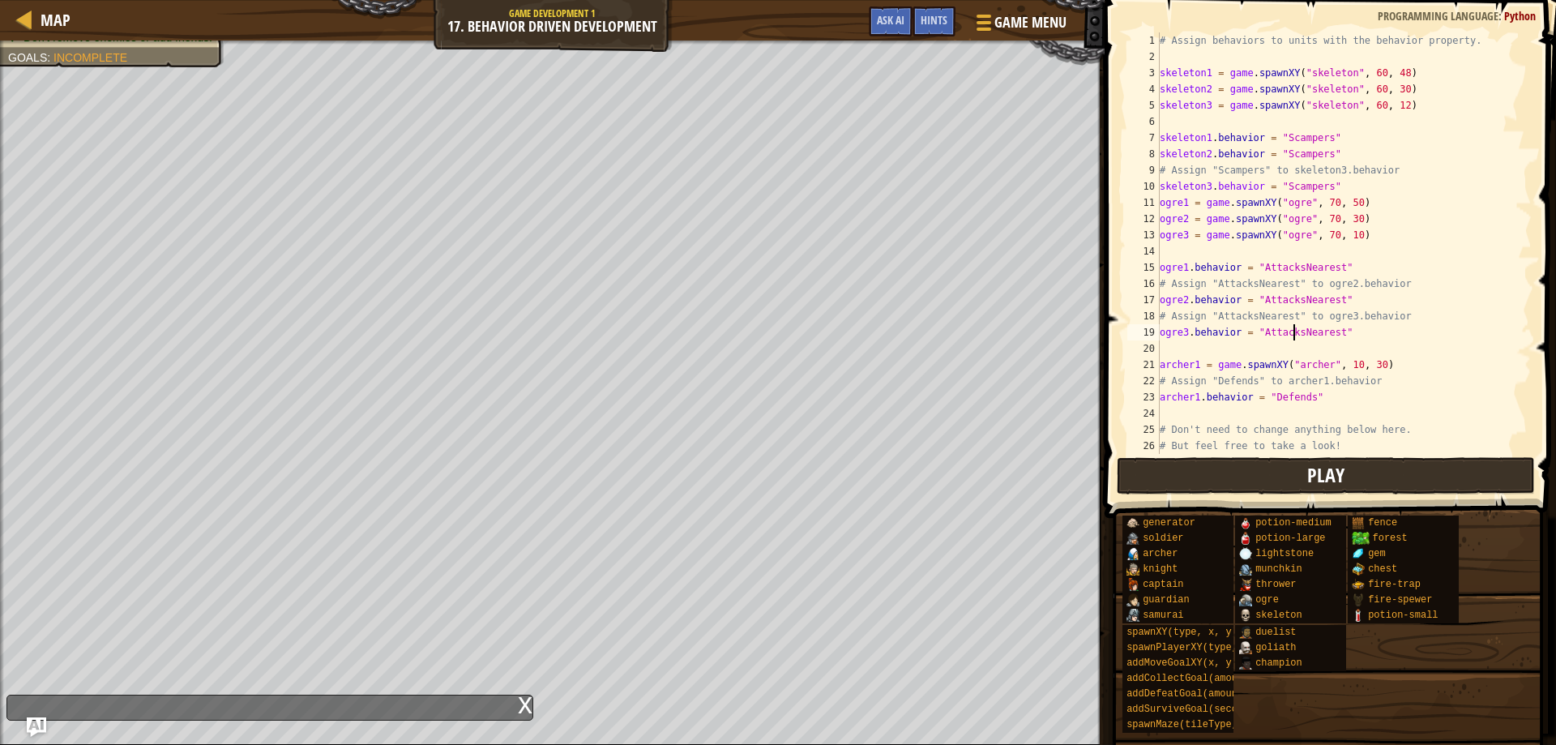
type textarea "ogre3.behavior = "AttacksNearest""
click at [1278, 472] on button "Play" at bounding box center [1325, 475] width 419 height 37
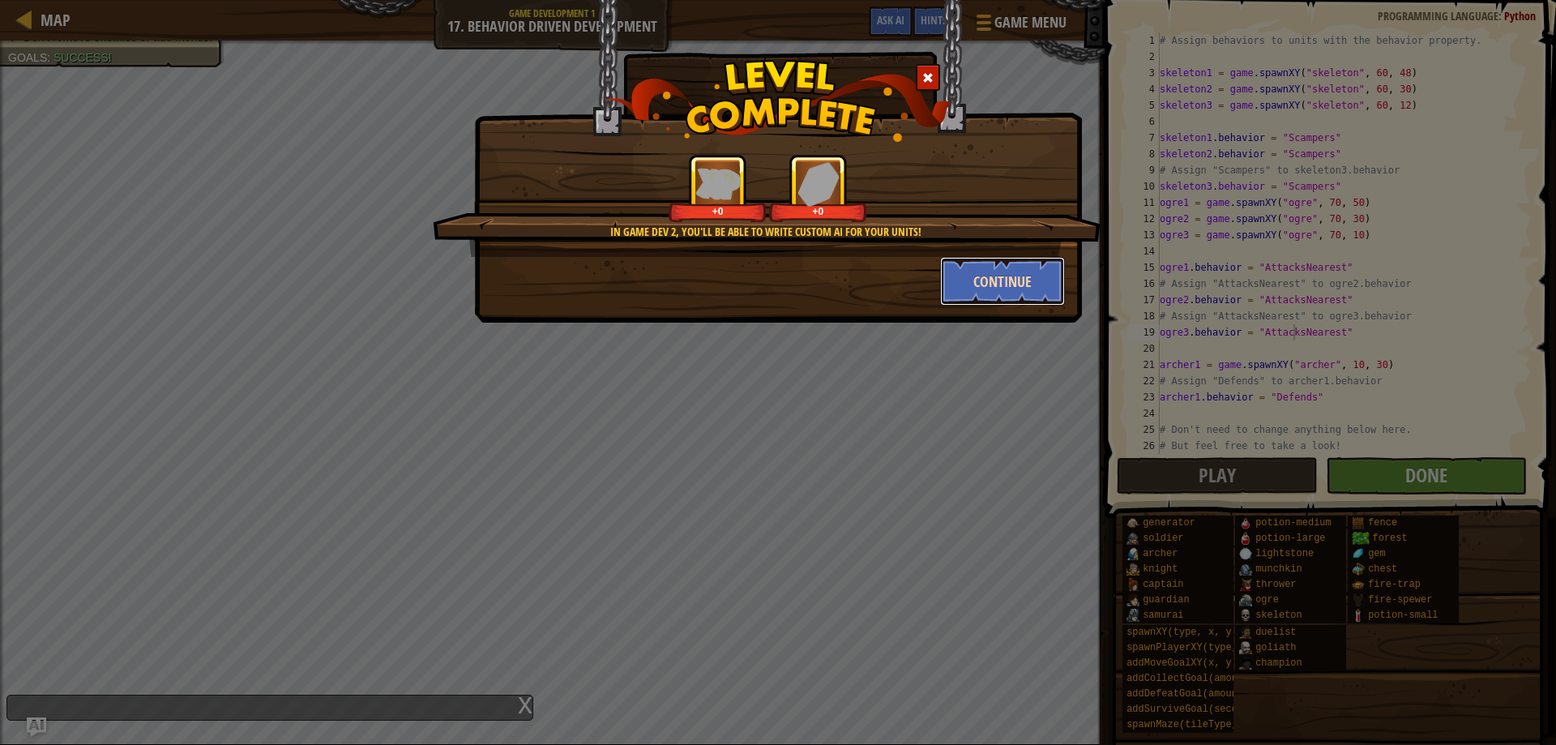
click at [1018, 265] on button "Continue" at bounding box center [1003, 281] width 126 height 49
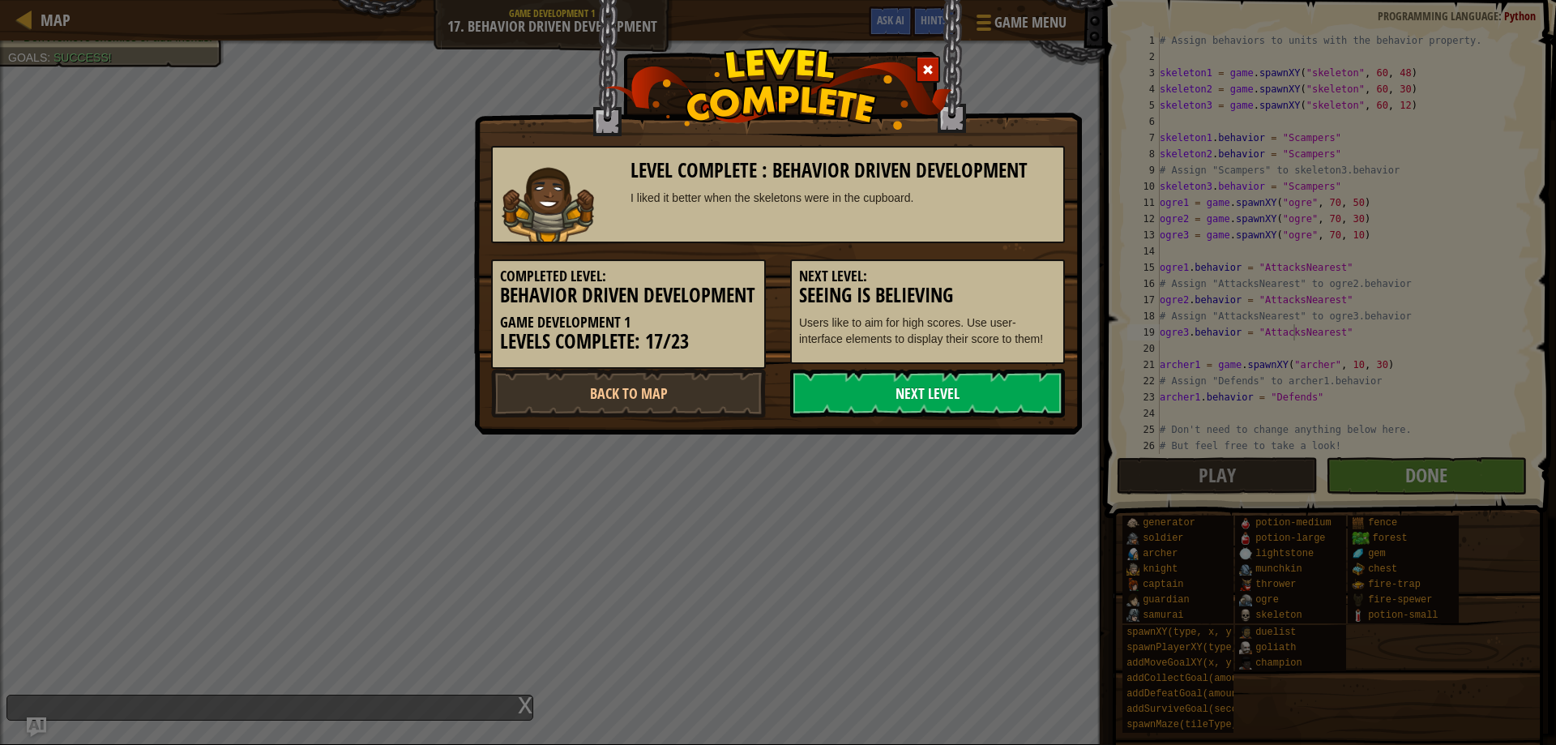
click at [908, 408] on link "Next Level" at bounding box center [927, 393] width 275 height 49
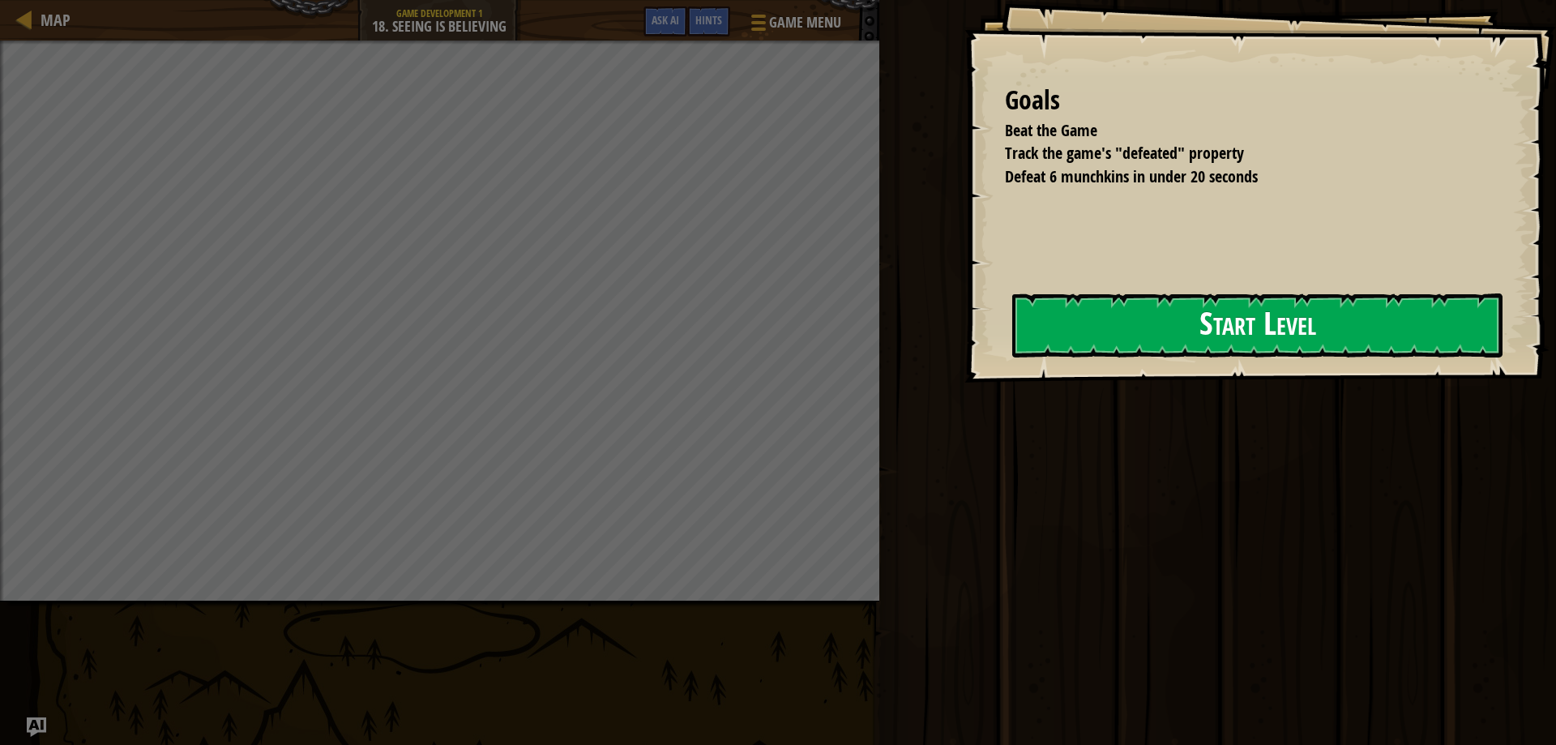
click at [1101, 336] on button "Start Level" at bounding box center [1257, 325] width 490 height 64
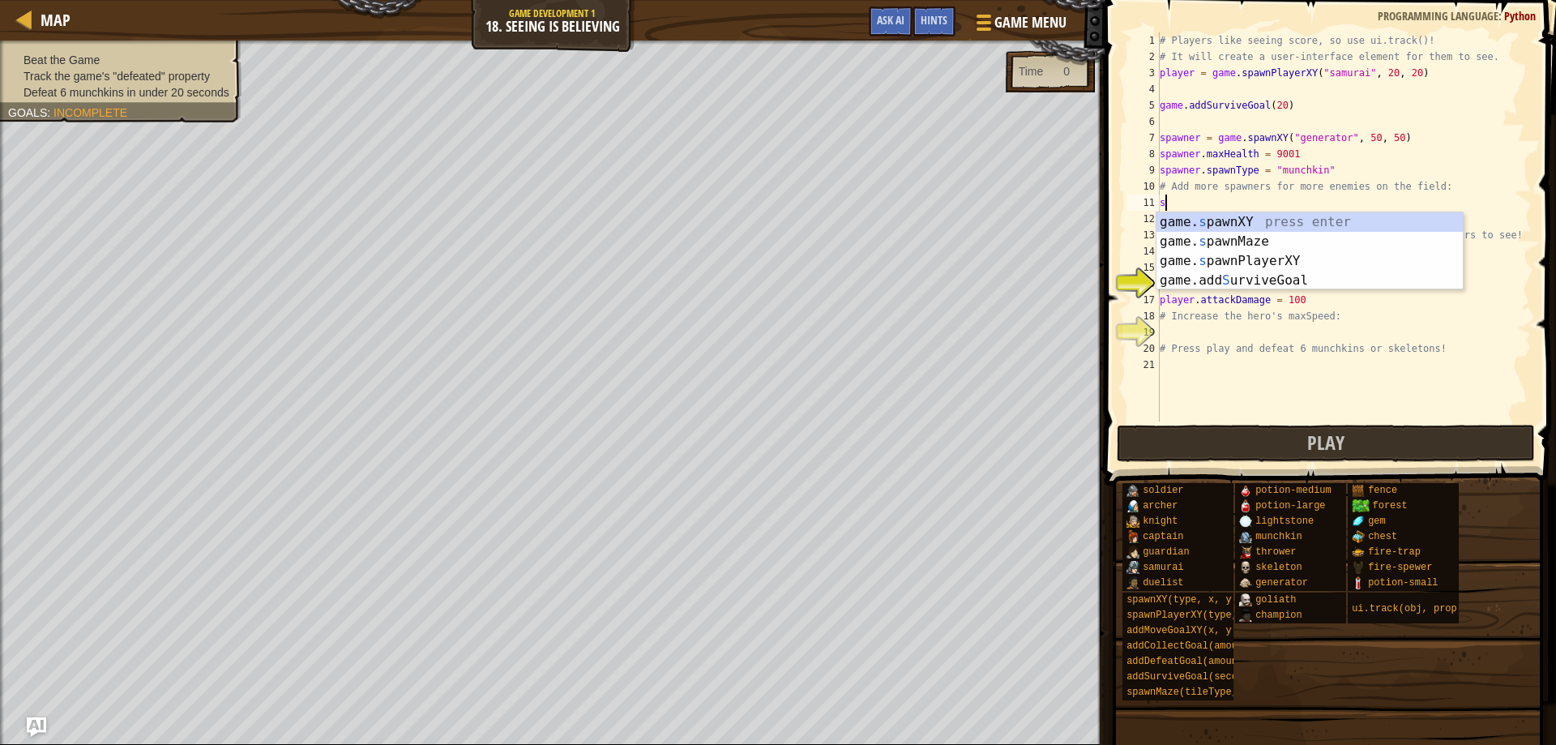
scroll to position [7, 0]
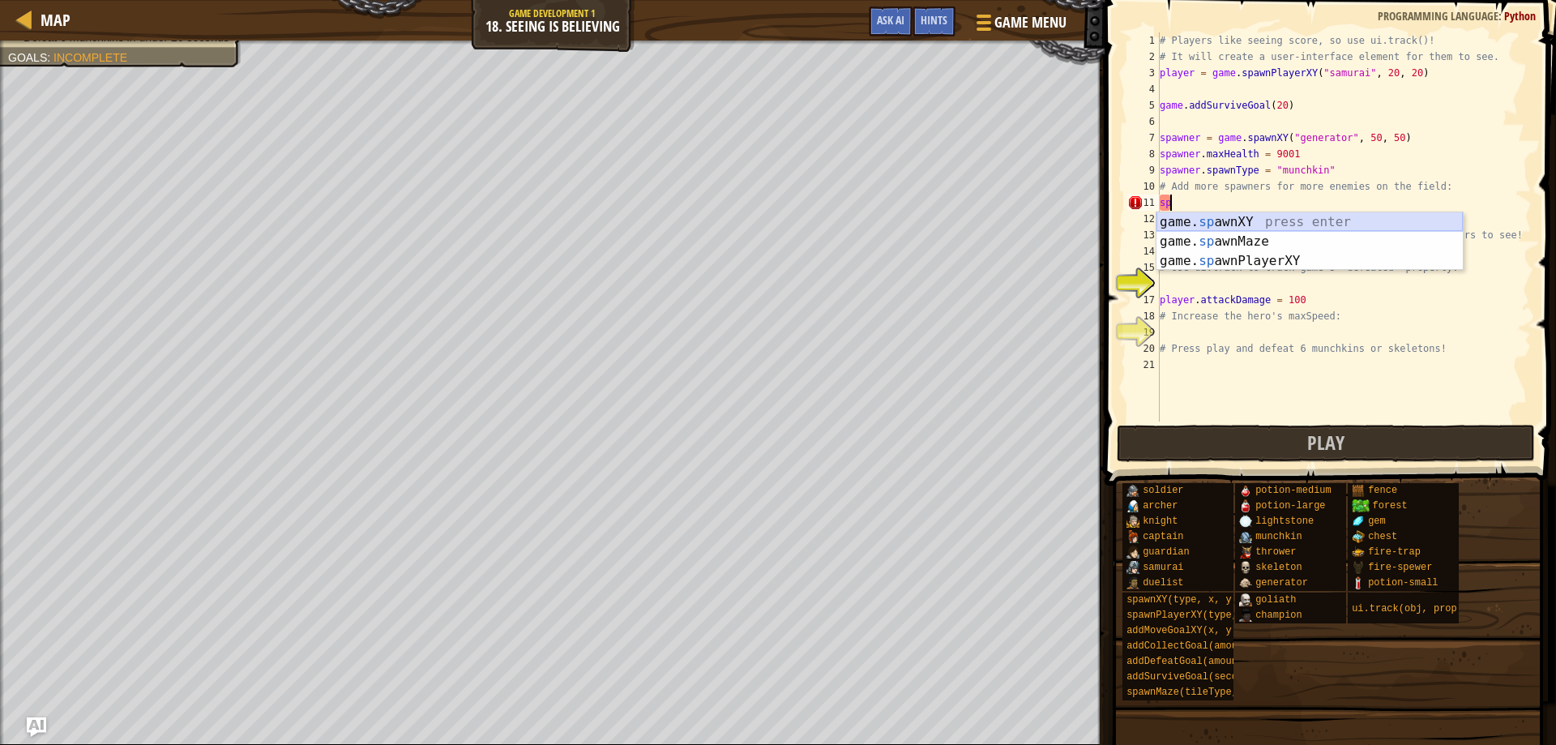
click at [1248, 224] on div "game. sp awnXY press enter game. sp awnMaze press enter game. sp awnPlayerXY pr…" at bounding box center [1309, 260] width 306 height 97
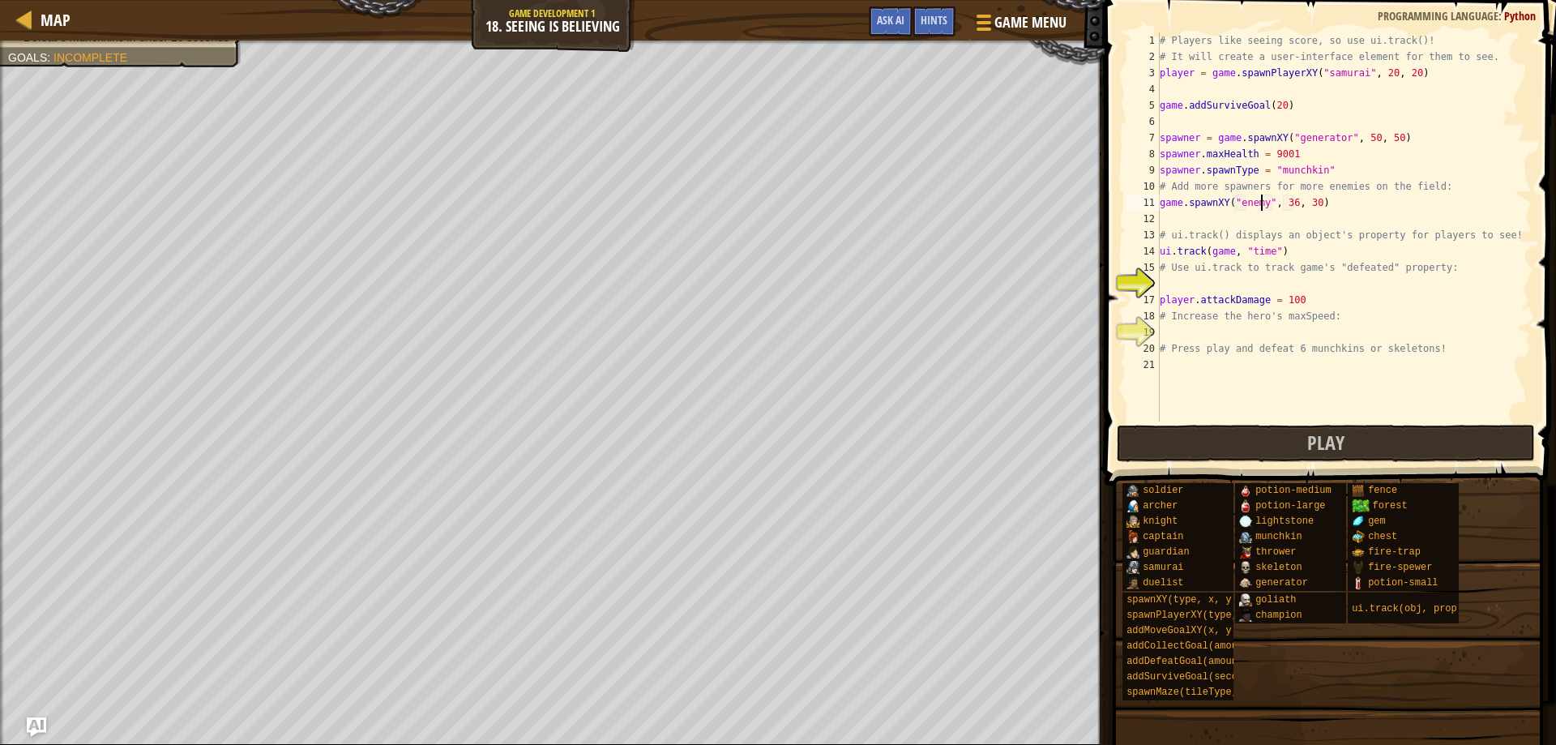
scroll to position [7, 9]
click at [1283, 201] on div "# Players like seeing score, so use ui.track()! # It will create a user-interfa…" at bounding box center [1343, 242] width 375 height 421
click at [1283, 200] on div "# Players like seeing score, so use ui.track()! # It will create a user-interfa…" at bounding box center [1343, 242] width 375 height 421
click at [1304, 199] on div "# Players like seeing score, so use ui.track()! # It will create a user-interfa…" at bounding box center [1343, 242] width 375 height 421
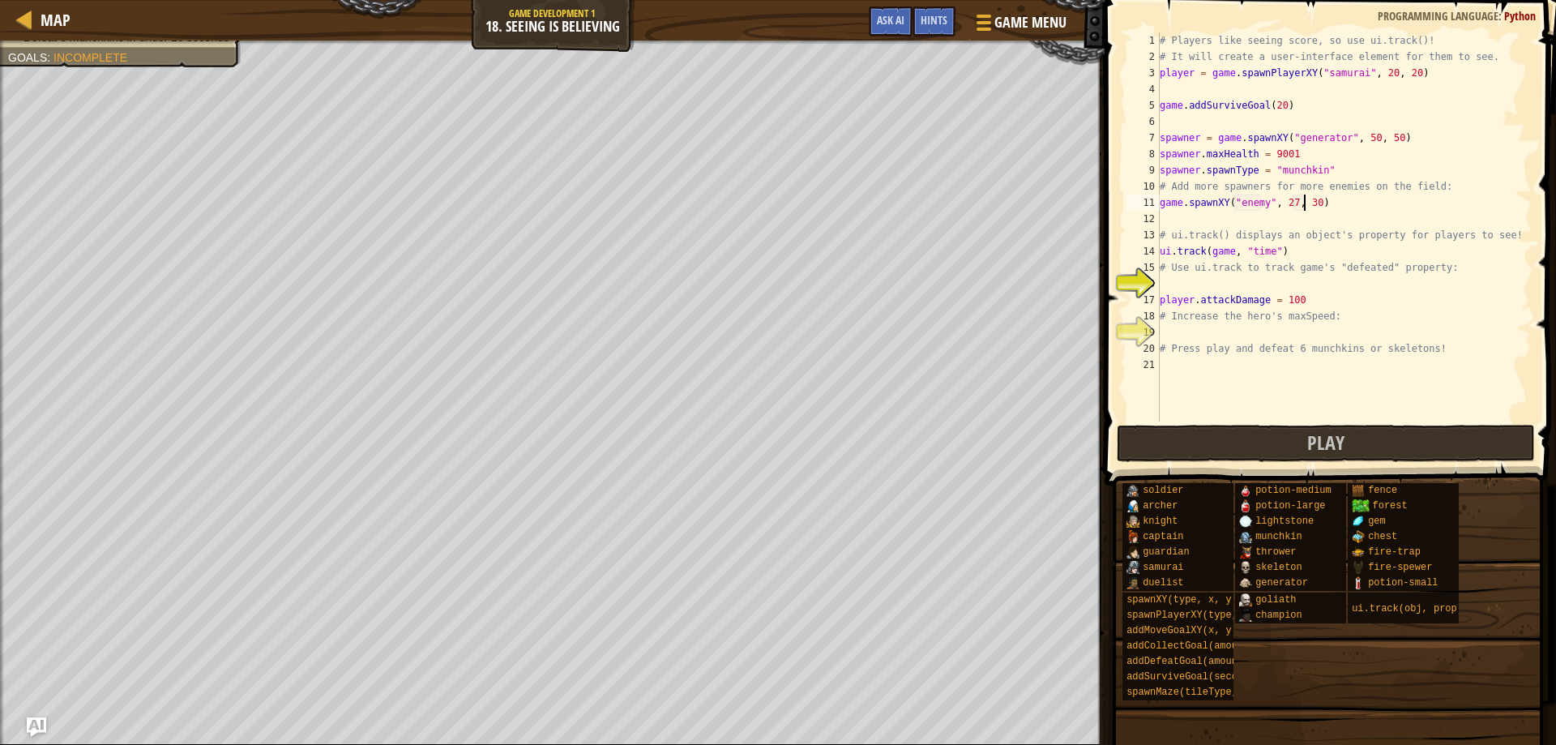
click at [1304, 199] on div "# Players like seeing score, so use ui.track()! # It will create a user-interfa…" at bounding box center [1343, 242] width 375 height 421
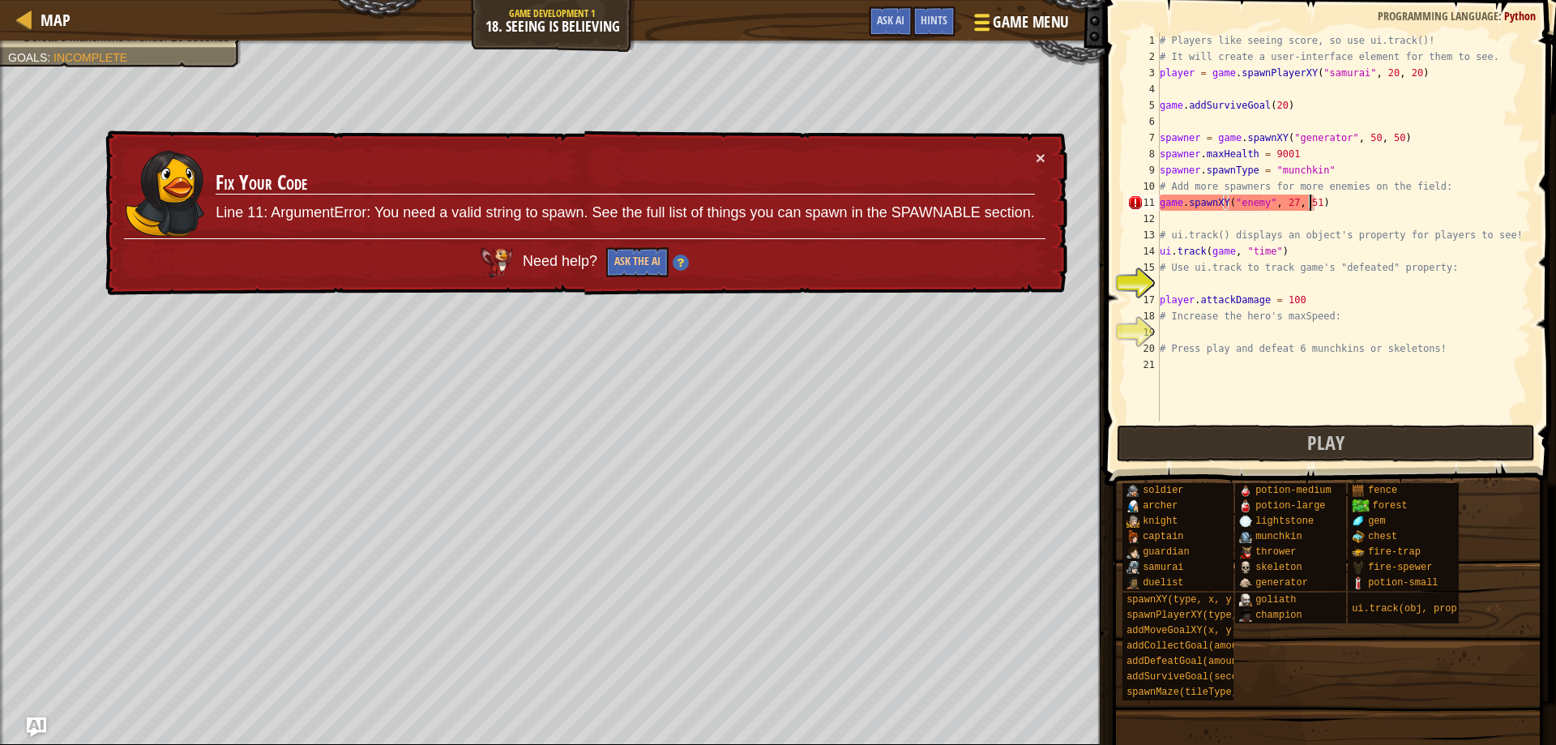
type textarea "game.spawnXY("enemy", 27, 51)"
click at [987, 18] on div at bounding box center [982, 22] width 22 height 23
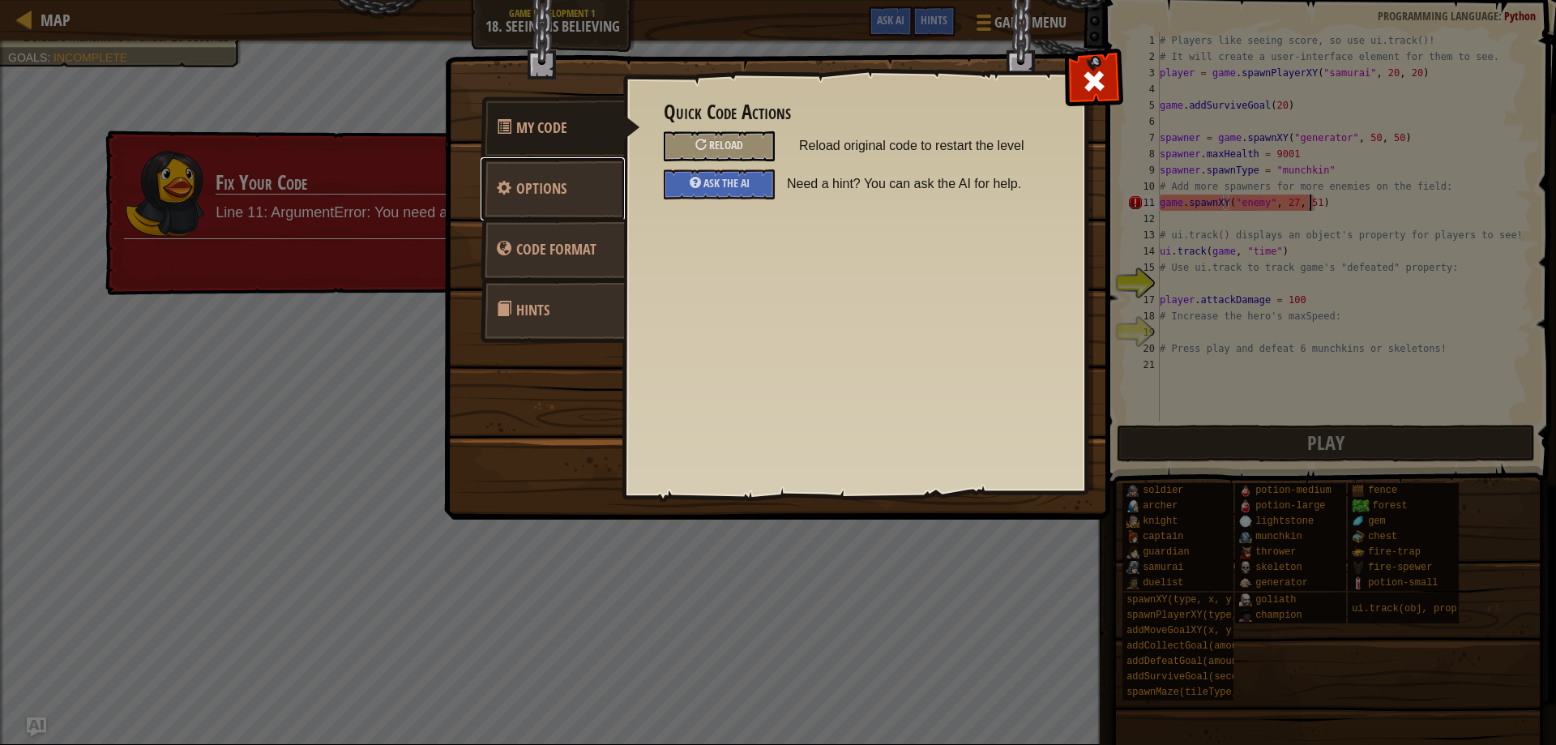
click at [556, 194] on span "Options" at bounding box center [541, 188] width 50 height 20
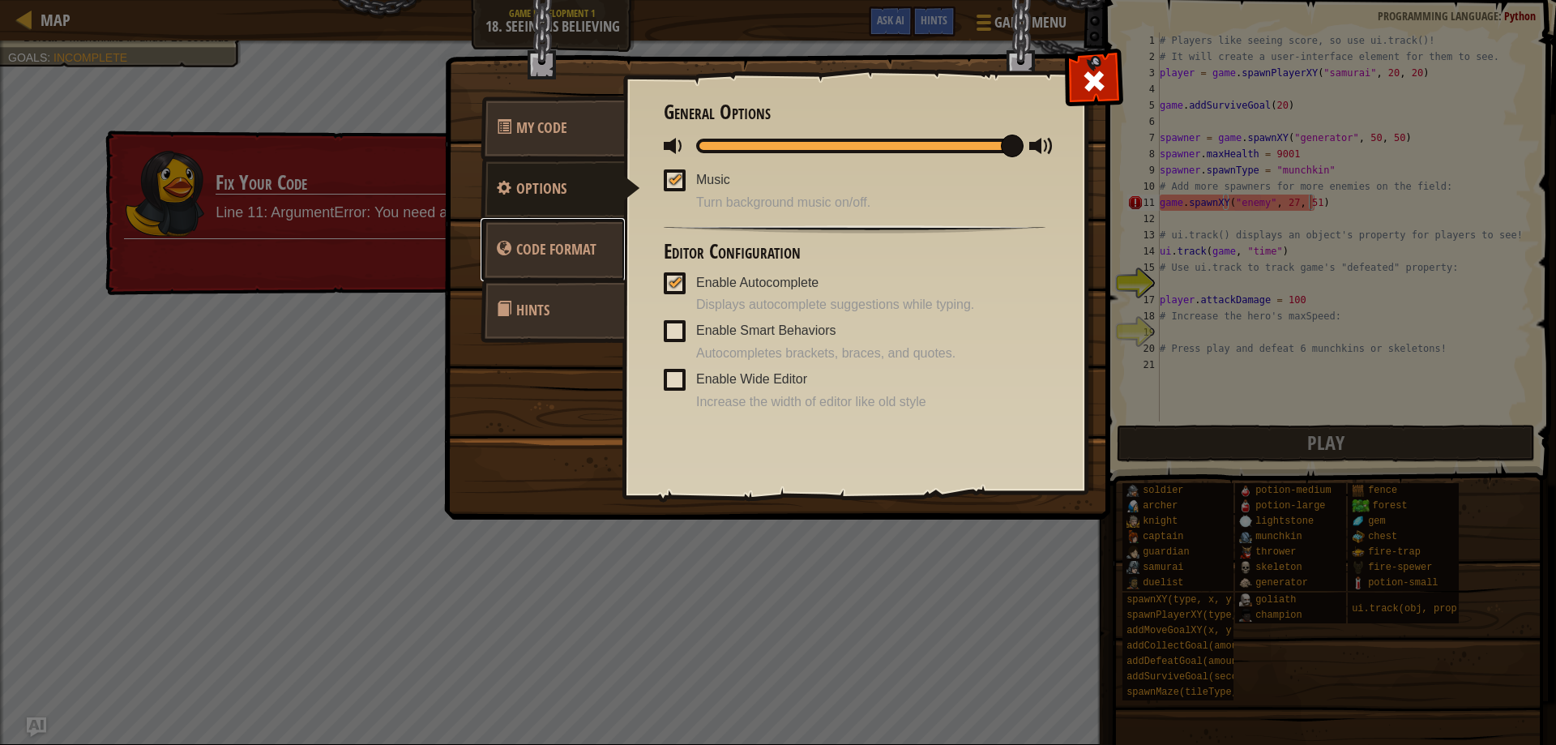
click at [555, 252] on span "Code Format" at bounding box center [556, 249] width 80 height 20
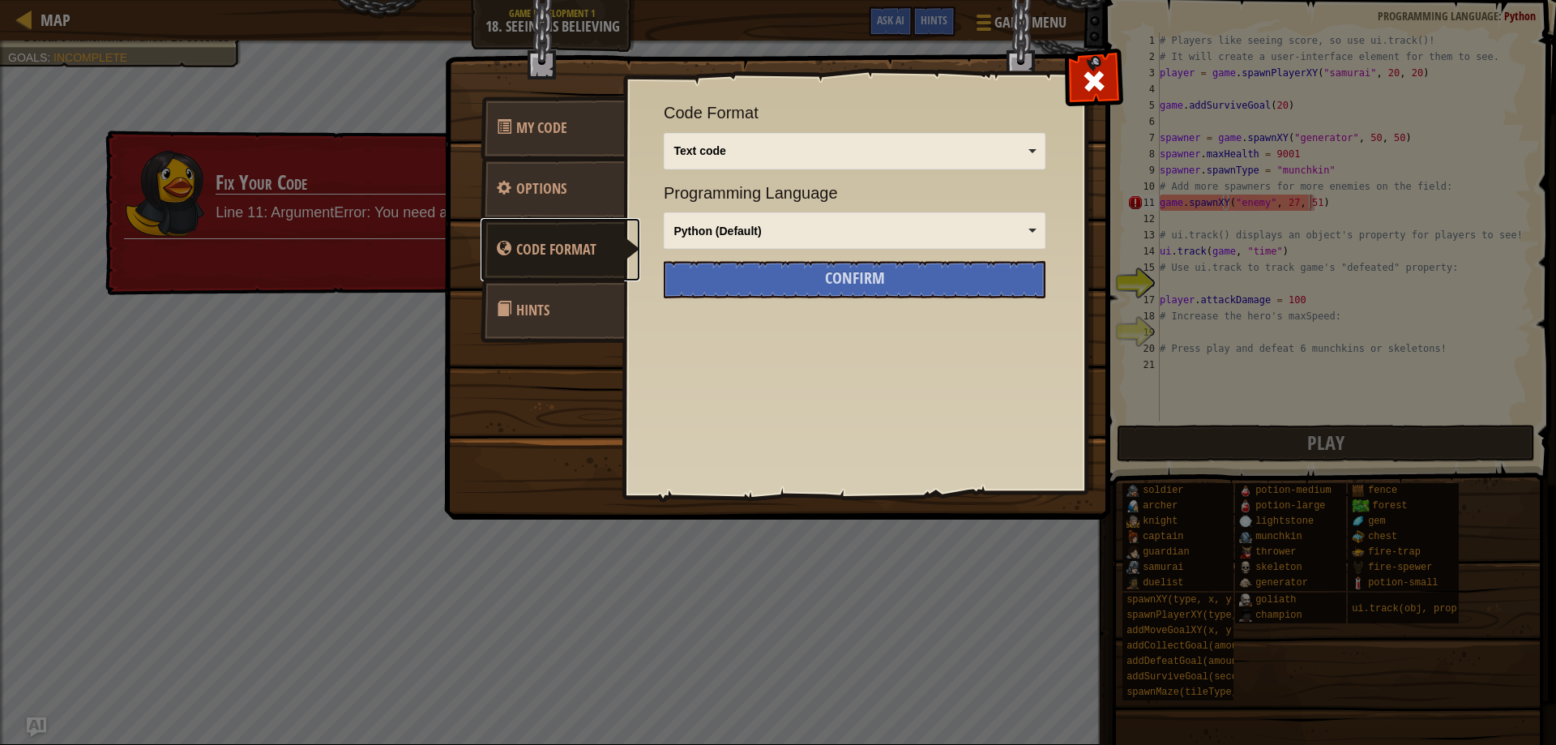
click at [1024, 150] on div "Text code" at bounding box center [850, 151] width 352 height 16
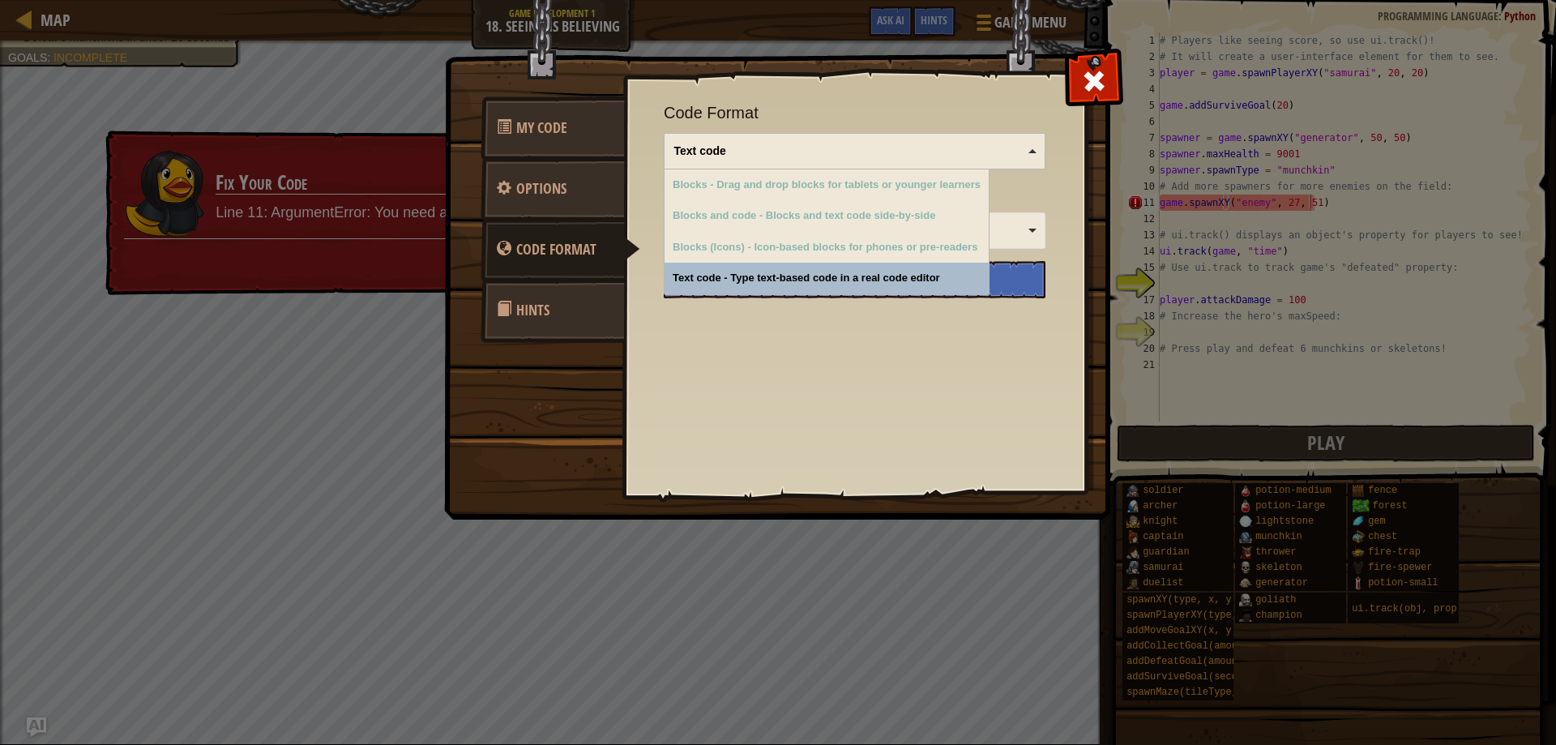
click at [818, 274] on div "Code Format Text code Blocks and code Blocks Blocks (Icons) Text code Blocks - …" at bounding box center [855, 199] width 382 height 197
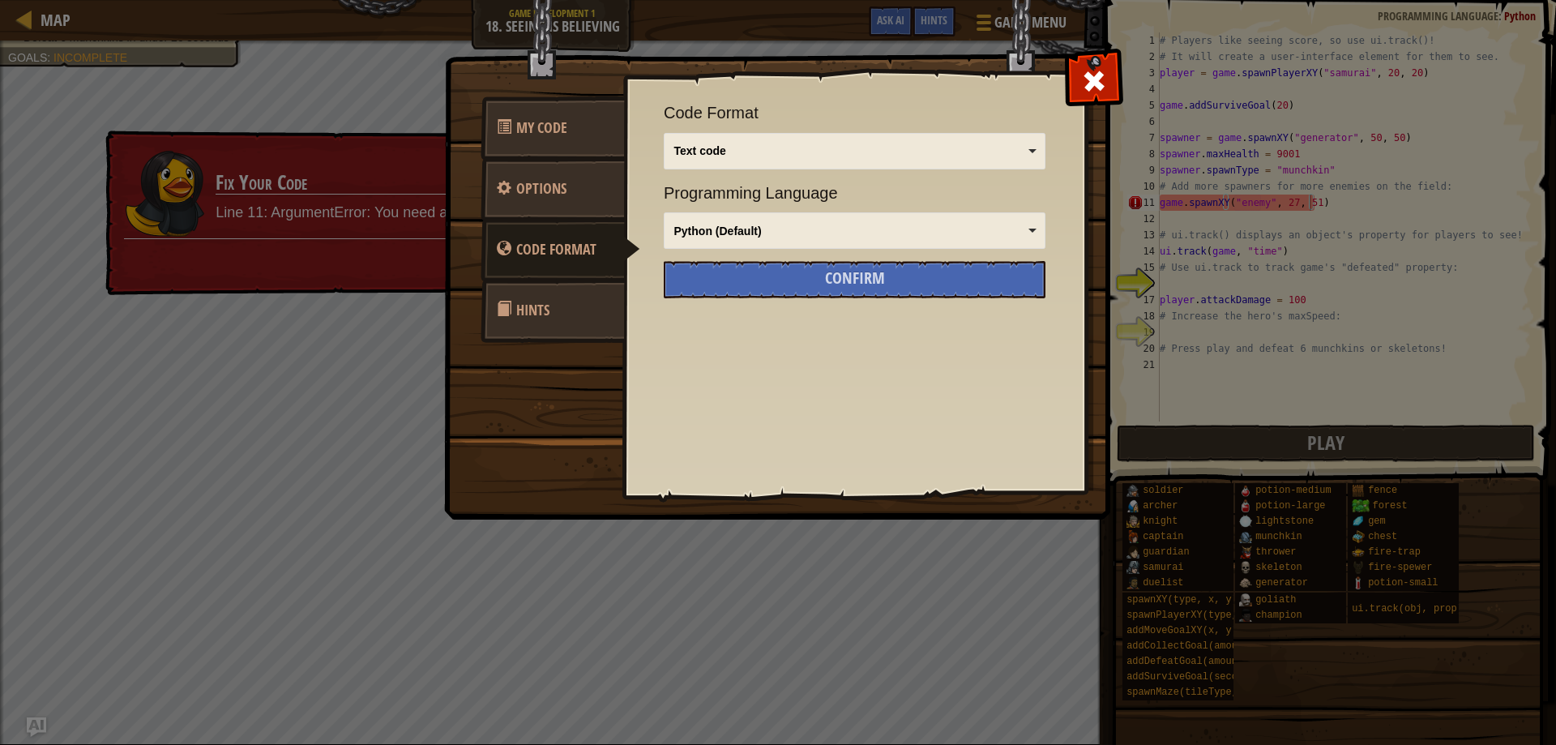
click at [1036, 220] on div "Python (Default)" at bounding box center [855, 231] width 368 height 23
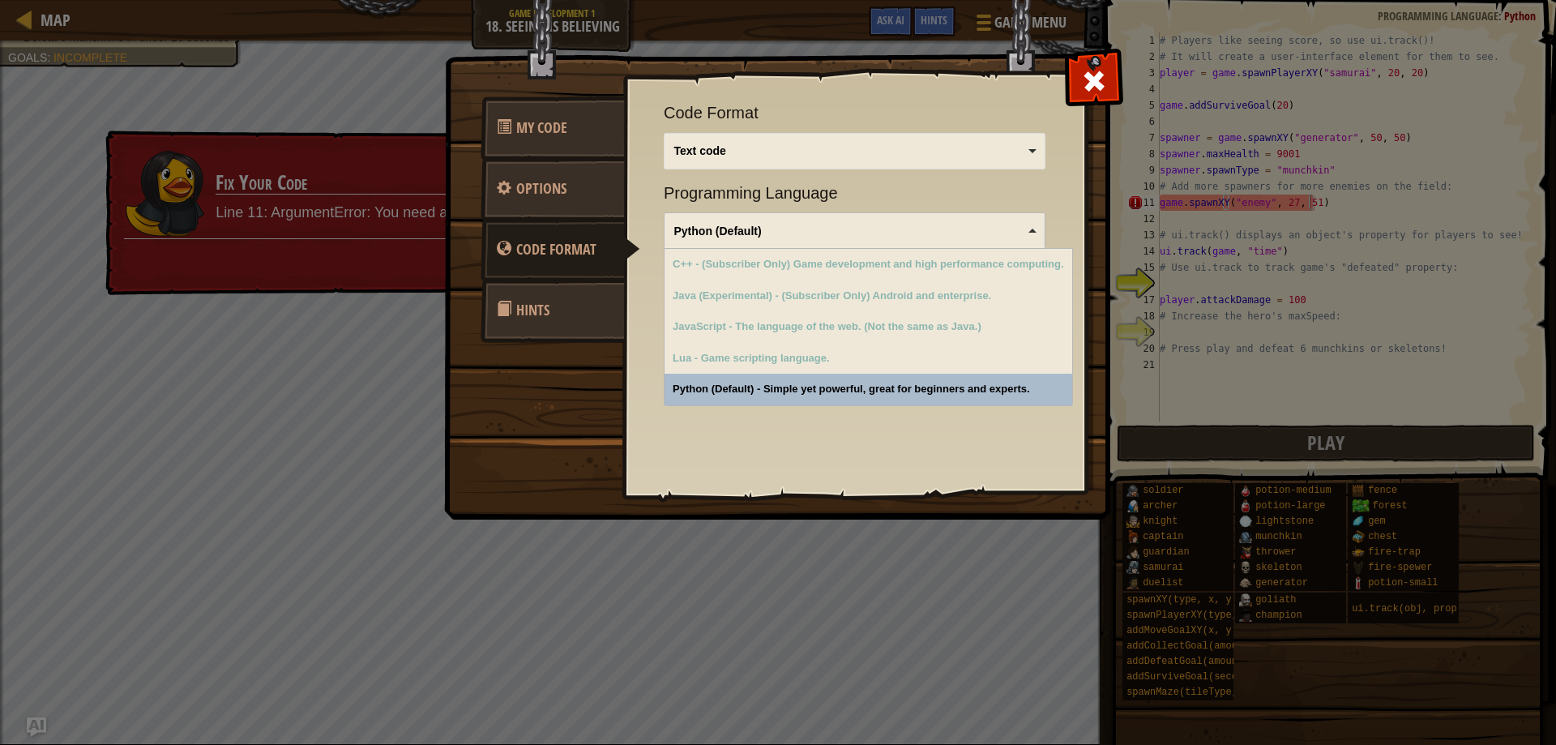
click at [848, 438] on div "Quick Code Actions Reload Reload original code to restart the level Ask the AI …" at bounding box center [854, 257] width 463 height 401
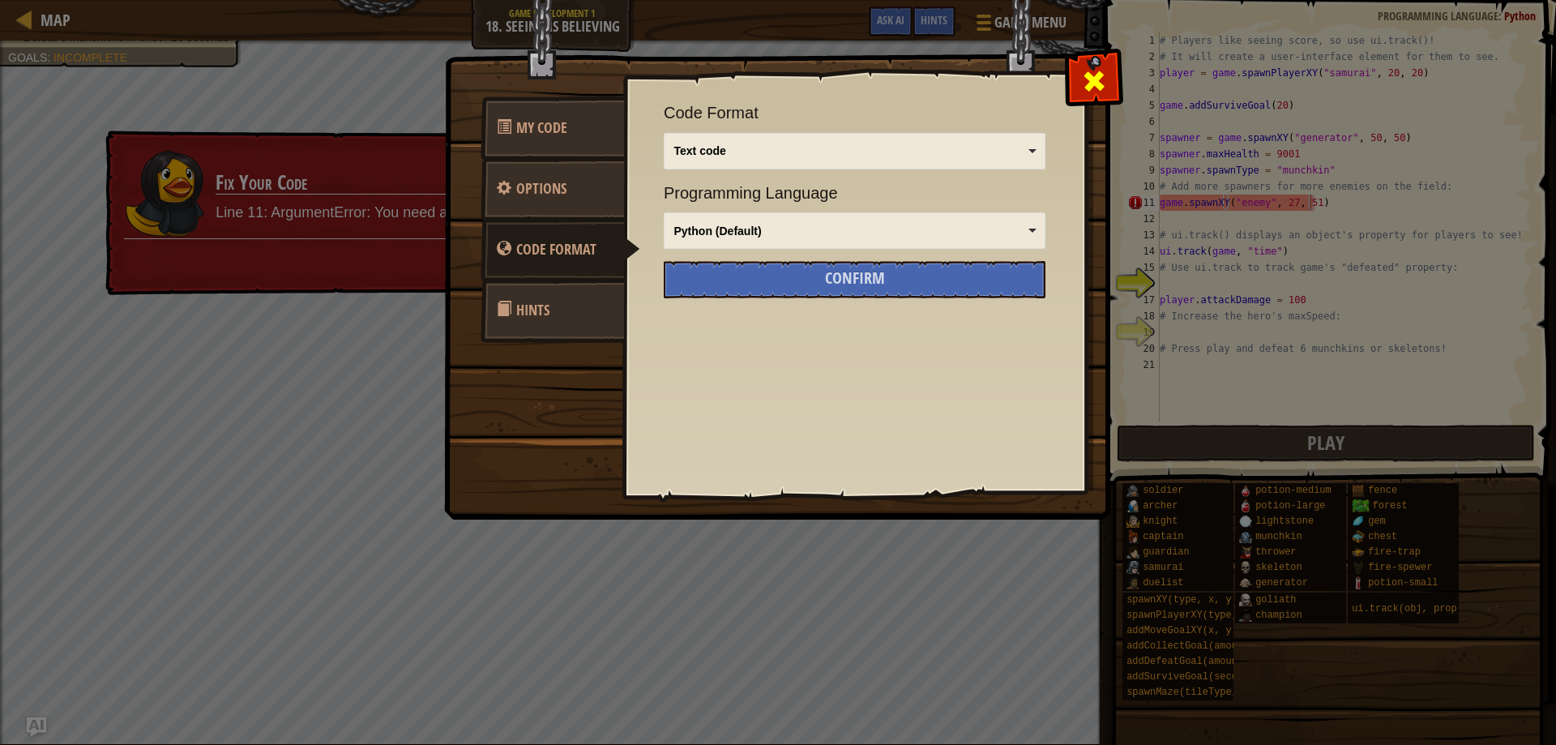
click at [1086, 71] on span at bounding box center [1094, 81] width 26 height 26
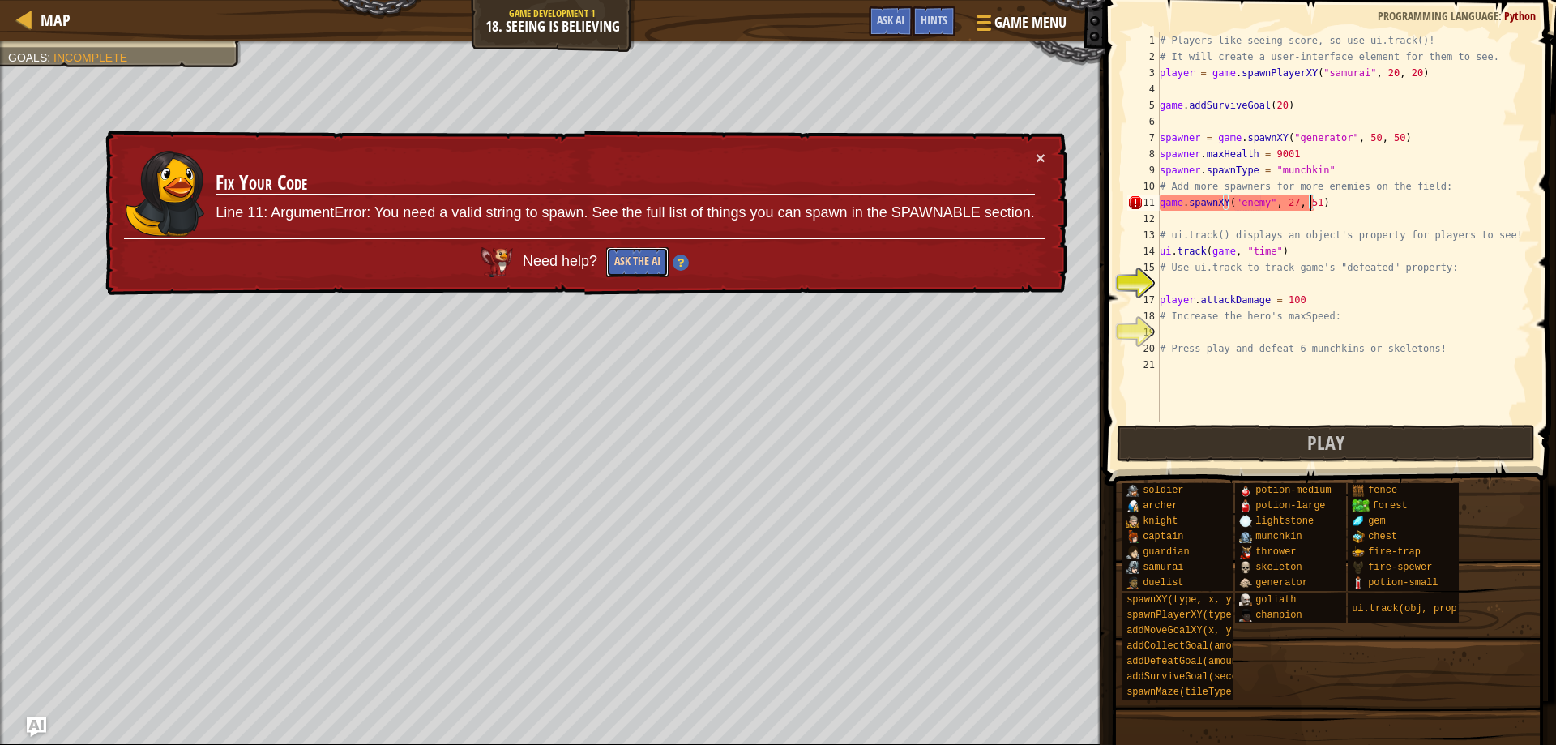
click at [638, 259] on button "Ask the AI" at bounding box center [637, 262] width 62 height 30
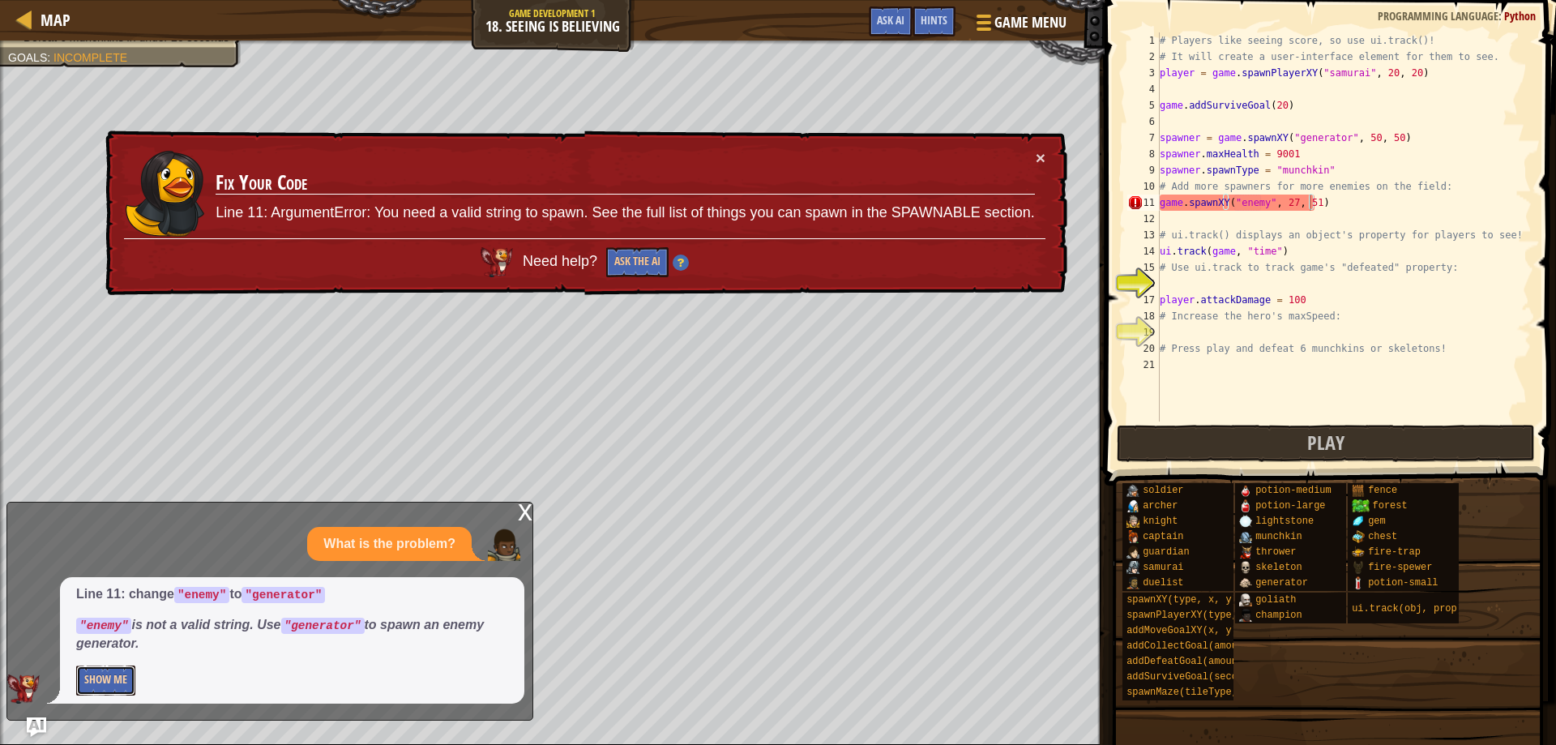
click at [92, 676] on button "Show Me" at bounding box center [105, 680] width 59 height 30
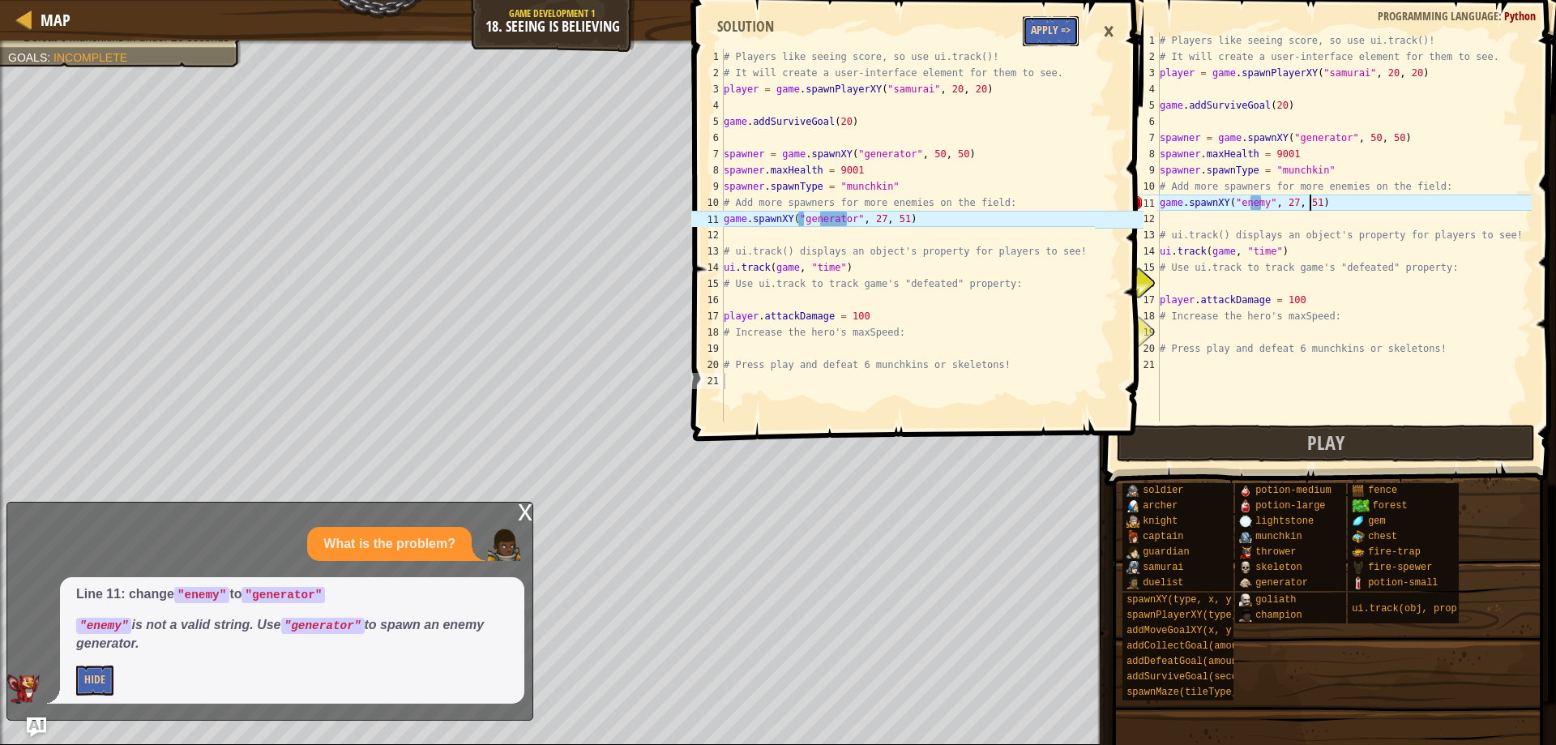
click at [1048, 28] on button "Apply =>" at bounding box center [1050, 31] width 56 height 30
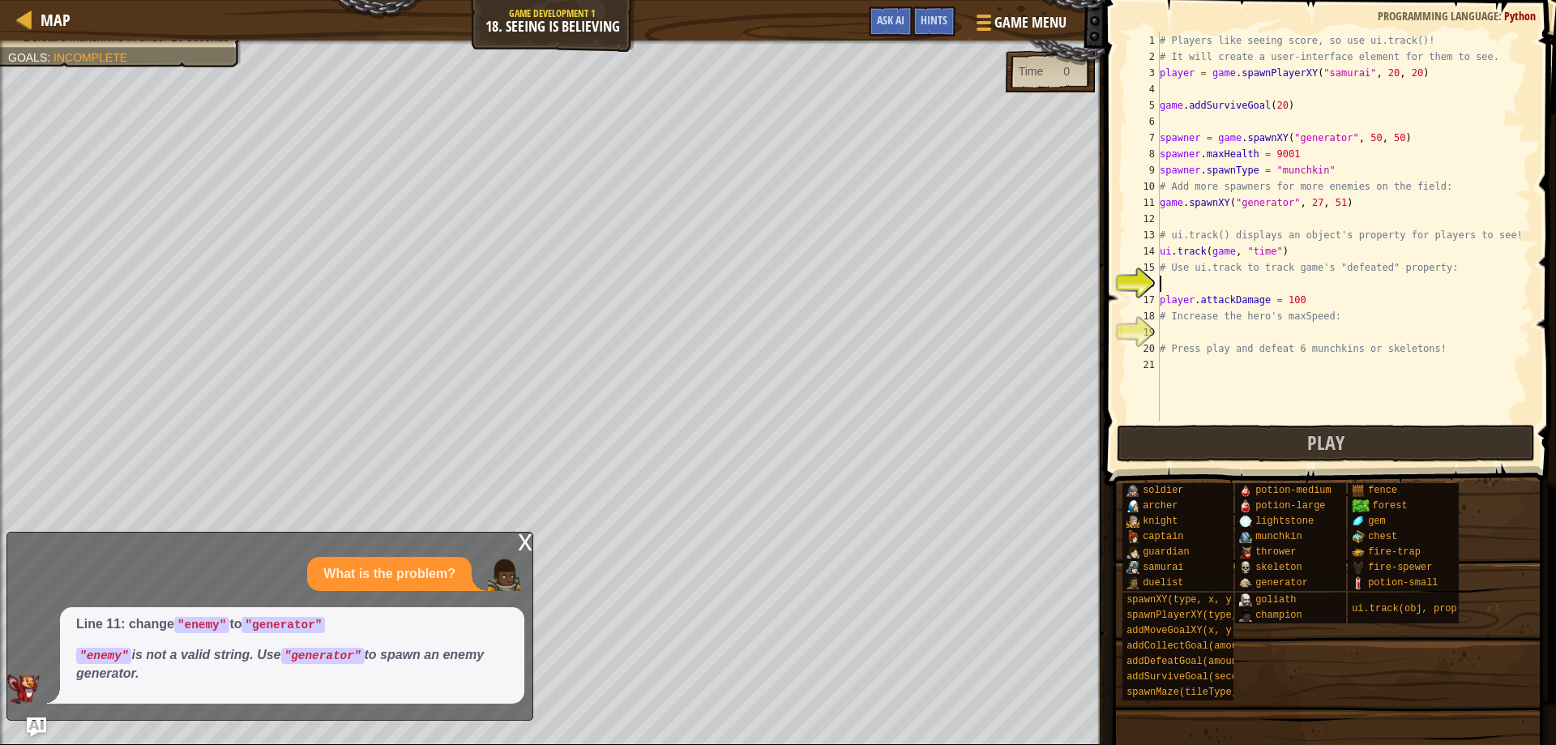
scroll to position [7, 0]
click at [1201, 289] on div "# Players like seeing score, so use ui.track()! # It will create a user-interfa…" at bounding box center [1343, 242] width 375 height 421
type textarea "ui.track = "defeated""
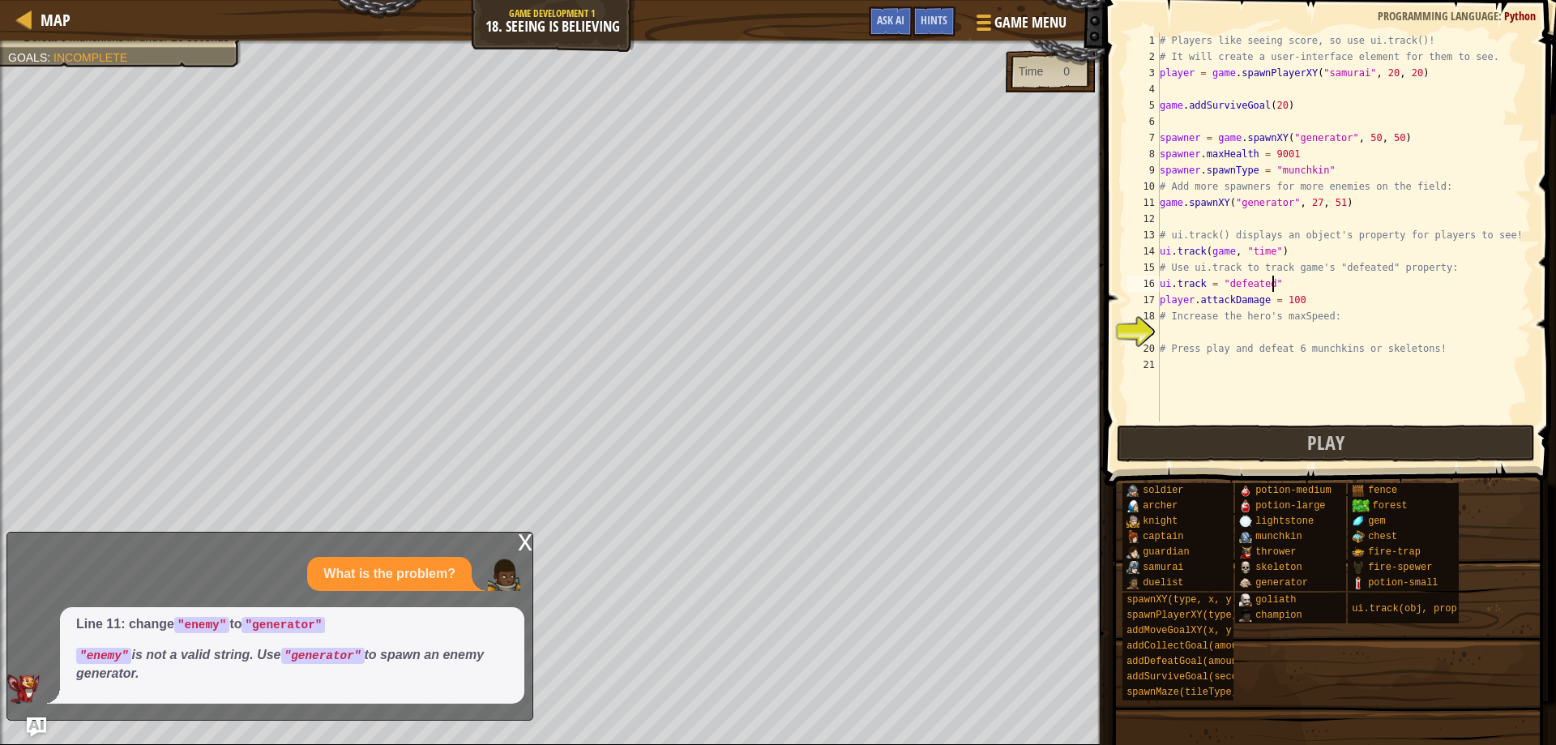
click at [1210, 331] on div "# Players like seeing score, so use ui.track()! # It will create a user-interfa…" at bounding box center [1343, 242] width 375 height 421
type textarea "h"
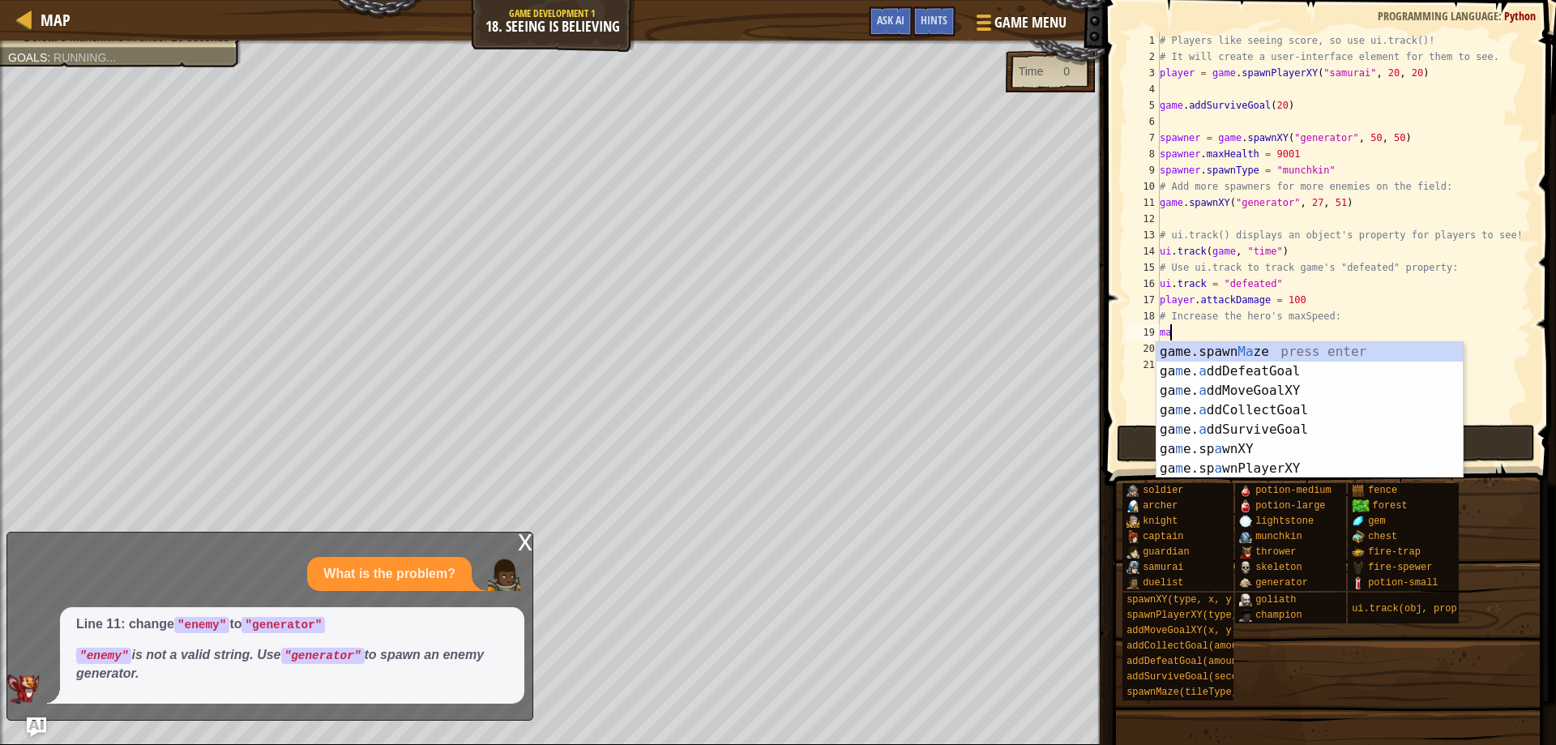
type textarea "m"
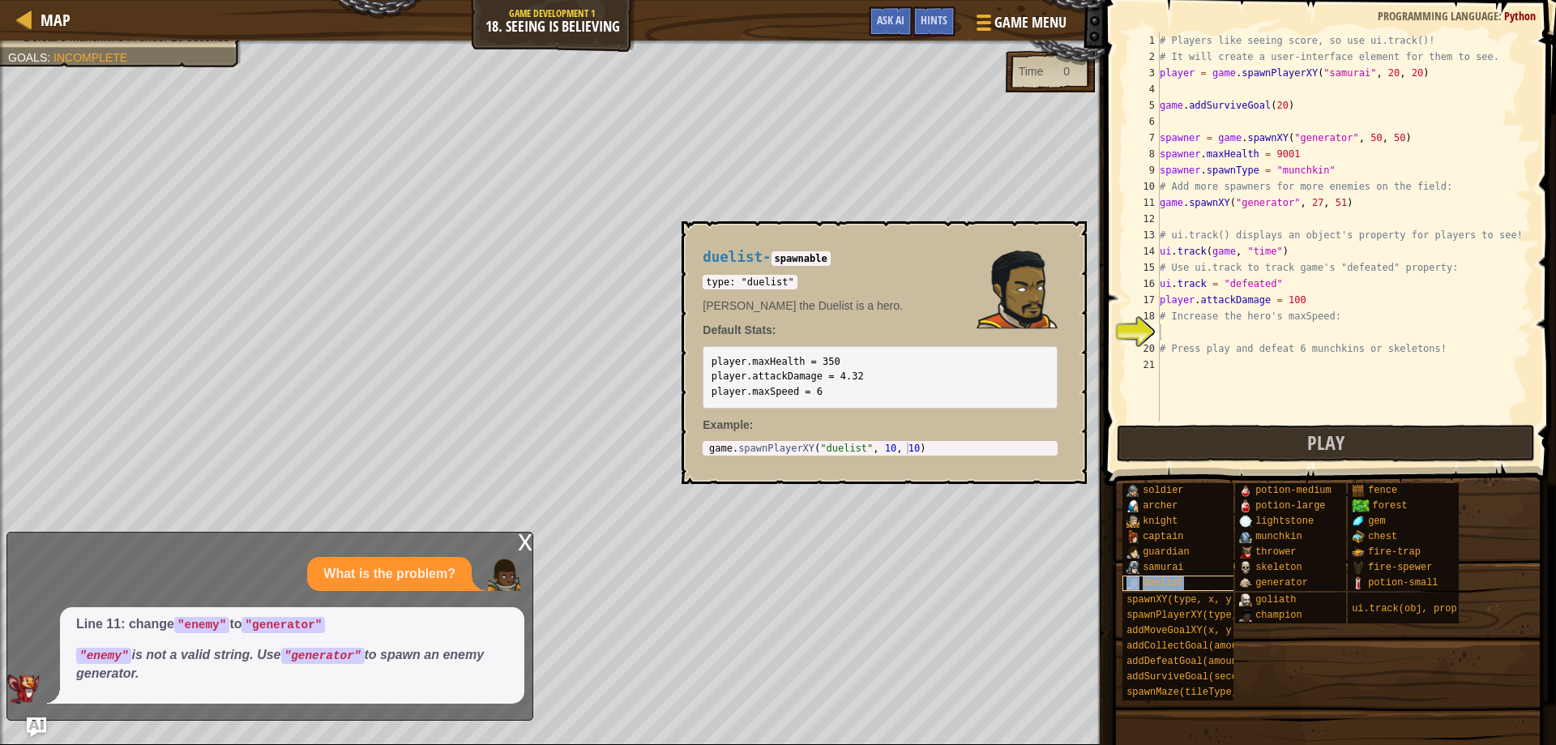
click at [1156, 583] on span "duelist" at bounding box center [1162, 582] width 41 height 11
click at [1164, 583] on span "duelist" at bounding box center [1162, 582] width 41 height 11
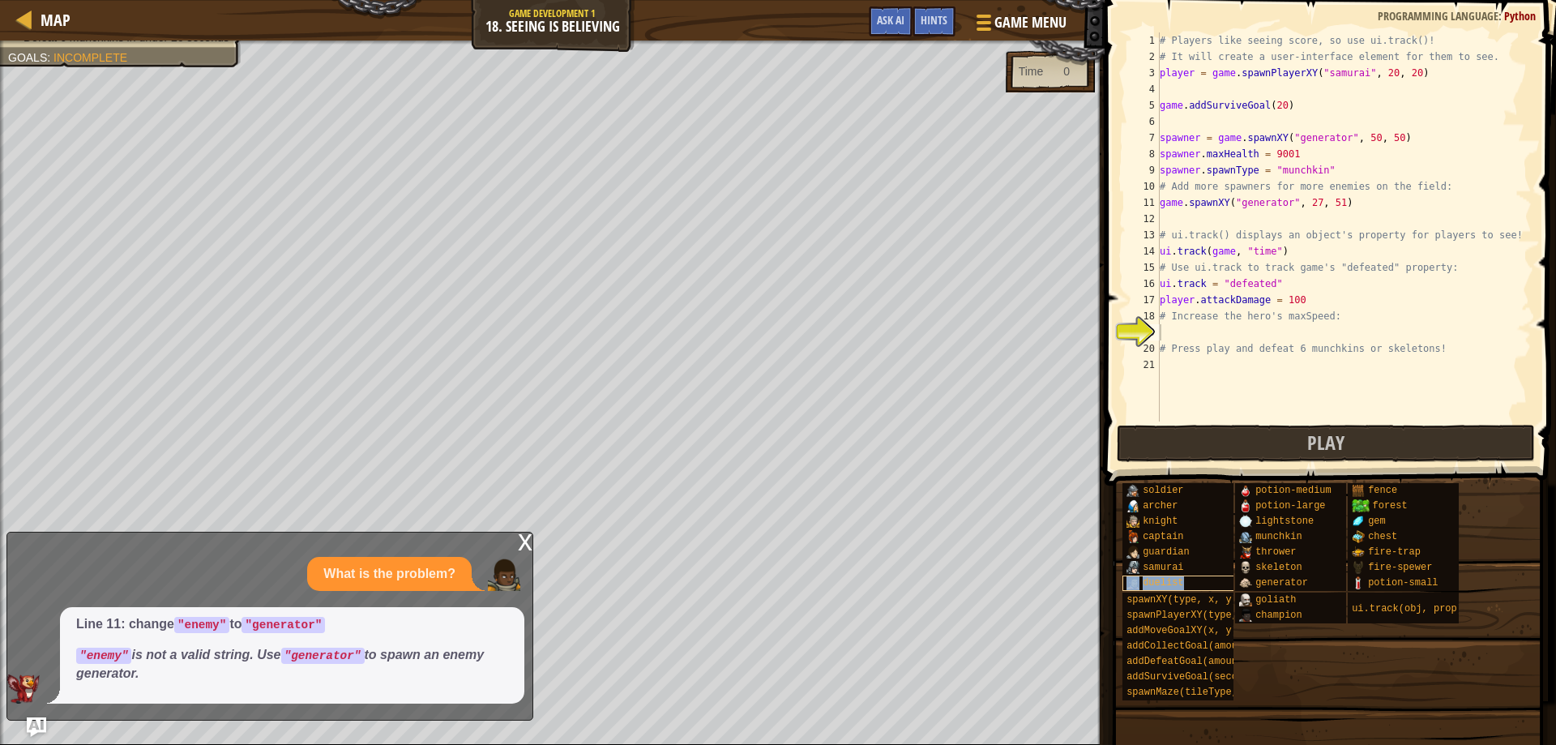
click at [1164, 583] on span "duelist" at bounding box center [1162, 582] width 41 height 11
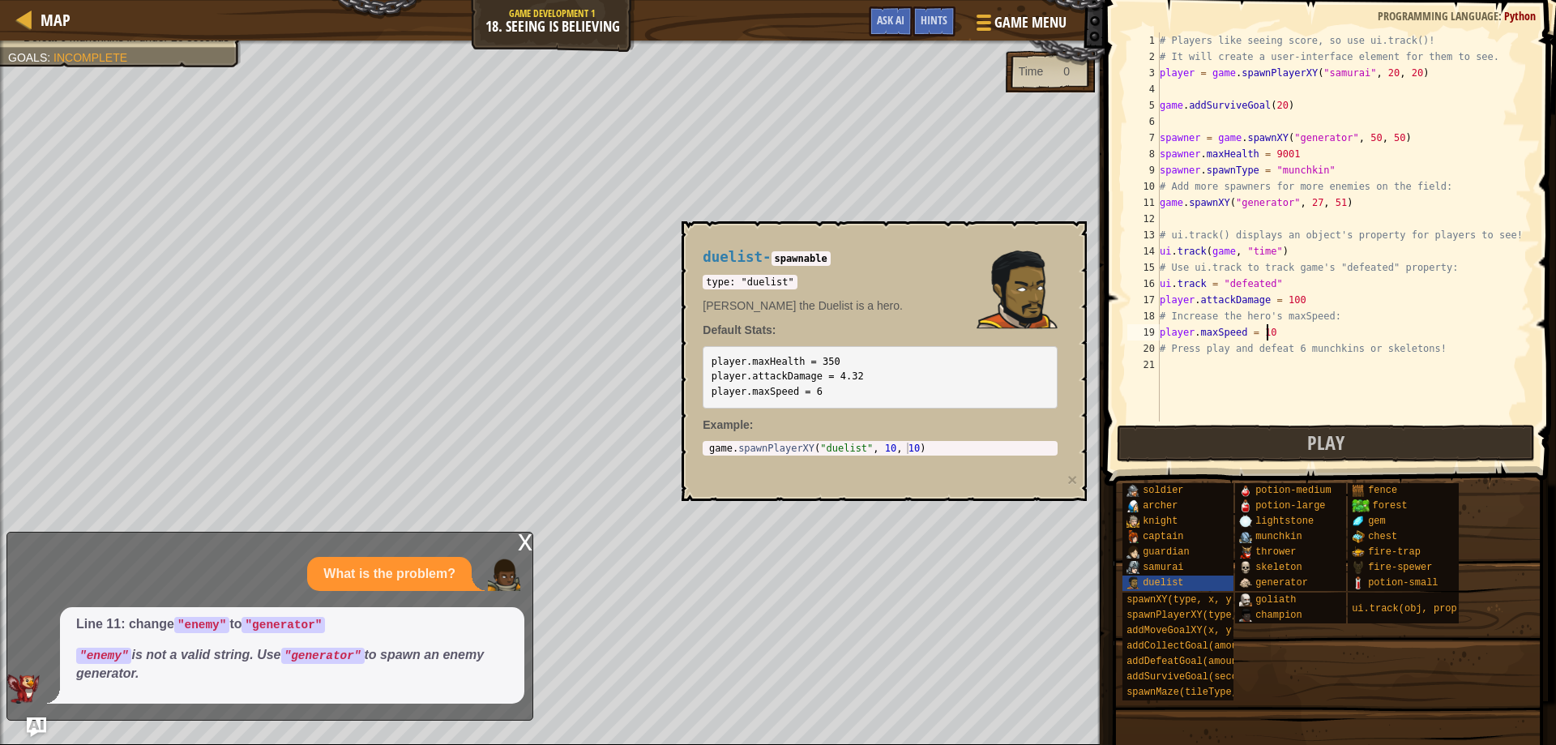
scroll to position [7, 9]
click at [1268, 441] on button "Play" at bounding box center [1325, 443] width 419 height 37
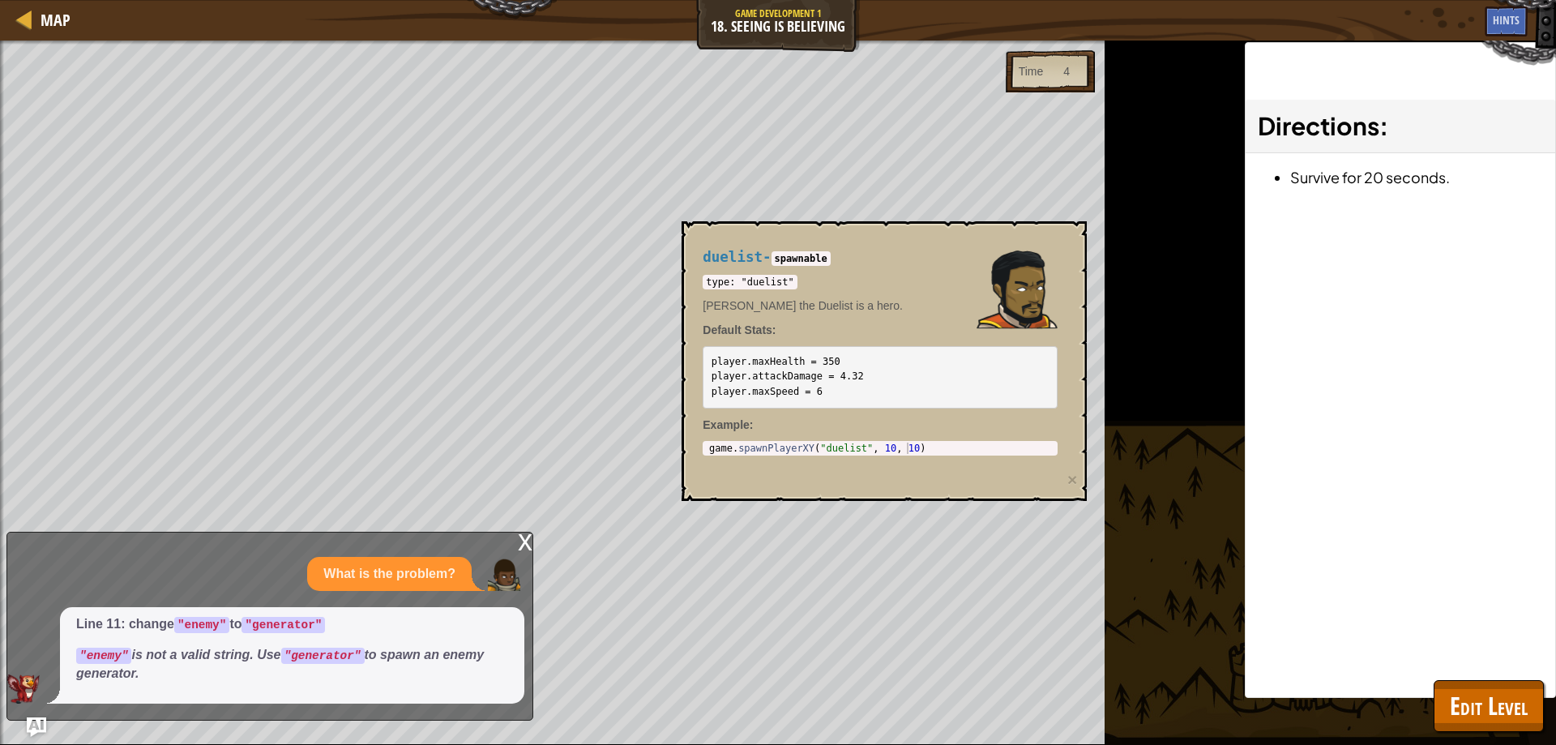
click at [525, 539] on div "x" at bounding box center [525, 540] width 15 height 16
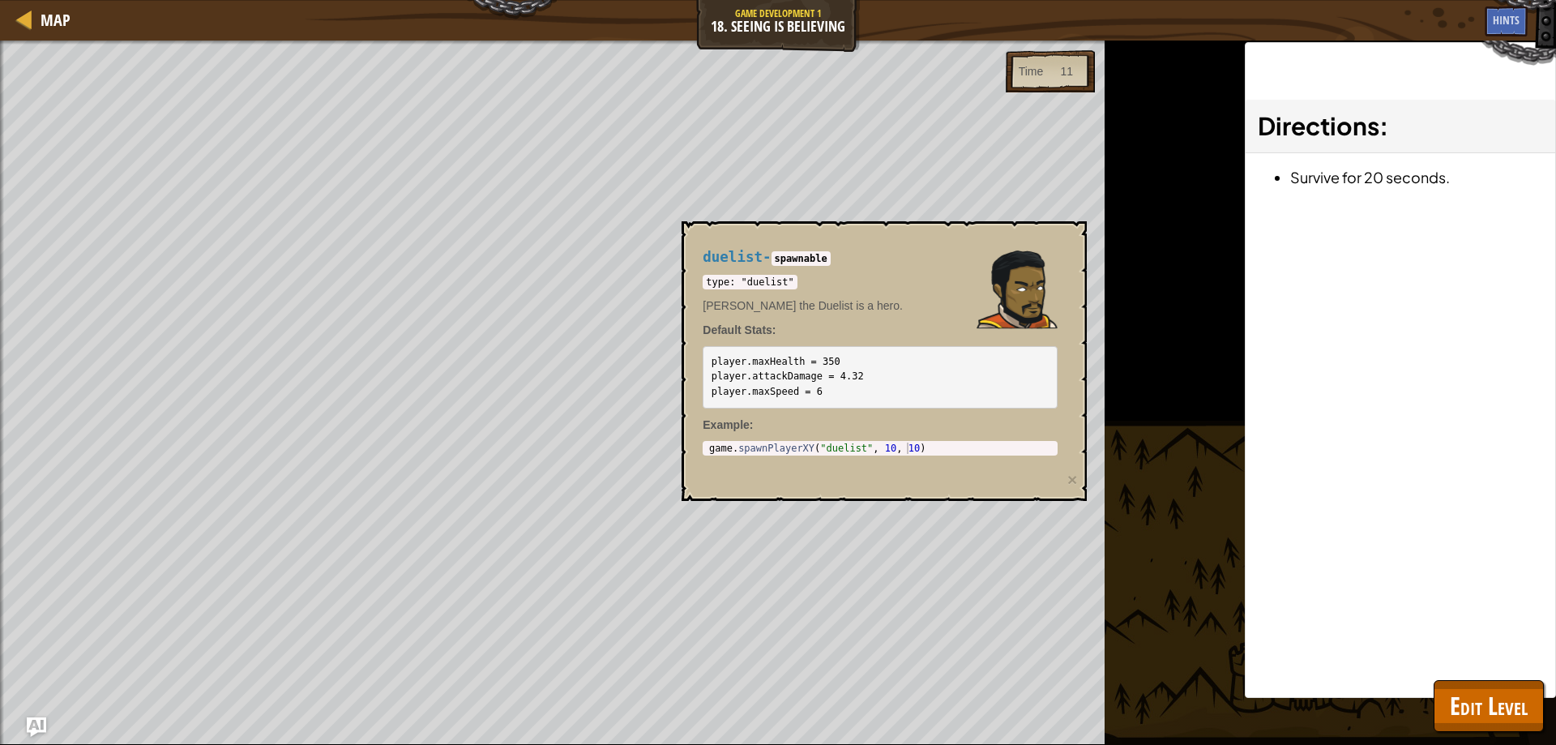
drag, startPoint x: 691, startPoint y: 225, endPoint x: 682, endPoint y: 225, distance: 8.9
click at [688, 225] on div "duelist - spawnable type: "duelist" [PERSON_NAME] the Duelist is a hero. Defaul…" at bounding box center [883, 361] width 405 height 280
click at [704, 241] on div "duelist - spawnable type: "duelist" [PERSON_NAME] the Duelist is a hero. Defaul…" at bounding box center [880, 352] width 378 height 237
drag, startPoint x: 715, startPoint y: 239, endPoint x: 706, endPoint y: 285, distance: 46.9
click at [723, 240] on div "duelist - spawnable type: "duelist" [PERSON_NAME] the Duelist is a hero. Defaul…" at bounding box center [880, 352] width 378 height 237
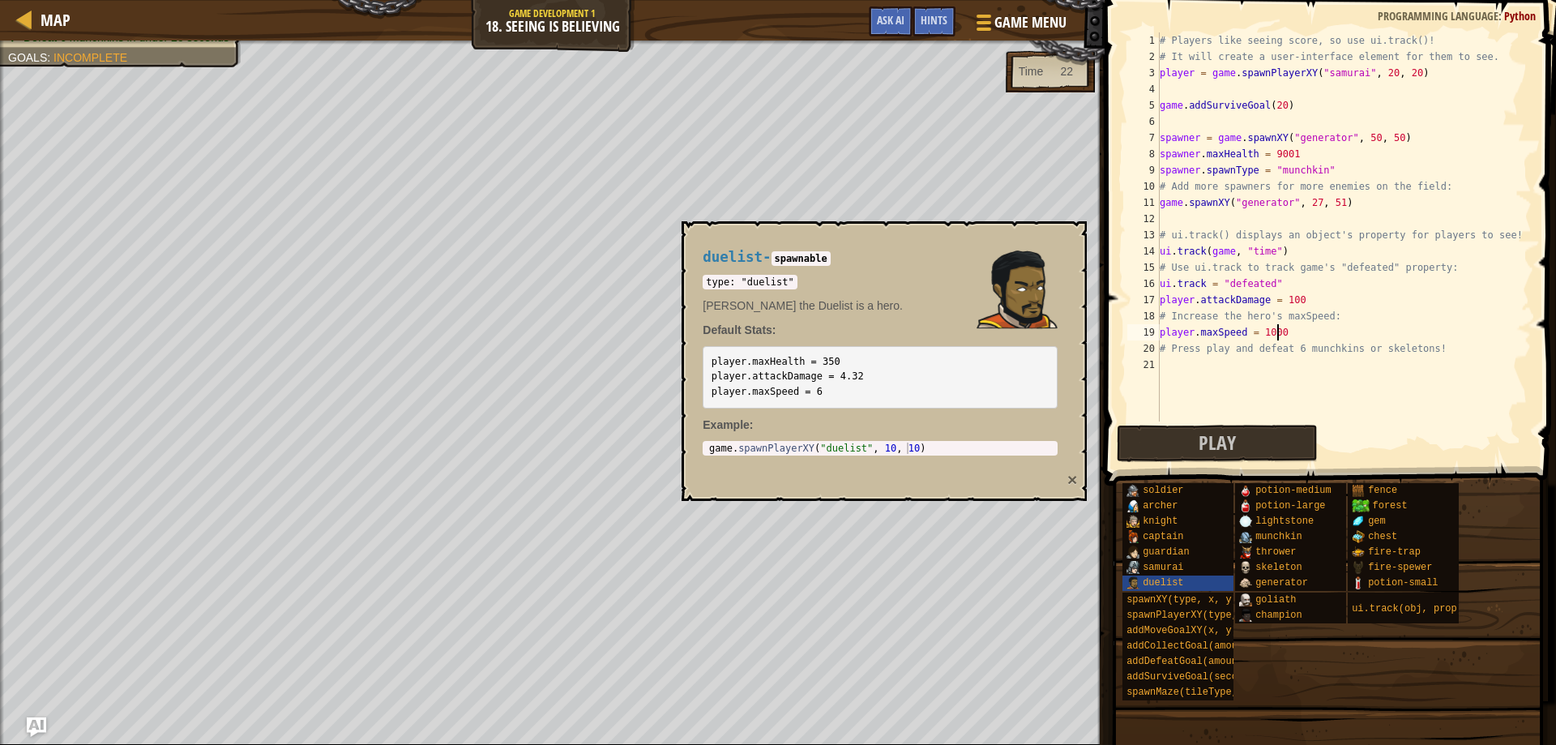
click at [1070, 479] on button "×" at bounding box center [1072, 479] width 10 height 17
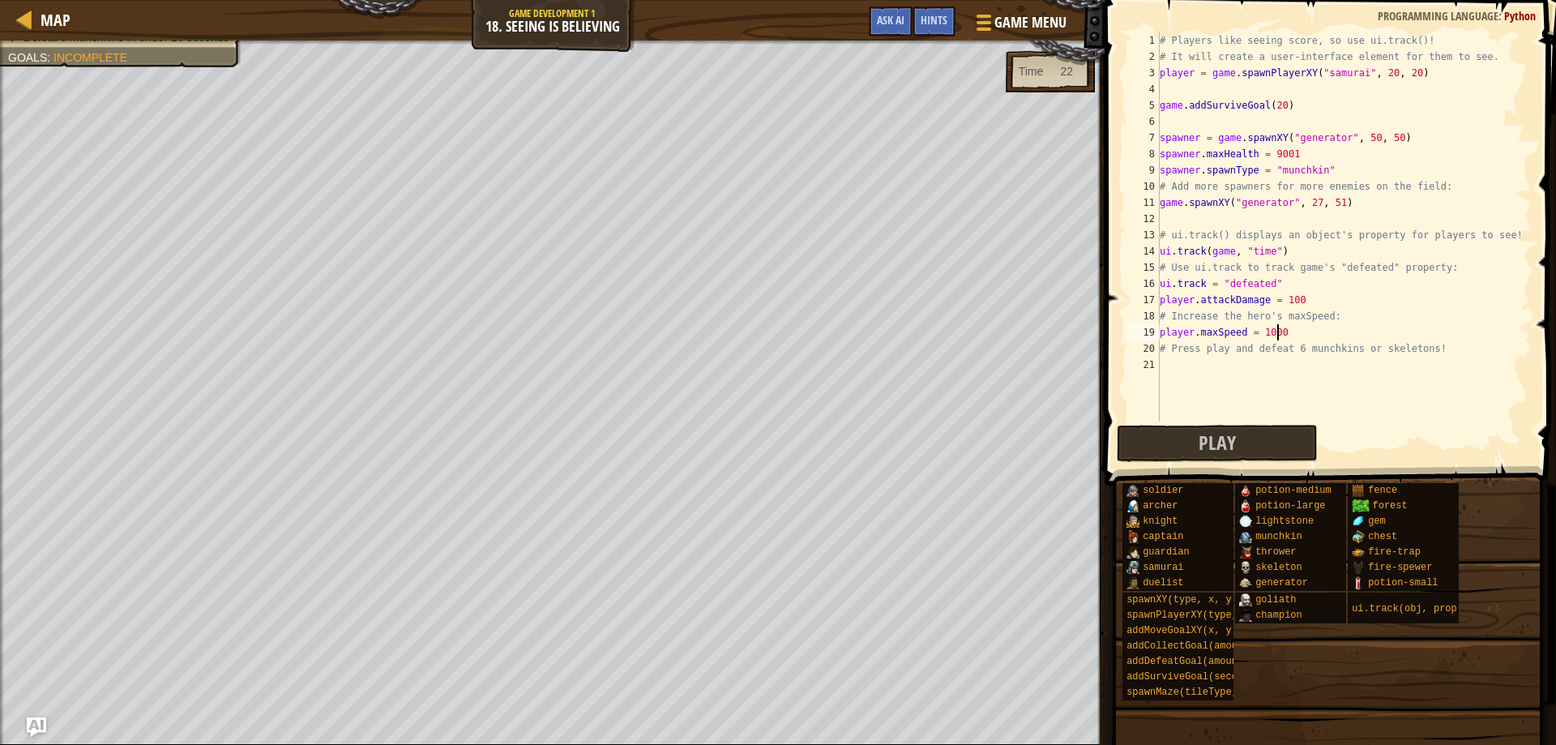
click at [1295, 297] on div "# Players like seeing score, so use ui.track()! # It will create a user-interfa…" at bounding box center [1343, 242] width 375 height 421
drag, startPoint x: 1224, startPoint y: 453, endPoint x: 1176, endPoint y: 438, distance: 50.2
click at [1223, 452] on span "Play" at bounding box center [1216, 442] width 37 height 26
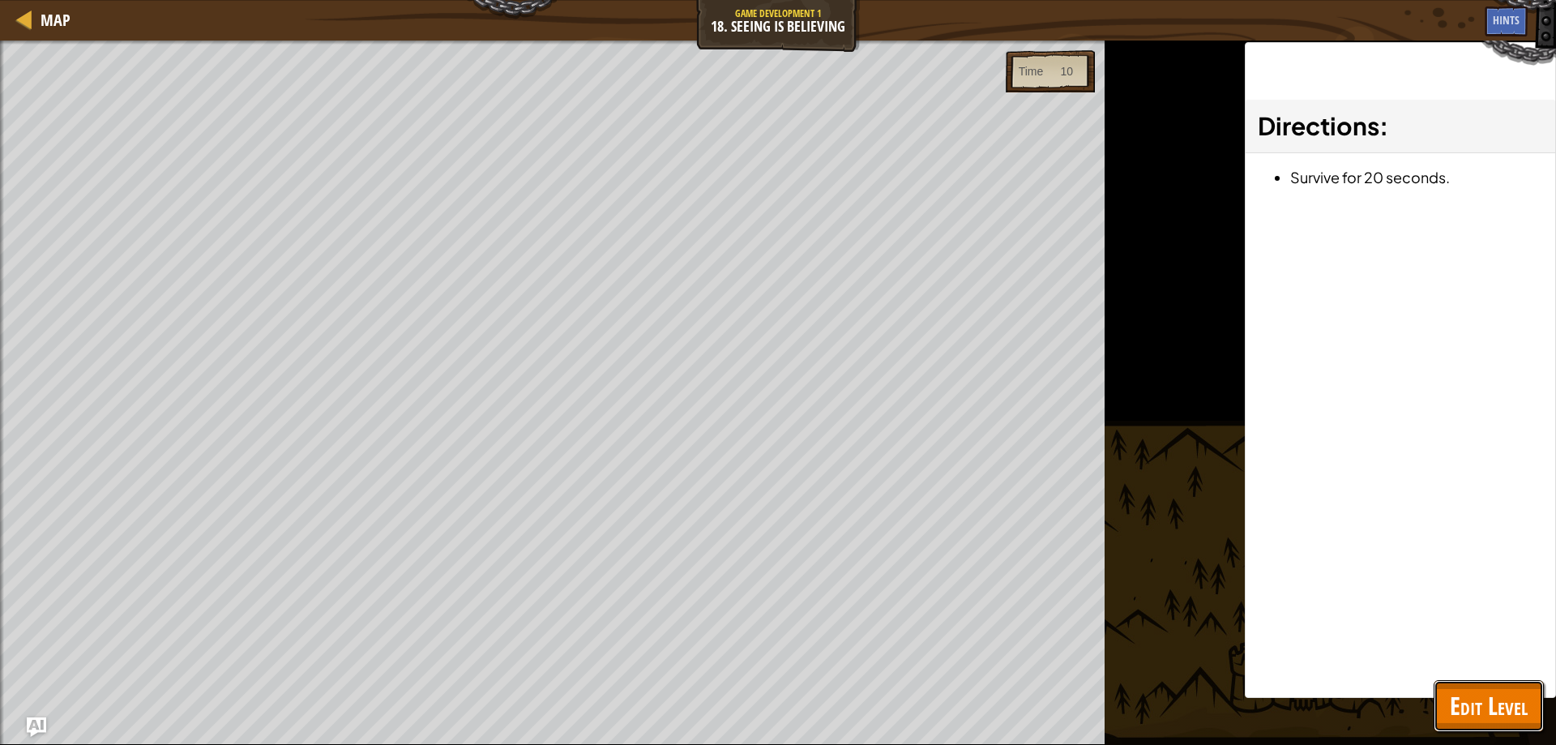
click at [1465, 682] on button "Edit Level" at bounding box center [1488, 706] width 110 height 52
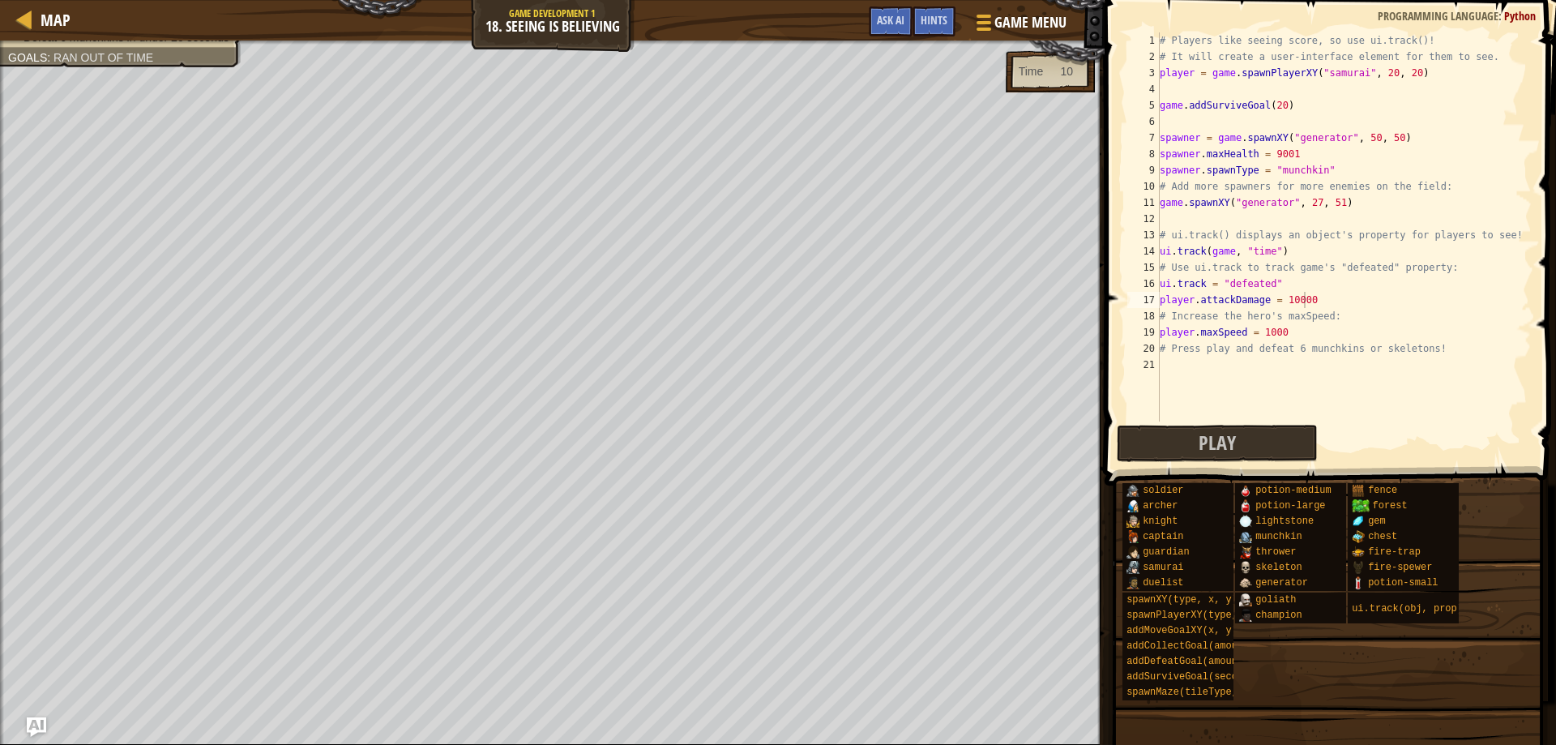
click at [1323, 301] on div "# Players like seeing score, so use ui.track()! # It will create a user-interfa…" at bounding box center [1343, 242] width 375 height 421
click at [1298, 286] on div "# Players like seeing score, so use ui.track()! # It will create a user-interfa…" at bounding box center [1343, 242] width 375 height 421
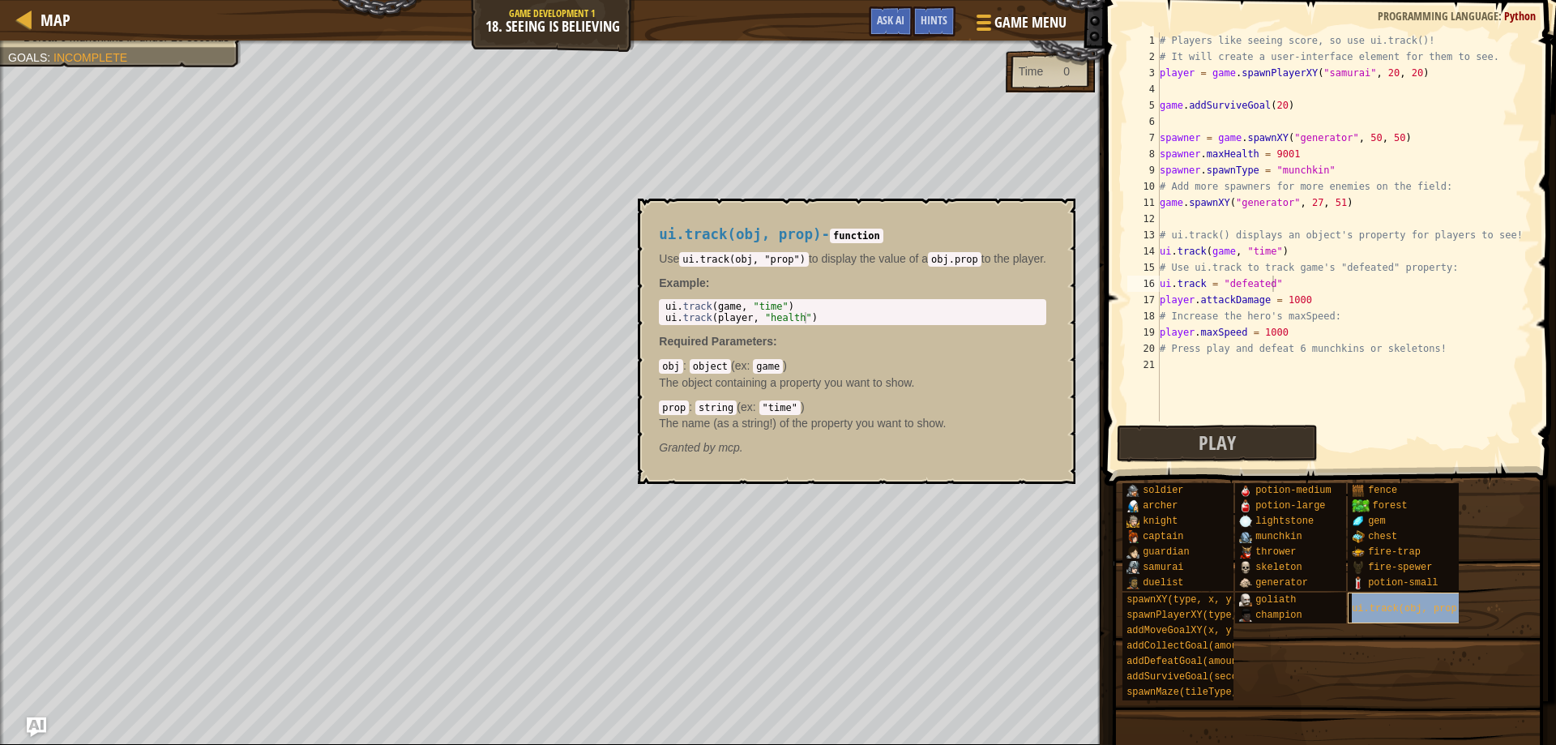
click at [1408, 611] on span "ui.track(obj, prop)" at bounding box center [1406, 608] width 111 height 11
drag, startPoint x: 1289, startPoint y: 283, endPoint x: 1219, endPoint y: 287, distance: 70.6
click at [1219, 287] on div "# Players like seeing score, so use ui.track()! # It will create a user-interfa…" at bounding box center [1343, 242] width 375 height 421
type textarea "ui.track(game, "defeated")"
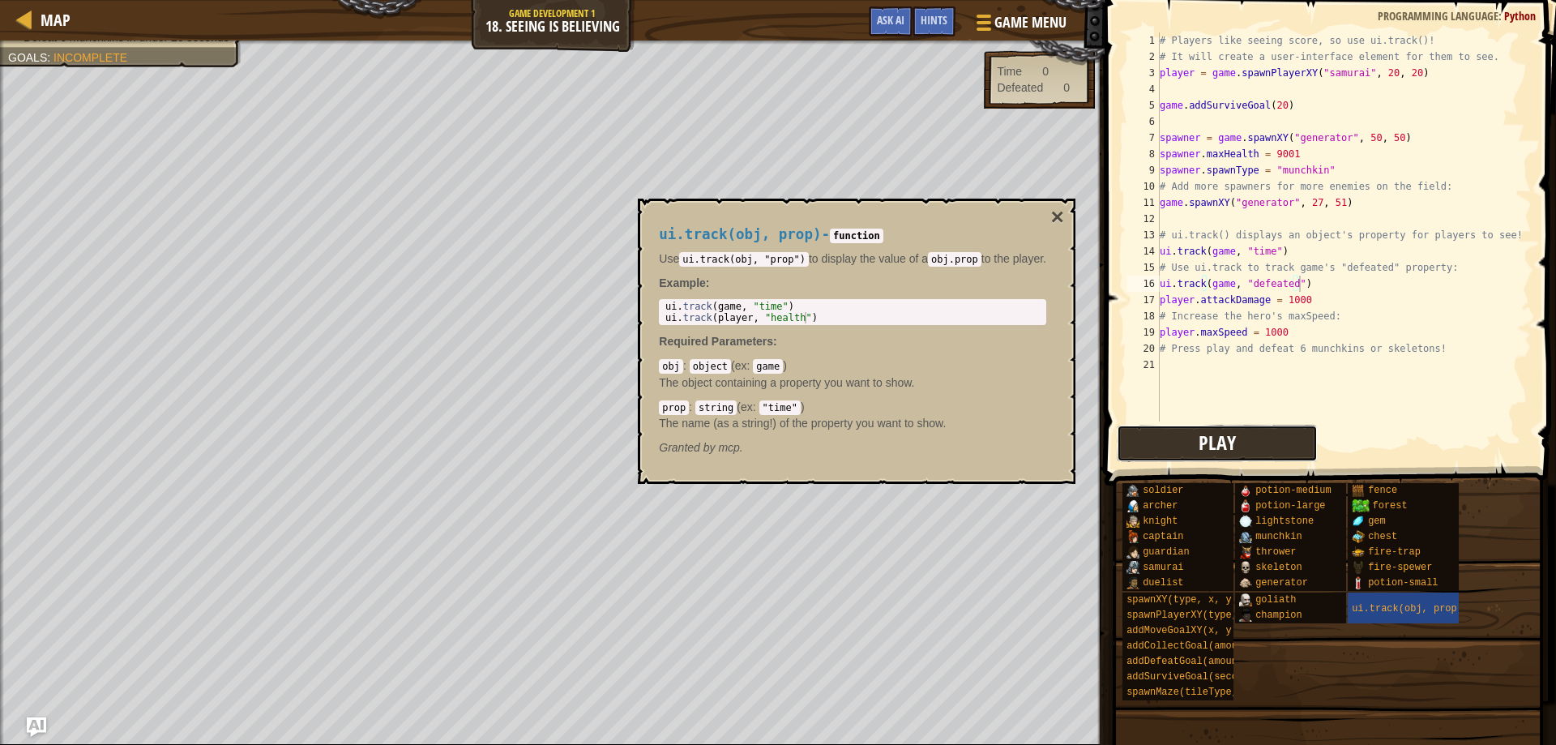
click at [1257, 435] on button "Play" at bounding box center [1216, 443] width 201 height 37
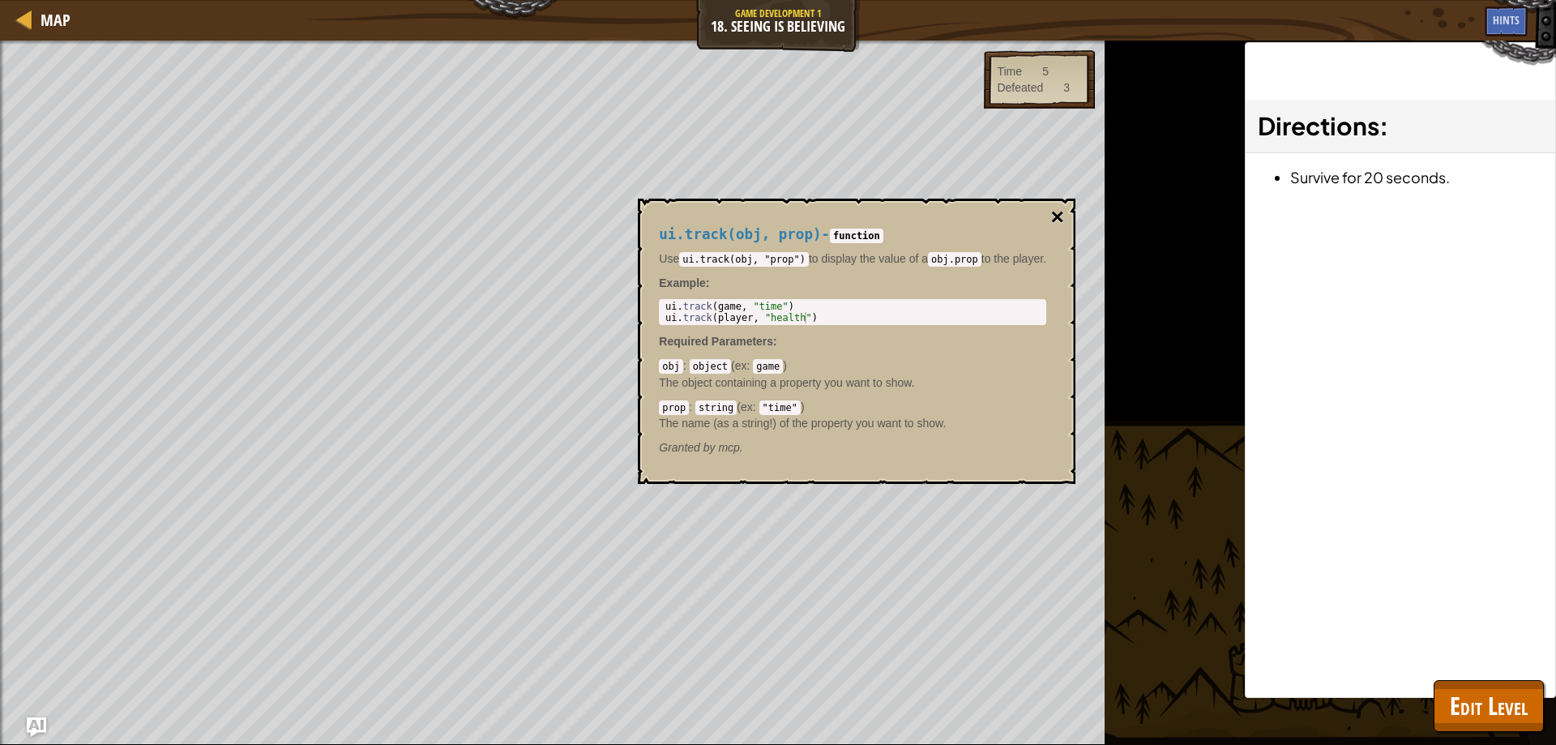
click at [1058, 206] on button "×" at bounding box center [1057, 217] width 13 height 23
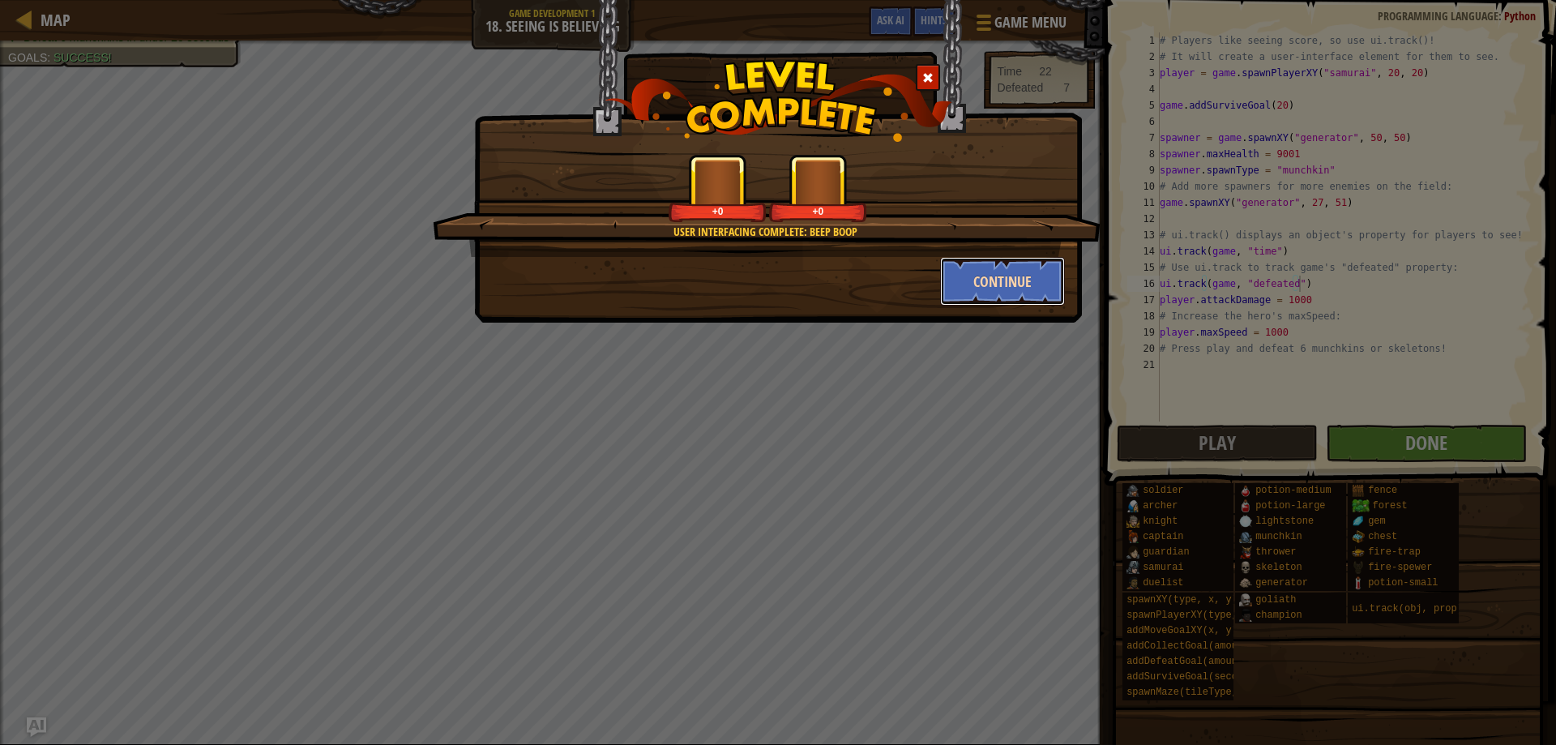
click at [965, 278] on button "Continue" at bounding box center [1003, 281] width 126 height 49
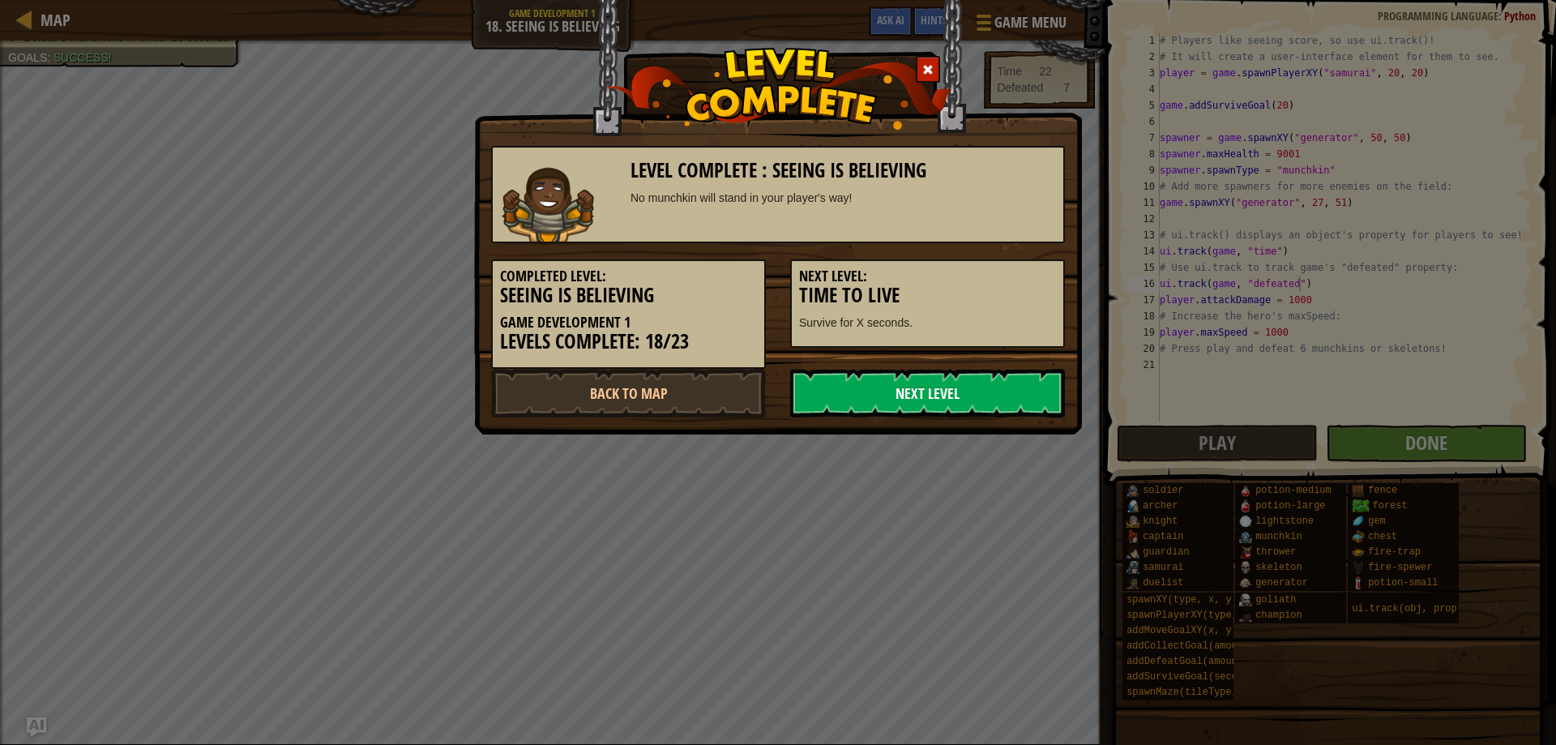
click at [983, 384] on link "Next Level" at bounding box center [927, 393] width 275 height 49
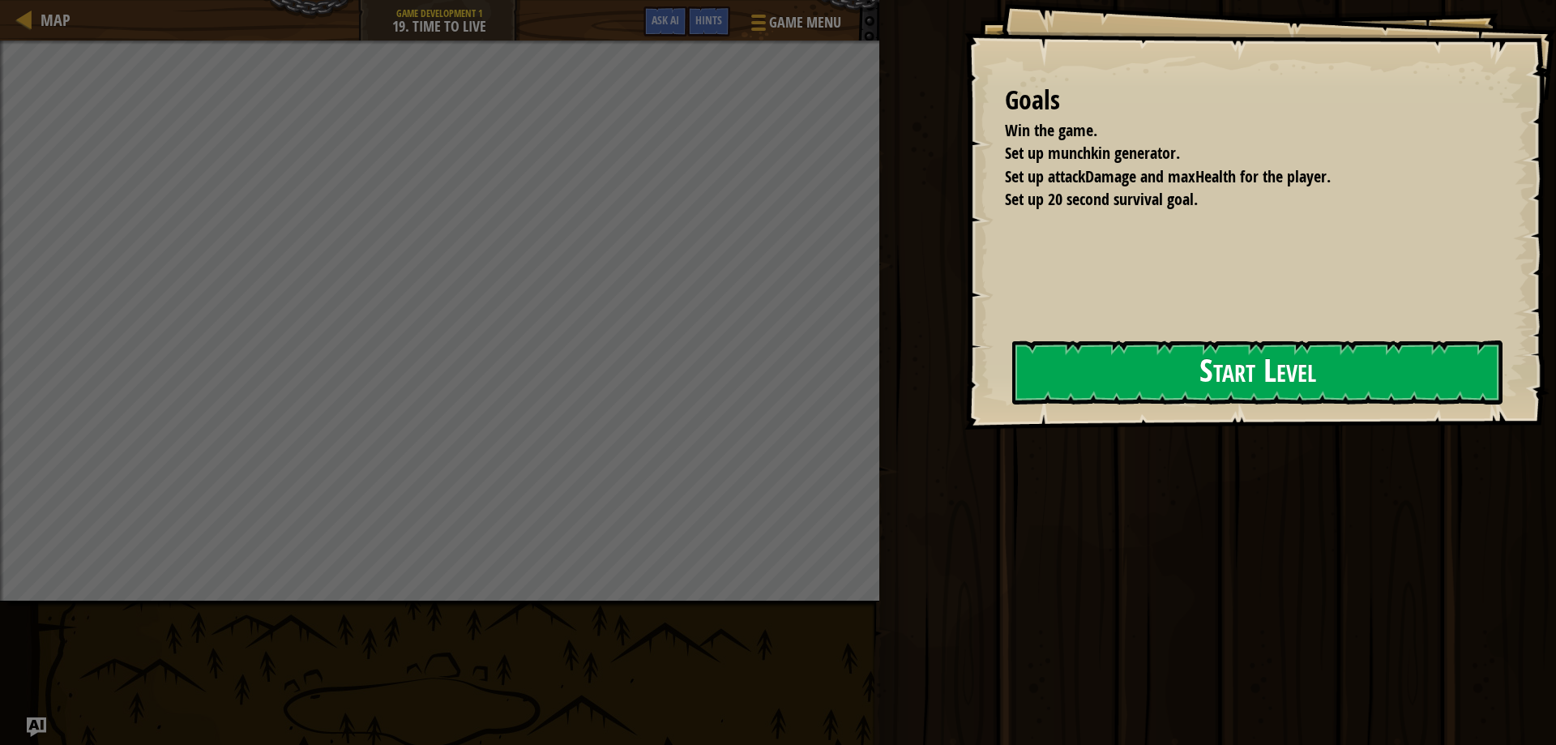
click at [1013, 363] on button "Start Level" at bounding box center [1257, 372] width 490 height 64
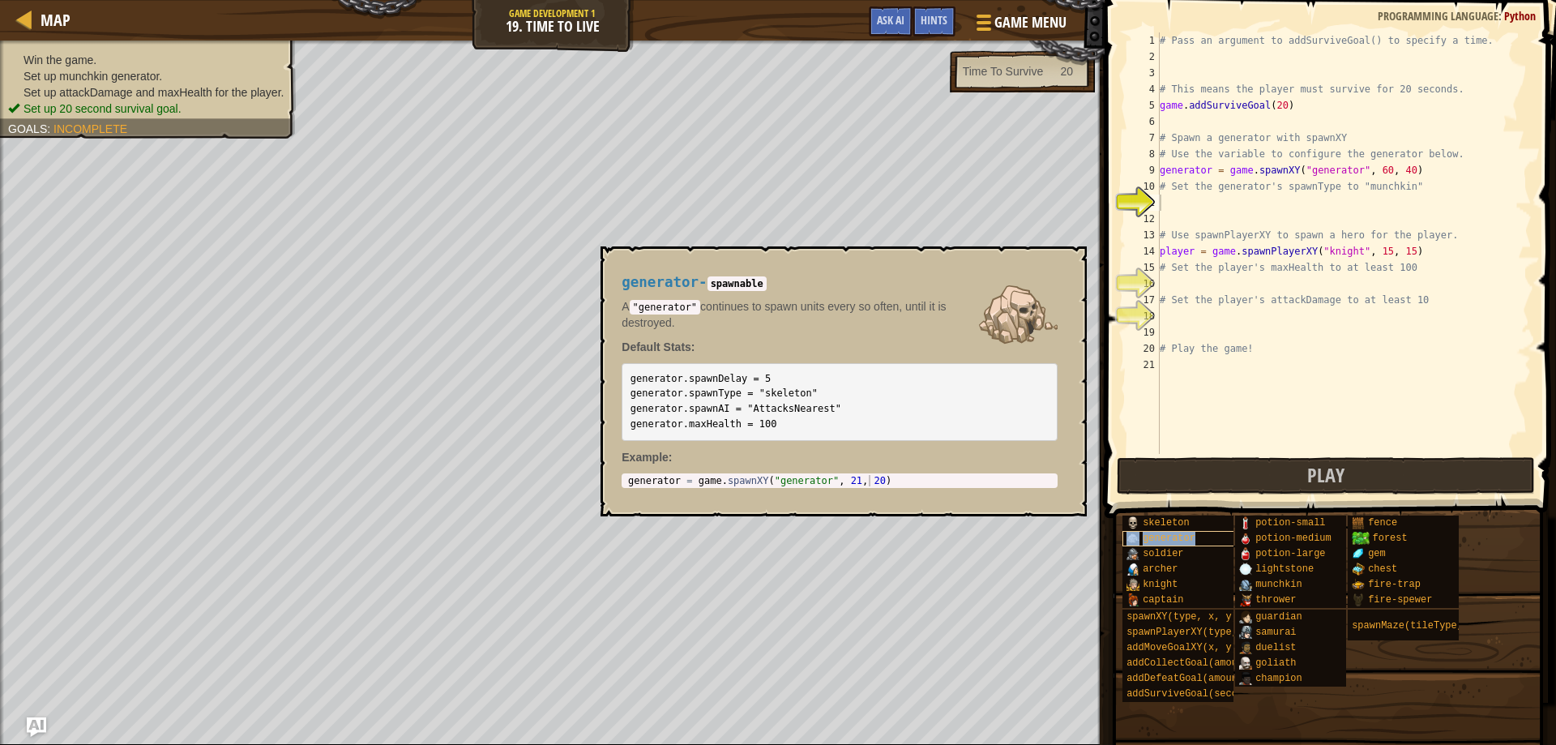
click at [1204, 536] on div "generator" at bounding box center [1200, 538] width 156 height 15
drag, startPoint x: 803, startPoint y: 392, endPoint x: 631, endPoint y: 395, distance: 171.8
click at [631, 395] on pre "generator.spawnDelay = 5 generator.spawnType = "skeleton" generator.spawnAI = "…" at bounding box center [839, 401] width 436 height 77
copy code "generator.spawnType = "skeleton""
click at [1193, 199] on div "# Pass an argument to addSurviveGoal() to specify a time. # This means the play…" at bounding box center [1343, 259] width 375 height 454
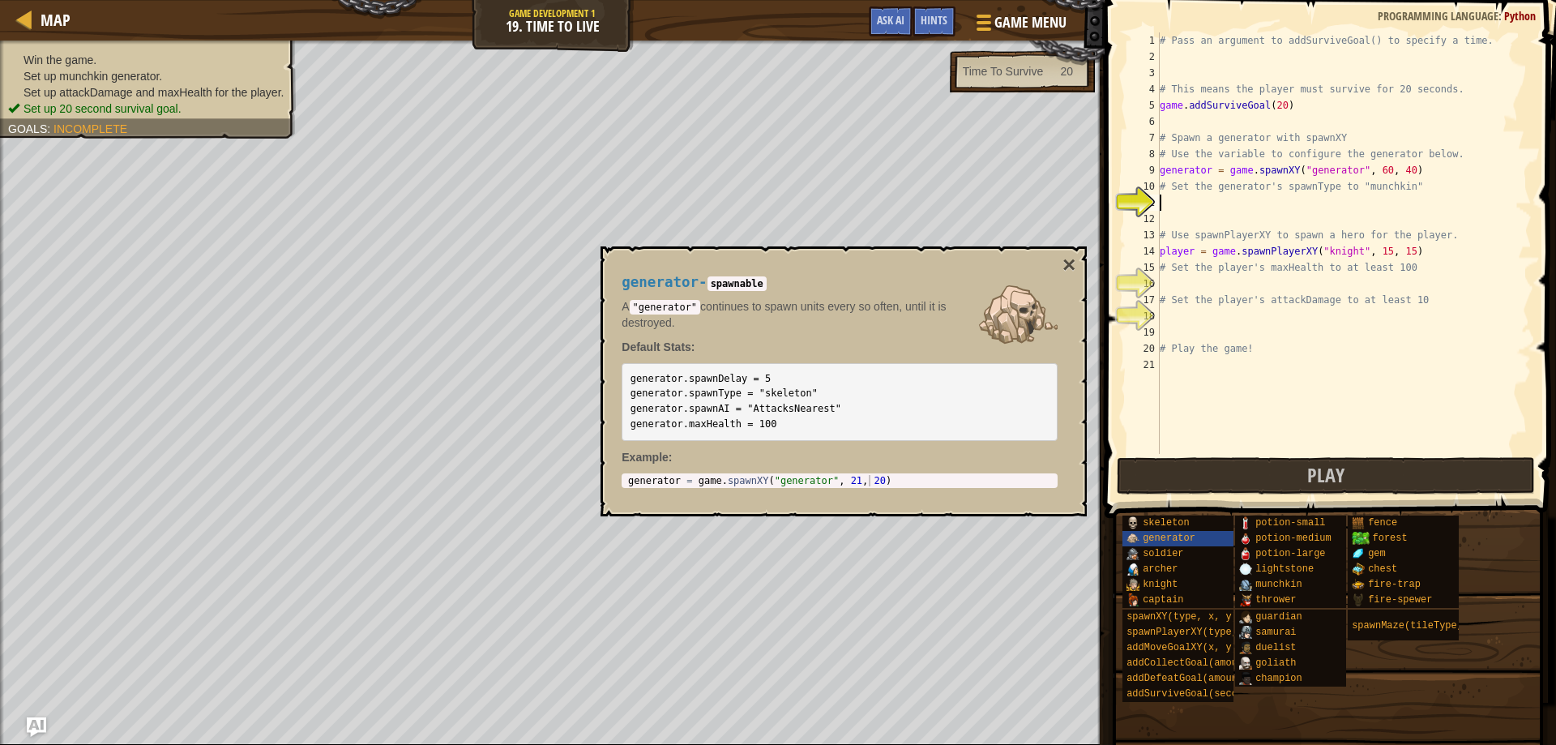
paste textarea "generator.spawnType = "skeleton""
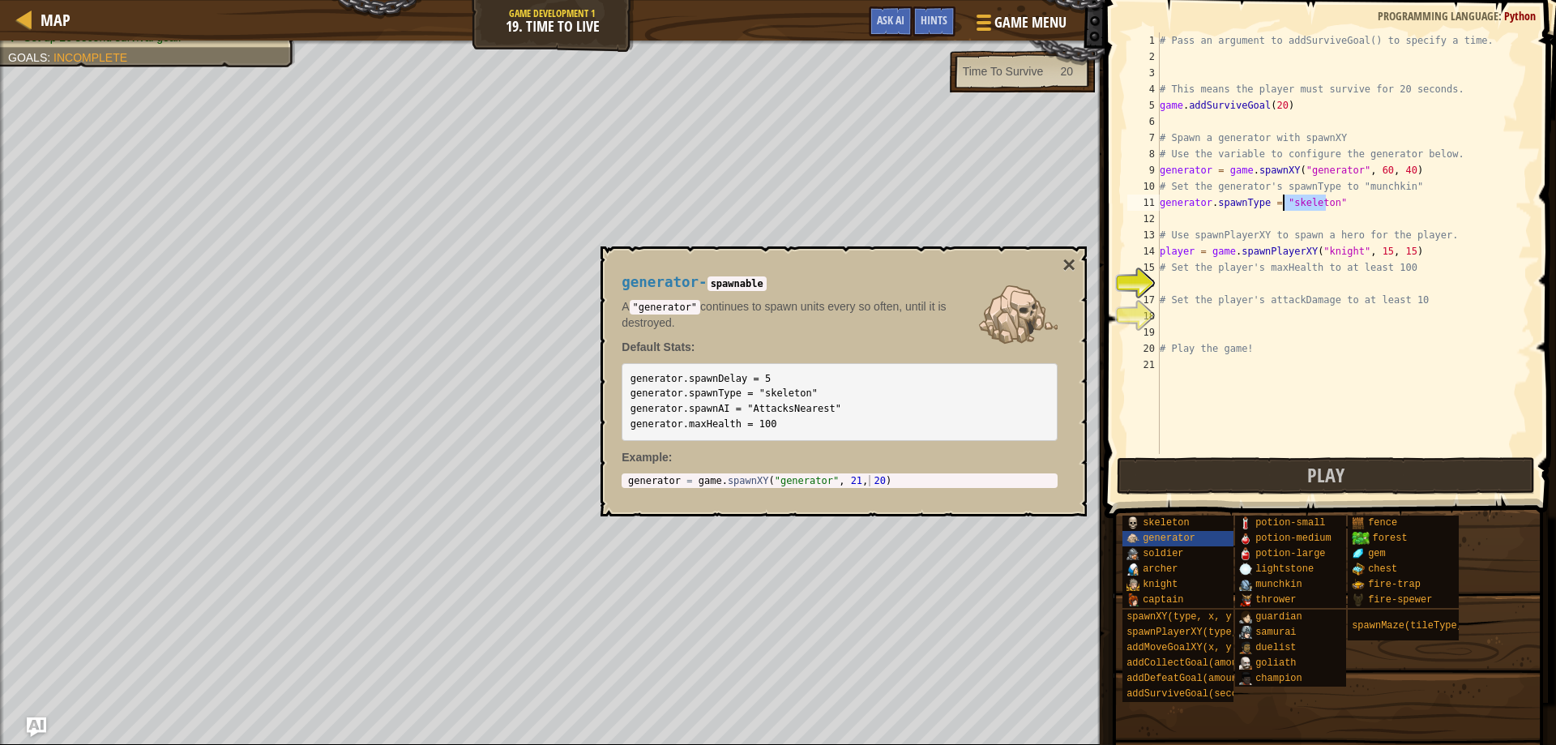
drag, startPoint x: 1323, startPoint y: 202, endPoint x: 1284, endPoint y: 207, distance: 39.2
click at [1284, 207] on div "# Pass an argument to addSurviveGoal() to specify a time. # This means the play…" at bounding box center [1343, 259] width 375 height 454
click at [1203, 294] on div "# Pass an argument to addSurviveGoal() to specify a time. # This means the play…" at bounding box center [1343, 259] width 375 height 454
type textarea "# Set the player's attackDamage to at least 10"
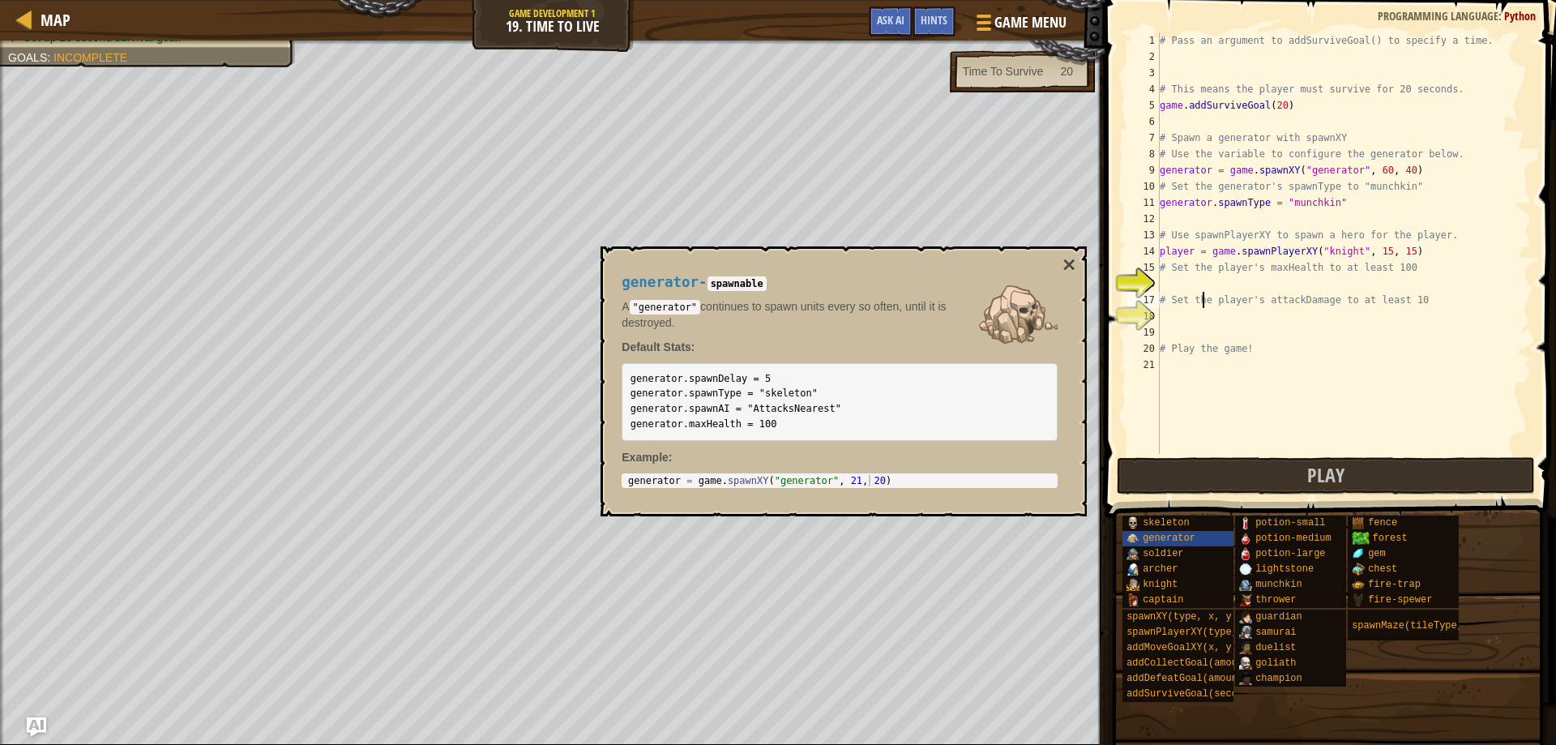
click at [1181, 282] on div "# Pass an argument to addSurviveGoal() to specify a time. # This means the play…" at bounding box center [1343, 259] width 375 height 454
click at [1167, 579] on span "knight" at bounding box center [1159, 583] width 35 height 11
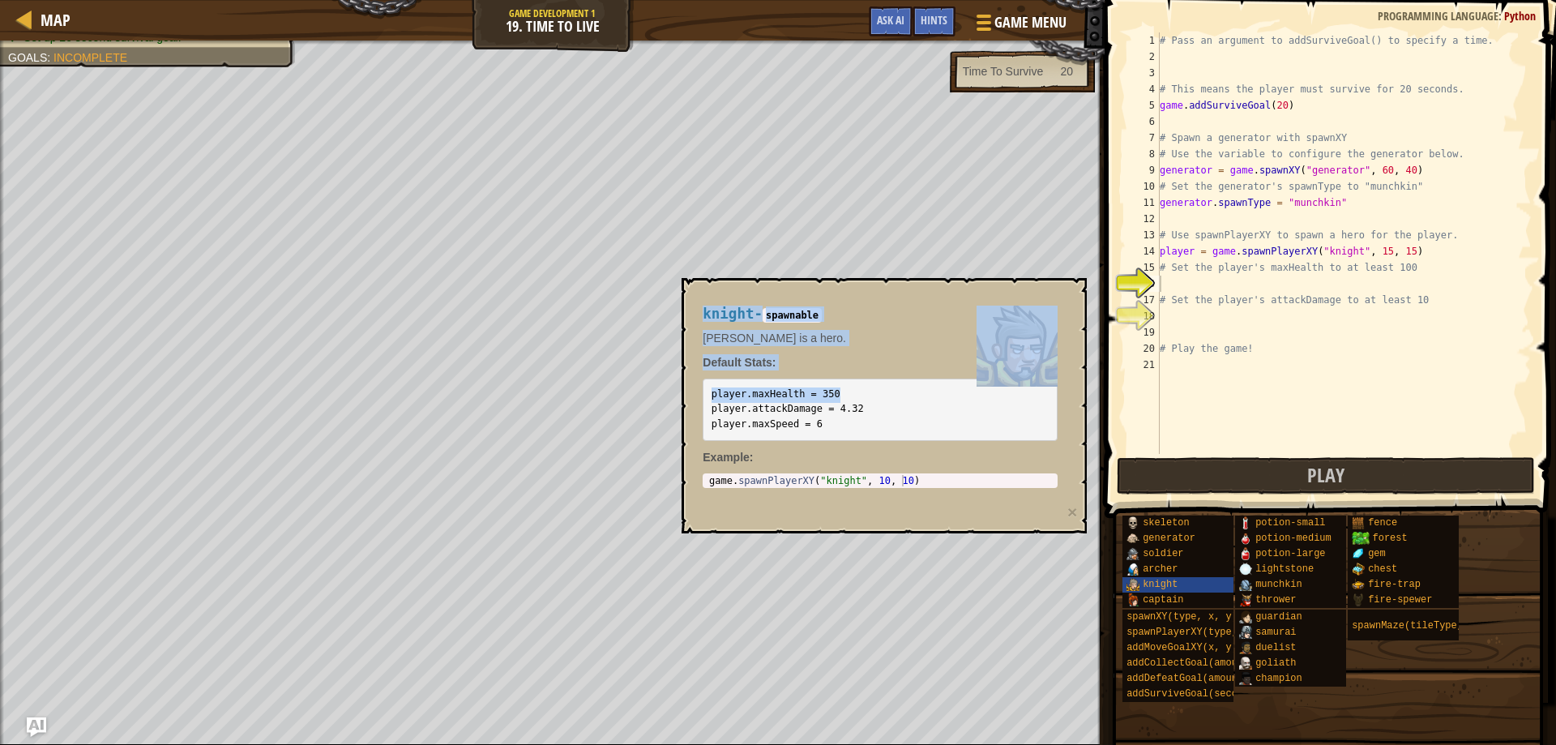
click at [625, 0] on body "Map Game Development 1 19. Time To Live Game Menu Done Hints Ask AI 1 ההההההההה…" at bounding box center [778, 0] width 1556 height 0
click at [897, 382] on pre "player.maxHealth = 350 player.attackDamage = 4.32 player.maxSpeed = 6" at bounding box center [879, 409] width 355 height 62
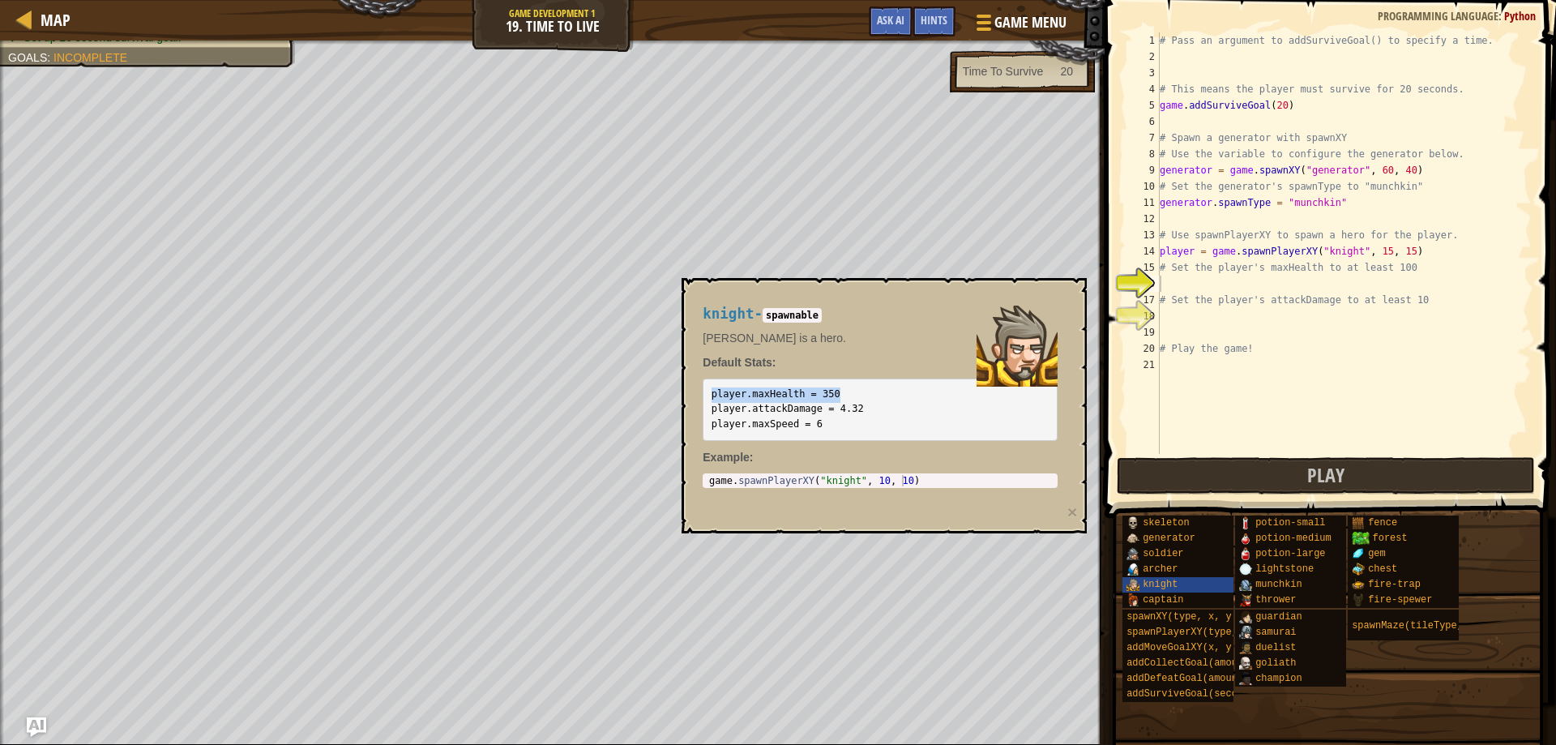
drag, startPoint x: 849, startPoint y: 391, endPoint x: 706, endPoint y: 389, distance: 142.6
click at [706, 389] on pre "player.maxHealth = 350 player.attackDamage = 4.32 player.maxSpeed = 6" at bounding box center [879, 409] width 355 height 62
copy code "player.maxHealth = 350"
click at [1178, 280] on div "# Pass an argument to addSurviveGoal() to specify a time. # This means the play…" at bounding box center [1343, 259] width 375 height 454
paste textarea "player.maxHealth = 350"
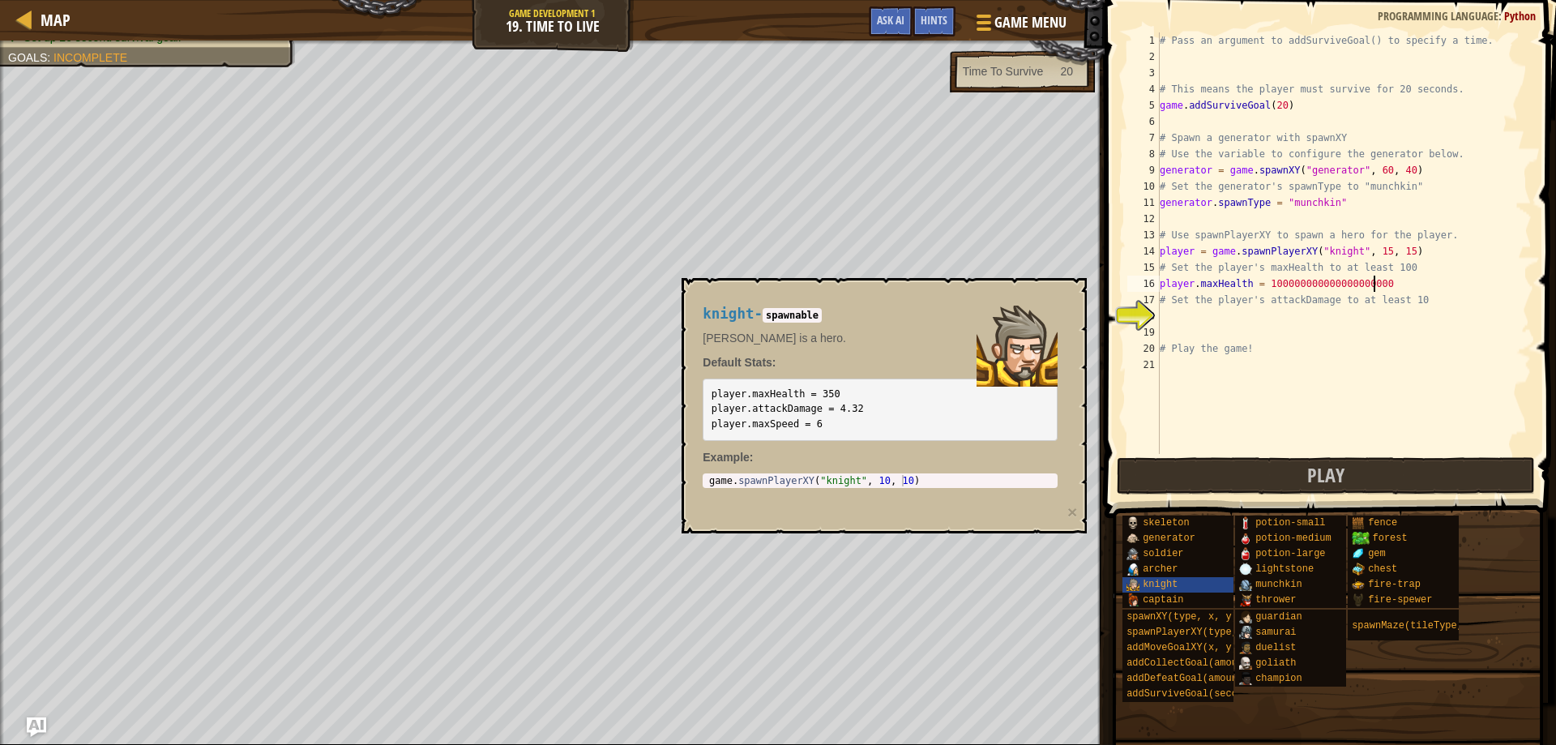
type textarea "player.maxHealth = 1000000000000000000000"
click at [1236, 315] on div "# Pass an argument to addSurviveGoal() to specify a time. # This means the play…" at bounding box center [1343, 259] width 375 height 454
drag, startPoint x: 859, startPoint y: 409, endPoint x: 708, endPoint y: 405, distance: 150.8
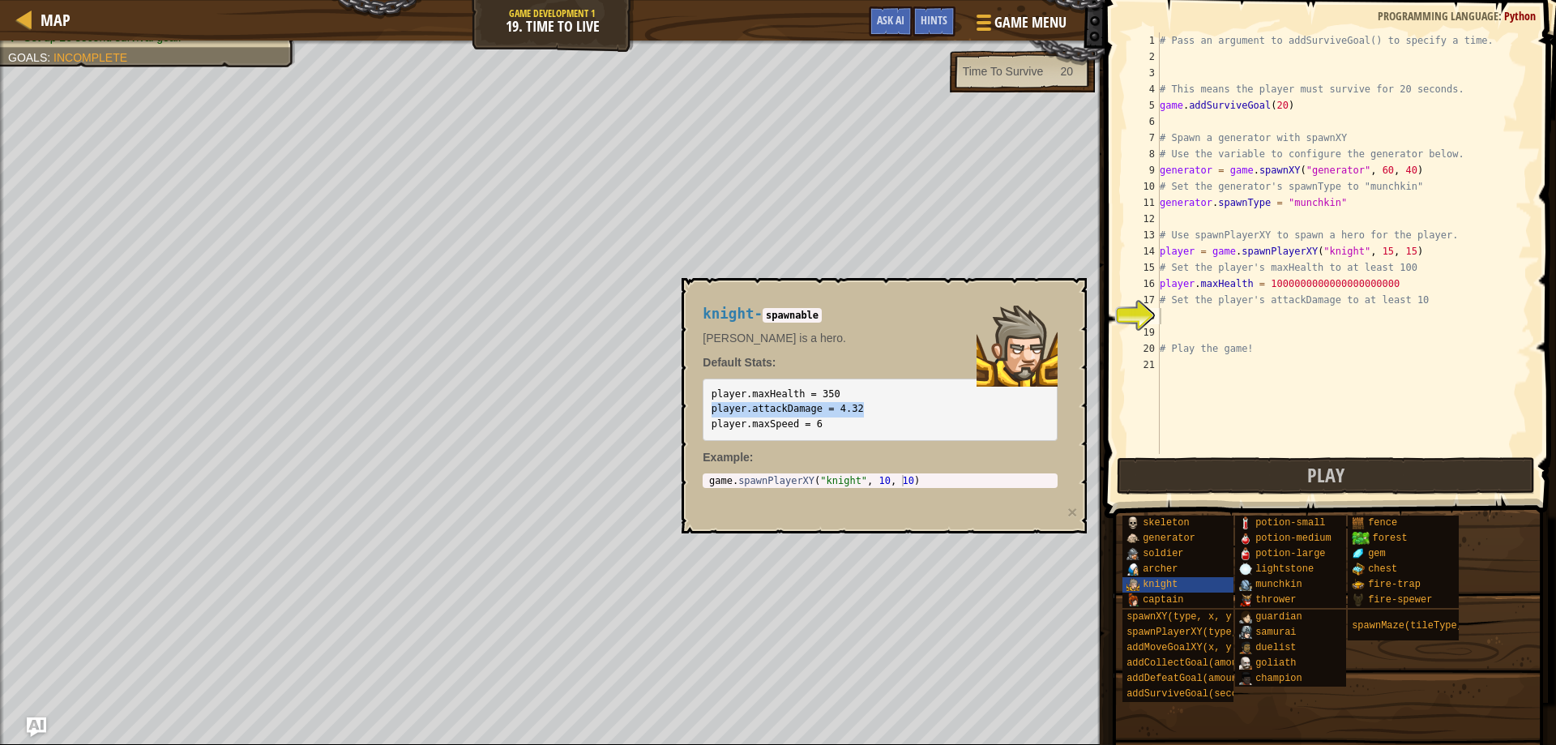
click at [710, 405] on pre "player.maxHealth = 350 player.attackDamage = 4.32 player.maxSpeed = 6" at bounding box center [879, 409] width 355 height 62
copy code "player.attackDamage = 4.32"
type textarea "# Set the player's attackDamage to at least 10"
click at [1190, 303] on div "# Pass an argument to addSurviveGoal() to specify a time. # This means the play…" at bounding box center [1343, 259] width 375 height 454
click at [1183, 318] on div "# Pass an argument to addSurviveGoal() to specify a time. # This means the play…" at bounding box center [1343, 259] width 375 height 454
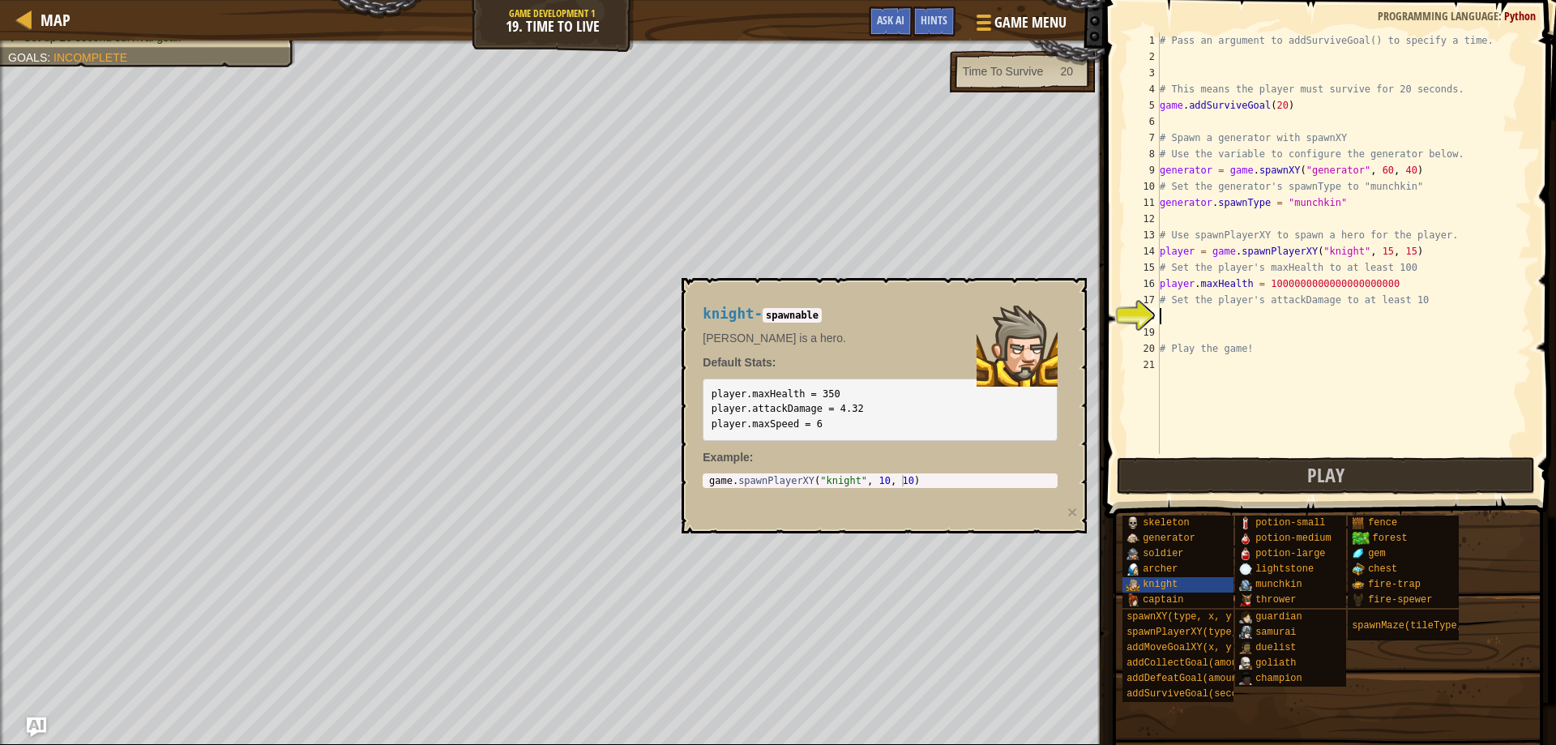
paste textarea "player.attackDamage = 4.32"
type textarea "player.attackDamage = 10000000000000"
click at [1285, 476] on button "Play" at bounding box center [1325, 475] width 419 height 37
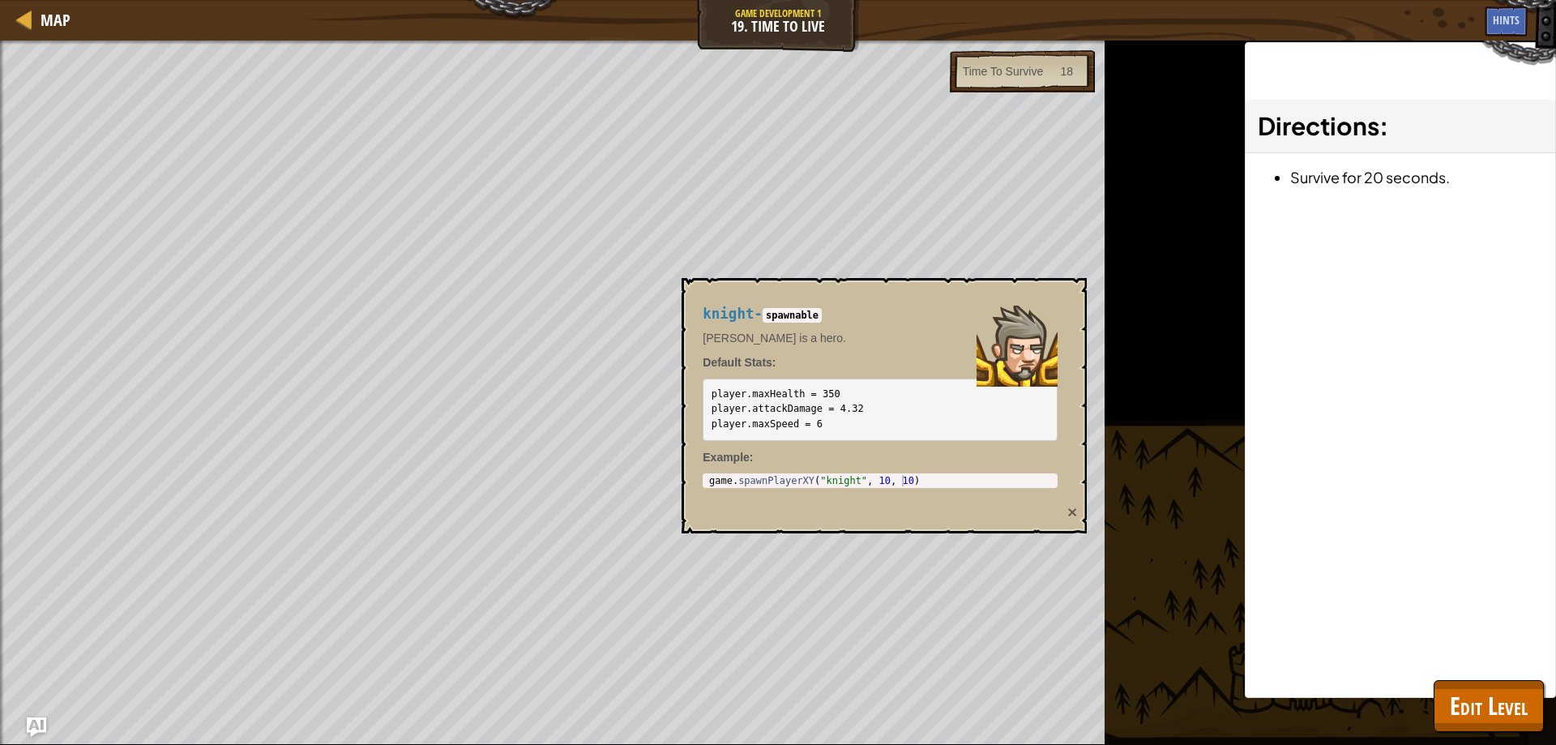
click at [1068, 510] on button "×" at bounding box center [1072, 511] width 10 height 17
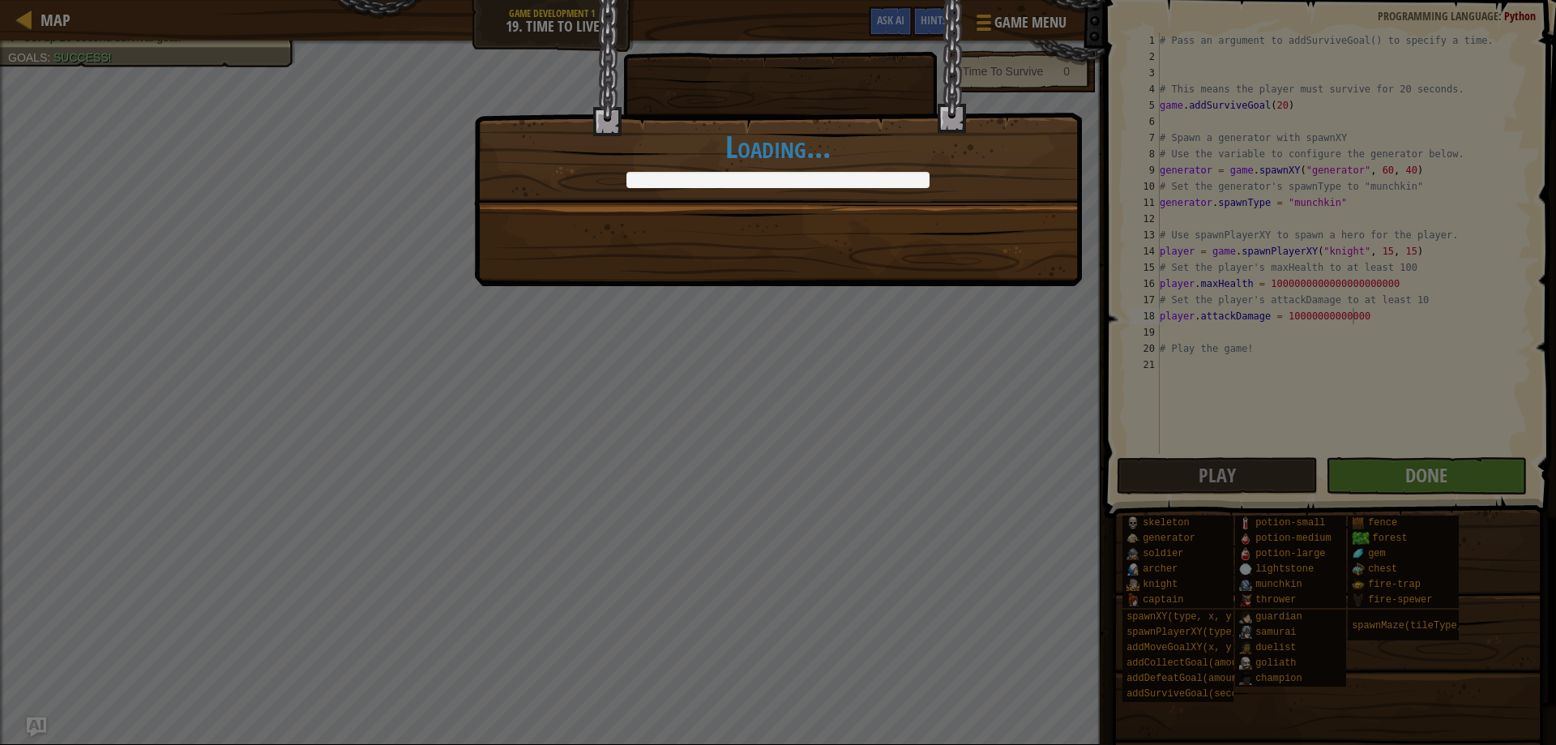
drag, startPoint x: 941, startPoint y: 241, endPoint x: 875, endPoint y: 220, distance: 68.9
click at [930, 235] on div "This Too Shall Pass +30 +10 Continue Loading..." at bounding box center [778, 143] width 608 height 286
drag, startPoint x: 768, startPoint y: 187, endPoint x: 713, endPoint y: 176, distance: 56.2
click at [739, 178] on div at bounding box center [777, 180] width 303 height 16
click at [708, 176] on div at bounding box center [777, 180] width 303 height 16
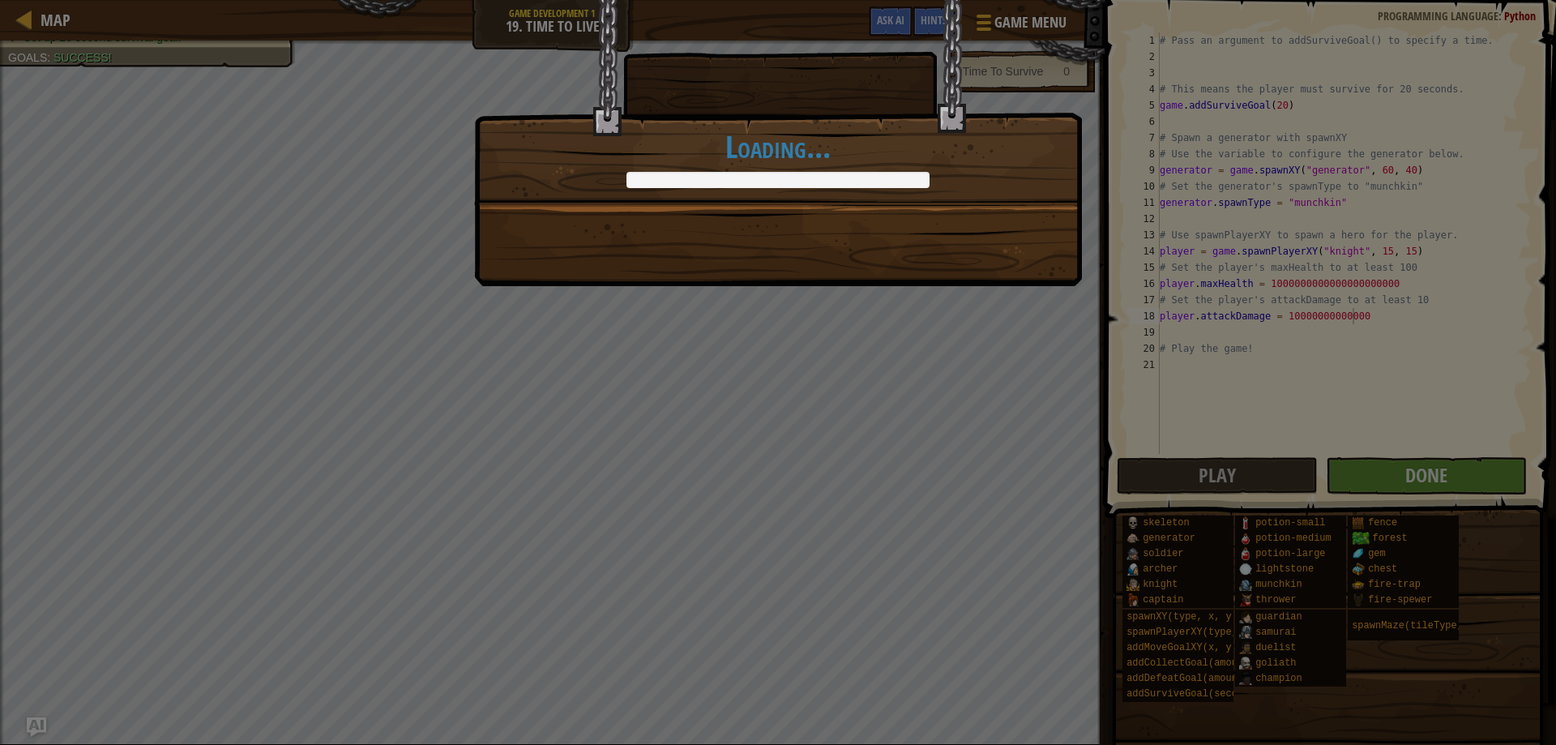
click at [706, 176] on div at bounding box center [777, 180] width 303 height 16
click at [705, 175] on div at bounding box center [777, 180] width 303 height 16
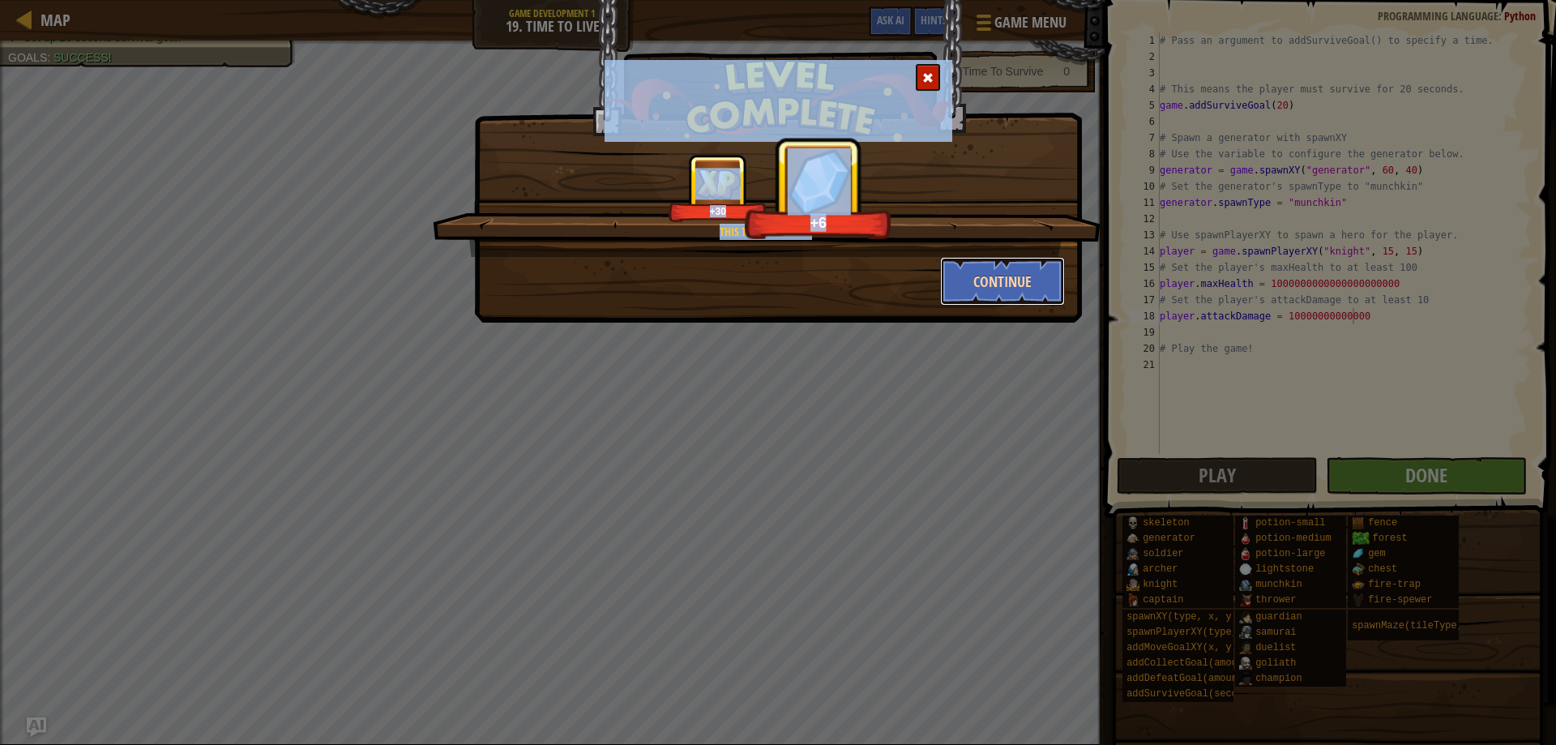
click at [996, 284] on button "Continue" at bounding box center [1003, 281] width 126 height 49
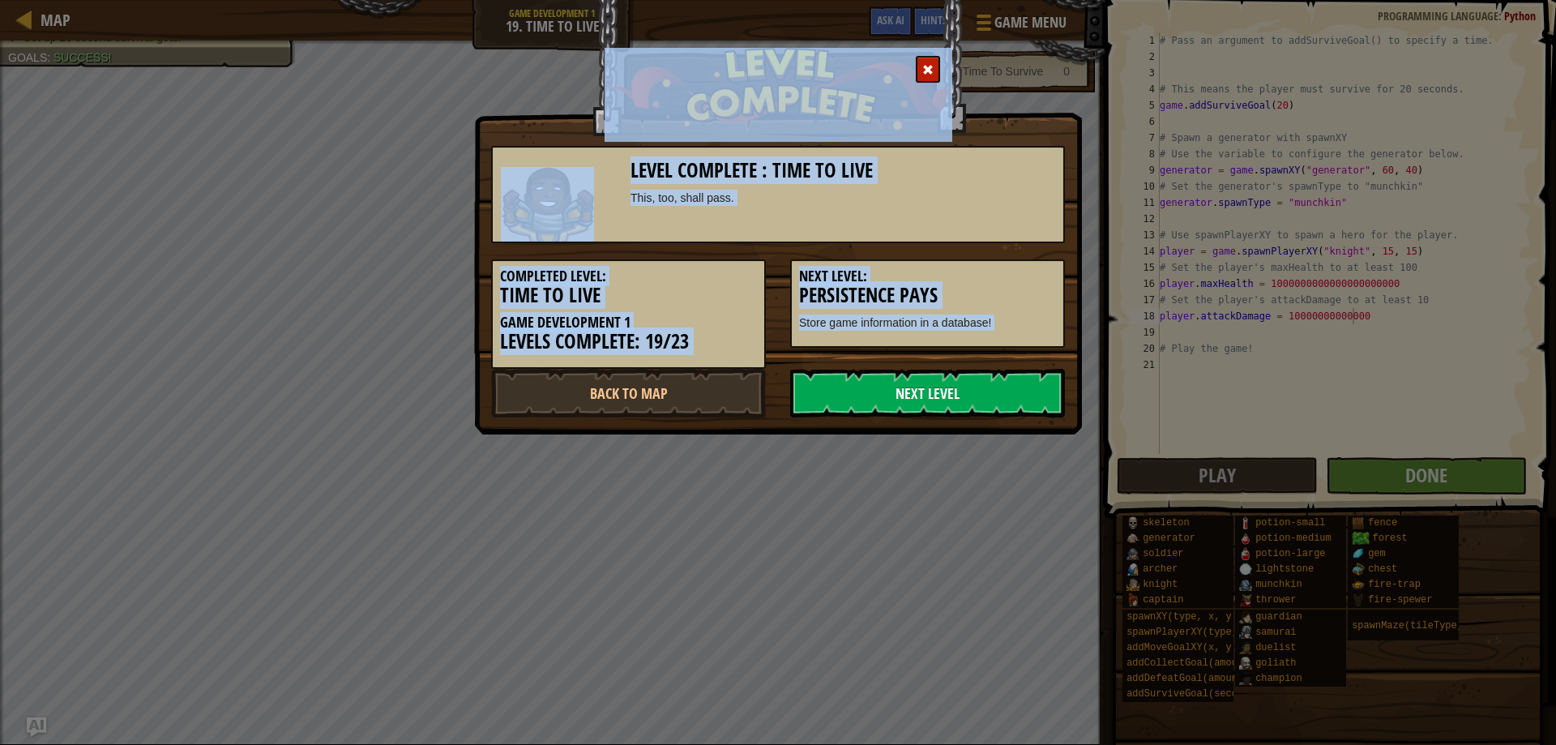
click at [941, 382] on link "Next Level" at bounding box center [927, 393] width 275 height 49
click at [889, 475] on div "Level Complete : Time To Live This, too, shall pass. Completed Level: Time To L…" at bounding box center [778, 372] width 1556 height 745
click at [908, 390] on link "Next Level" at bounding box center [927, 393] width 275 height 49
click at [909, 388] on link "Next Level" at bounding box center [927, 393] width 275 height 49
drag, startPoint x: 961, startPoint y: 499, endPoint x: 973, endPoint y: 511, distance: 17.2
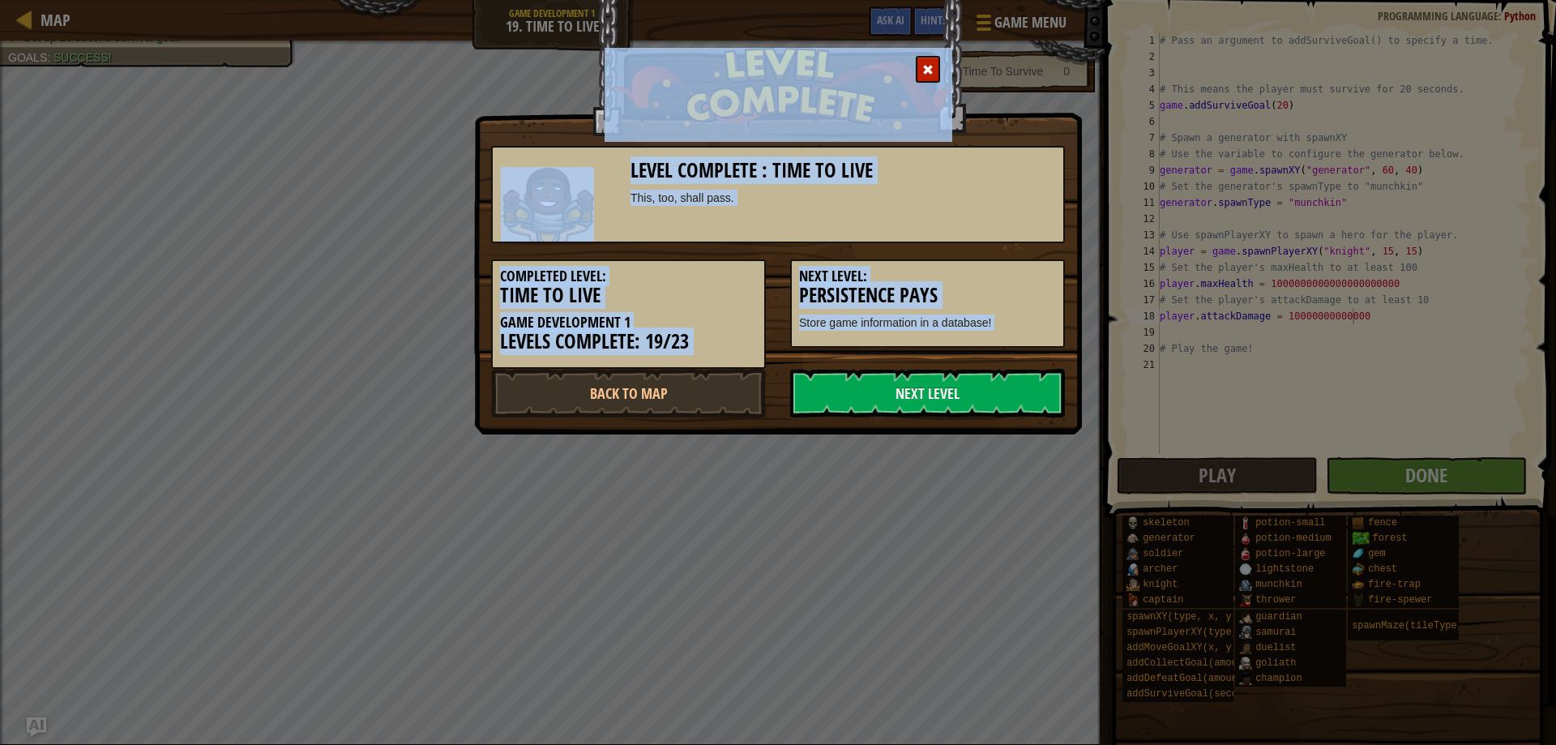
click at [961, 500] on div "Level Complete : Time To Live This, too, shall pass. Completed Level: Time To L…" at bounding box center [778, 372] width 1556 height 745
click at [451, 260] on div "Level Complete : Time To Live This, too, shall pass. Completed Level: Time To L…" at bounding box center [778, 372] width 1556 height 745
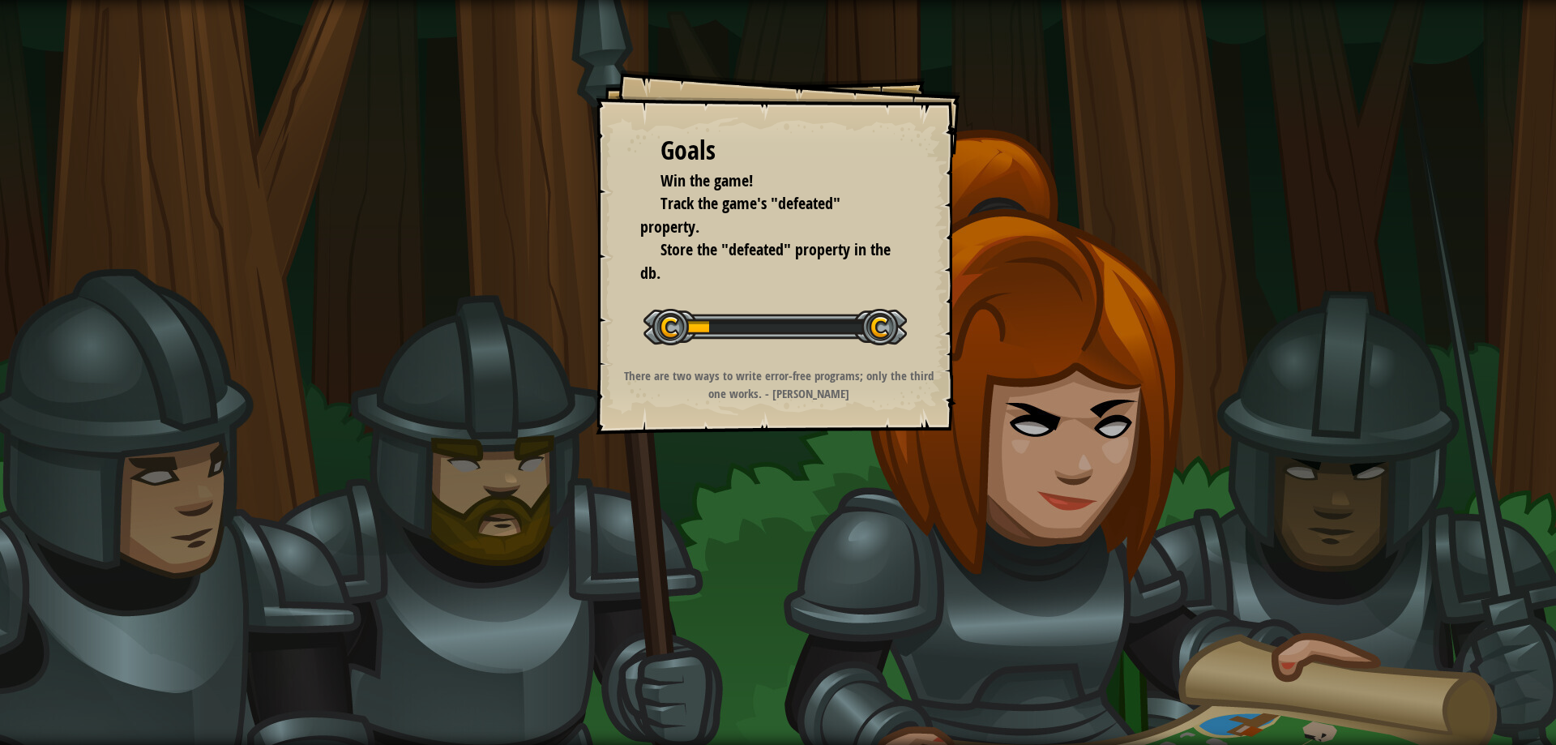
click at [906, 339] on div "Goals Win the game! Track the game's "defeated" property. Store the "defeated" …" at bounding box center [777, 252] width 365 height 365
click at [905, 339] on div at bounding box center [774, 327] width 263 height 36
click at [887, 339] on div at bounding box center [774, 327] width 263 height 36
click at [886, 353] on div "Start Level" at bounding box center [774, 324] width 263 height 65
click at [864, 344] on div "Start Level" at bounding box center [774, 324] width 263 height 65
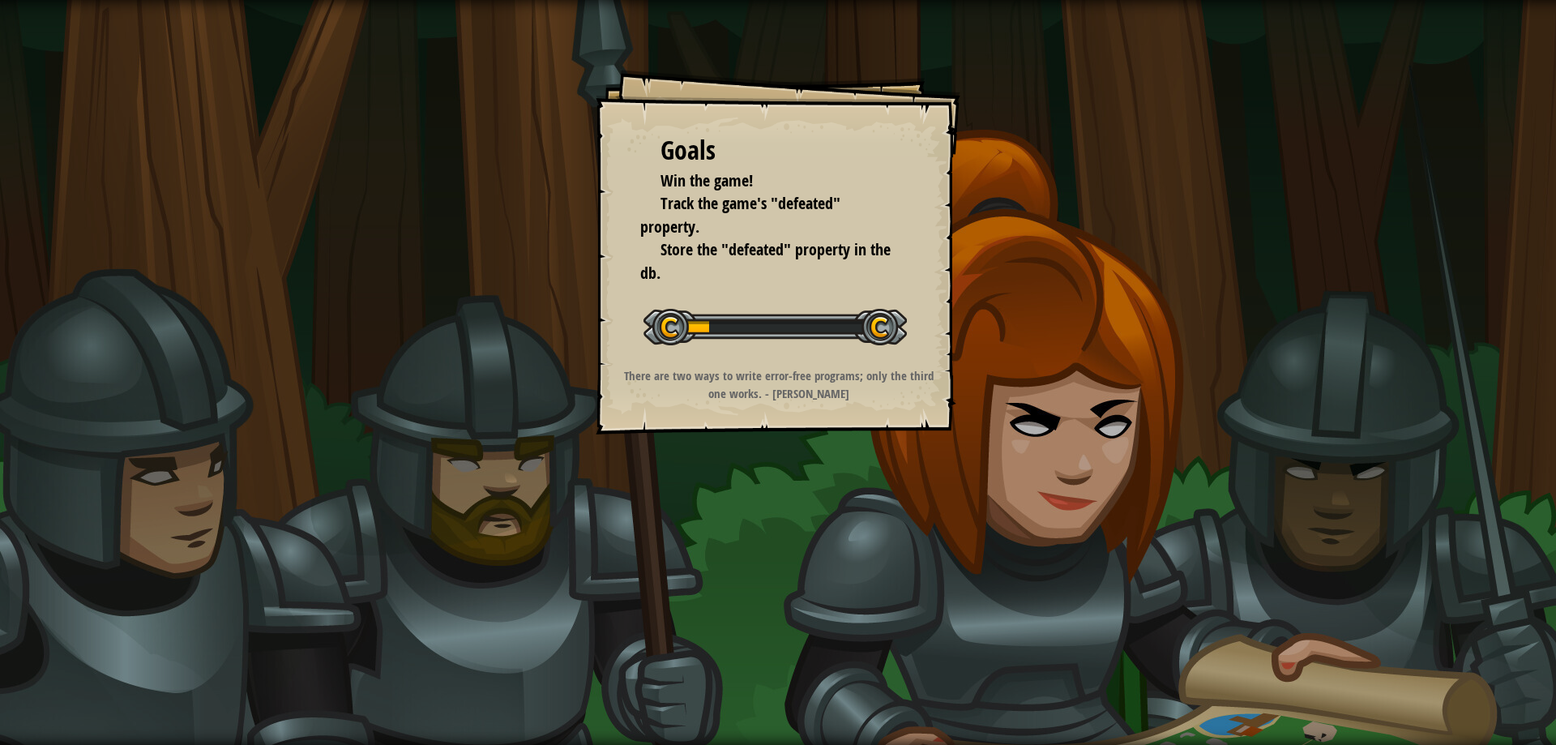
click at [864, 342] on div at bounding box center [774, 327] width 263 height 36
click at [823, 332] on div at bounding box center [774, 327] width 263 height 36
drag, startPoint x: 817, startPoint y: 332, endPoint x: 795, endPoint y: 322, distance: 24.7
click at [808, 329] on div at bounding box center [774, 327] width 263 height 36
click at [788, 319] on div at bounding box center [774, 327] width 263 height 36
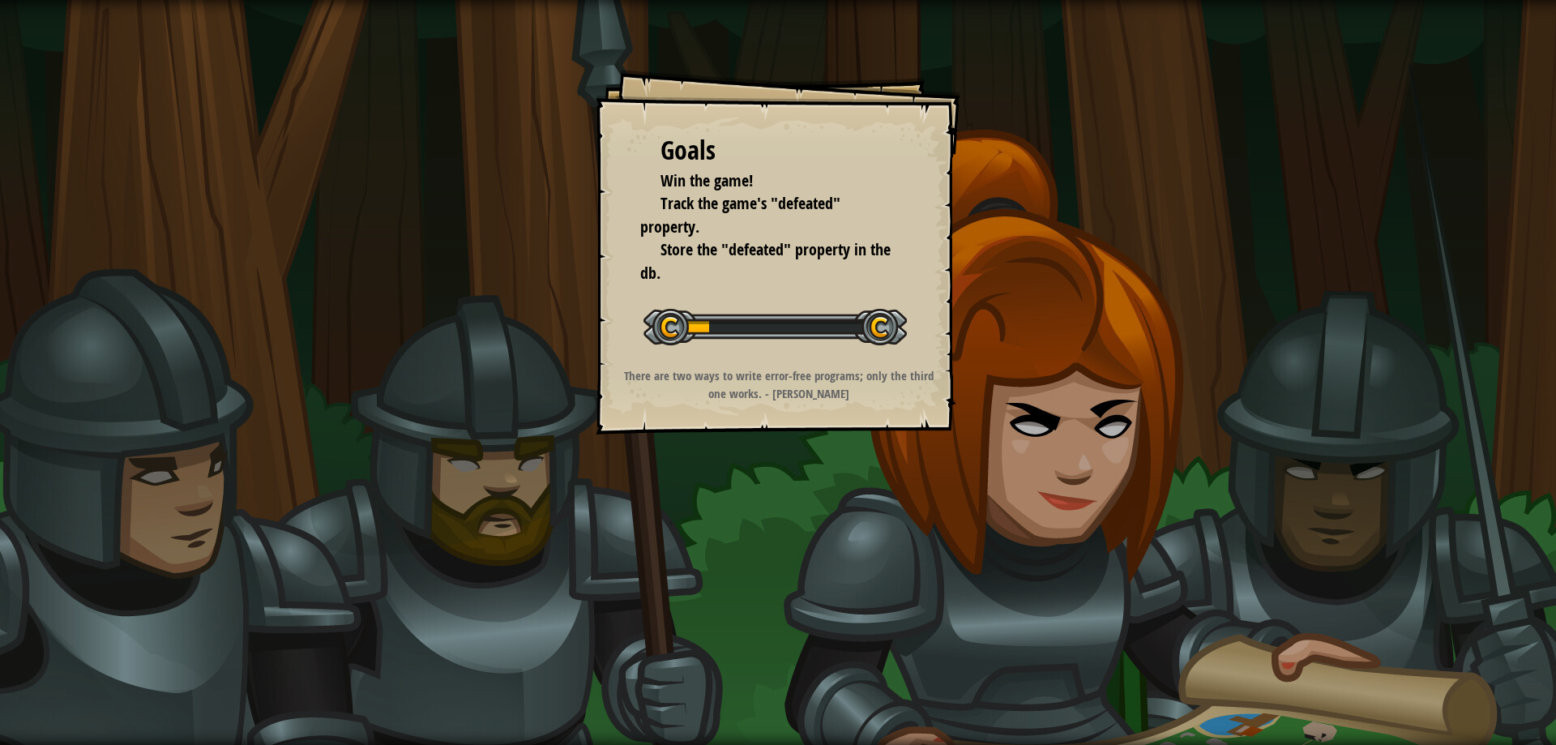
click at [752, 286] on div "Goals Win the game! Track the game's "defeated" property. Store the "defeated" …" at bounding box center [777, 252] width 365 height 365
drag, startPoint x: 694, startPoint y: 265, endPoint x: 672, endPoint y: 245, distance: 28.7
click at [689, 265] on li "Store the "defeated" property in the db." at bounding box center [765, 261] width 251 height 46
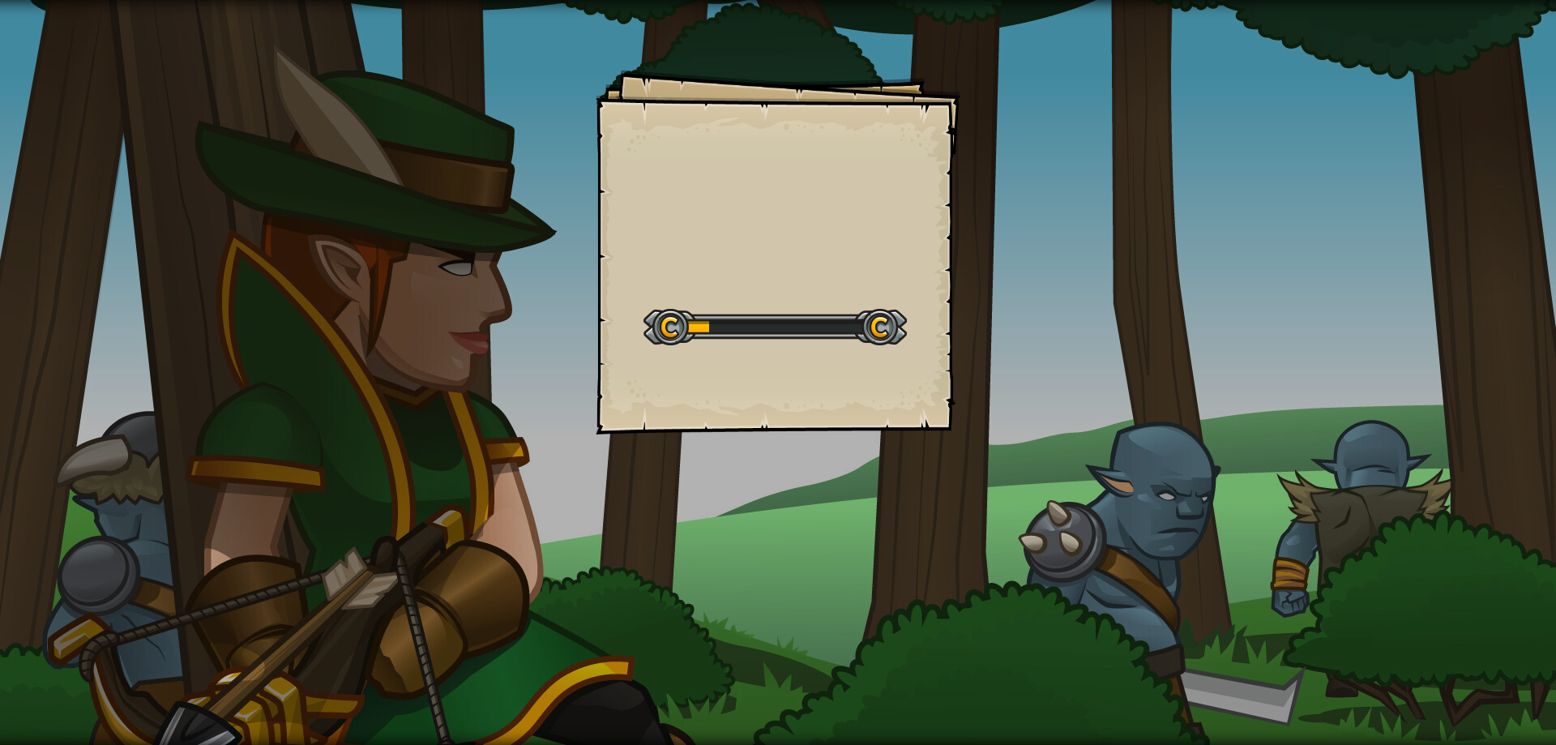
click at [800, 339] on div at bounding box center [774, 327] width 263 height 36
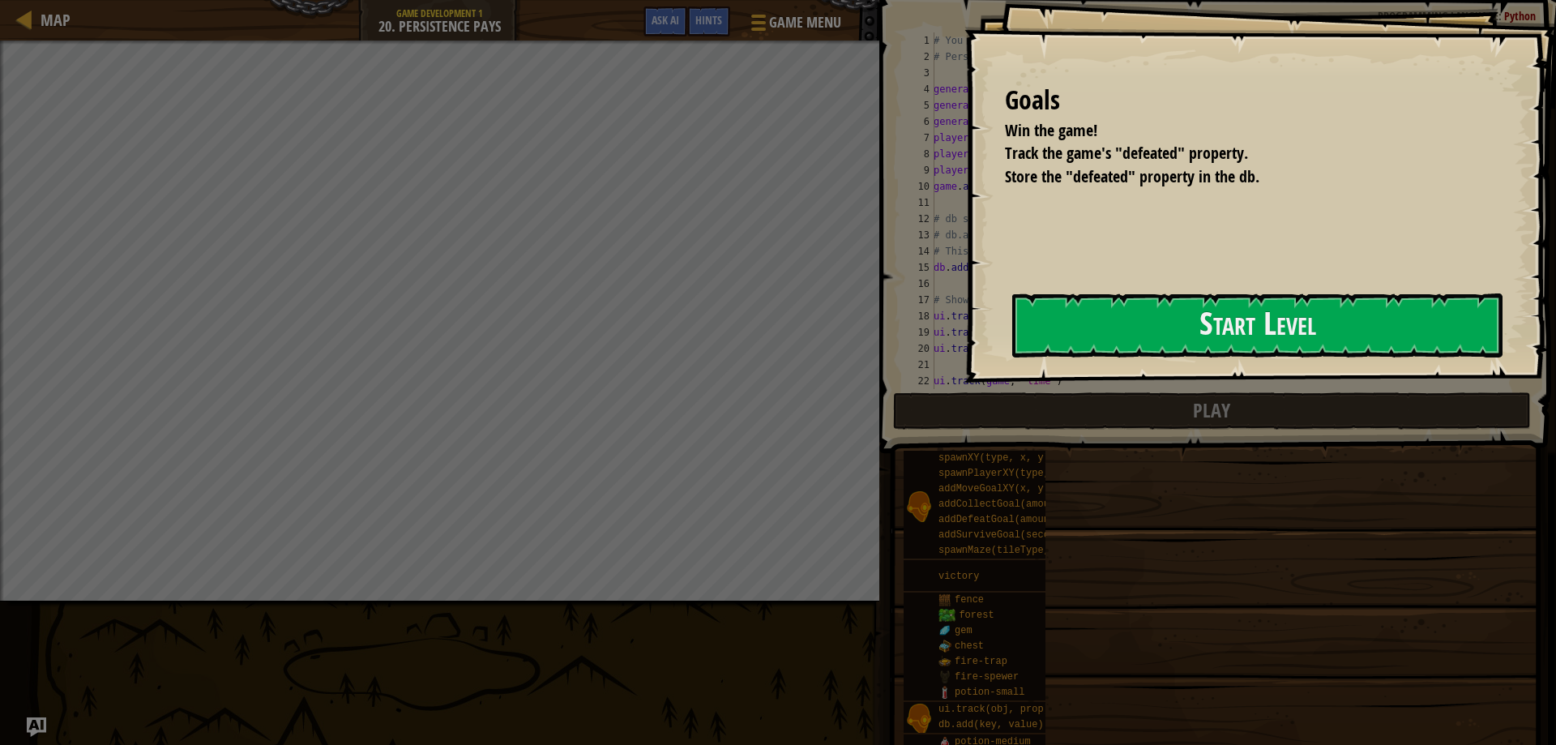
click at [1065, 348] on button "Start Level" at bounding box center [1257, 325] width 490 height 64
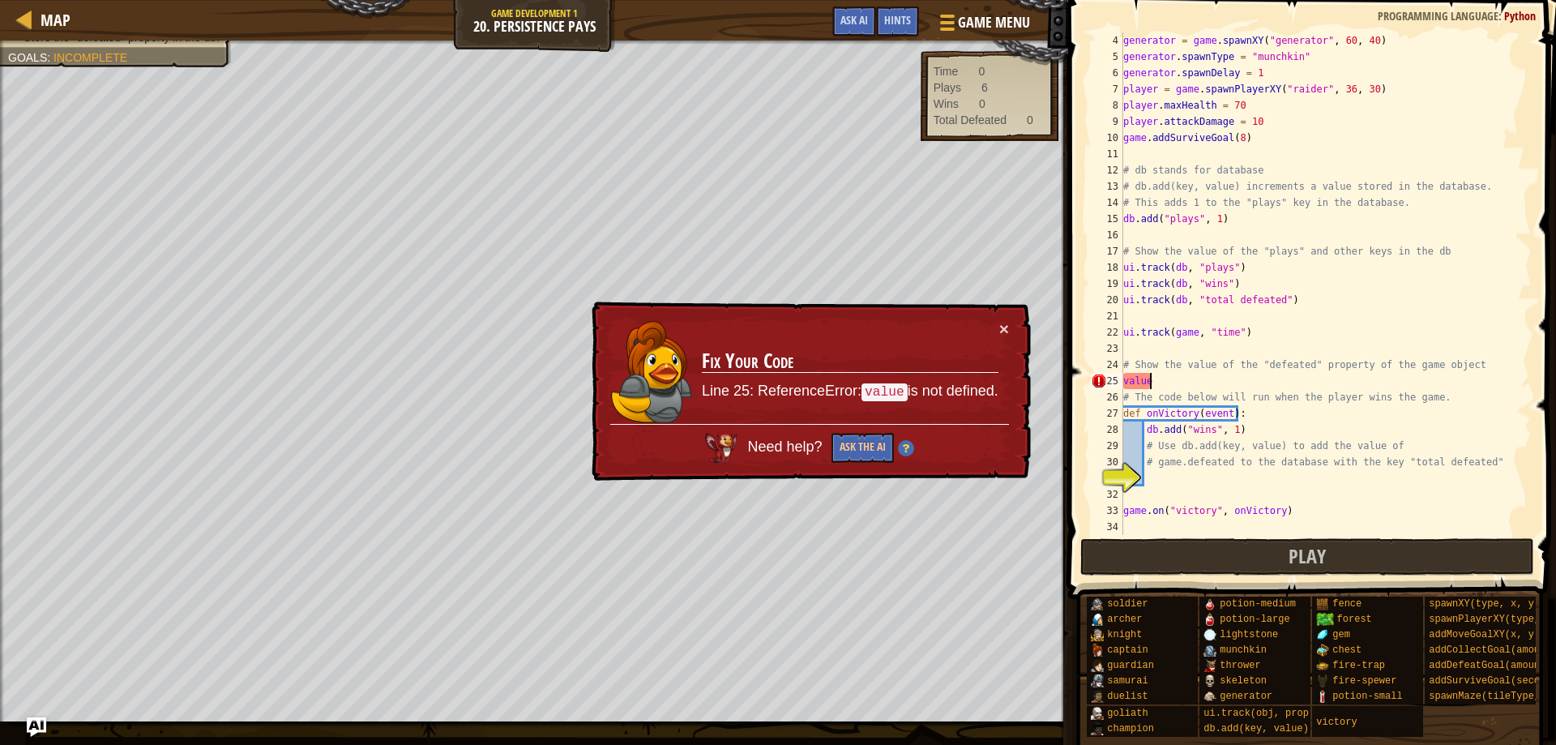
scroll to position [7, 2]
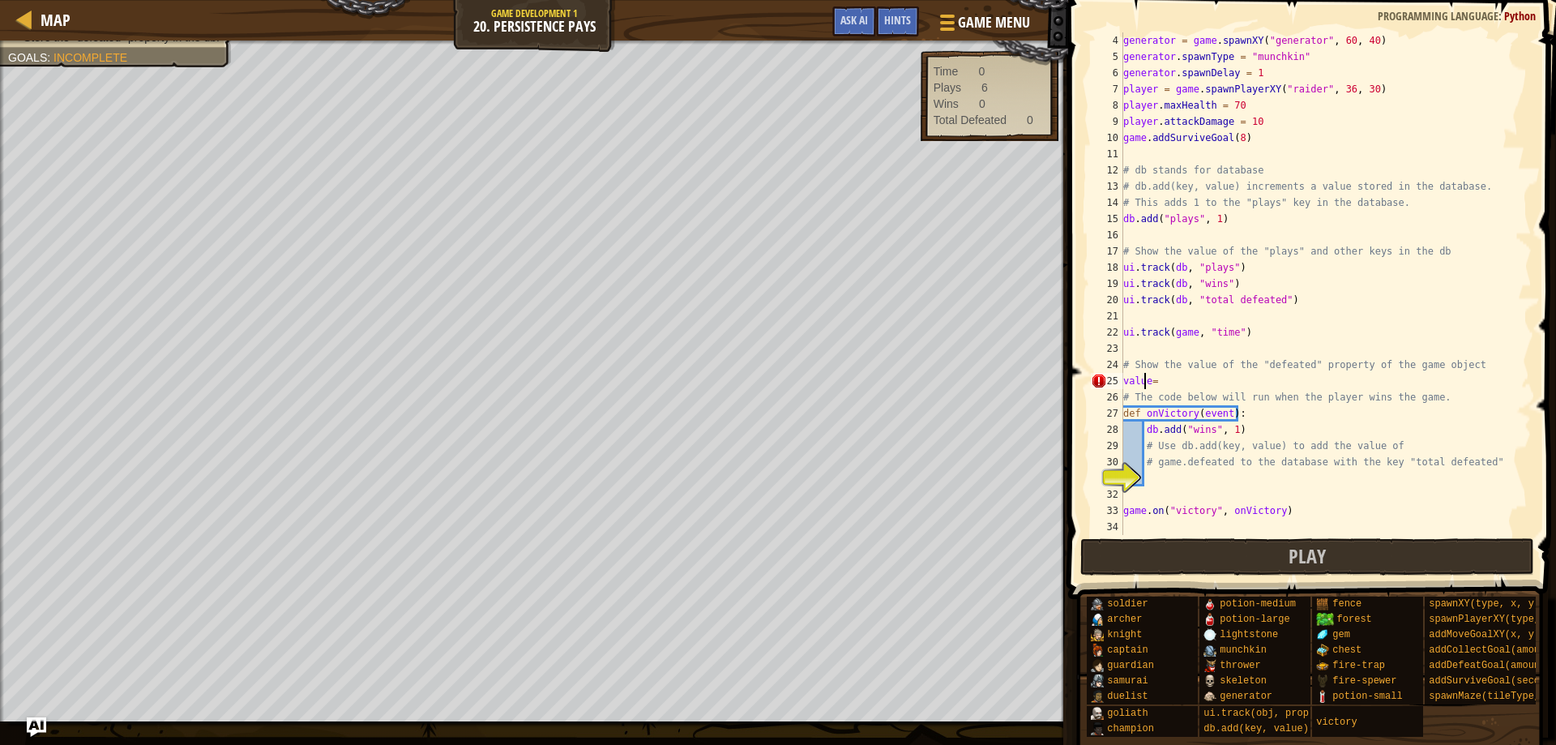
click at [1146, 384] on div "generator = game . spawnXY ( "generator" , 60 , 40 ) generator . spawnType = "m…" at bounding box center [1319, 299] width 398 height 535
click at [1155, 379] on div "generator = game . spawnXY ( "generator" , 60 , 40 ) generator . spawnType = "m…" at bounding box center [1319, 299] width 398 height 535
click at [1176, 382] on div "generator = game . spawnXY ( "generator" , 60 , 40 ) generator . spawnType = "m…" at bounding box center [1319, 299] width 398 height 535
type textarea "value = "defeated""
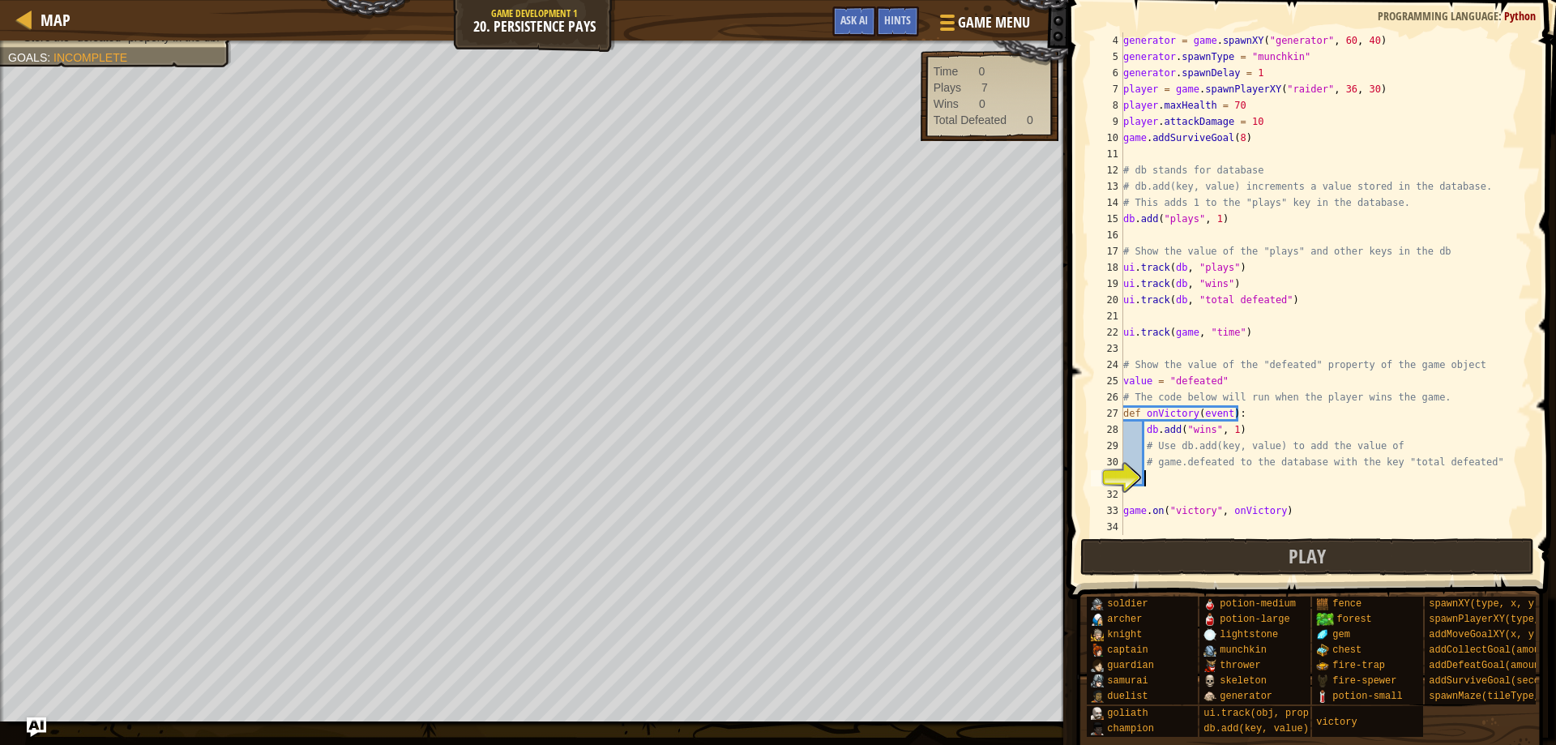
click at [1215, 472] on div "generator = game . spawnXY ( "generator" , 60 , 40 ) generator . spawnType = "m…" at bounding box center [1319, 299] width 398 height 535
click at [1261, 554] on button "Play" at bounding box center [1307, 556] width 455 height 37
click at [837, 16] on button "Ask AI" at bounding box center [854, 21] width 44 height 30
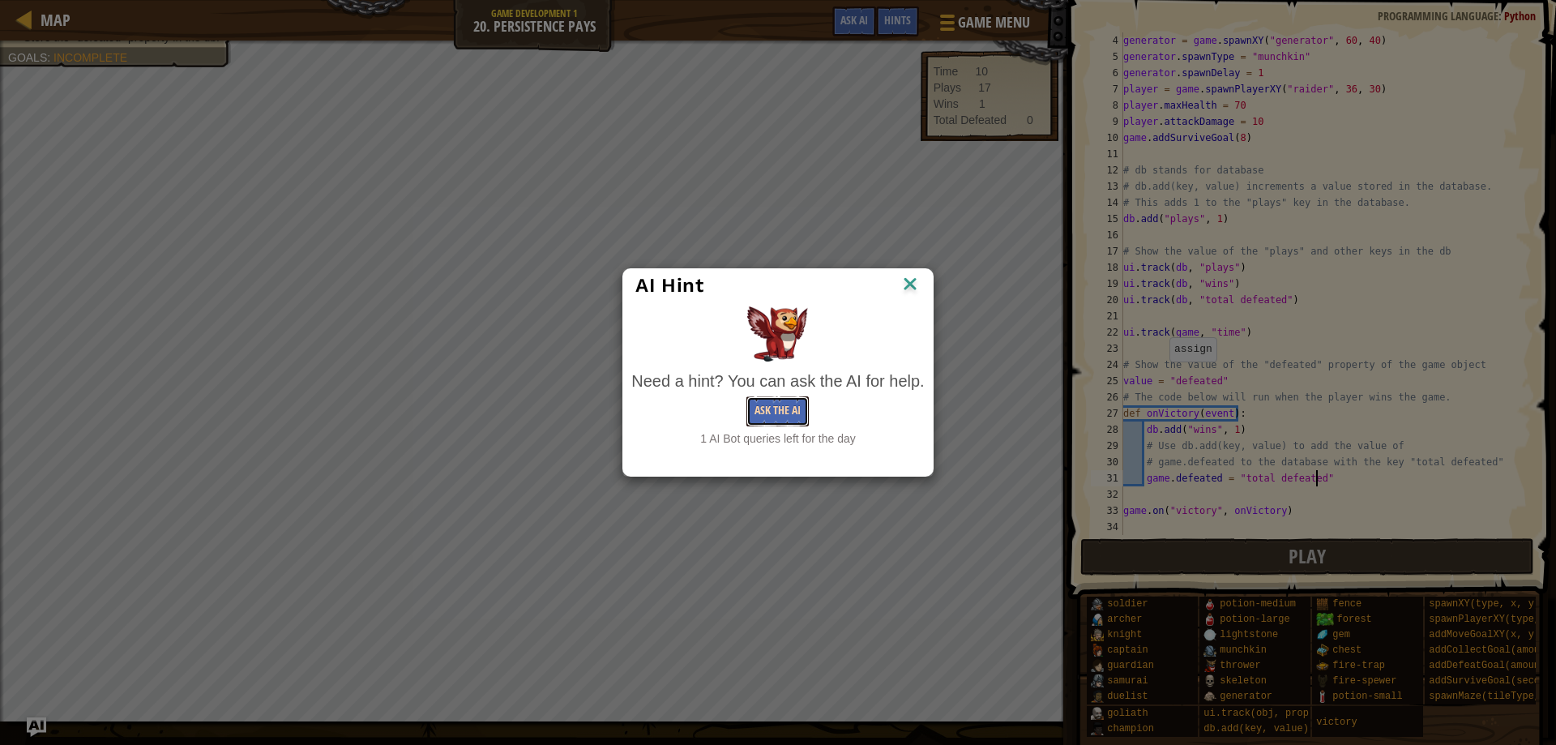
click at [795, 410] on button "Ask the AI" at bounding box center [777, 411] width 62 height 30
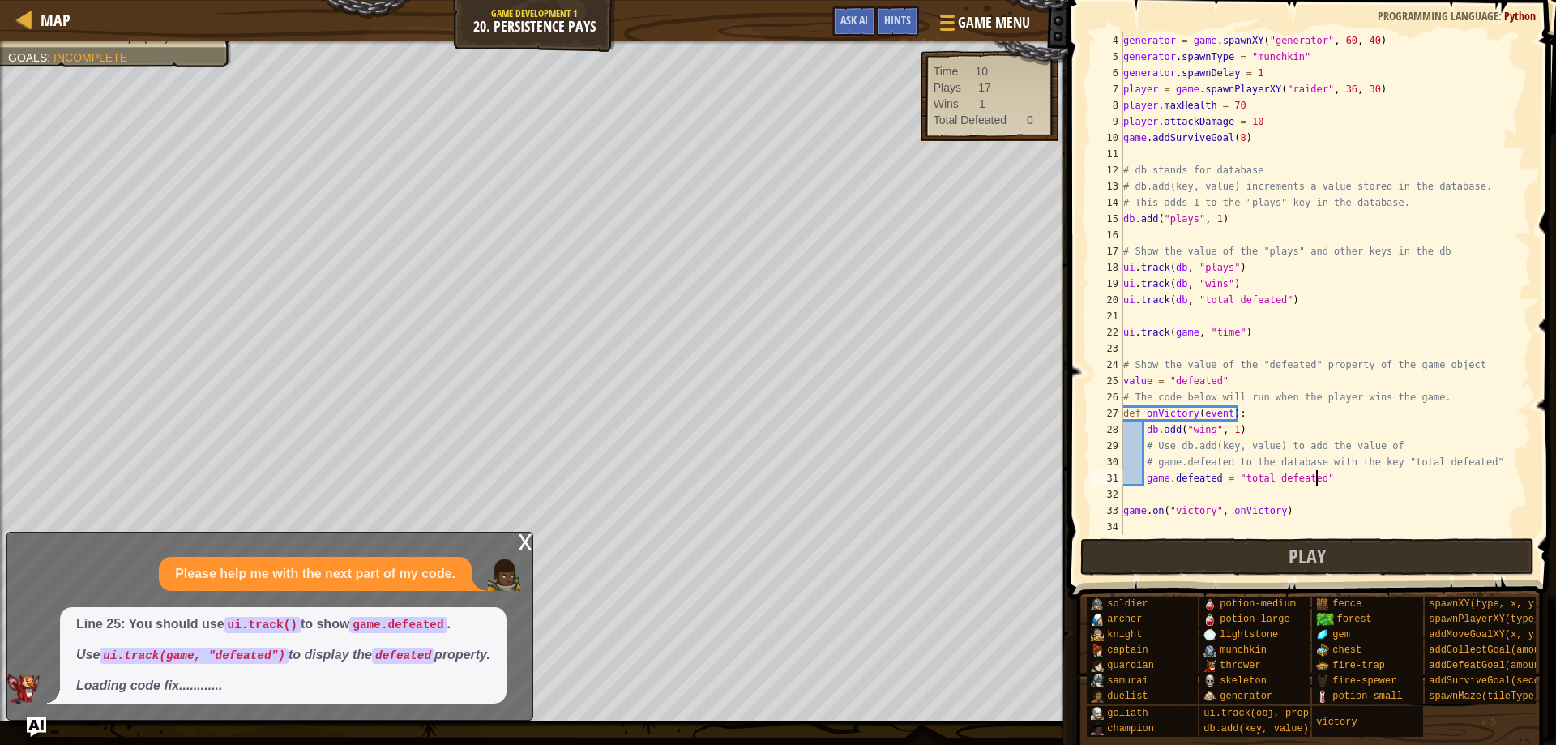
scroll to position [49, 0]
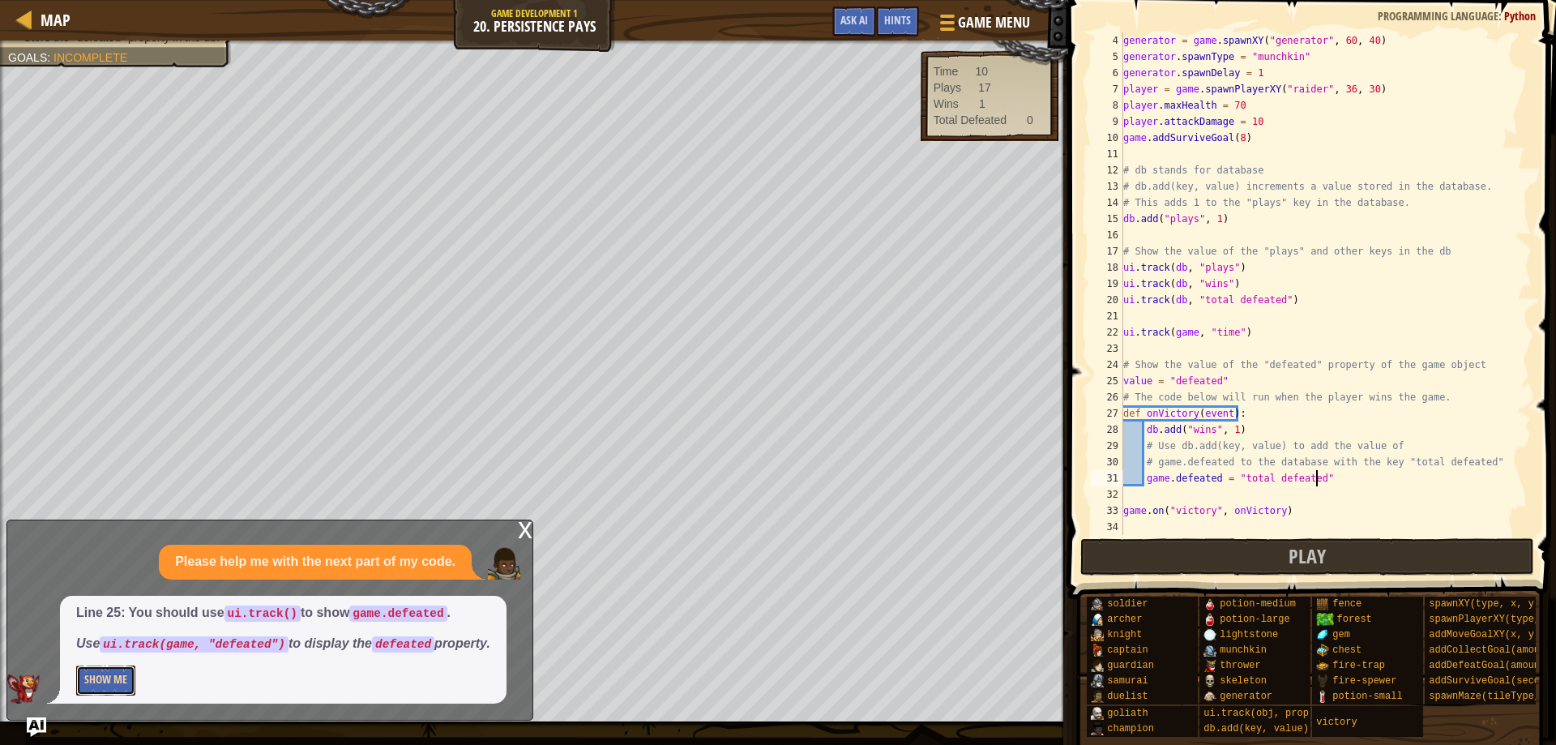
click at [97, 691] on button "Show Me" at bounding box center [105, 680] width 59 height 30
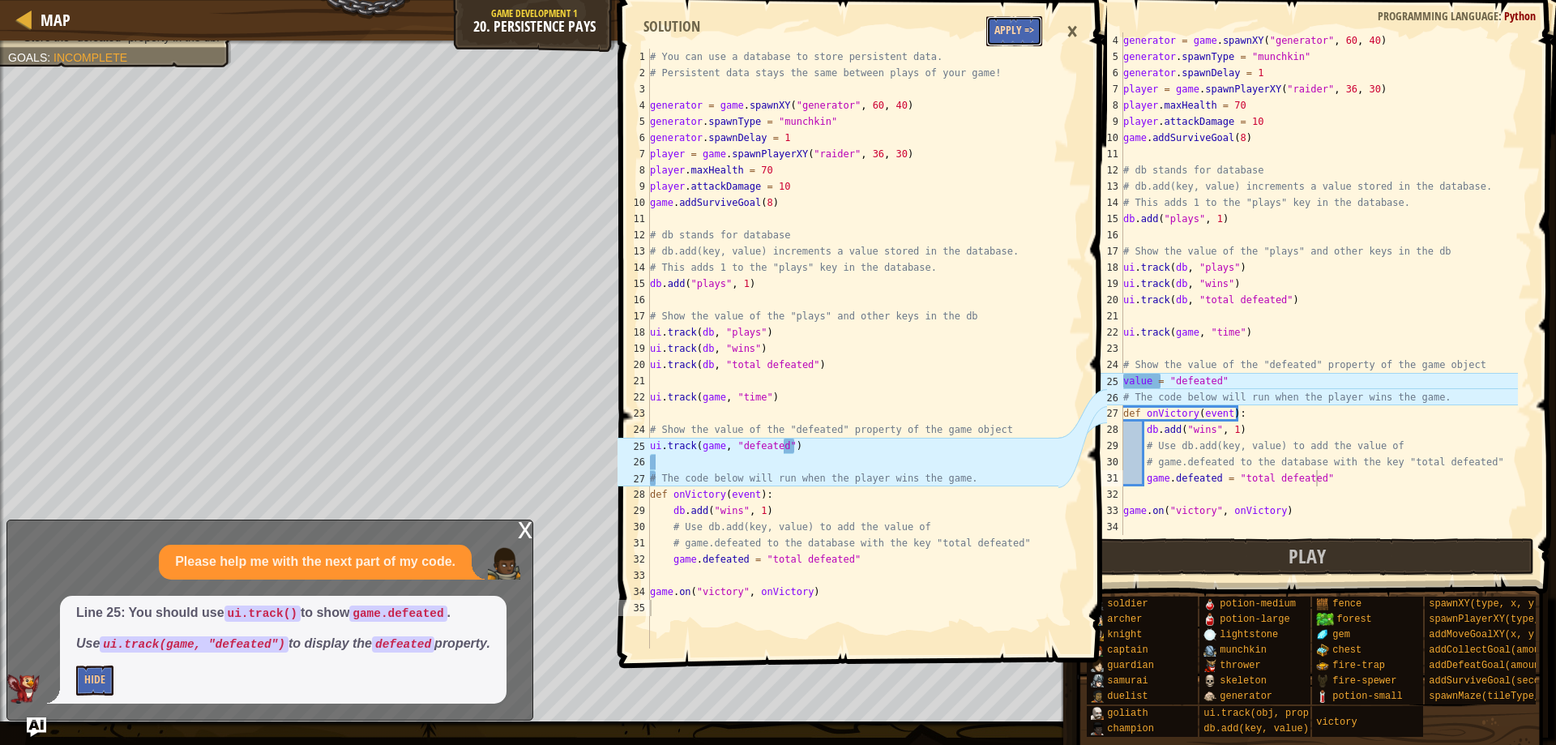
click at [1016, 34] on button "Apply =>" at bounding box center [1014, 31] width 56 height 30
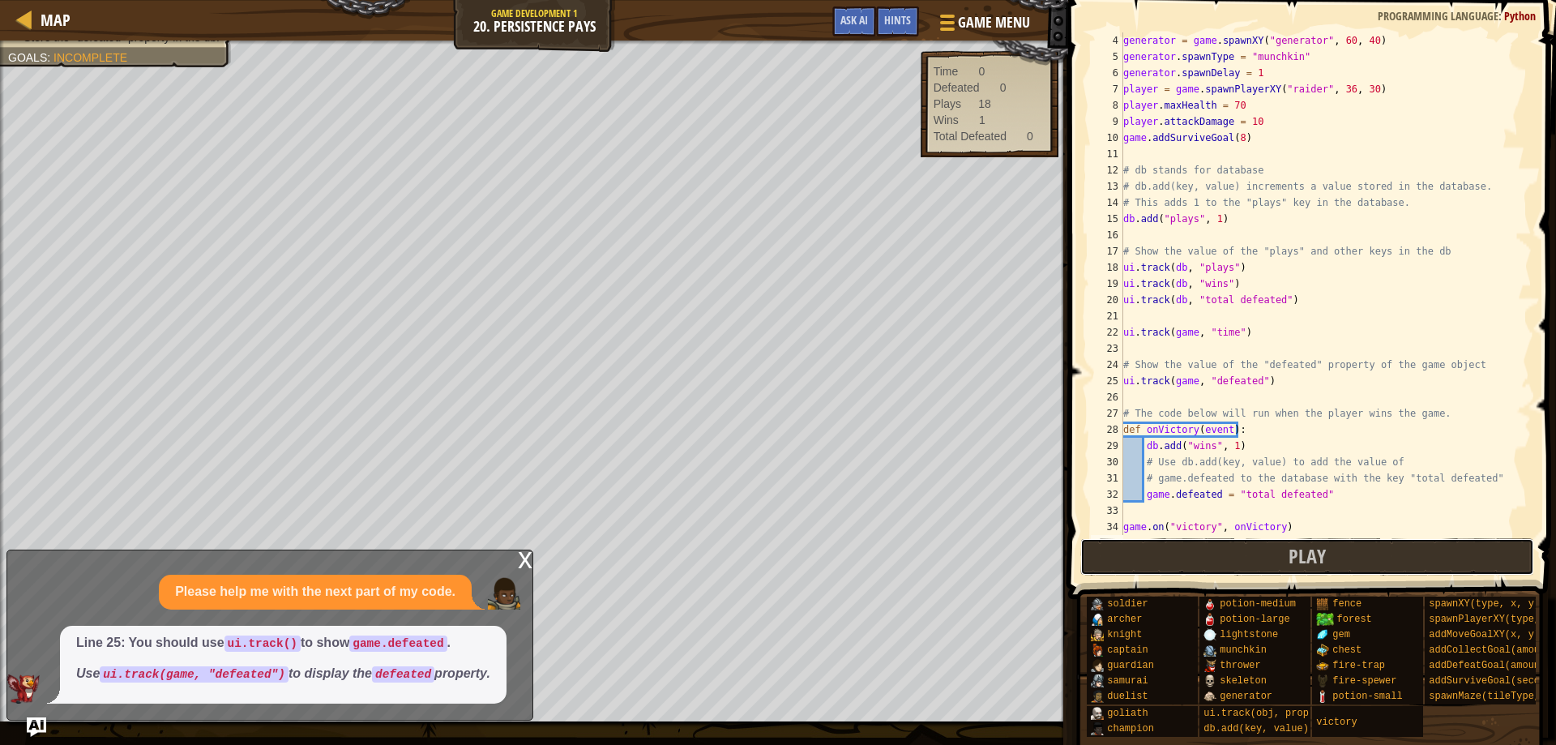
drag, startPoint x: 1231, startPoint y: 561, endPoint x: 1209, endPoint y: 553, distance: 24.1
click at [1231, 561] on button "Play" at bounding box center [1307, 556] width 455 height 37
click at [853, 23] on span "Ask AI" at bounding box center [854, 19] width 28 height 15
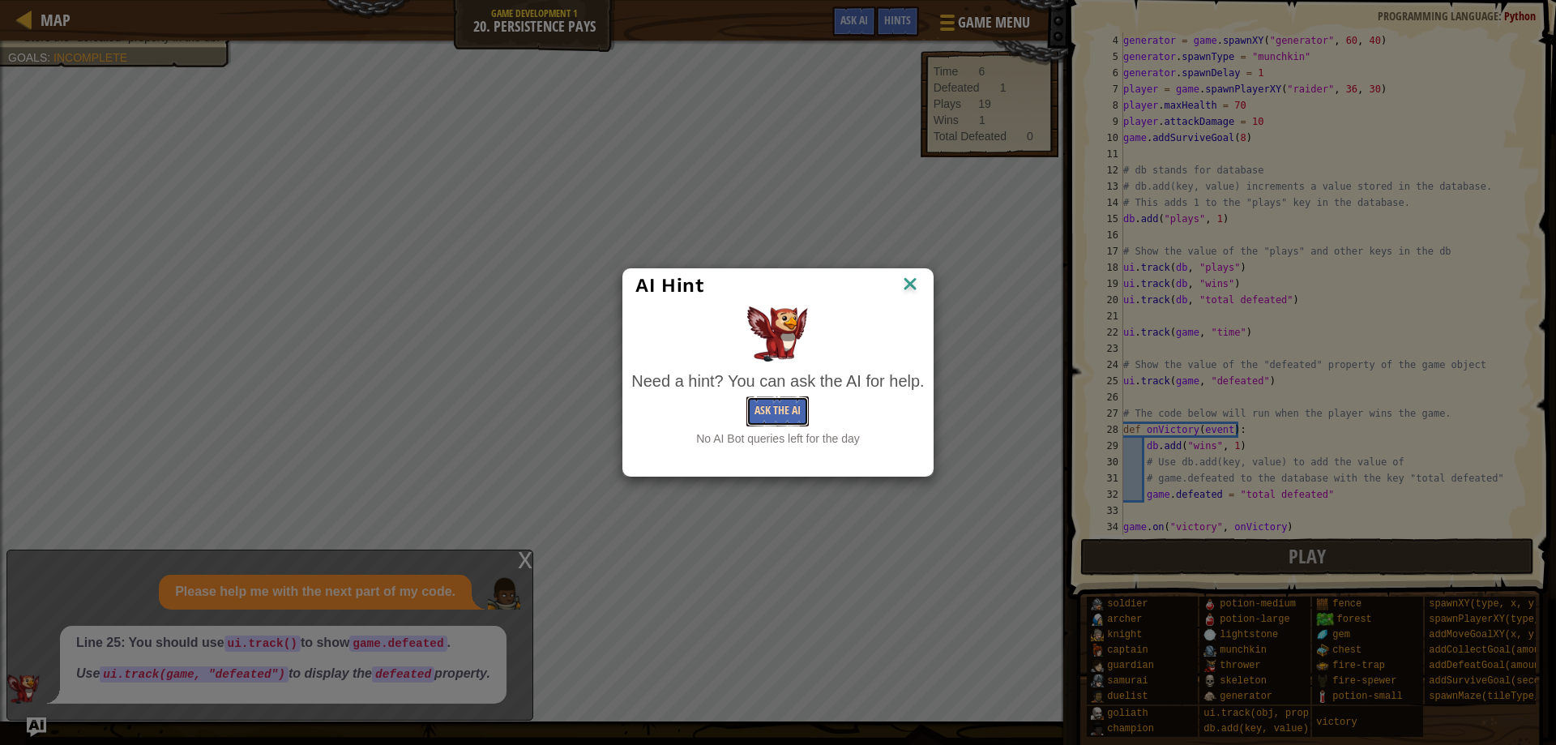
click at [778, 411] on button "Ask the AI" at bounding box center [777, 411] width 62 height 30
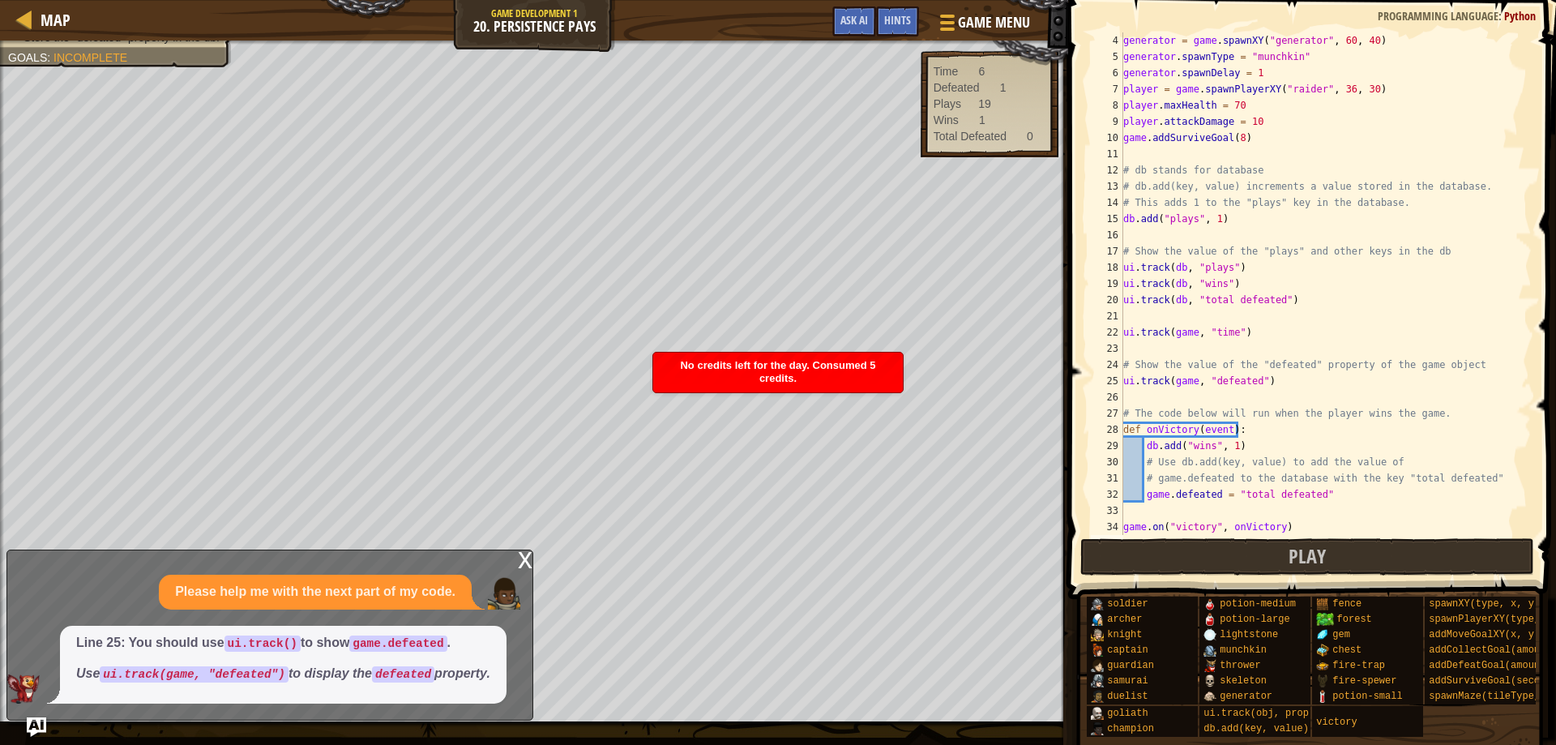
click at [521, 561] on div "x" at bounding box center [525, 558] width 15 height 16
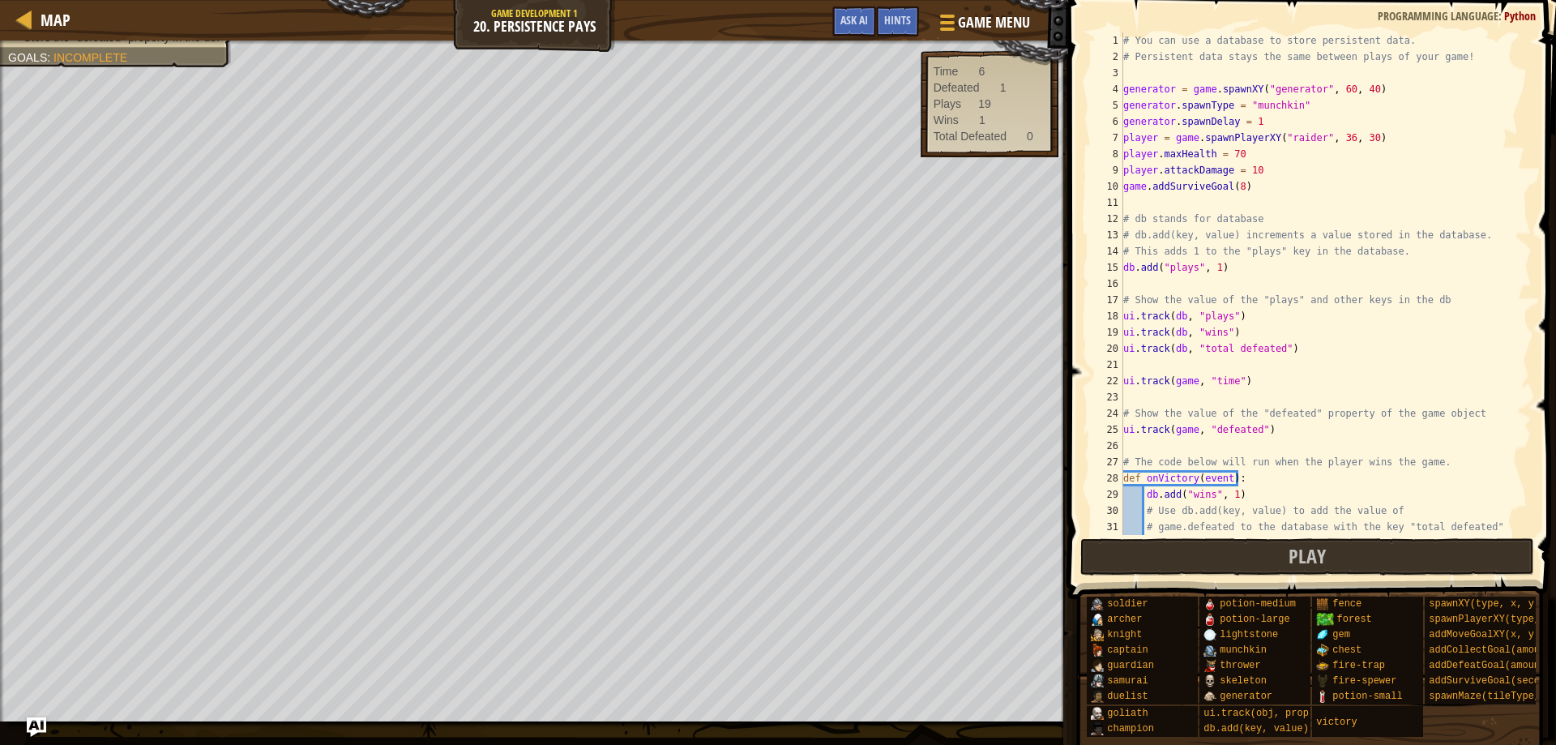
scroll to position [65, 0]
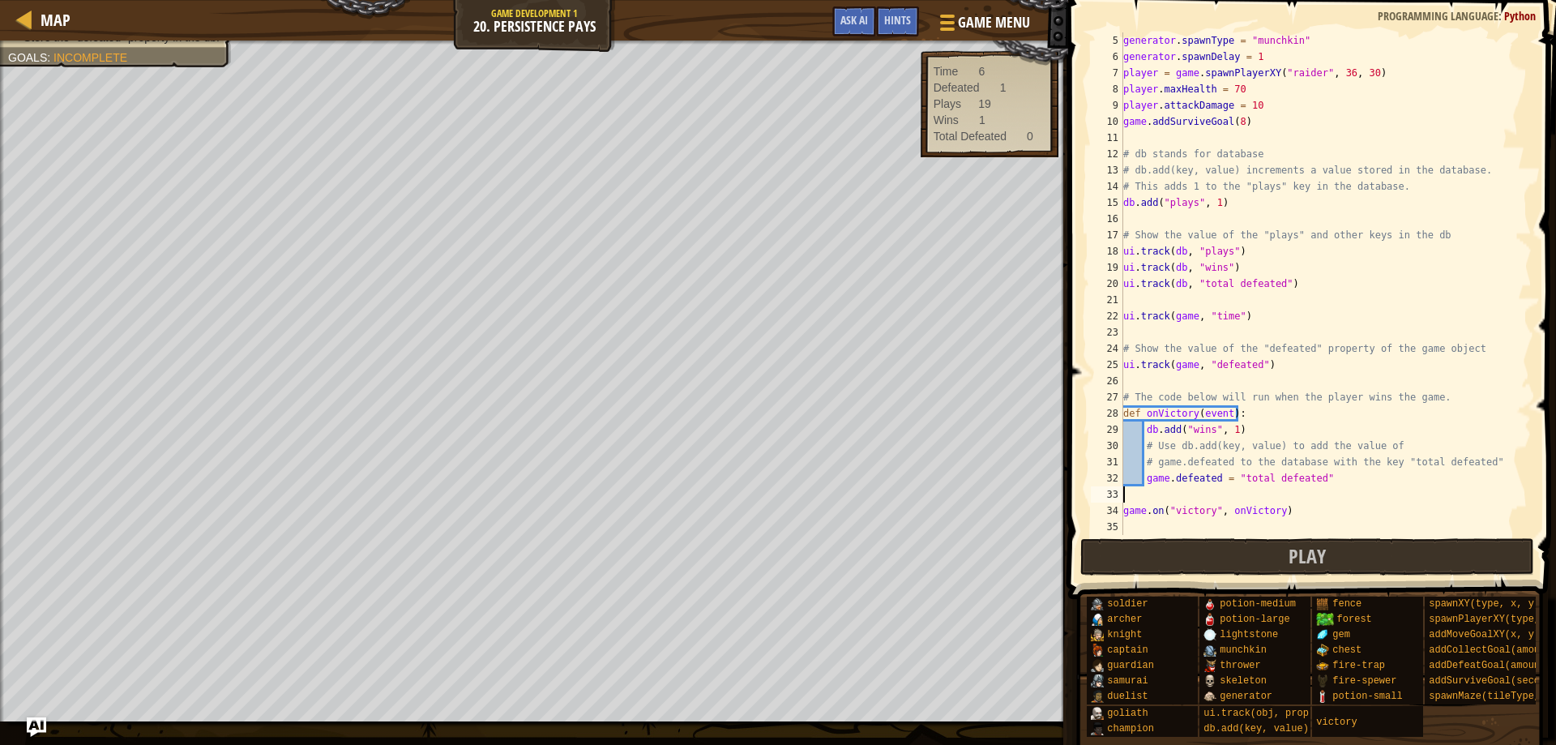
click at [1334, 497] on div "generator . spawnType = "munchkin" generator . spawnDelay = 1 player = game . s…" at bounding box center [1319, 299] width 398 height 535
drag, startPoint x: 1327, startPoint y: 474, endPoint x: 1146, endPoint y: 478, distance: 181.5
click at [1146, 478] on div "generator . spawnType = "munchkin" generator . spawnDelay = 1 player = game . s…" at bounding box center [1319, 299] width 398 height 535
type textarea "game.defeated = "total defeated""
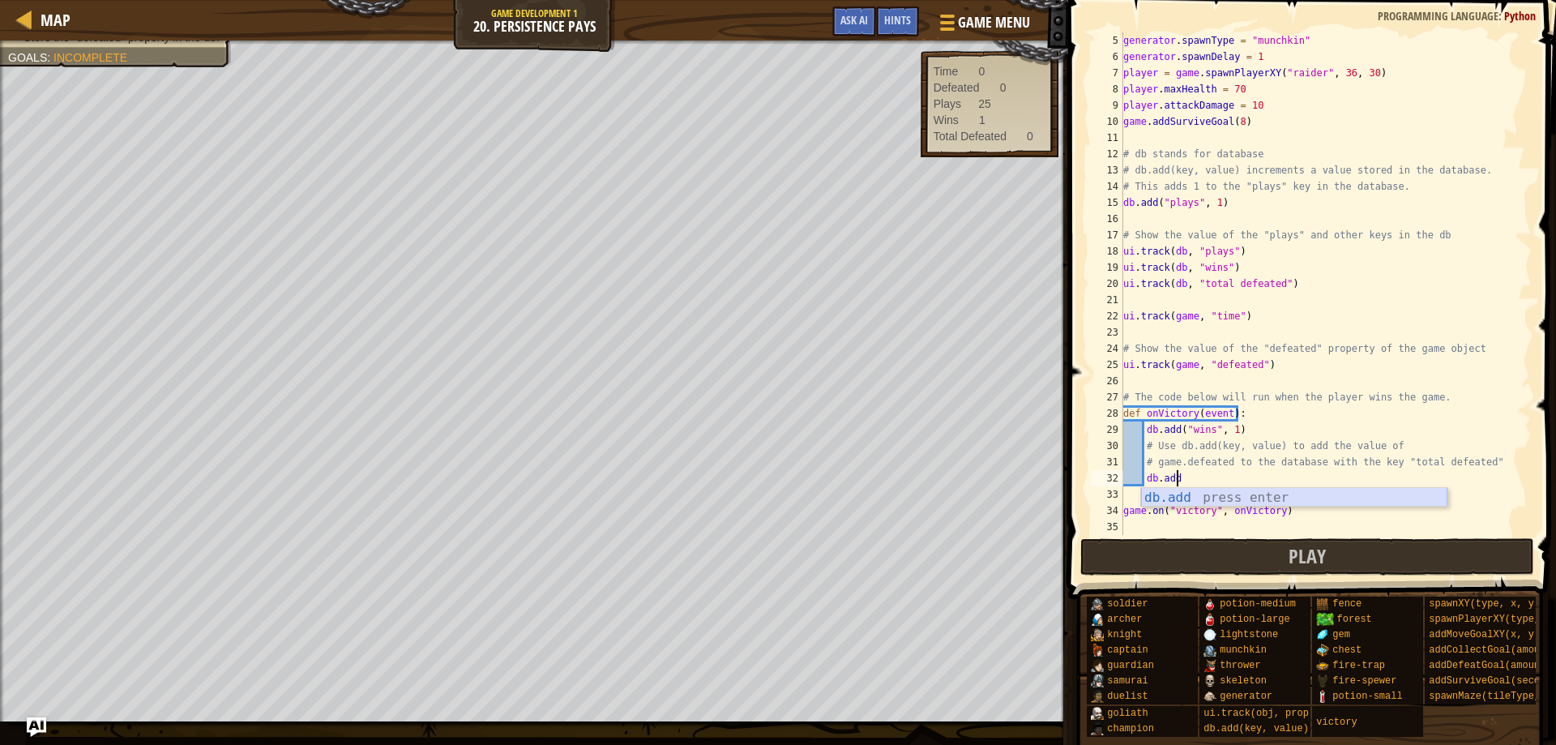
click at [1161, 497] on div "db.add press enter" at bounding box center [1294, 517] width 306 height 58
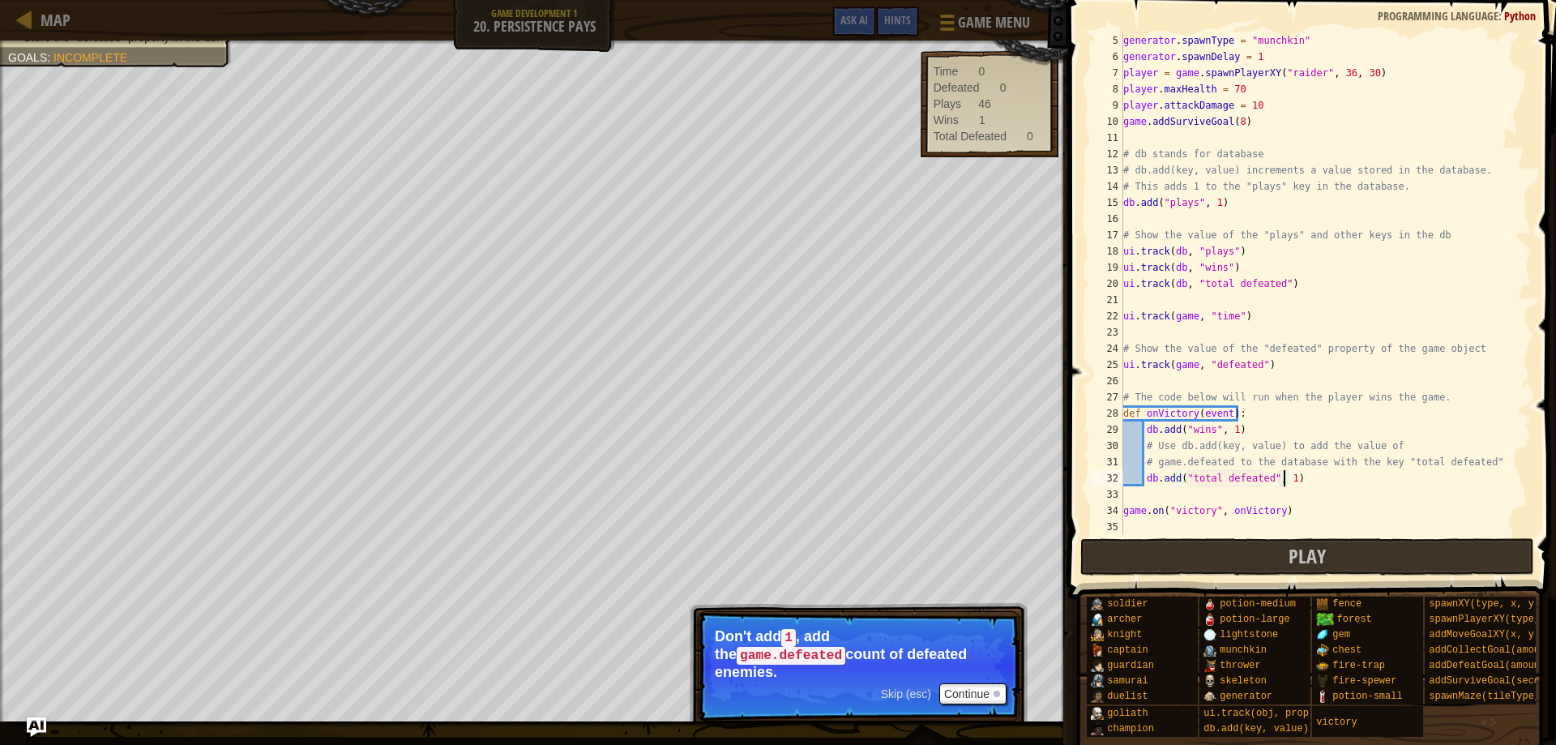
click at [1281, 477] on div "generator . spawnType = "munchkin" generator . spawnDelay = 1 player = game . s…" at bounding box center [1319, 299] width 398 height 535
click at [1277, 479] on div "generator . spawnType = "munchkin" generator . spawnDelay = 1 player = game . s…" at bounding box center [1319, 299] width 398 height 535
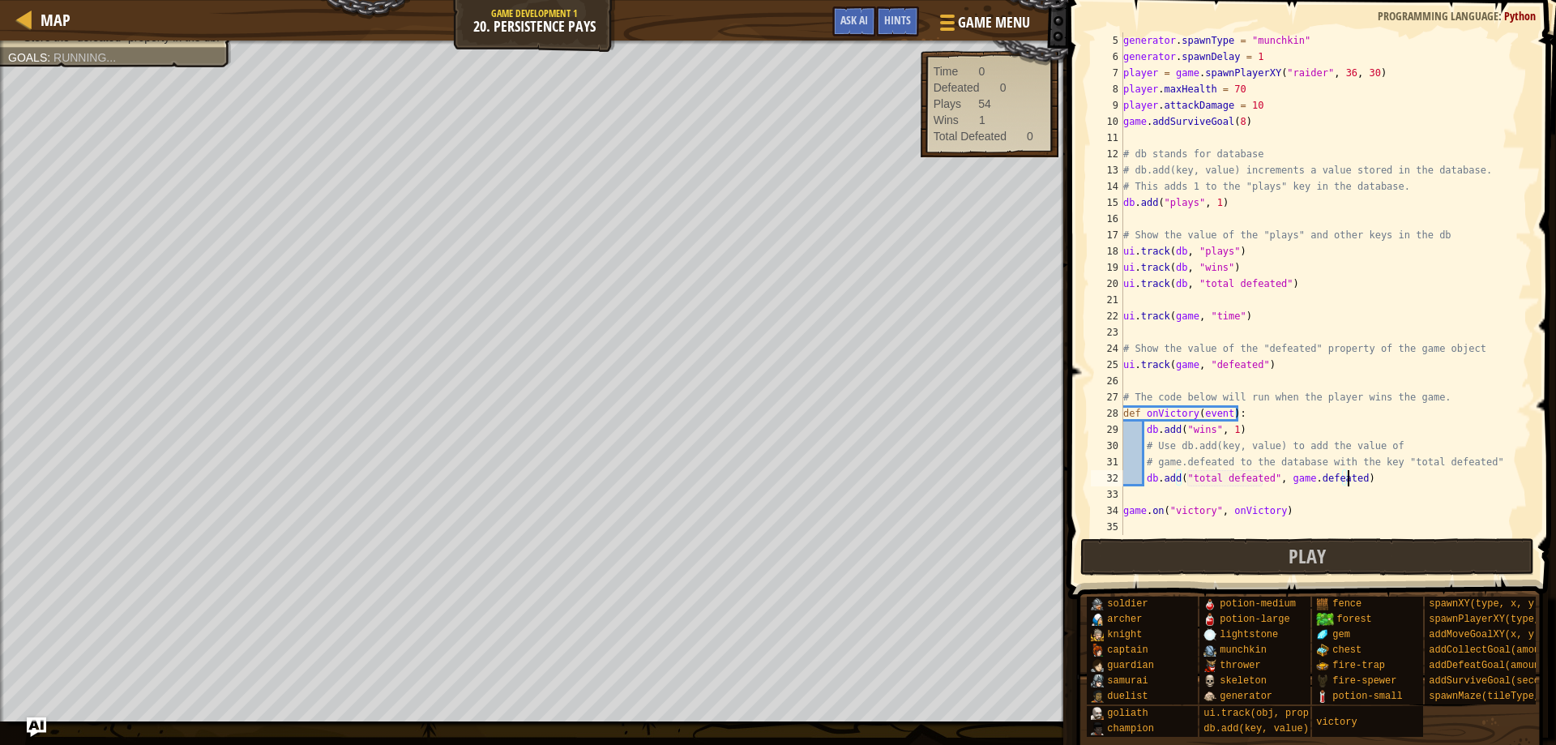
scroll to position [7, 18]
type textarea "db.add("total defeated", game.defeated)"
click at [1258, 550] on button "Play" at bounding box center [1307, 556] width 455 height 37
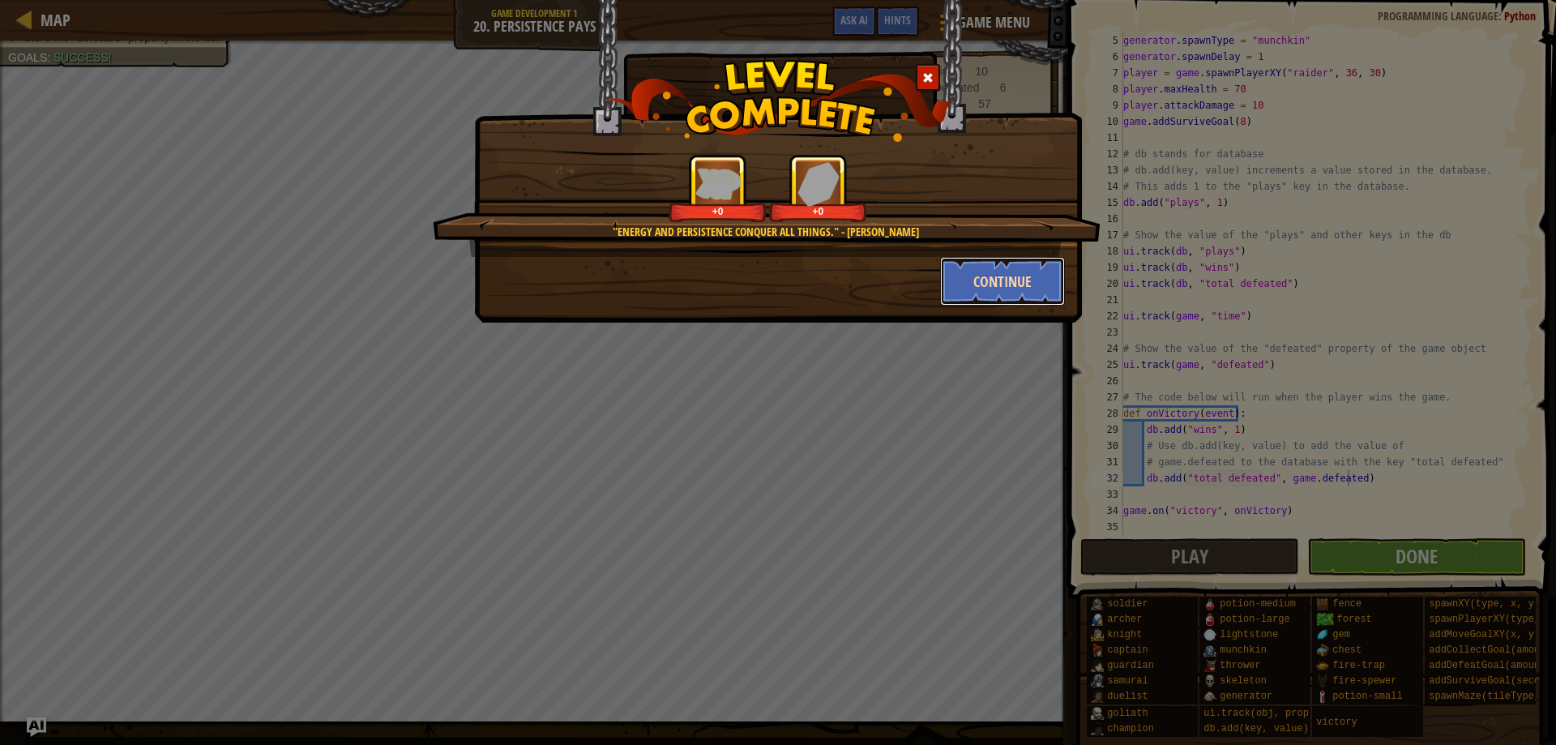
click at [1007, 275] on button "Continue" at bounding box center [1003, 281] width 126 height 49
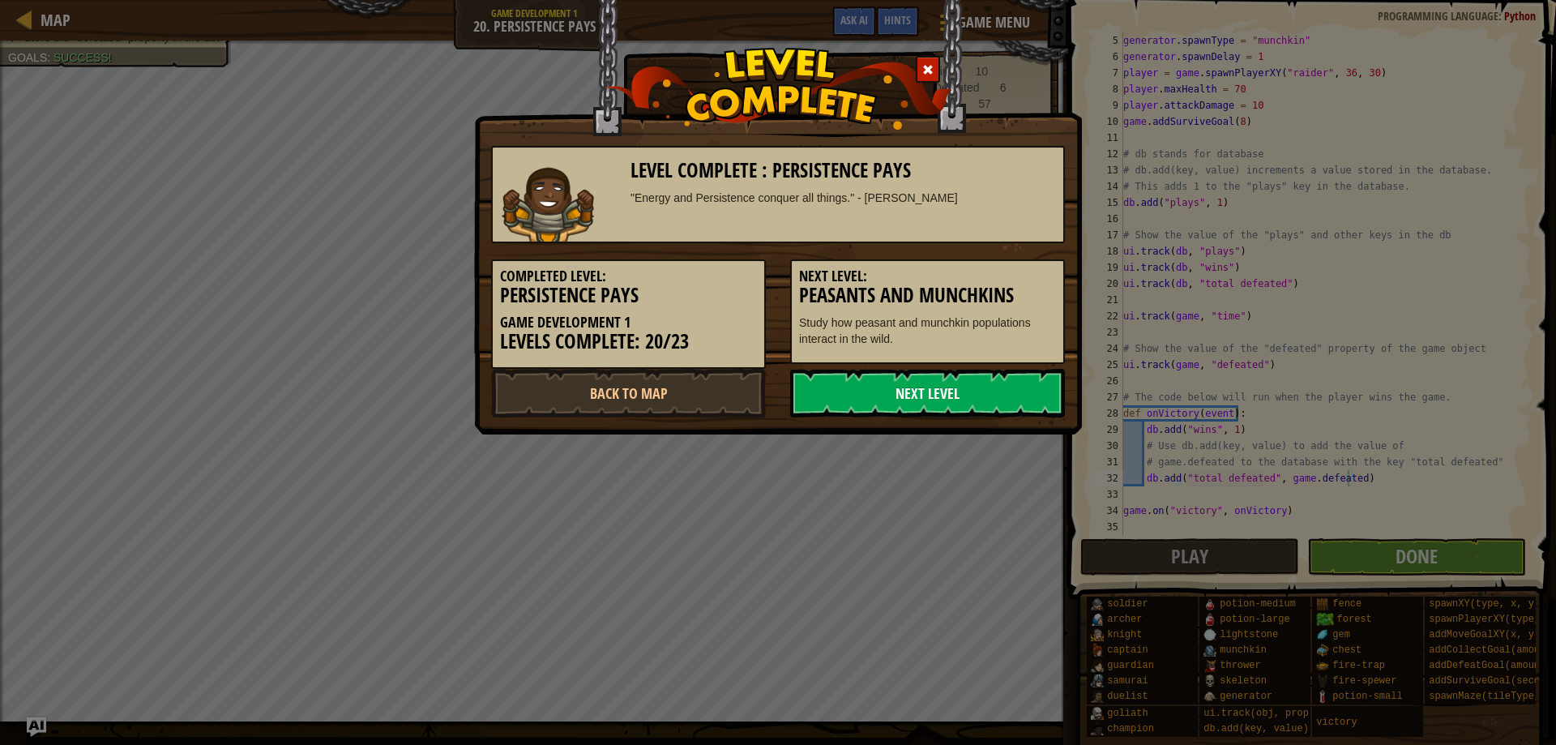
click at [950, 386] on link "Next Level" at bounding box center [927, 393] width 275 height 49
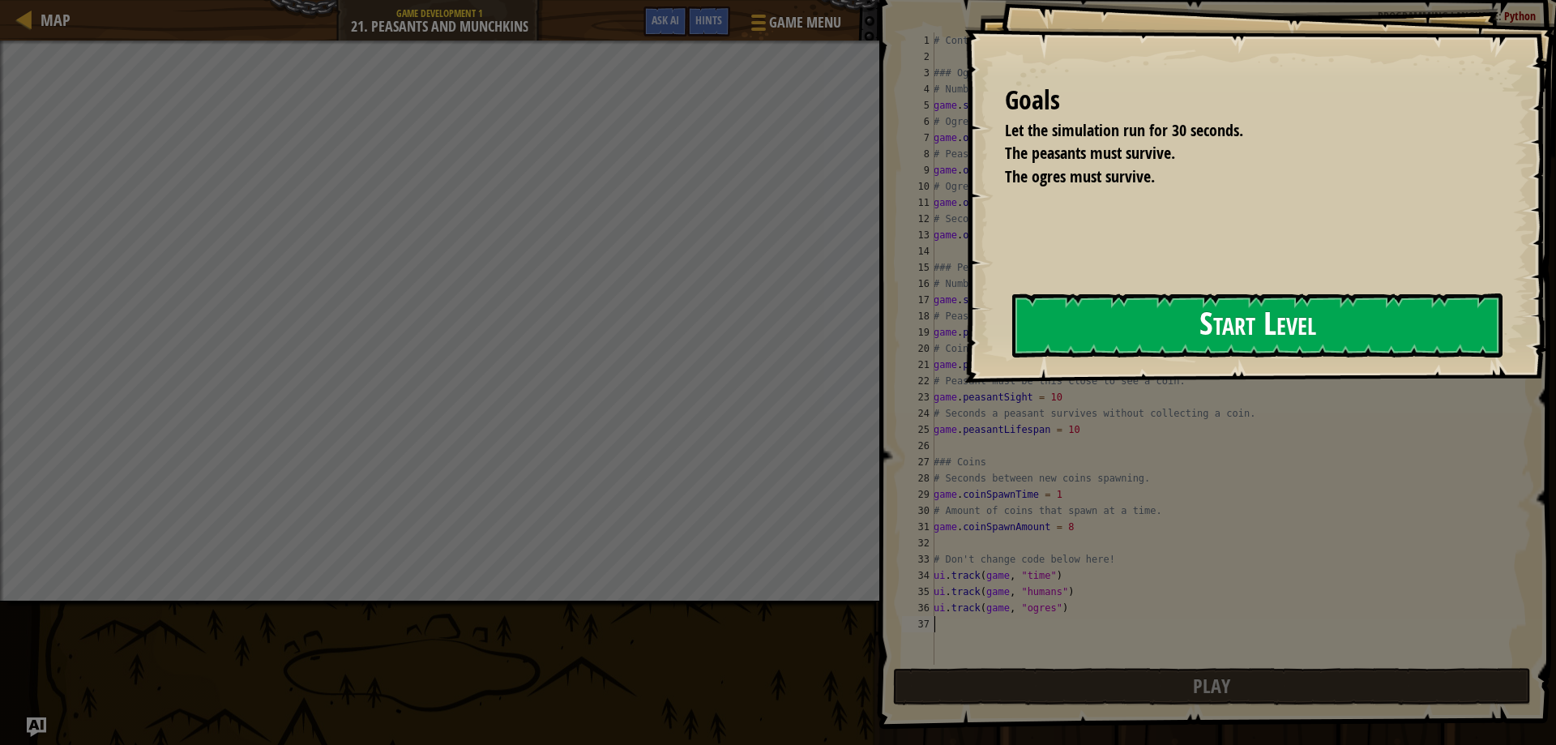
click at [1012, 336] on button "Start Level" at bounding box center [1257, 325] width 490 height 64
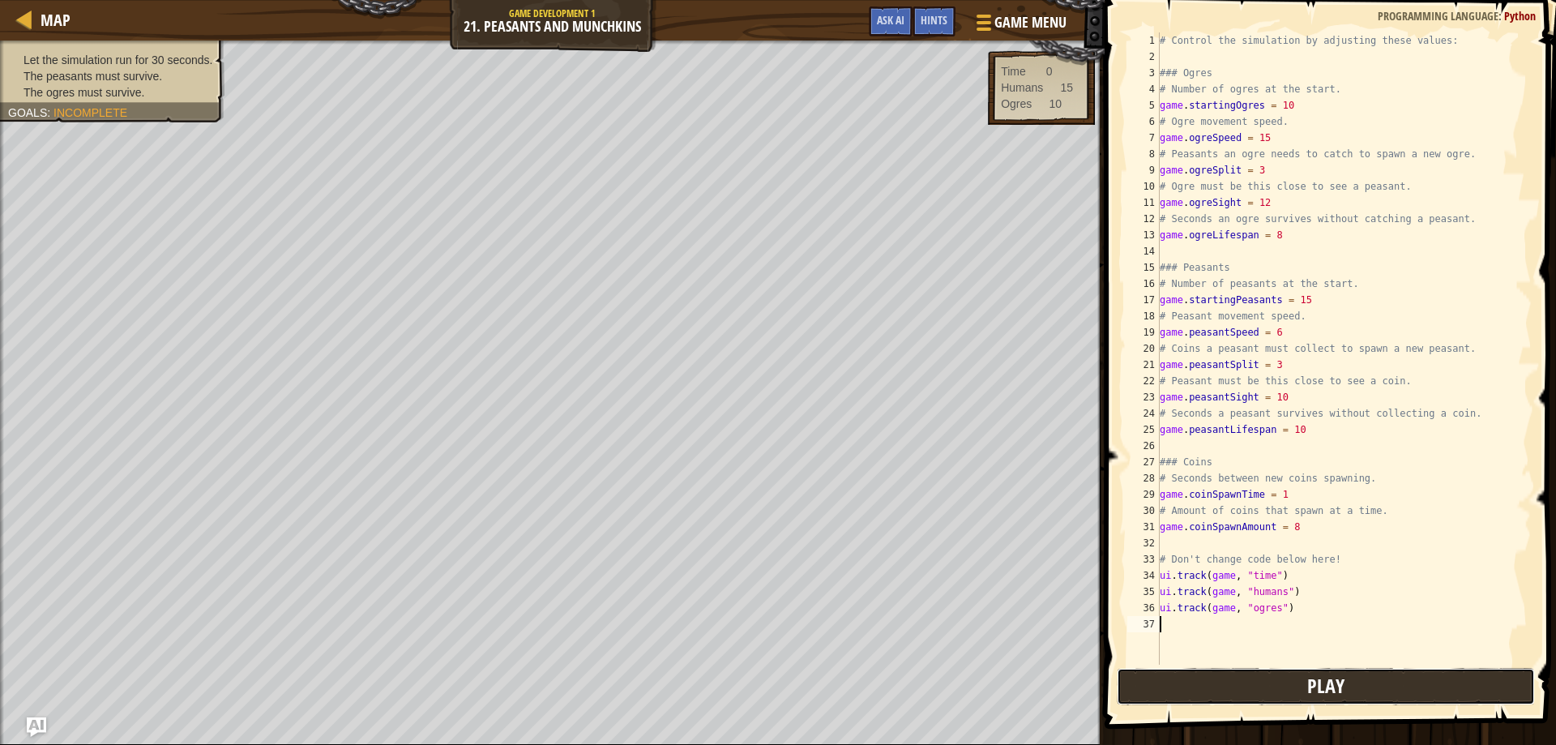
click at [1381, 683] on button "Play" at bounding box center [1325, 686] width 419 height 37
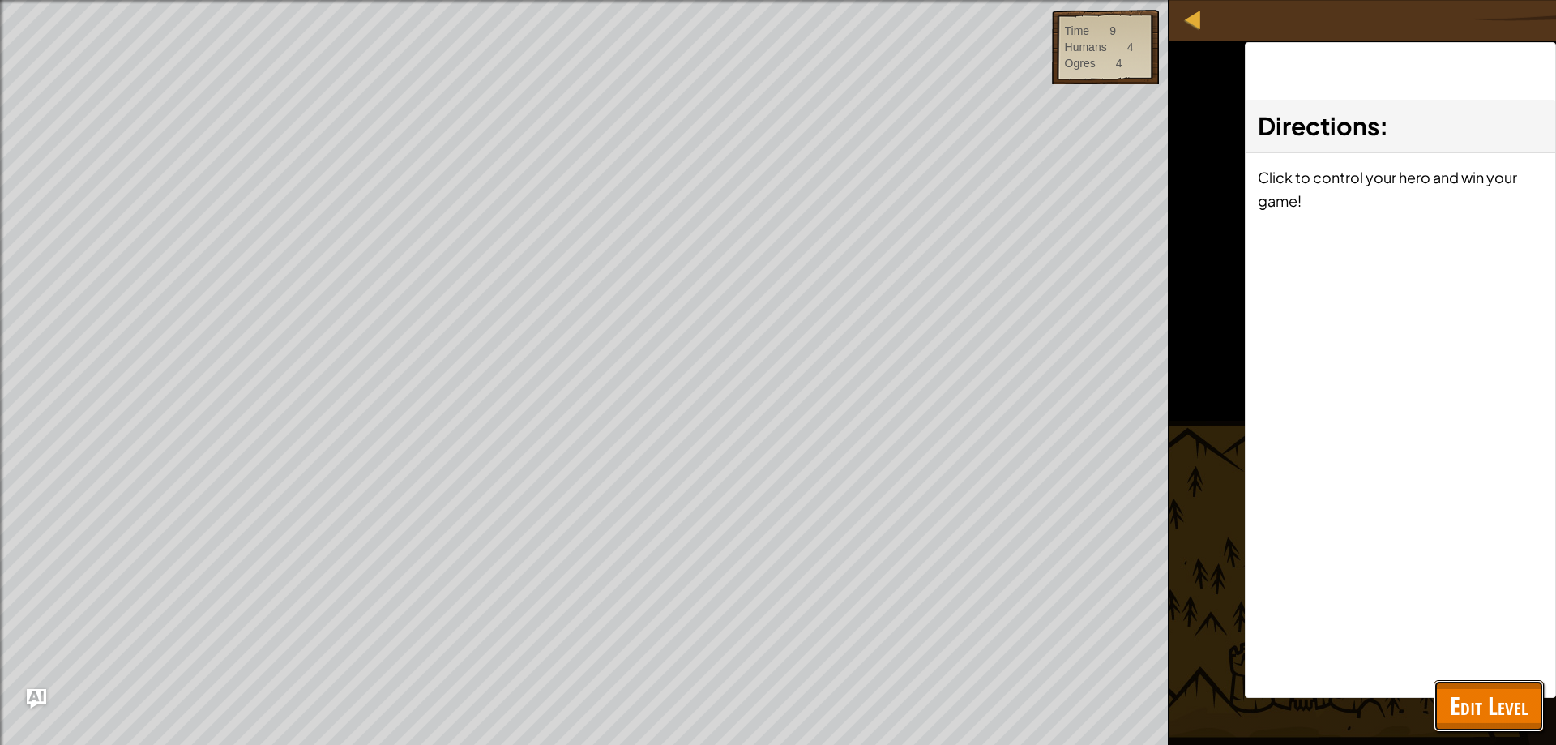
click at [1487, 699] on span "Edit Level" at bounding box center [1488, 705] width 78 height 33
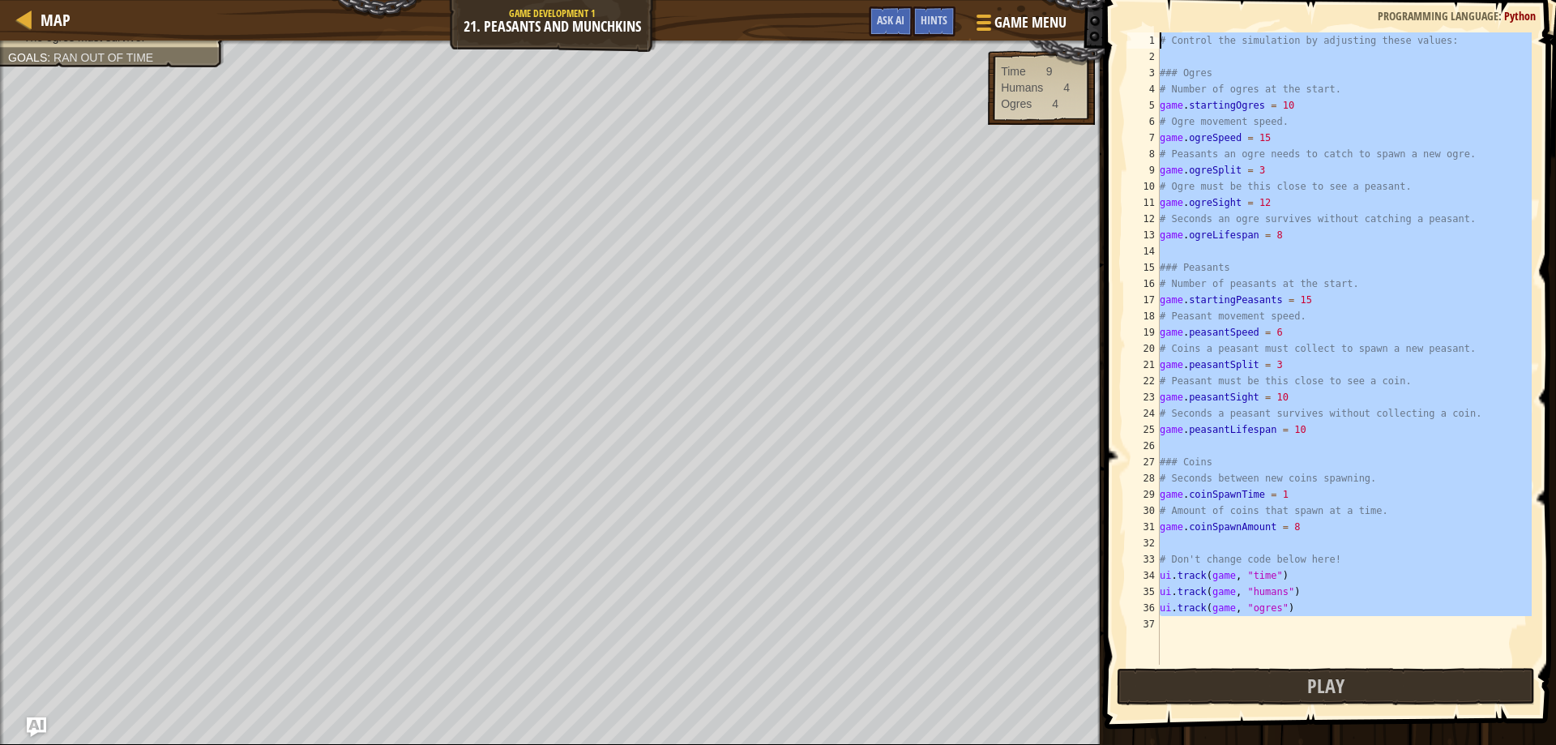
drag, startPoint x: 1312, startPoint y: 619, endPoint x: 975, endPoint y: -72, distance: 768.5
click at [975, 0] on html "Map Game Development 1 21. Peasants and Munchkins Game Menu Done Hints Ask AI 1…" at bounding box center [778, 0] width 1556 height 0
paste textarea "game.coinSpawnAmount = 10"
type textarea "game.coinSpawnAmount = 10"
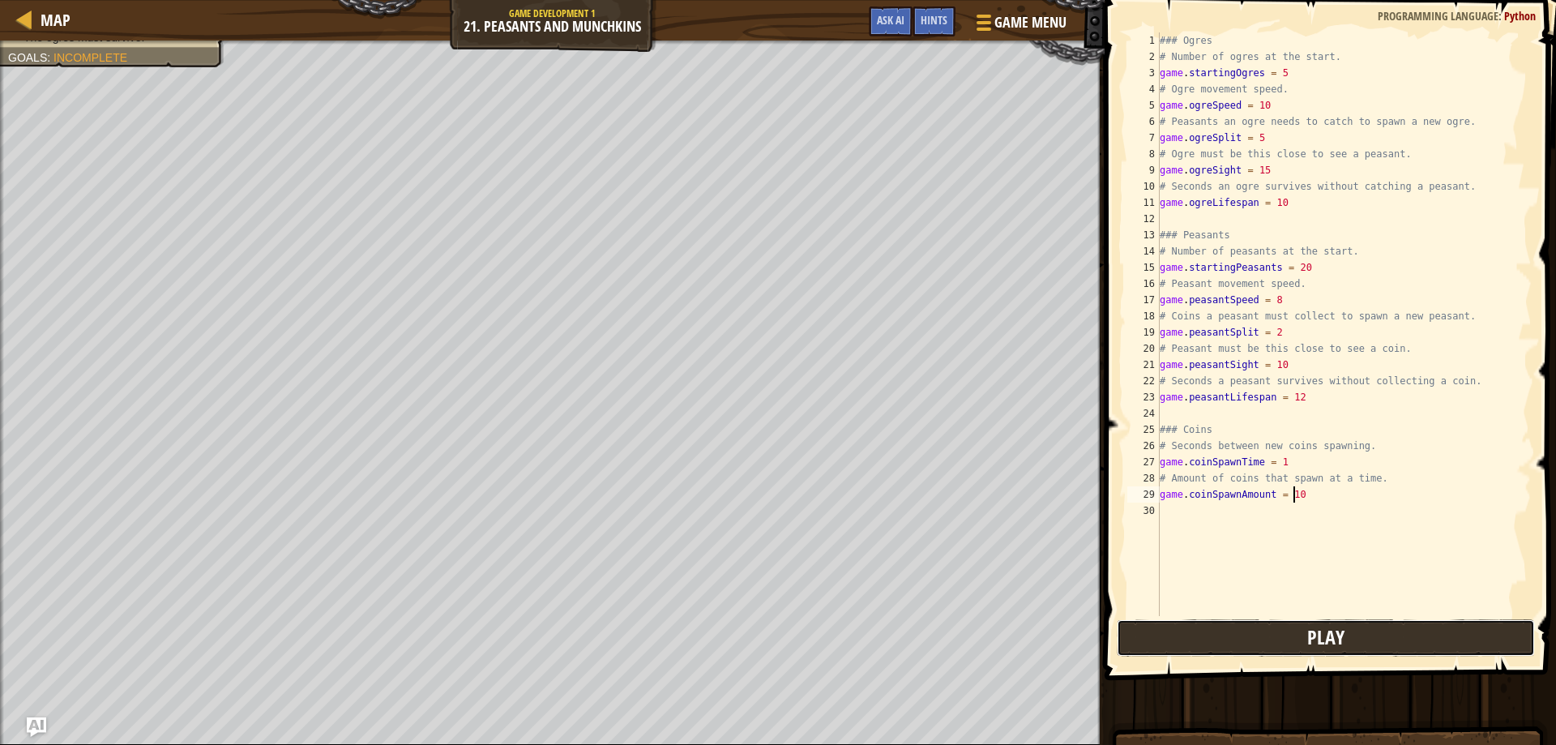
click at [1270, 619] on button "Play" at bounding box center [1325, 637] width 419 height 37
click at [1218, 623] on button "Play" at bounding box center [1216, 637] width 201 height 37
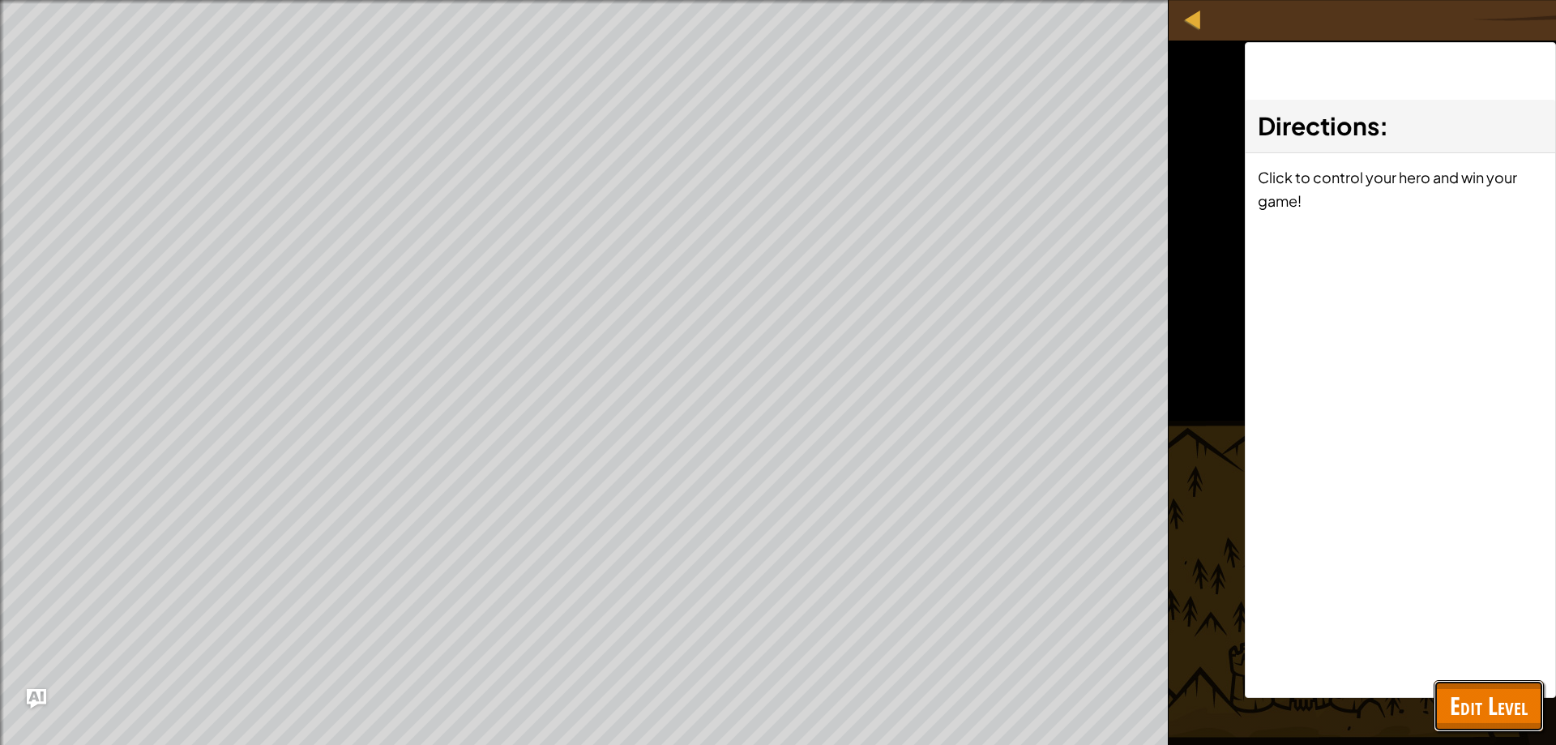
click at [1474, 694] on span "Edit Level" at bounding box center [1488, 705] width 78 height 33
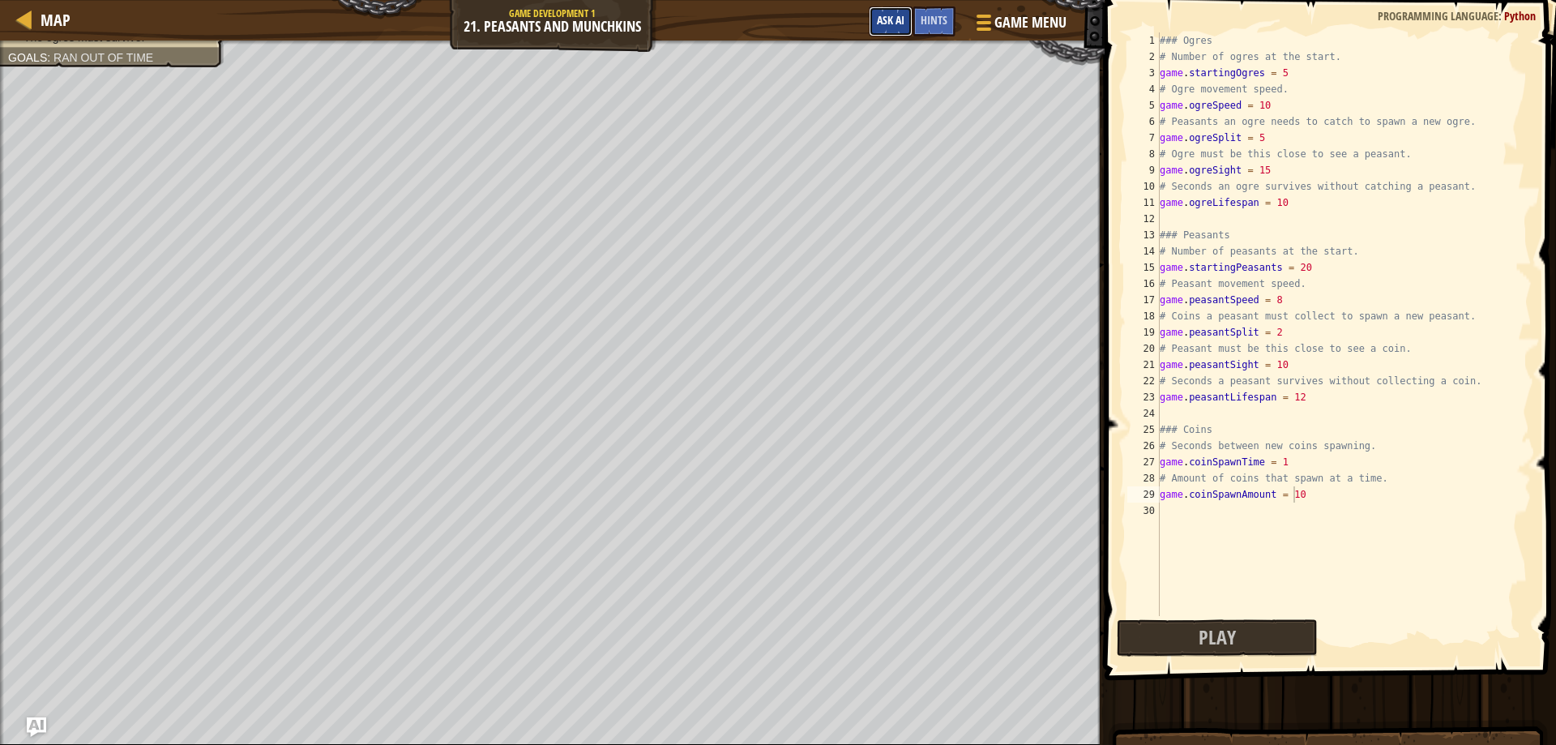
click at [880, 15] on span "Ask AI" at bounding box center [891, 19] width 28 height 15
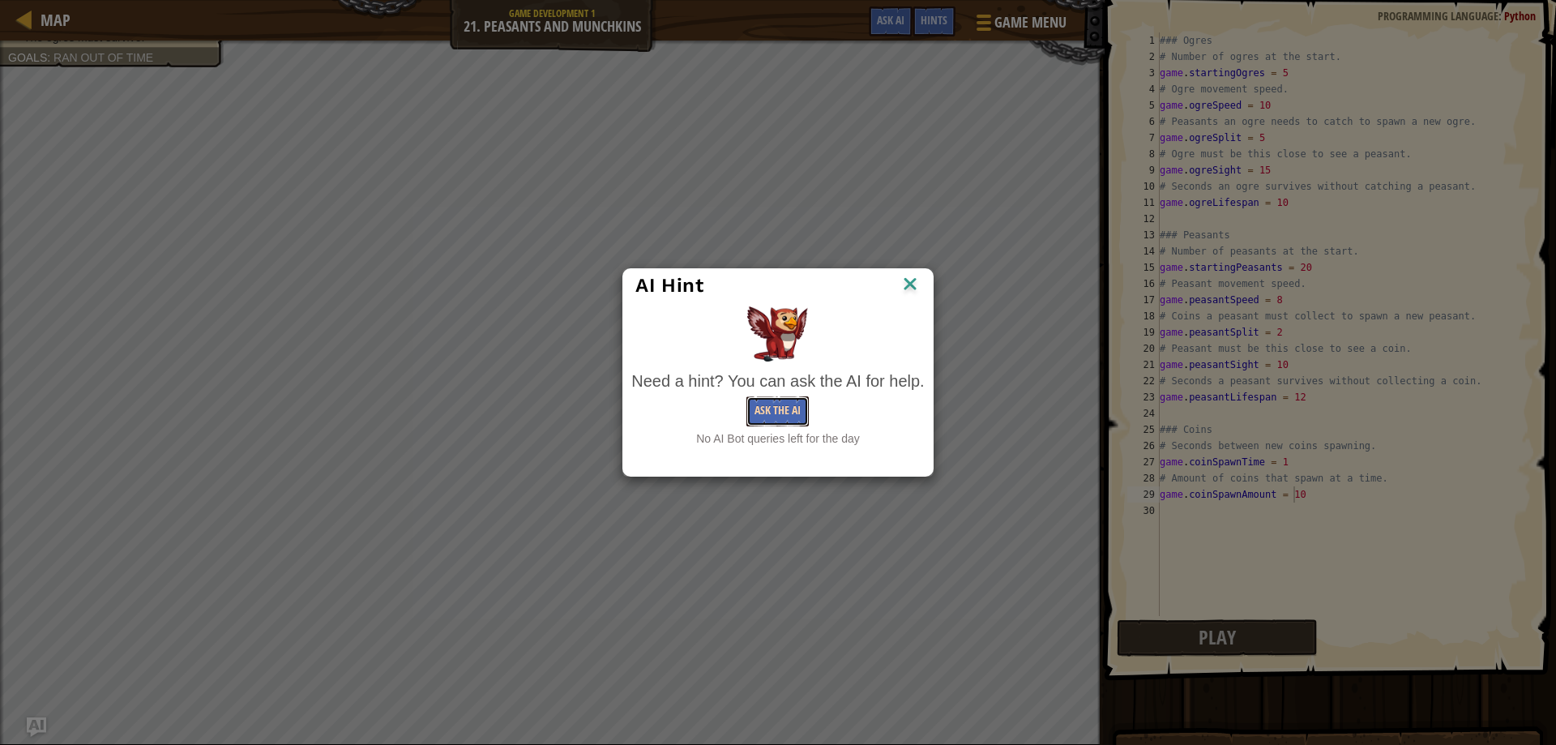
click at [762, 405] on button "Ask the AI" at bounding box center [777, 411] width 62 height 30
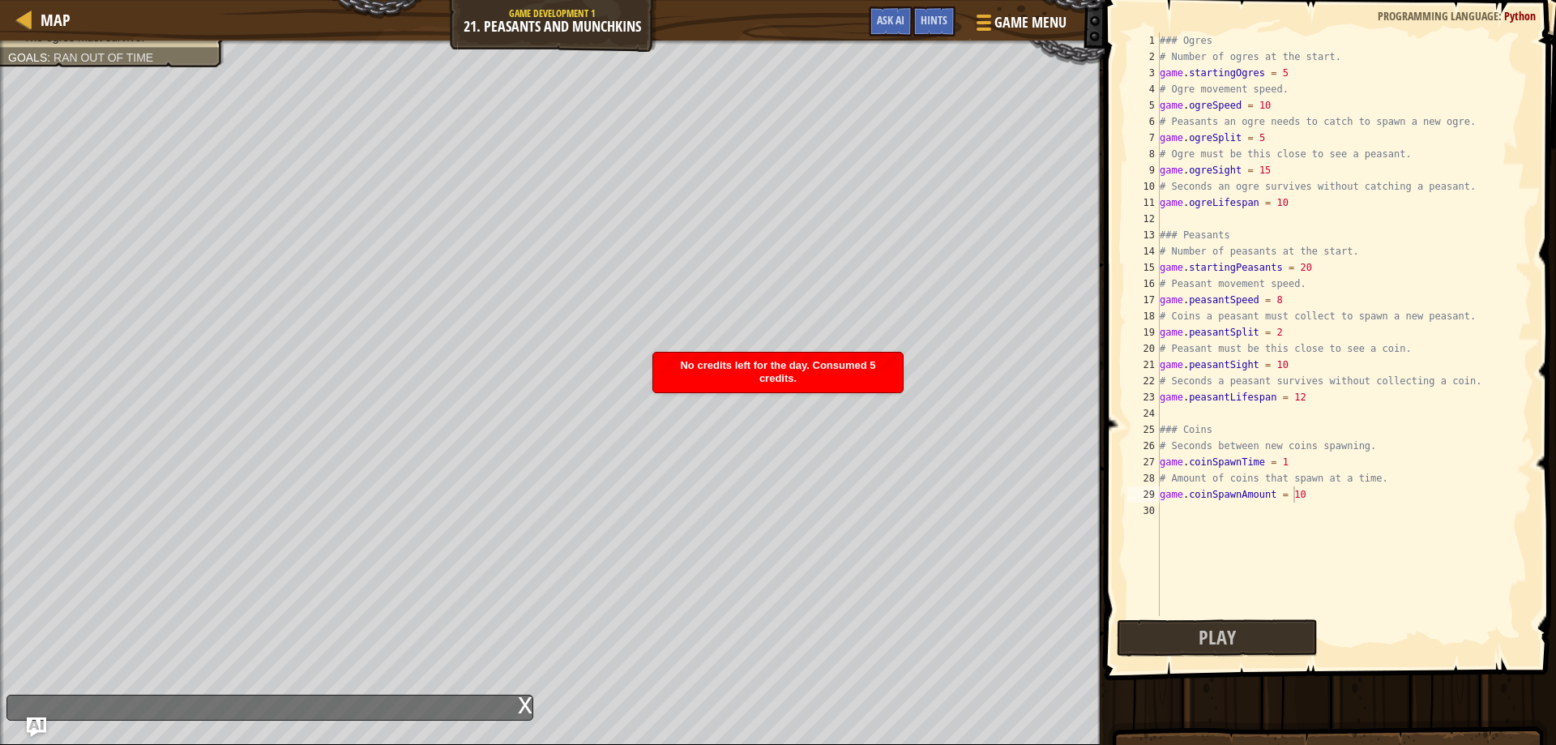
click at [736, 372] on div "No credits left for the day. Consumed 5 credits." at bounding box center [778, 372] width 250 height 40
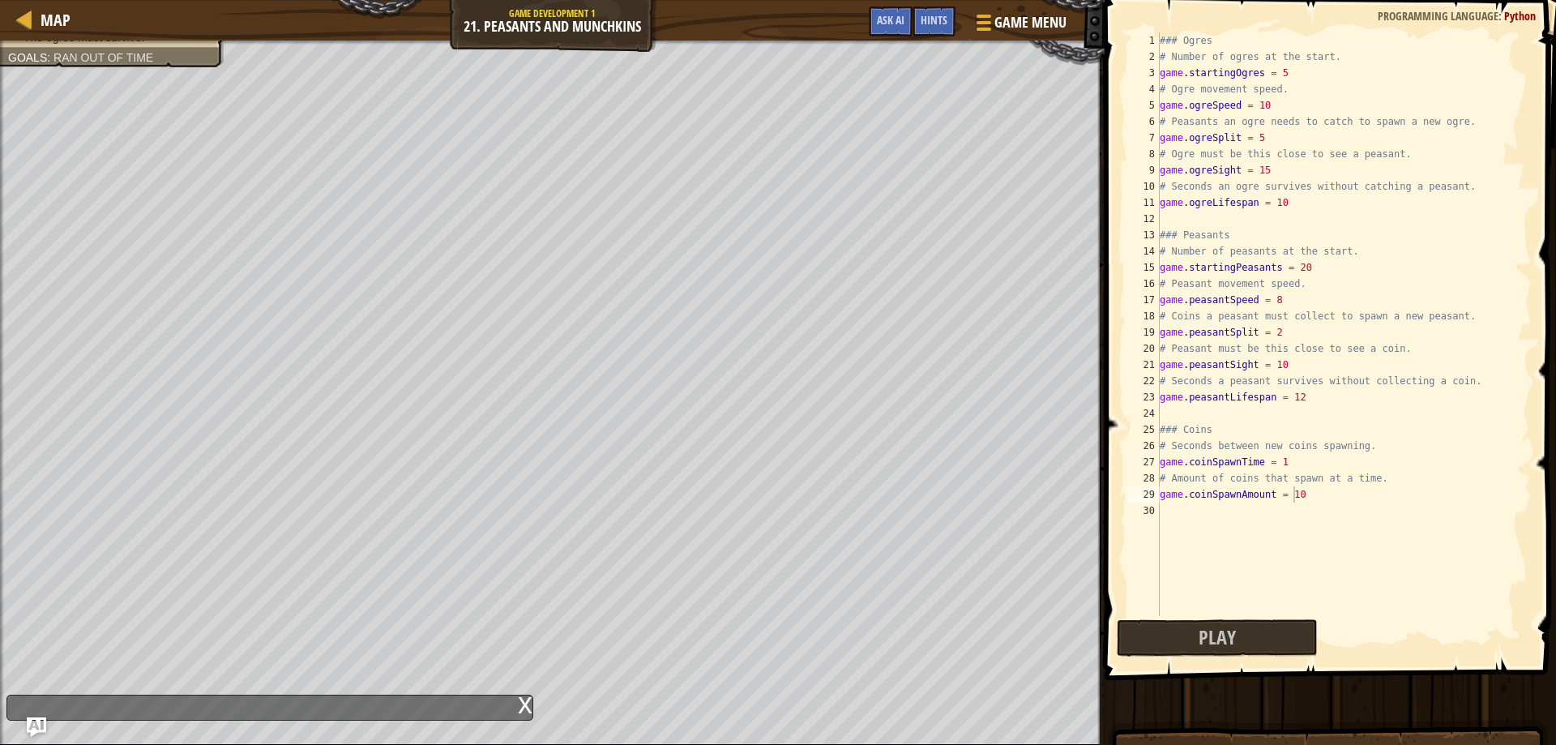
click at [1300, 503] on div "### Ogres # Number of ogres at the start. game . startingOgres = 5 # Ogre movem…" at bounding box center [1343, 340] width 375 height 616
click at [1300, 497] on div "### Ogres # Number of ogres at the start. game . startingOgres = 5 # Ogre movem…" at bounding box center [1343, 340] width 375 height 616
type textarea "game.coinSpawnAmount = 10"
click at [927, 23] on span "Hints" at bounding box center [933, 19] width 27 height 15
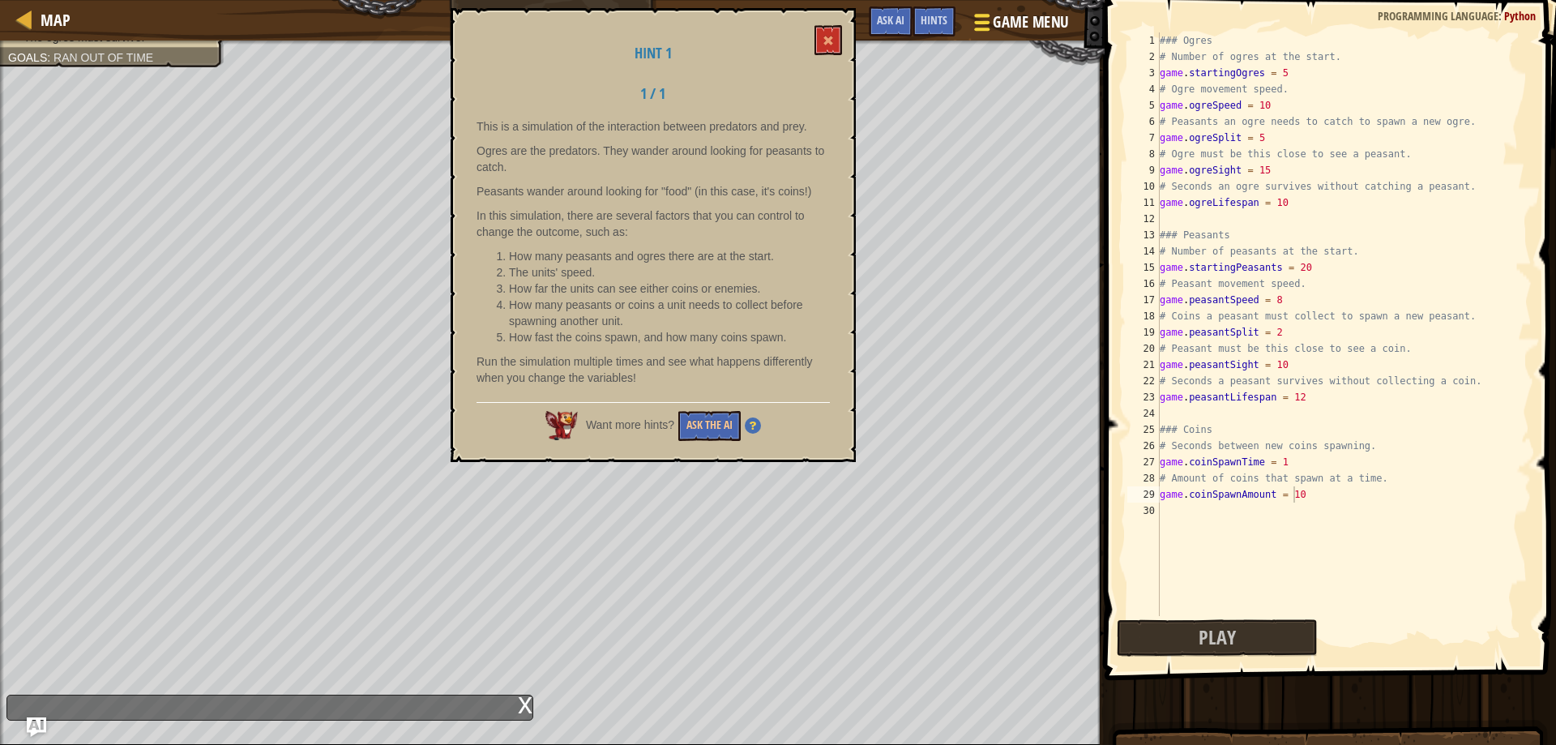
click at [993, 23] on span "Game Menu" at bounding box center [1030, 22] width 75 height 22
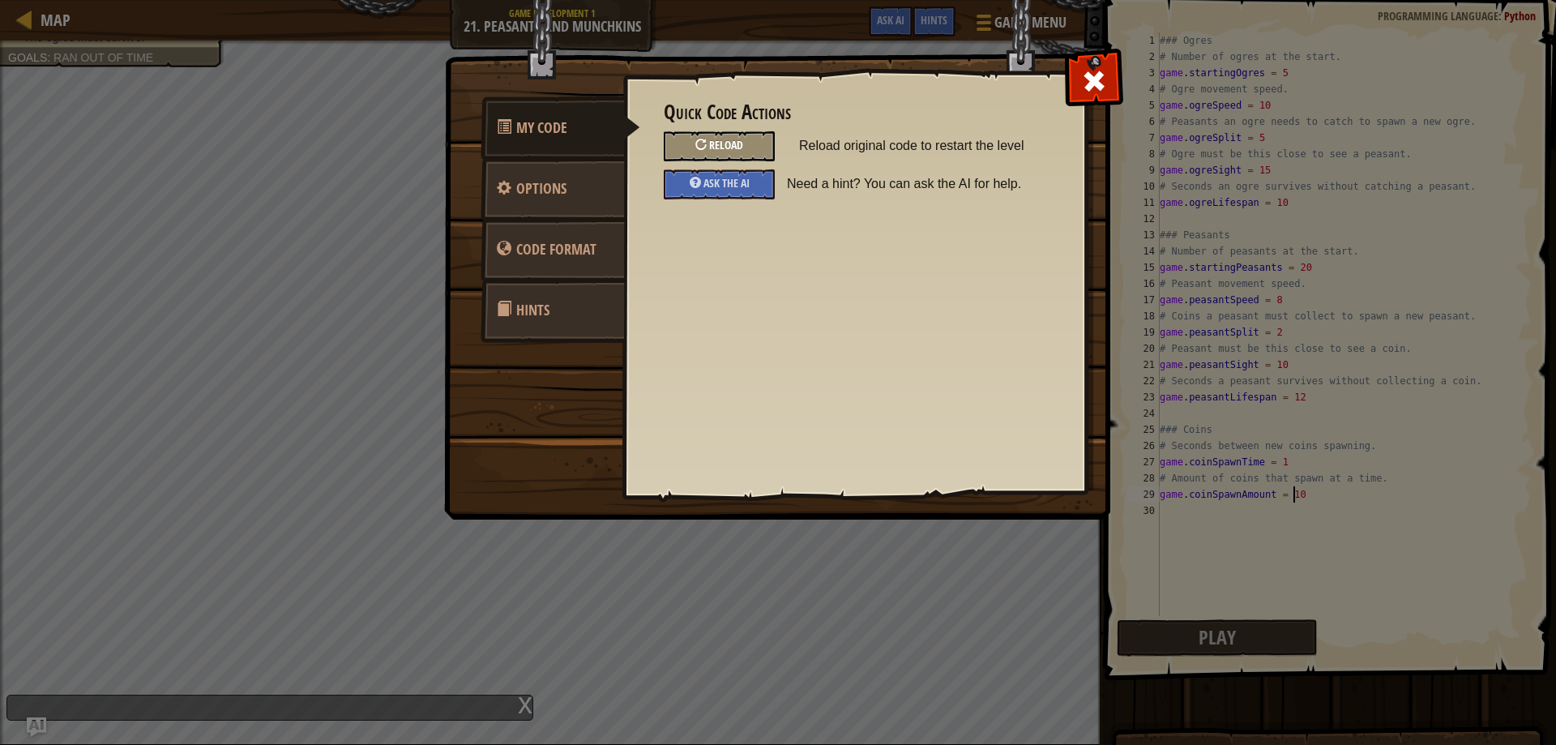
click at [728, 148] on span "Reload" at bounding box center [726, 144] width 34 height 15
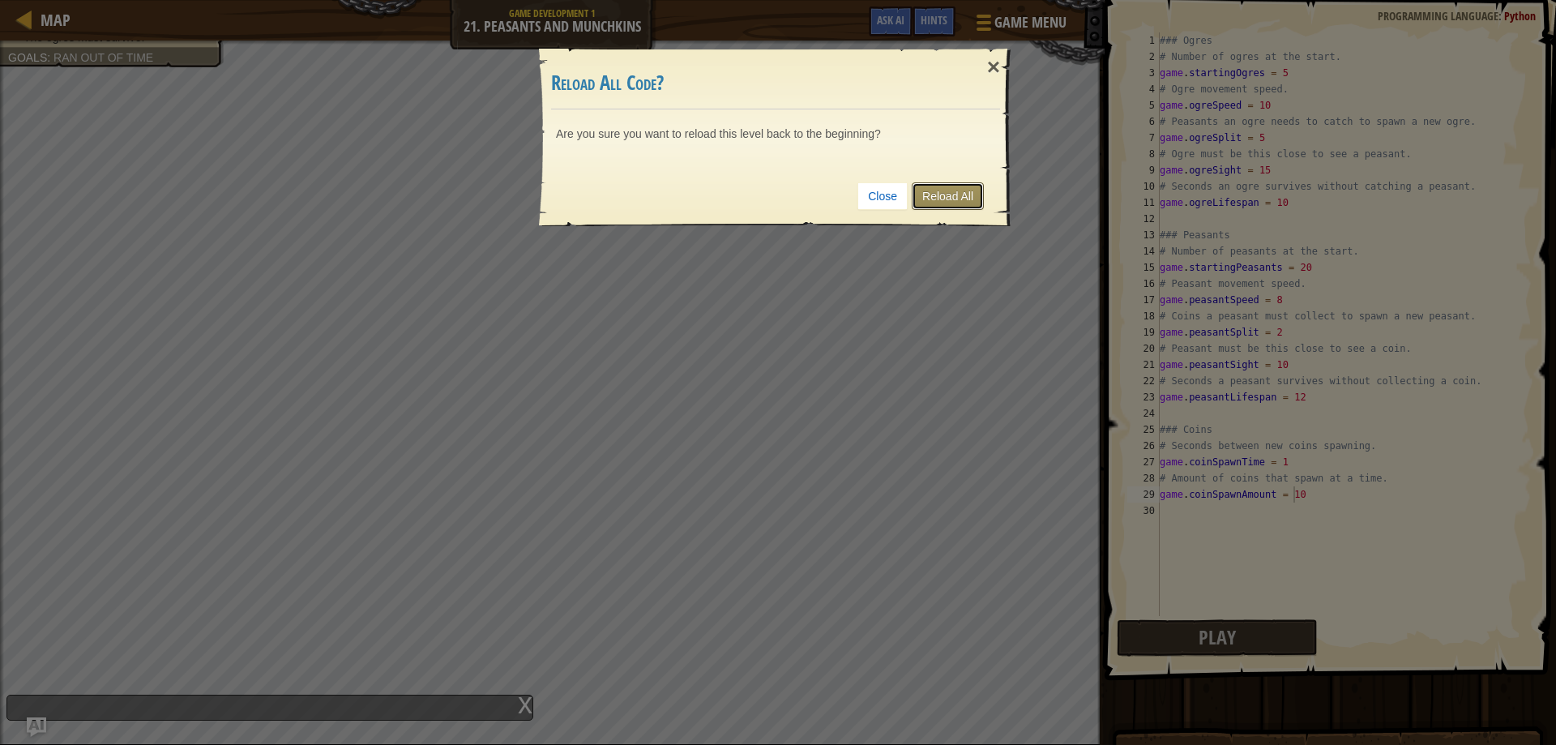
click at [940, 186] on link "Reload All" at bounding box center [947, 196] width 72 height 28
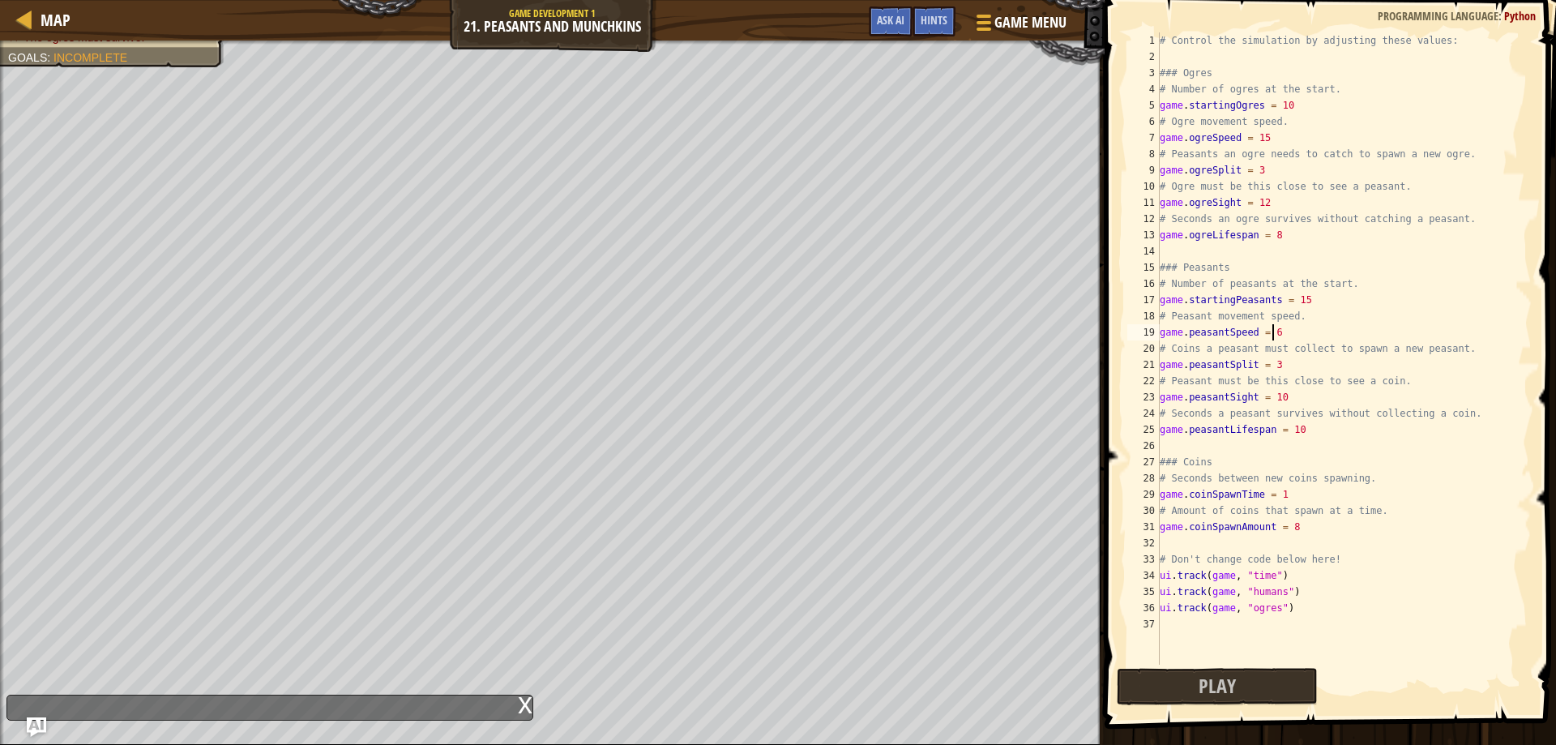
click at [1278, 333] on div "# Control the simulation by adjusting these values: ### Ogres # Number of ogres…" at bounding box center [1343, 364] width 375 height 664
click at [1278, 365] on div "# Control the simulation by adjusting these values: ### Ogres # Number of ogres…" at bounding box center [1343, 364] width 375 height 664
click at [1279, 397] on div "# Control the simulation by adjusting these values: ### Ogres # Number of ogres…" at bounding box center [1343, 364] width 375 height 664
click at [1306, 428] on div "# Control the simulation by adjusting these values: ### Ogres # Number of ogres…" at bounding box center [1343, 364] width 375 height 664
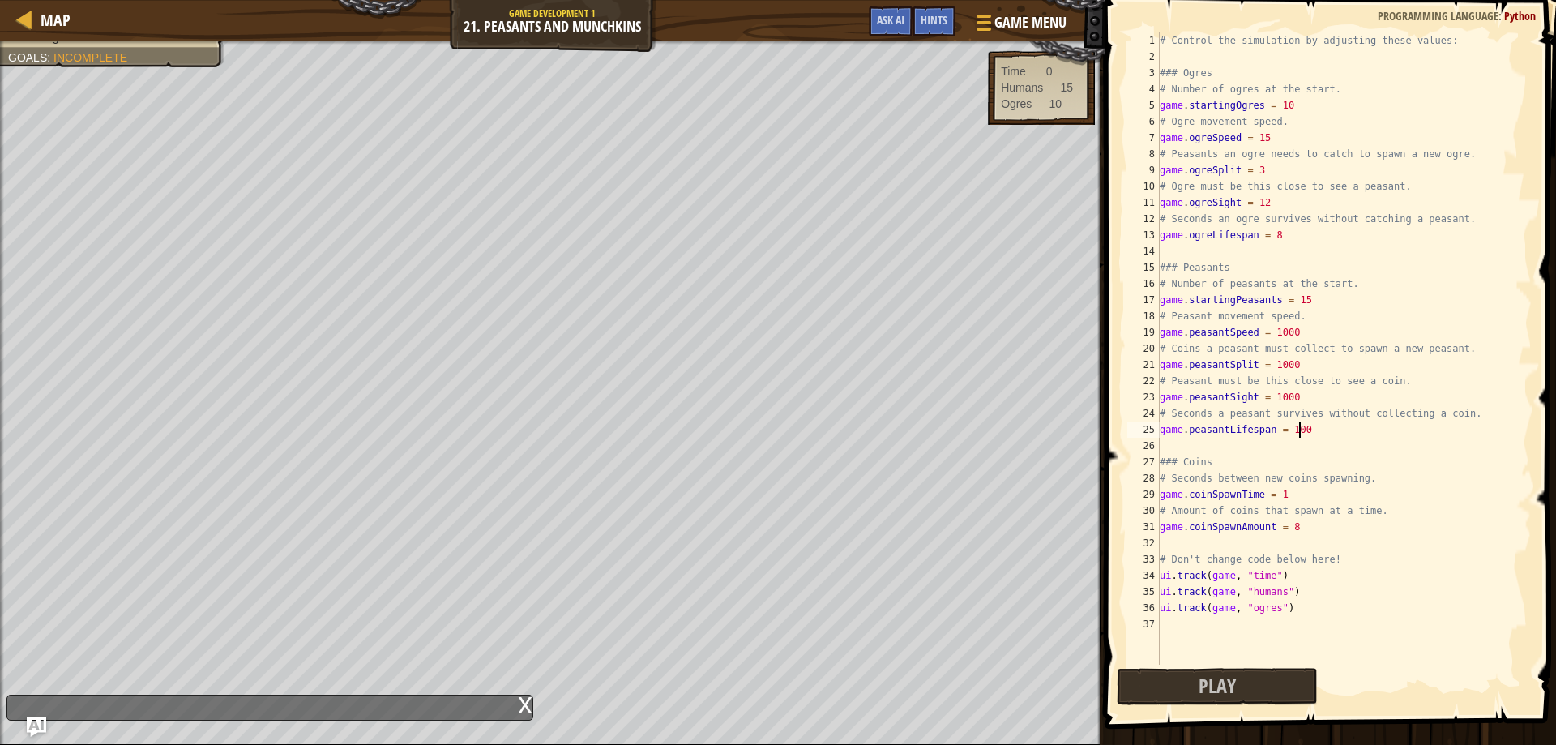
scroll to position [7, 11]
click at [1317, 297] on div "# Control the simulation by adjusting these values: ### Ogres # Number of ogres…" at bounding box center [1343, 364] width 375 height 664
type textarea "game.startingPeasants = 100"
click at [1255, 682] on button "Play" at bounding box center [1216, 686] width 201 height 37
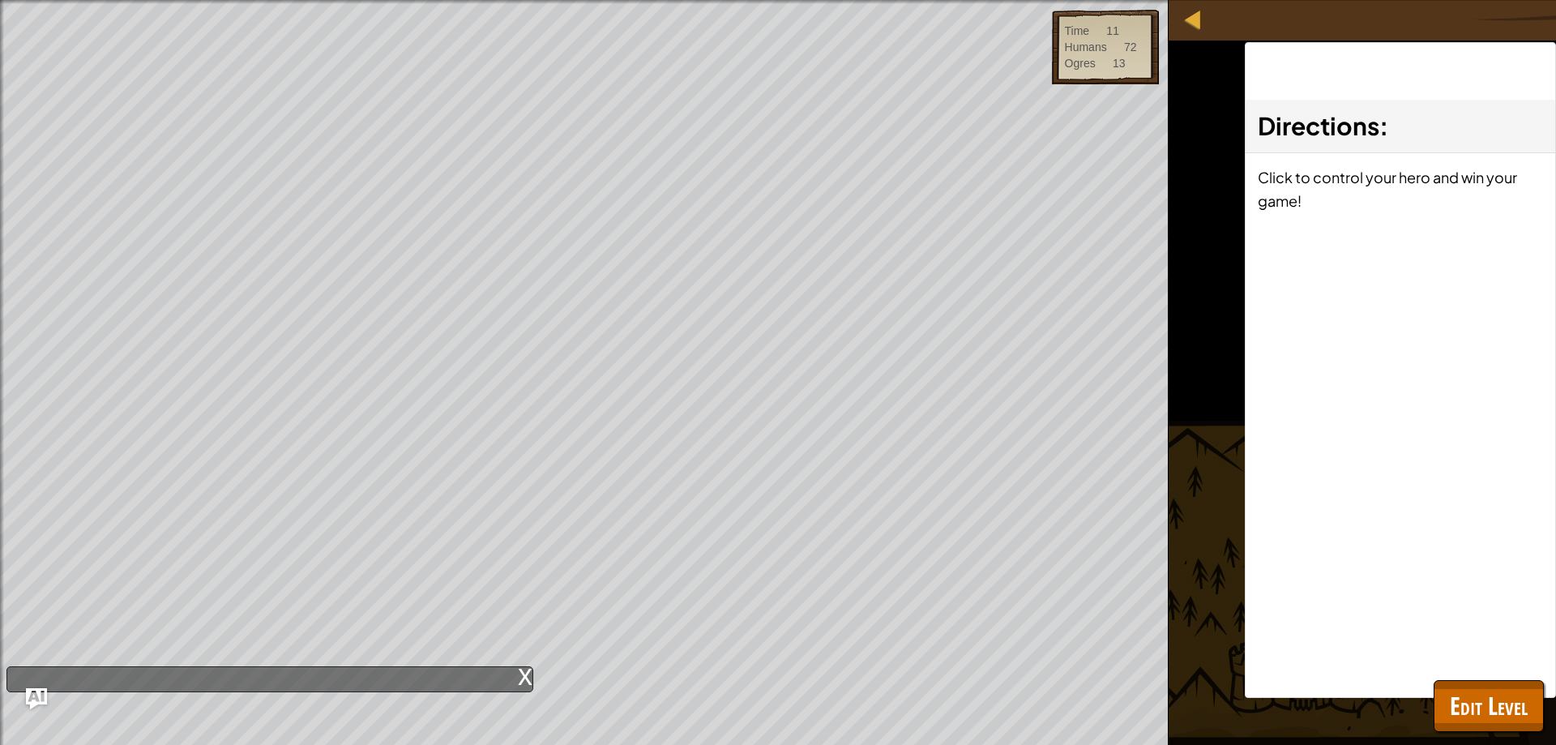
click at [32, 694] on img "Ask AI" at bounding box center [36, 698] width 21 height 21
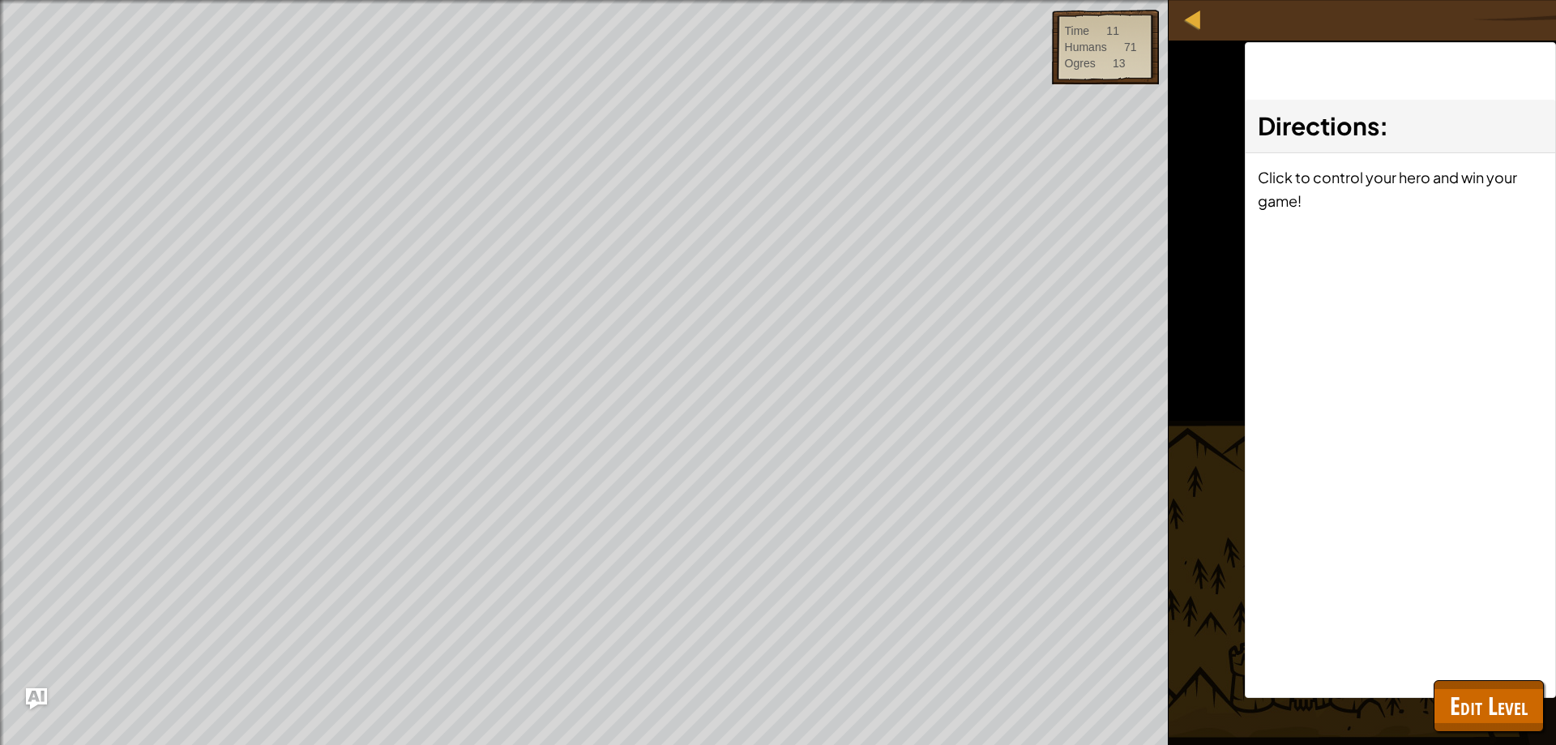
click at [33, 698] on img "Ask AI" at bounding box center [36, 698] width 21 height 21
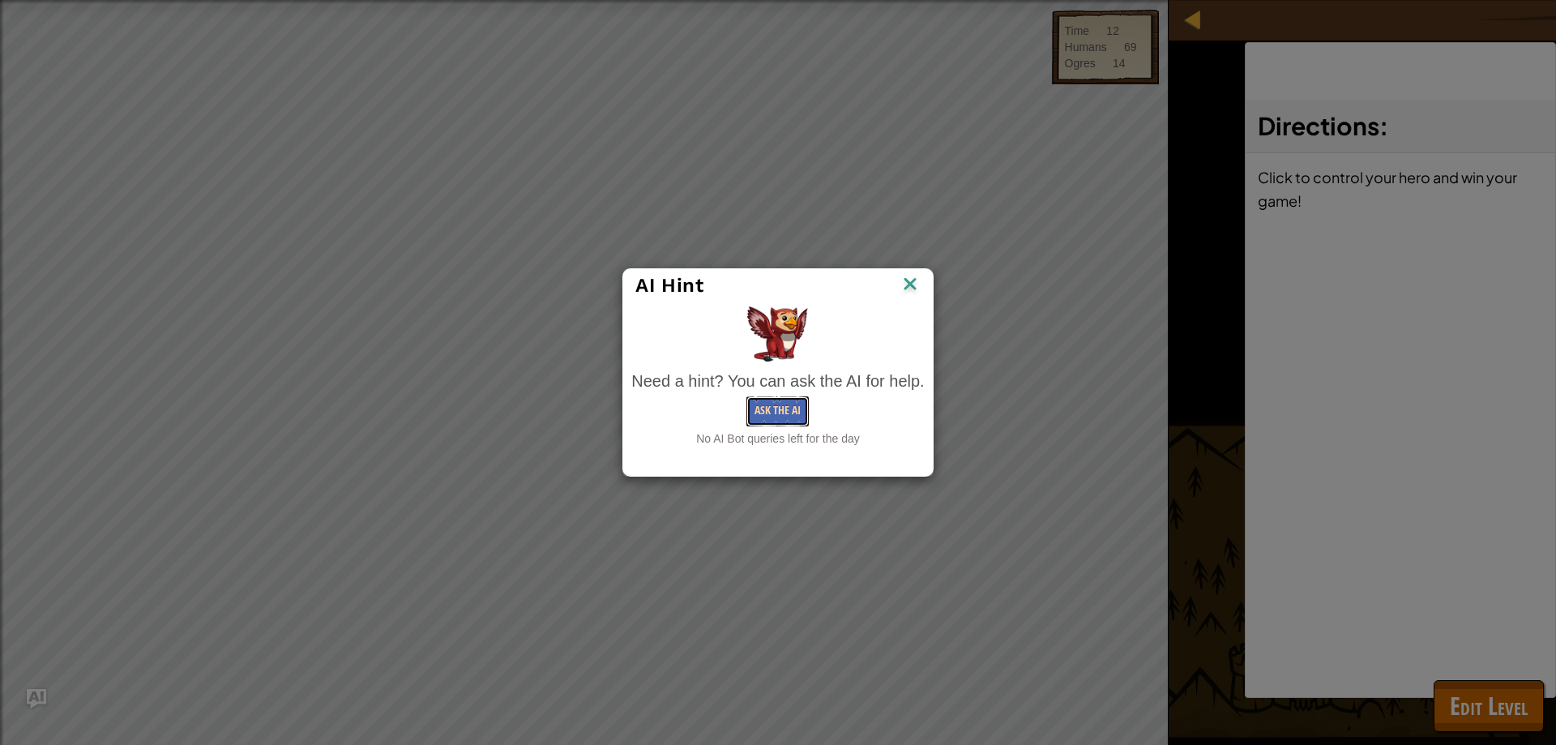
click at [777, 411] on button "Ask the AI" at bounding box center [777, 411] width 62 height 30
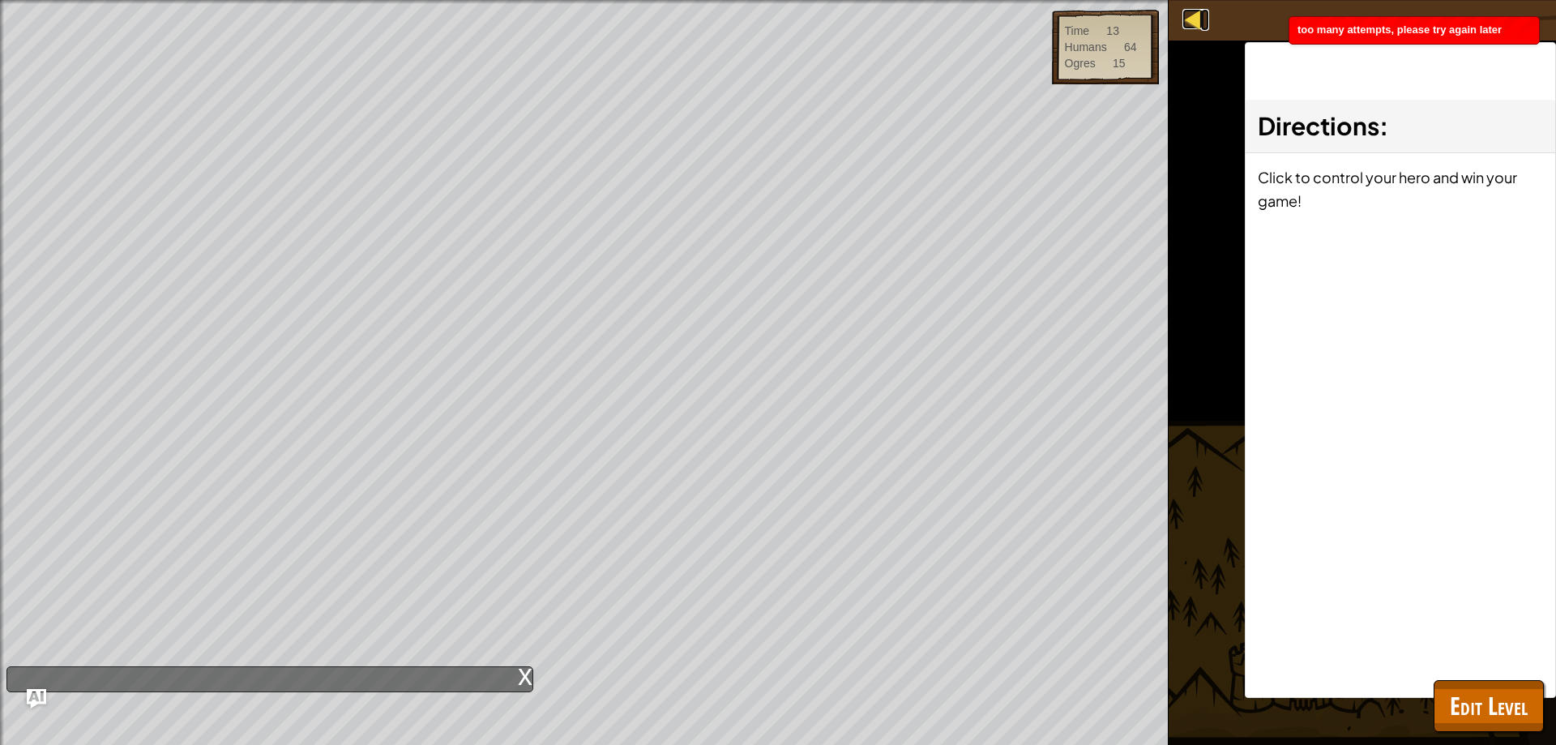
click at [1190, 23] on div at bounding box center [1192, 19] width 20 height 20
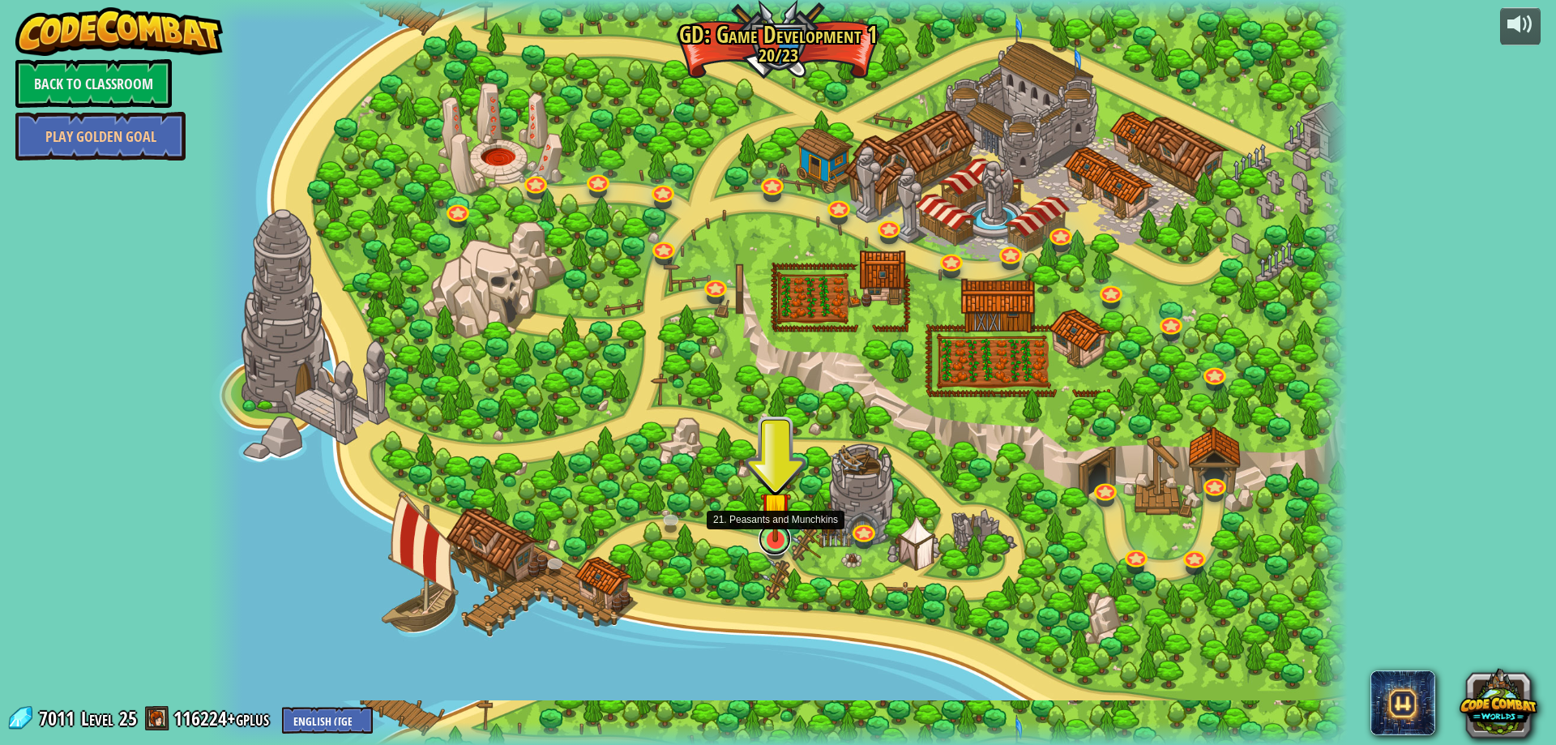
click at [766, 542] on link at bounding box center [774, 539] width 32 height 32
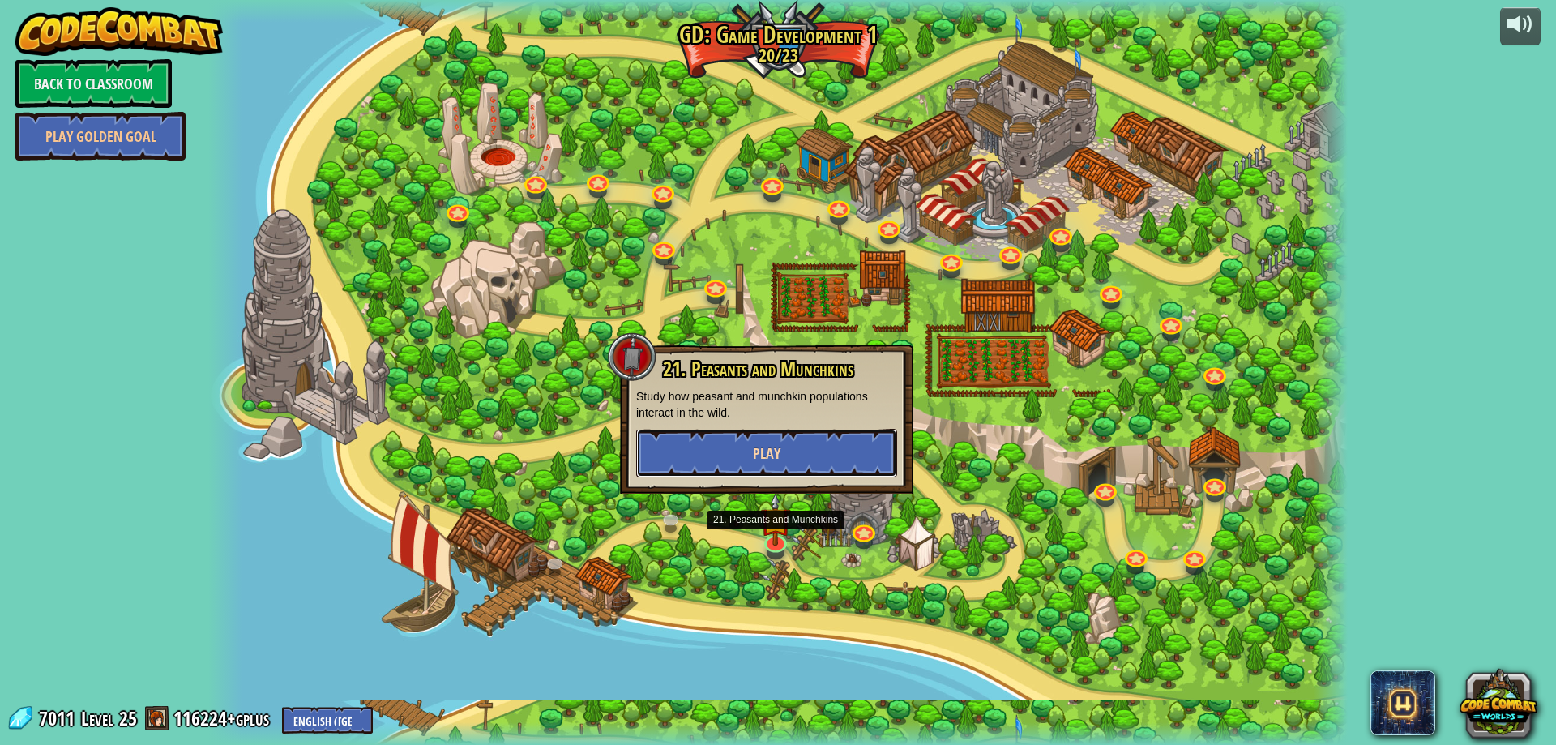
click at [758, 431] on button "Play" at bounding box center [766, 453] width 261 height 49
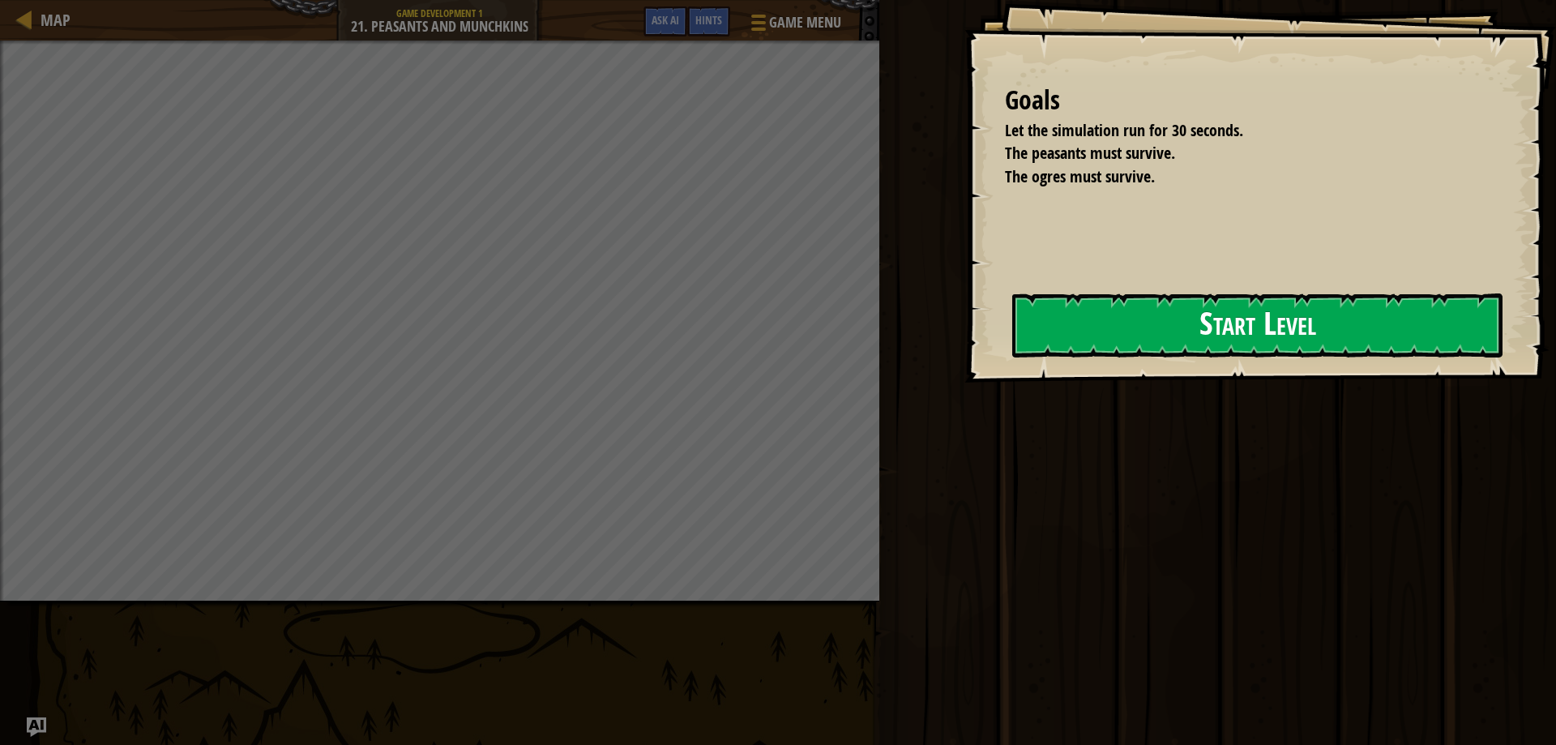
click at [1129, 353] on button "Start Level" at bounding box center [1257, 325] width 490 height 64
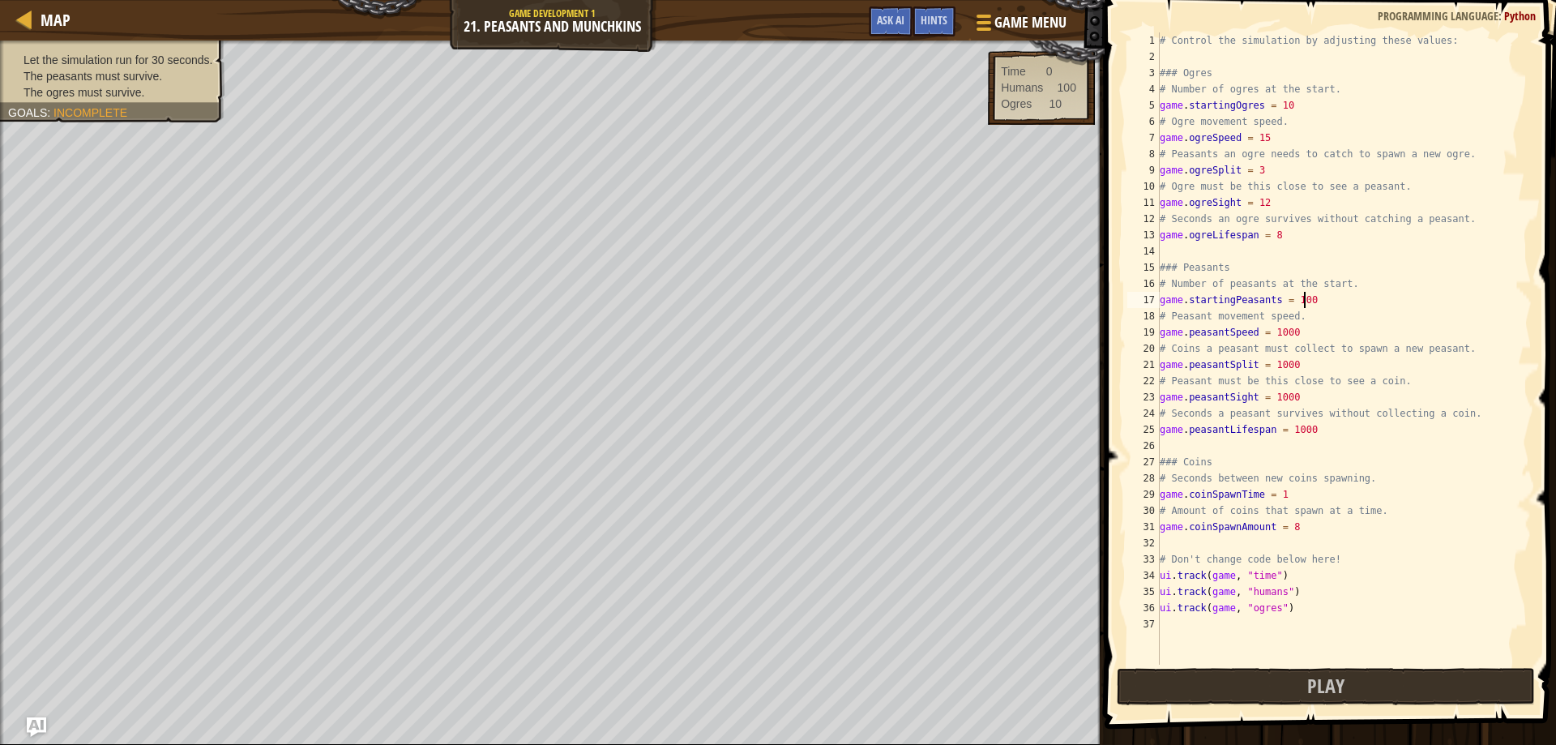
click at [1320, 300] on div "# Control the simulation by adjusting these values: ### Ogres # Number of ogres…" at bounding box center [1343, 364] width 375 height 664
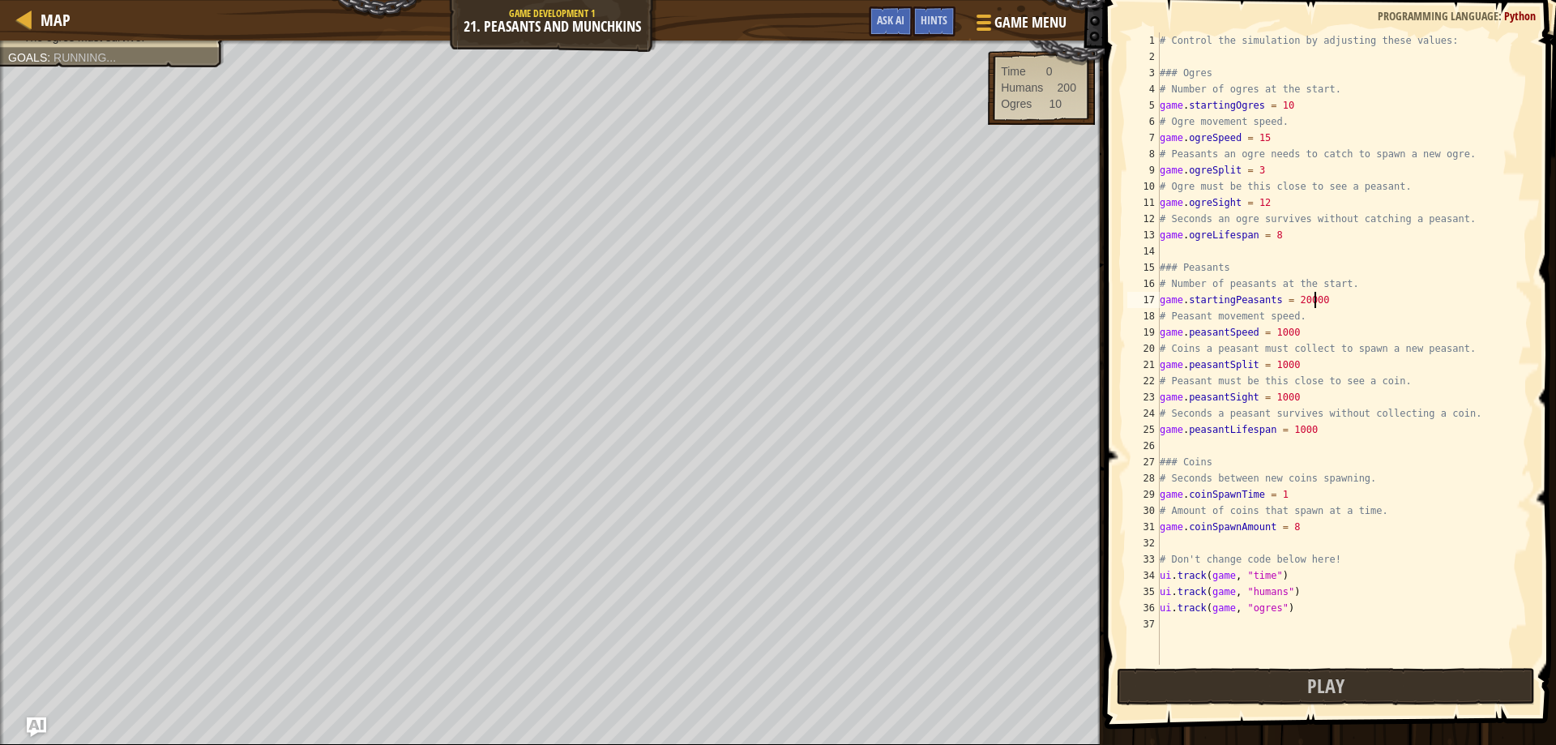
scroll to position [7, 11]
click at [1276, 233] on div "# Control the simulation by adjusting these values: ### Ogres # Number of ogres…" at bounding box center [1343, 364] width 375 height 664
click at [1284, 204] on div "# Control the simulation by adjusting these values: ### Ogres # Number of ogres…" at bounding box center [1343, 364] width 375 height 664
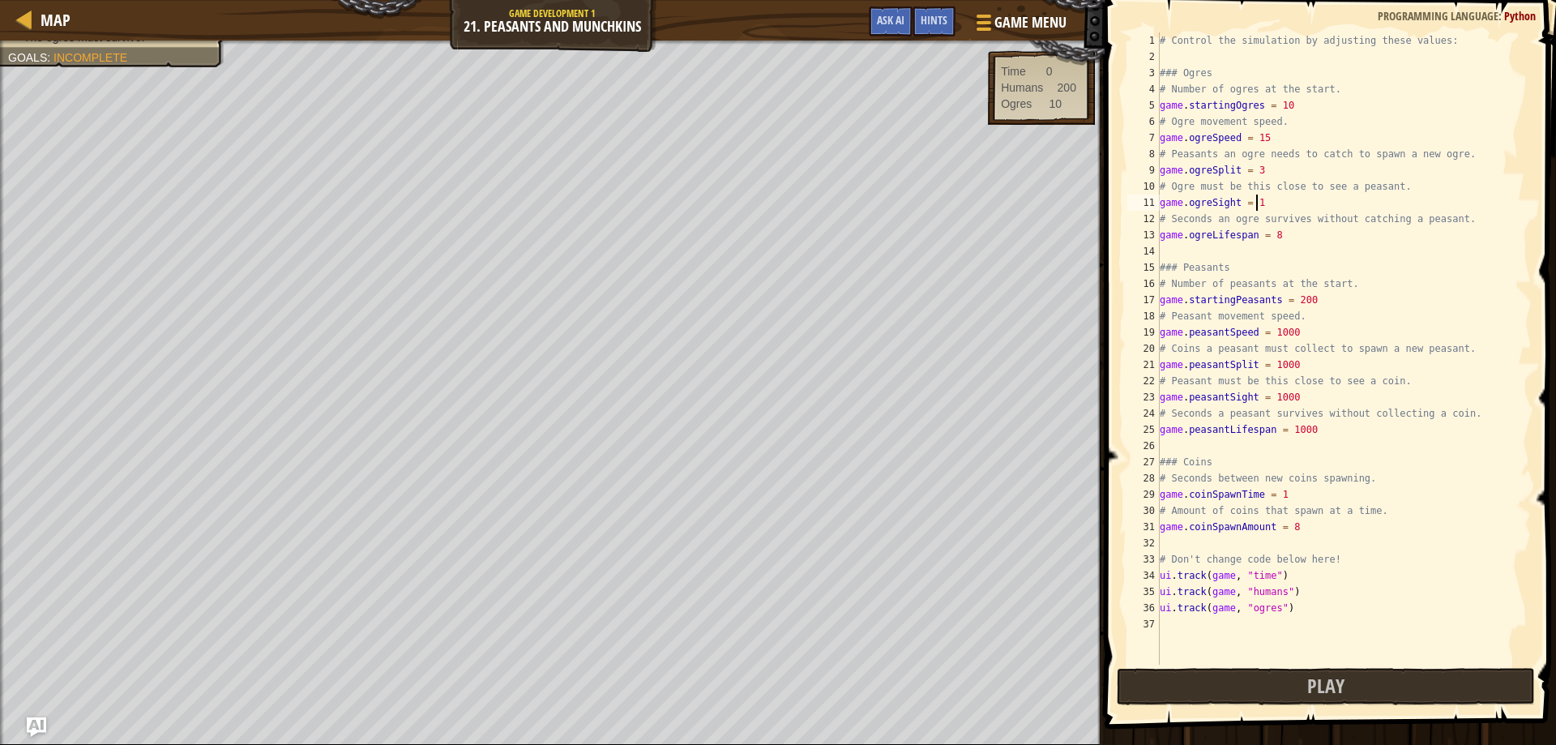
click at [1263, 164] on div "# Control the simulation by adjusting these values: ### Ogres # Number of ogres…" at bounding box center [1343, 364] width 375 height 664
click at [1269, 136] on div "# Control the simulation by adjusting these values: ### Ogres # Number of ogres…" at bounding box center [1343, 364] width 375 height 664
click at [1298, 109] on div "# Control the simulation by adjusting these values: ### Ogres # Number of ogres…" at bounding box center [1343, 364] width 375 height 664
type textarea "game.startingOgres = 0"
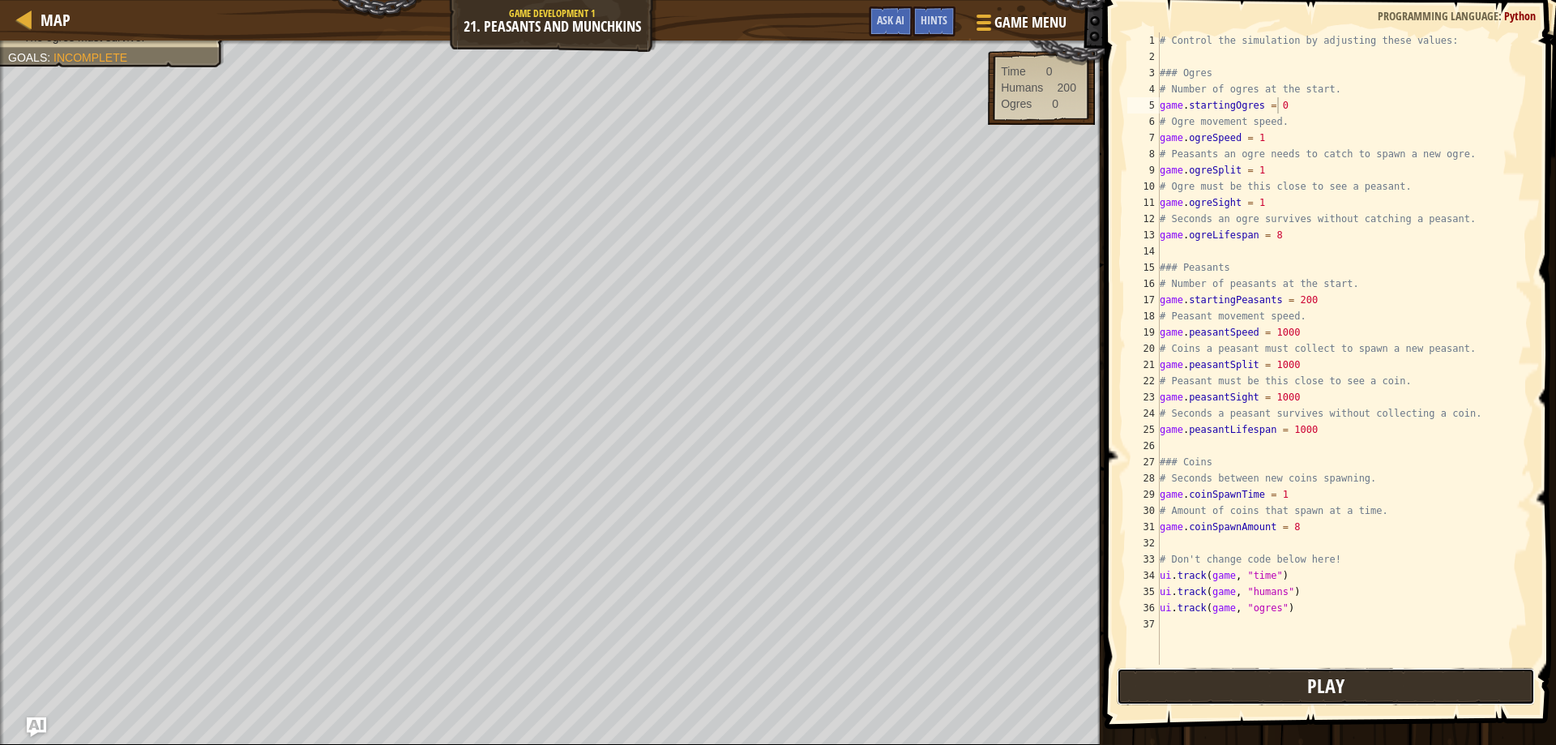
click at [1372, 681] on button "Play" at bounding box center [1325, 686] width 419 height 37
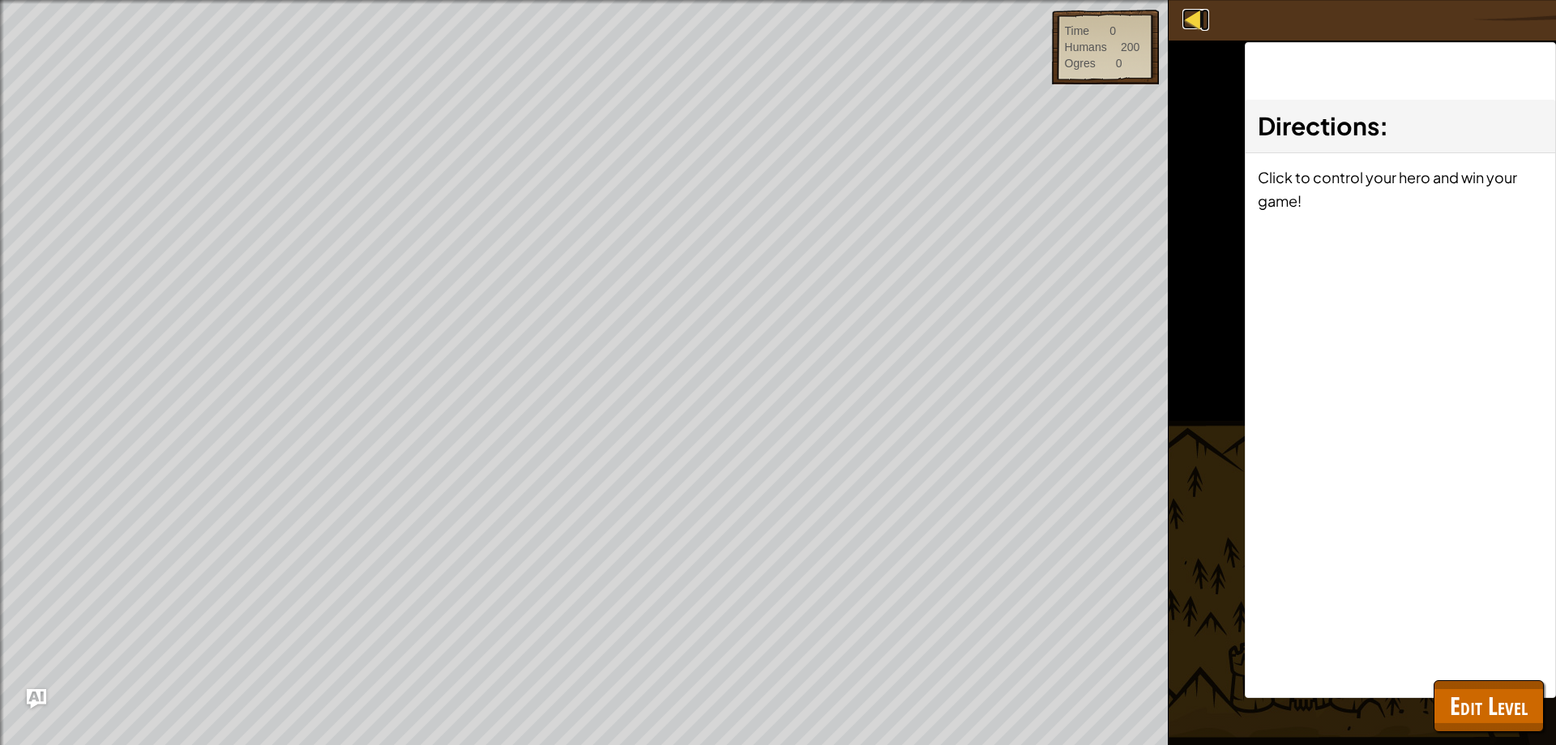
click at [1197, 18] on div at bounding box center [1192, 19] width 20 height 20
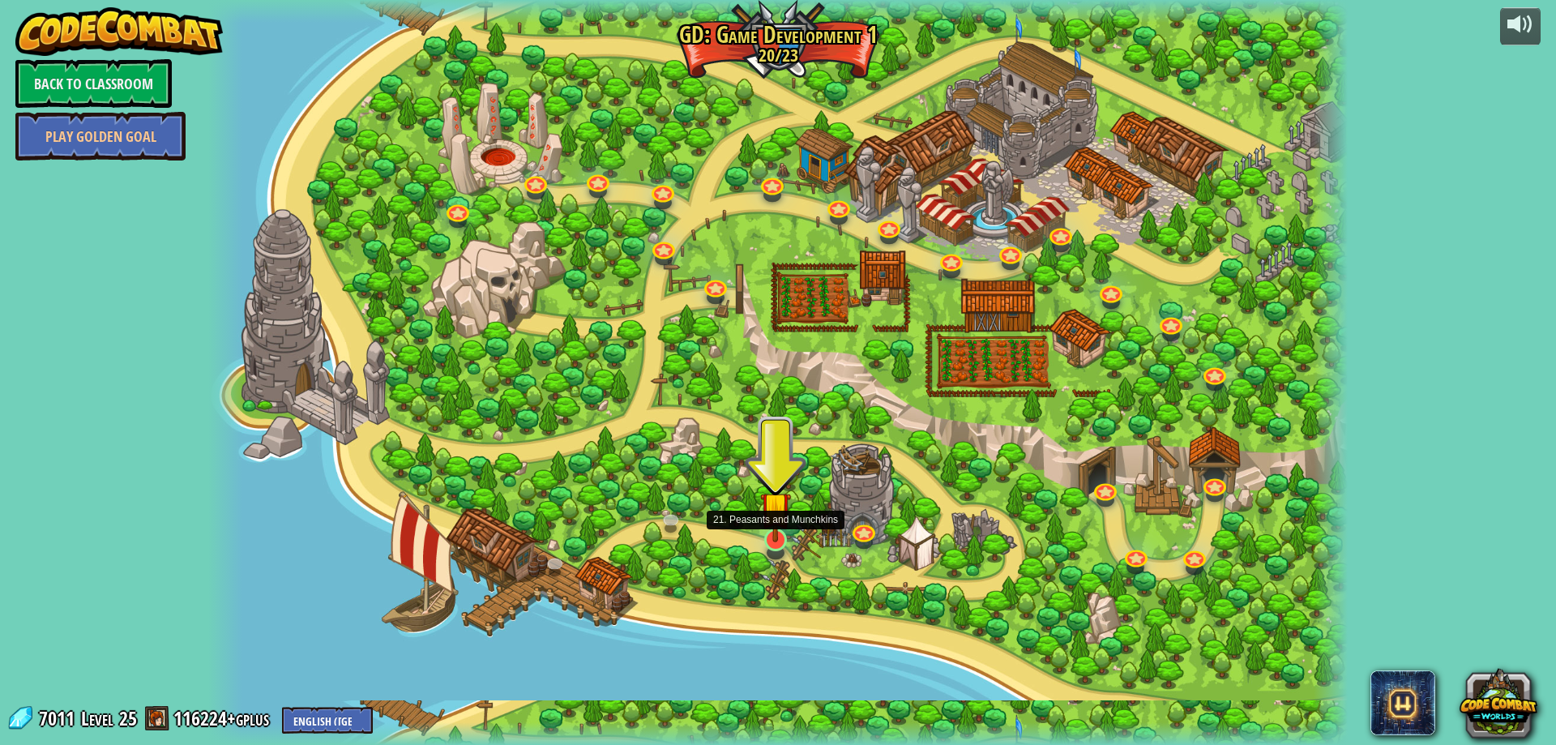
click at [774, 537] on img at bounding box center [775, 507] width 31 height 70
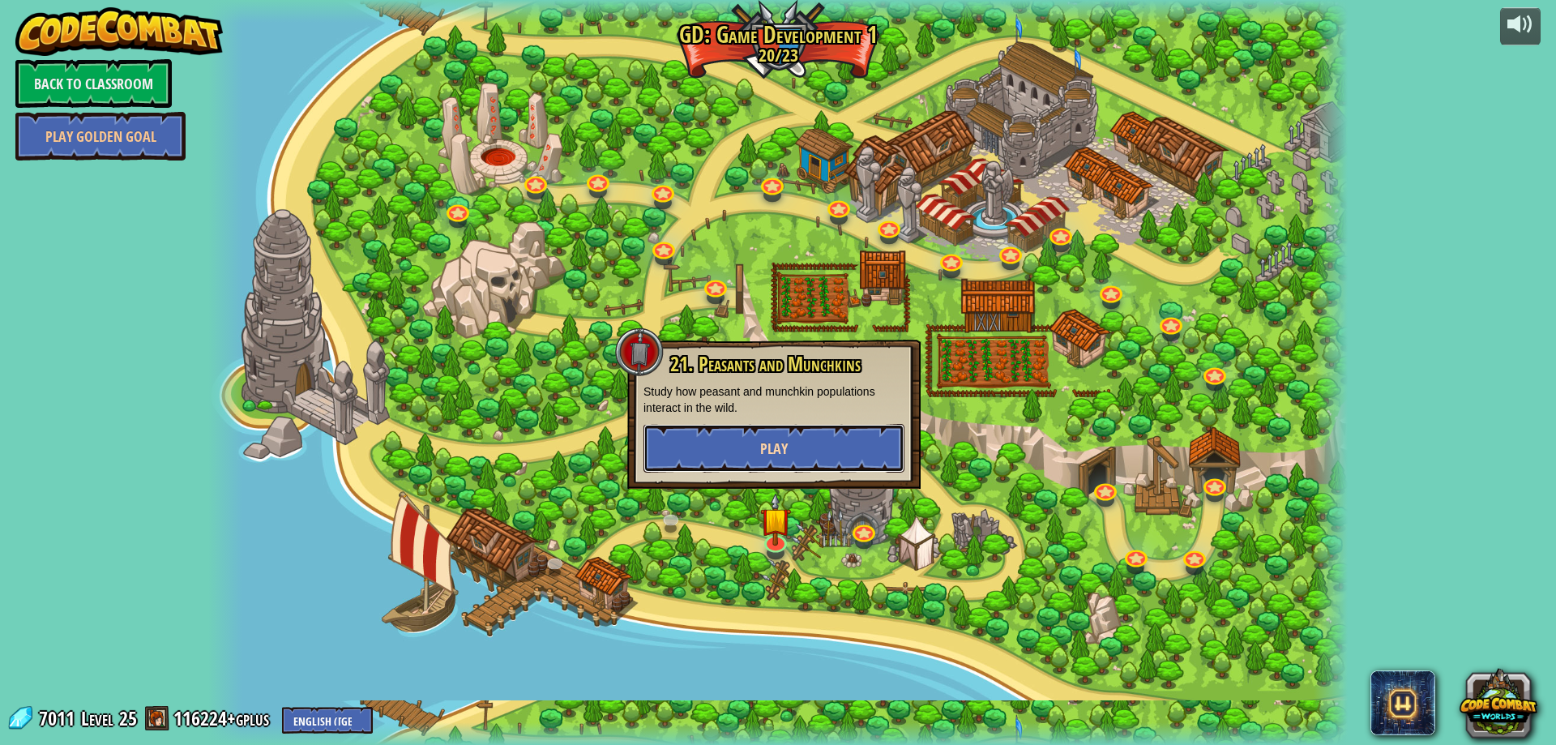
click at [790, 446] on button "Play" at bounding box center [773, 448] width 261 height 49
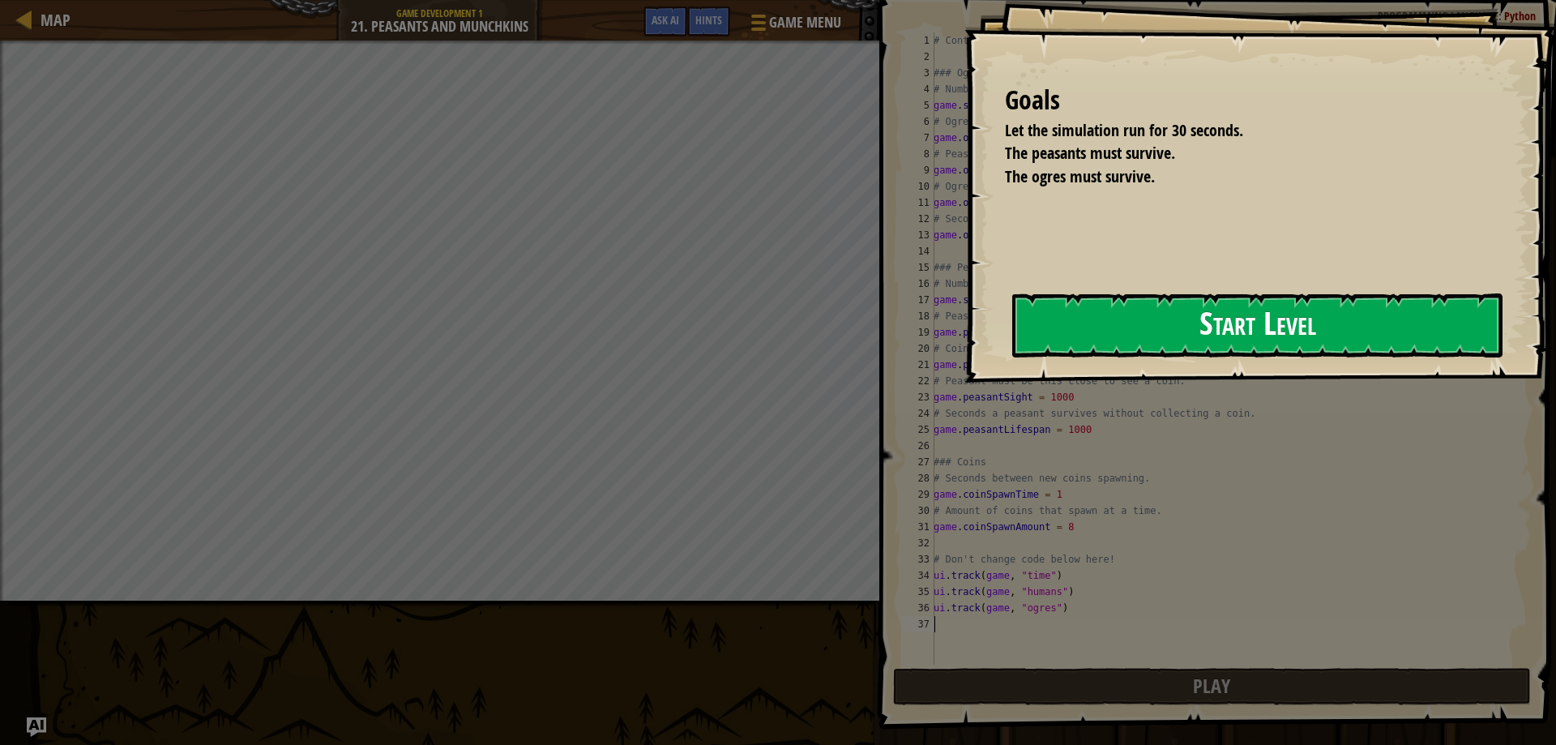
drag, startPoint x: 1110, startPoint y: 314, endPoint x: 1126, endPoint y: 314, distance: 16.2
click at [1111, 315] on button "Start Level" at bounding box center [1257, 325] width 490 height 64
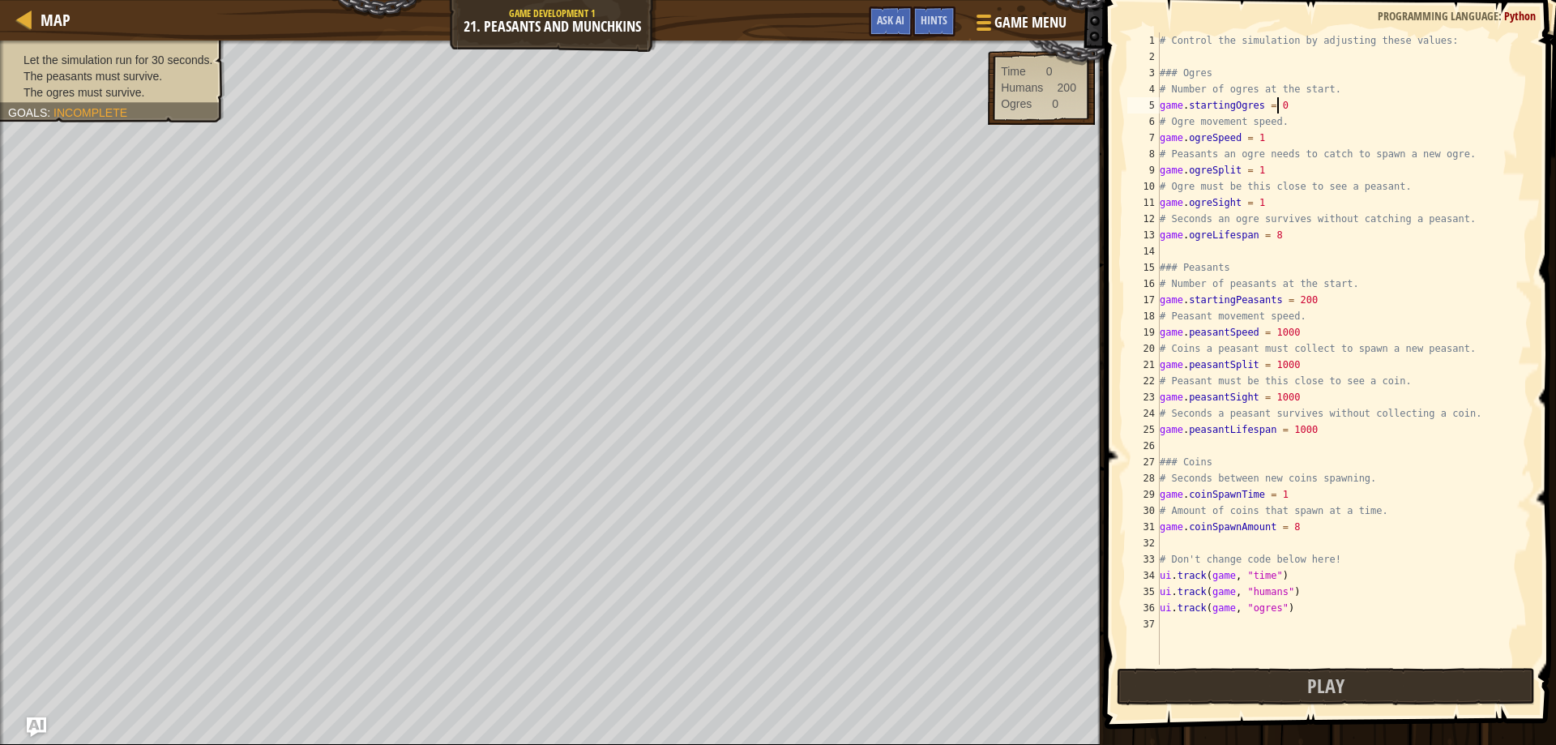
click at [1317, 97] on div "# Control the simulation by adjusting these values: ### Ogres # Number of ogres…" at bounding box center [1343, 364] width 375 height 664
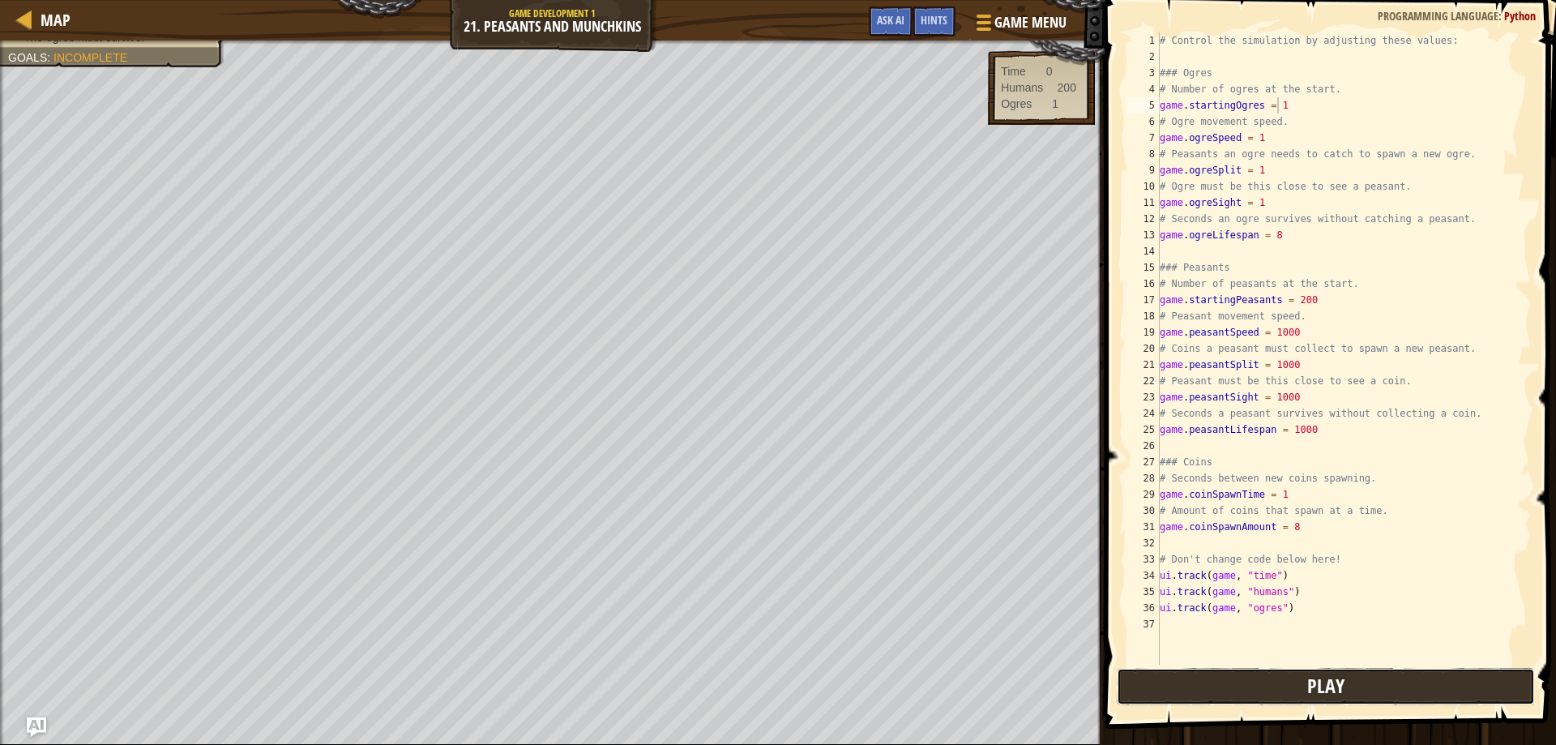
click at [1308, 697] on button "Play" at bounding box center [1325, 686] width 419 height 37
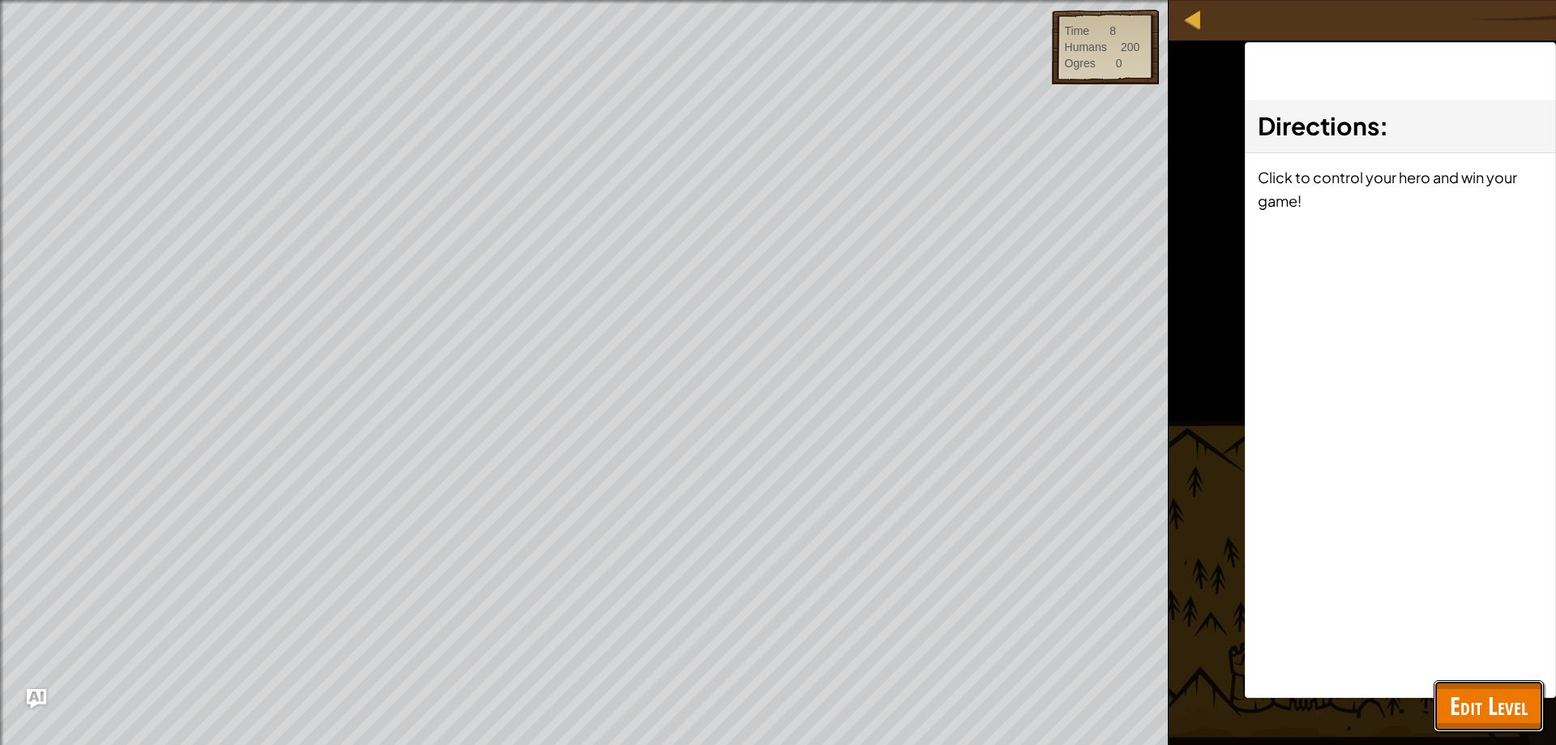
click at [1514, 718] on span "Edit Level" at bounding box center [1488, 705] width 78 height 33
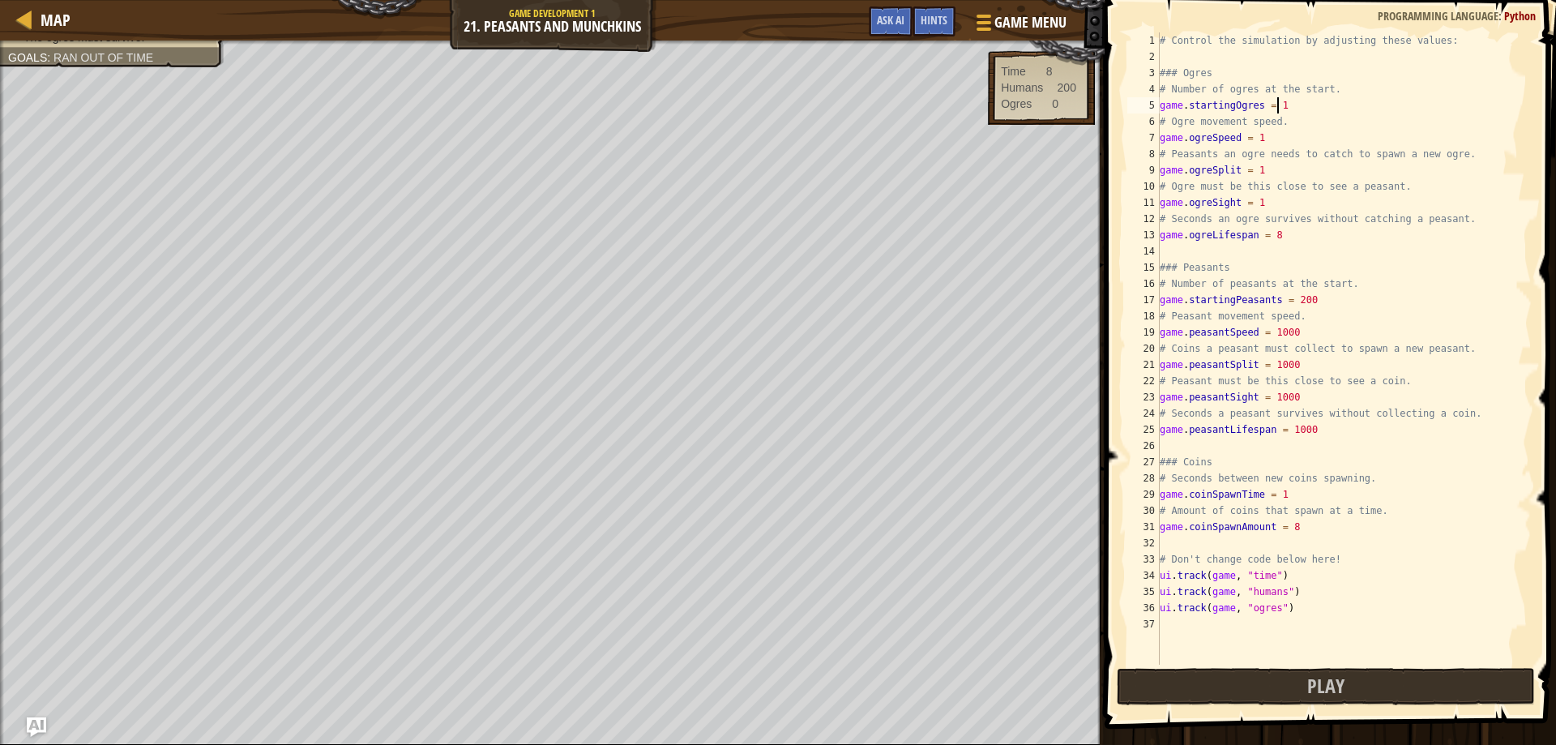
click at [1315, 102] on div "# Control the simulation by adjusting these values: ### Ogres # Number of ogres…" at bounding box center [1343, 364] width 375 height 664
click at [1270, 204] on div "# Control the simulation by adjusting these values: ### Ogres # Number of ogres…" at bounding box center [1343, 364] width 375 height 664
click at [1282, 237] on div "# Control the simulation by adjusting these values: ### Ogres # Number of ogres…" at bounding box center [1343, 364] width 375 height 664
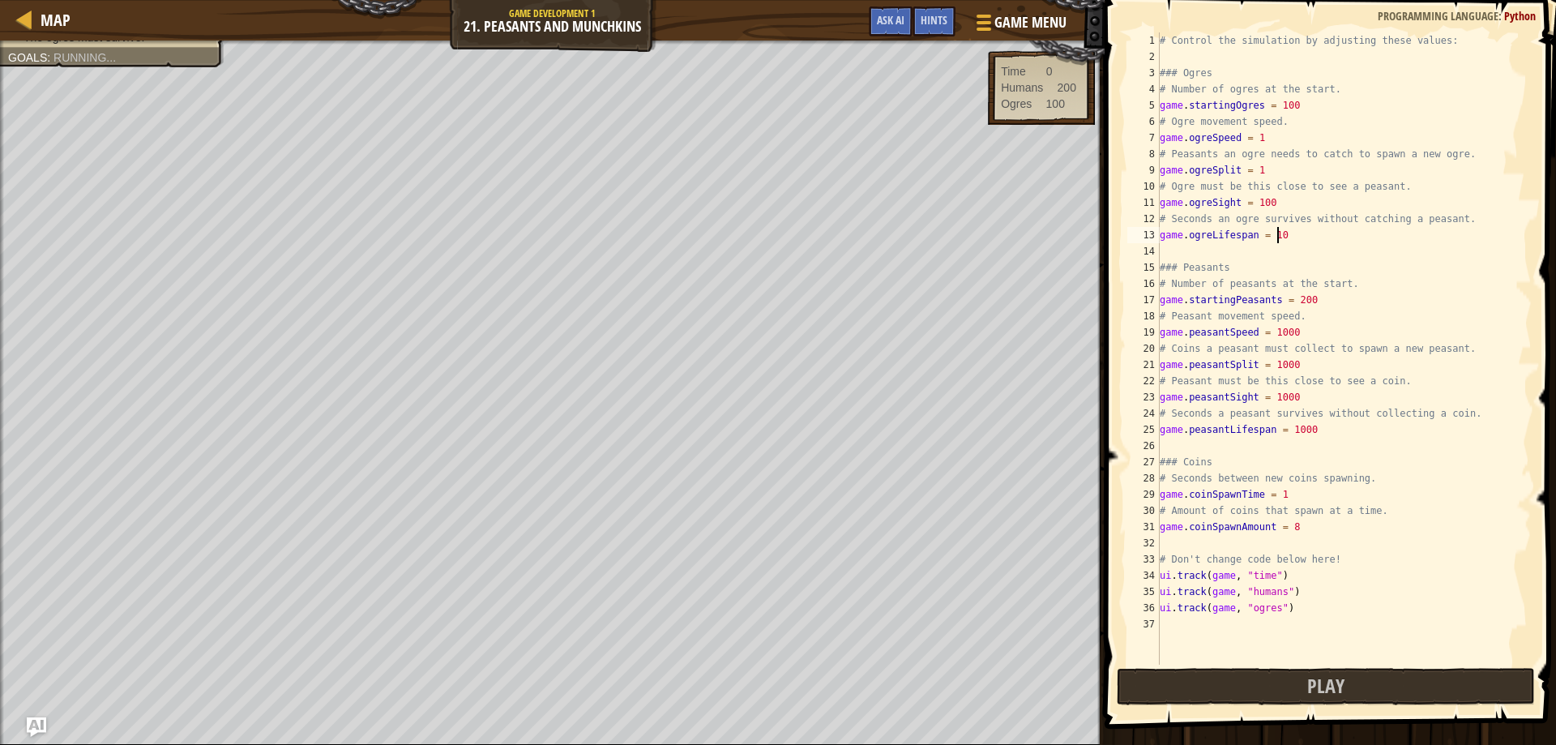
scroll to position [7, 10]
click at [1398, 691] on button "Play" at bounding box center [1325, 686] width 419 height 37
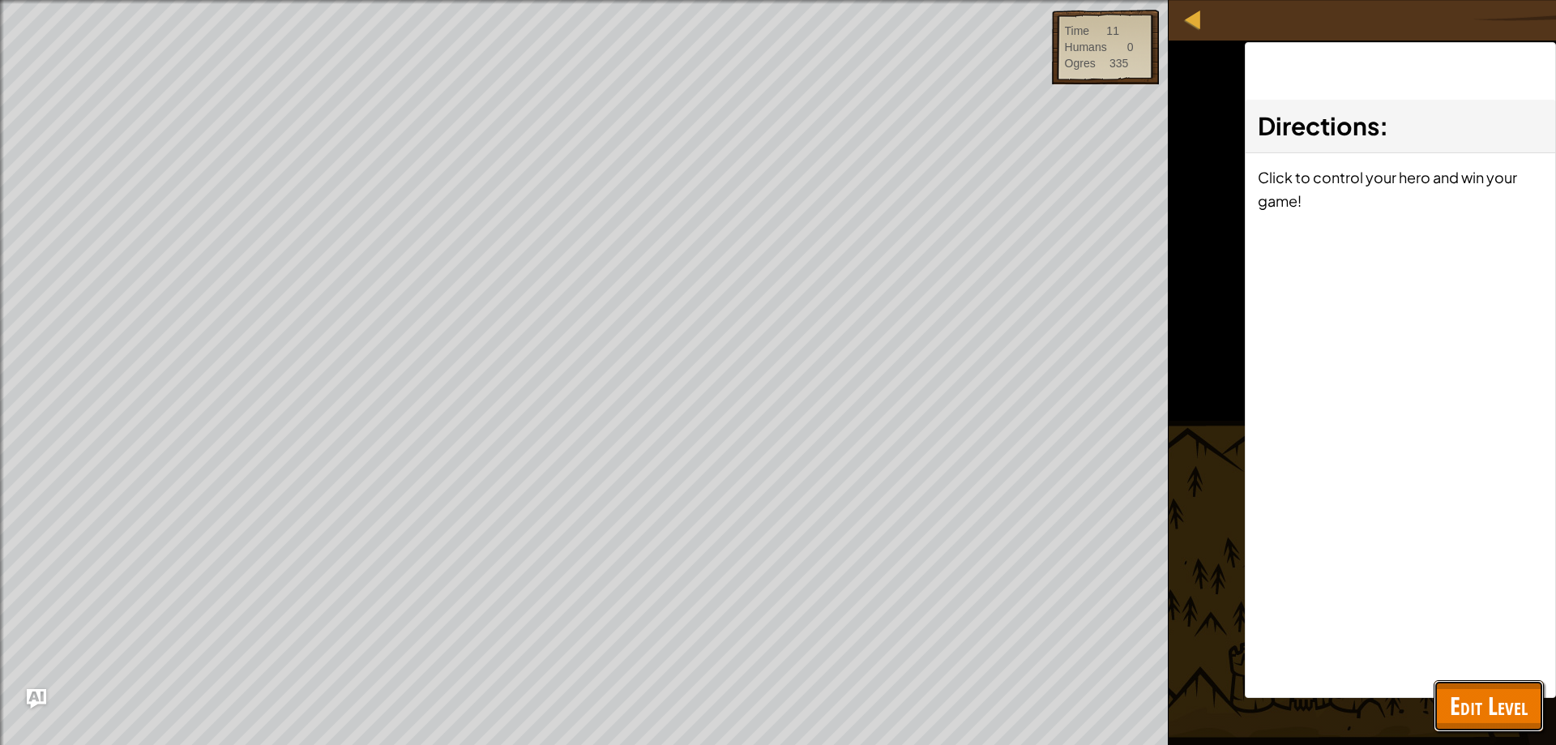
click at [1490, 702] on span "Edit Level" at bounding box center [1488, 705] width 78 height 33
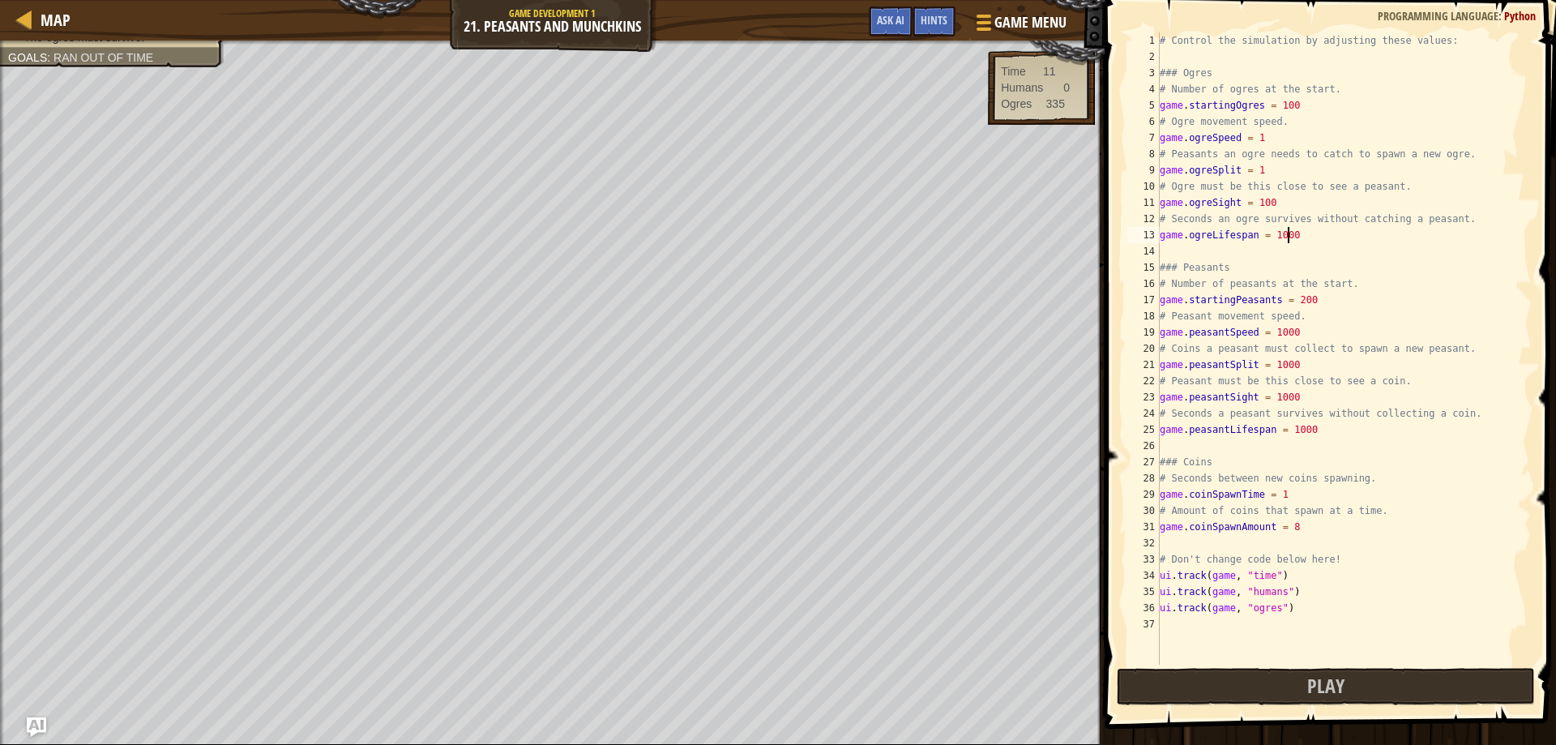
click at [1296, 235] on div "# Control the simulation by adjusting these values: ### Ogres # Number of ogres…" at bounding box center [1343, 364] width 375 height 664
click at [1280, 201] on div "# Control the simulation by adjusting these values: ### Ogres # Number of ogres…" at bounding box center [1343, 364] width 375 height 664
click at [1291, 106] on div "# Control the simulation by adjusting these values: ### Ogres # Number of ogres…" at bounding box center [1343, 364] width 375 height 664
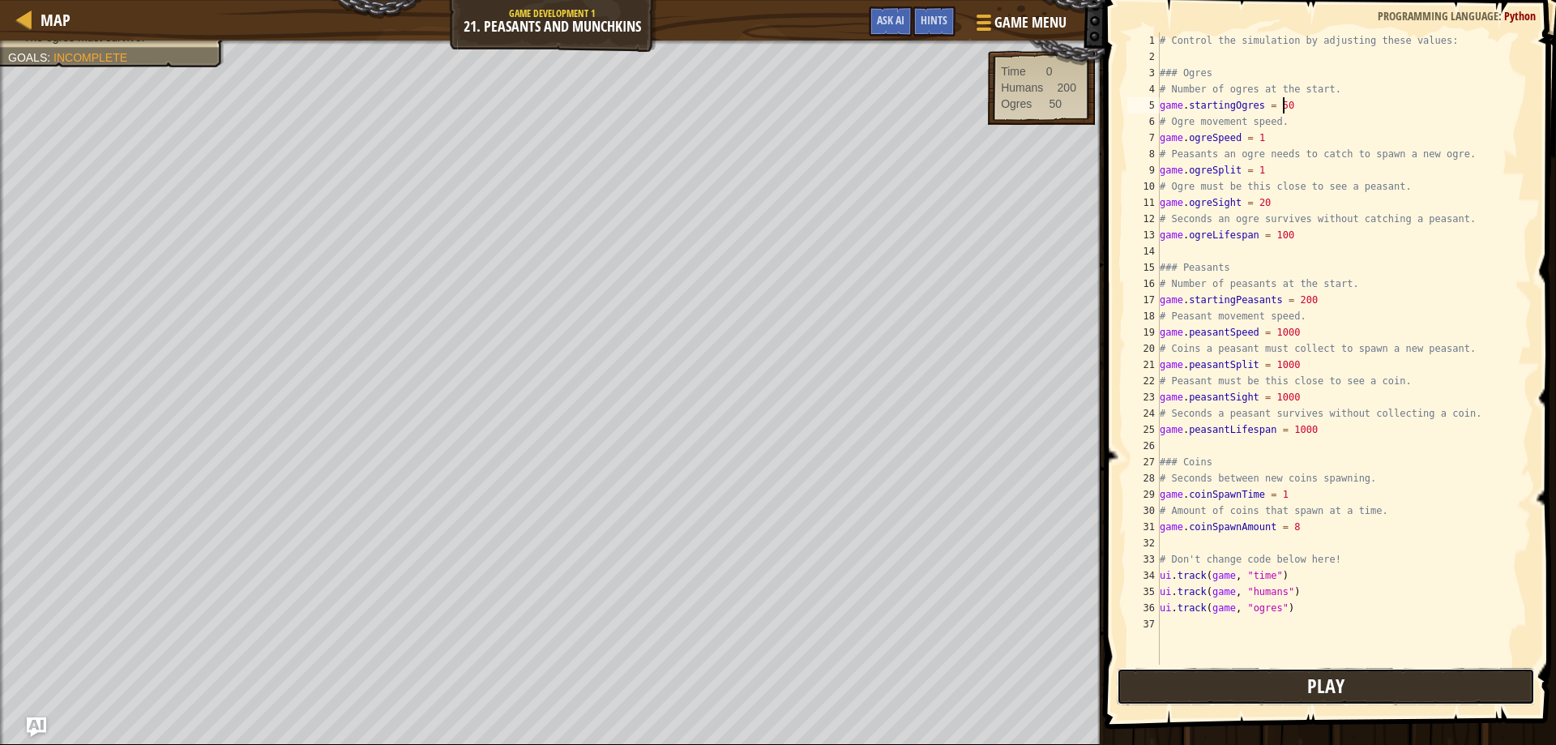
click at [1313, 681] on span "Play" at bounding box center [1325, 685] width 37 height 26
click at [1047, 102] on div "270" at bounding box center [1055, 104] width 19 height 16
click at [1292, 173] on div "# Control the simulation by adjusting these values: ### Ogres # Number of ogres…" at bounding box center [1343, 364] width 375 height 664
click at [1299, 366] on div "# Control the simulation by adjusting these values: ### Ogres # Number of ogres…" at bounding box center [1343, 364] width 375 height 664
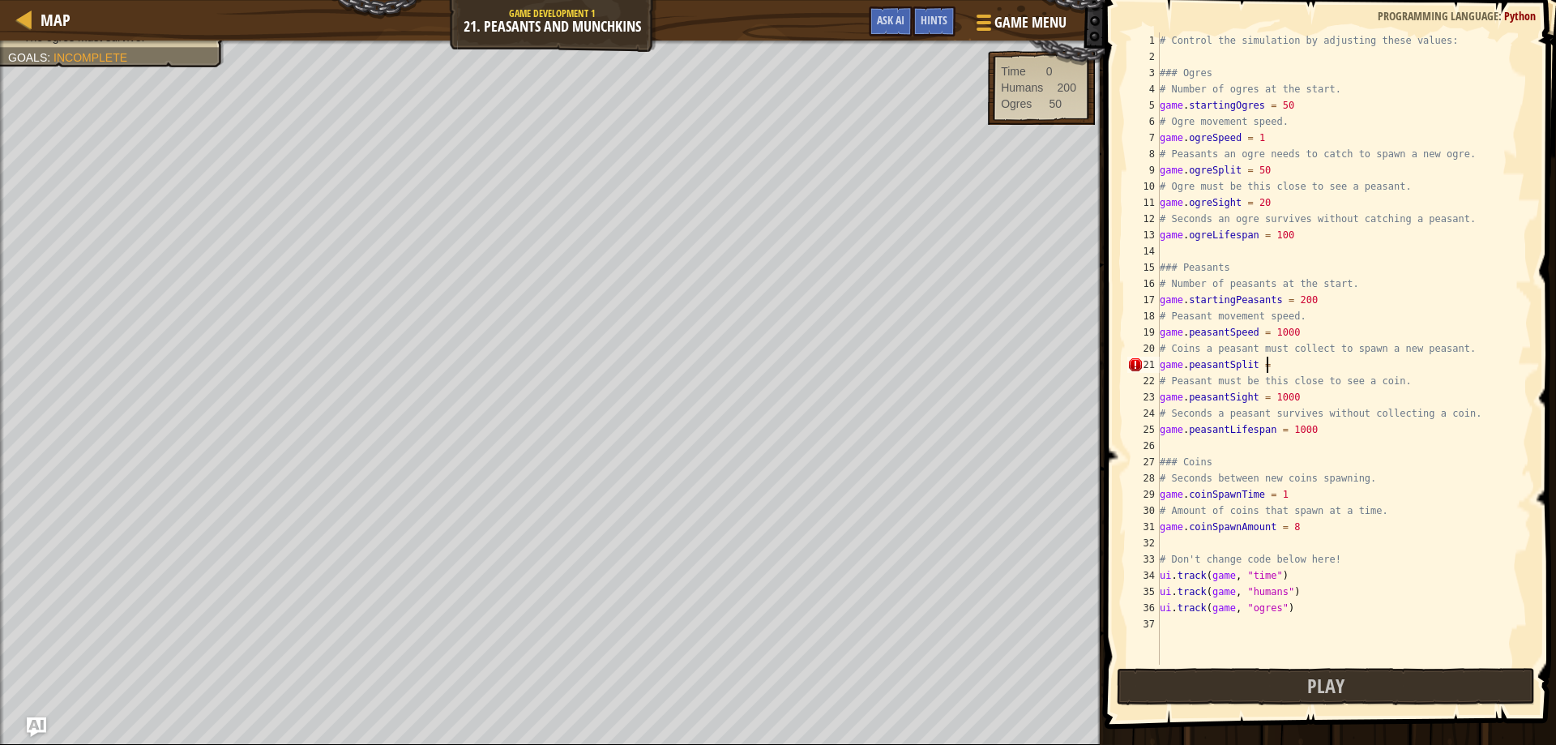
scroll to position [7, 9]
type textarea "game.peasantSplit = 50"
click at [1281, 677] on button "Play" at bounding box center [1325, 686] width 419 height 37
click at [887, 30] on button "Ask AI" at bounding box center [891, 21] width 44 height 30
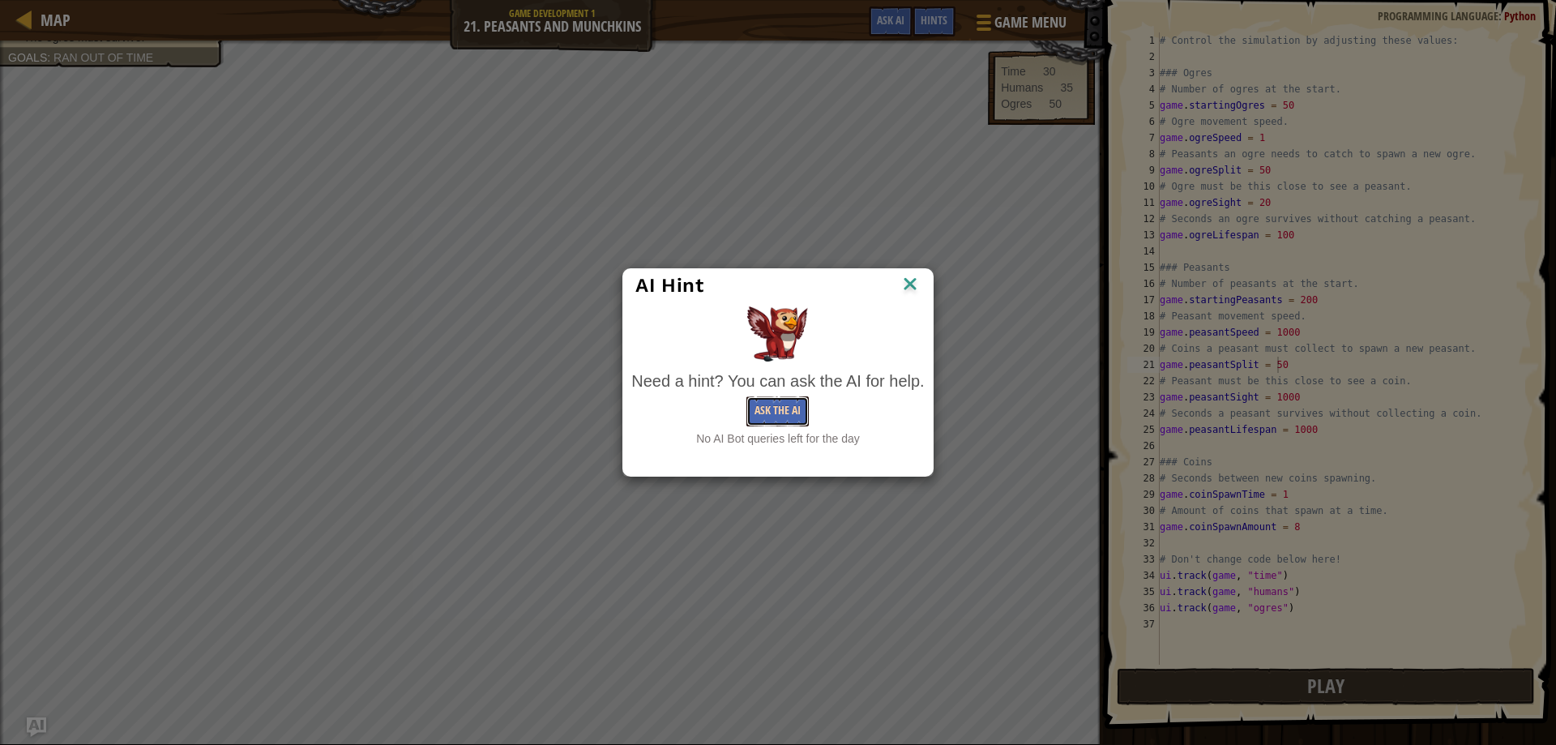
click at [789, 415] on button "Ask the AI" at bounding box center [777, 411] width 62 height 30
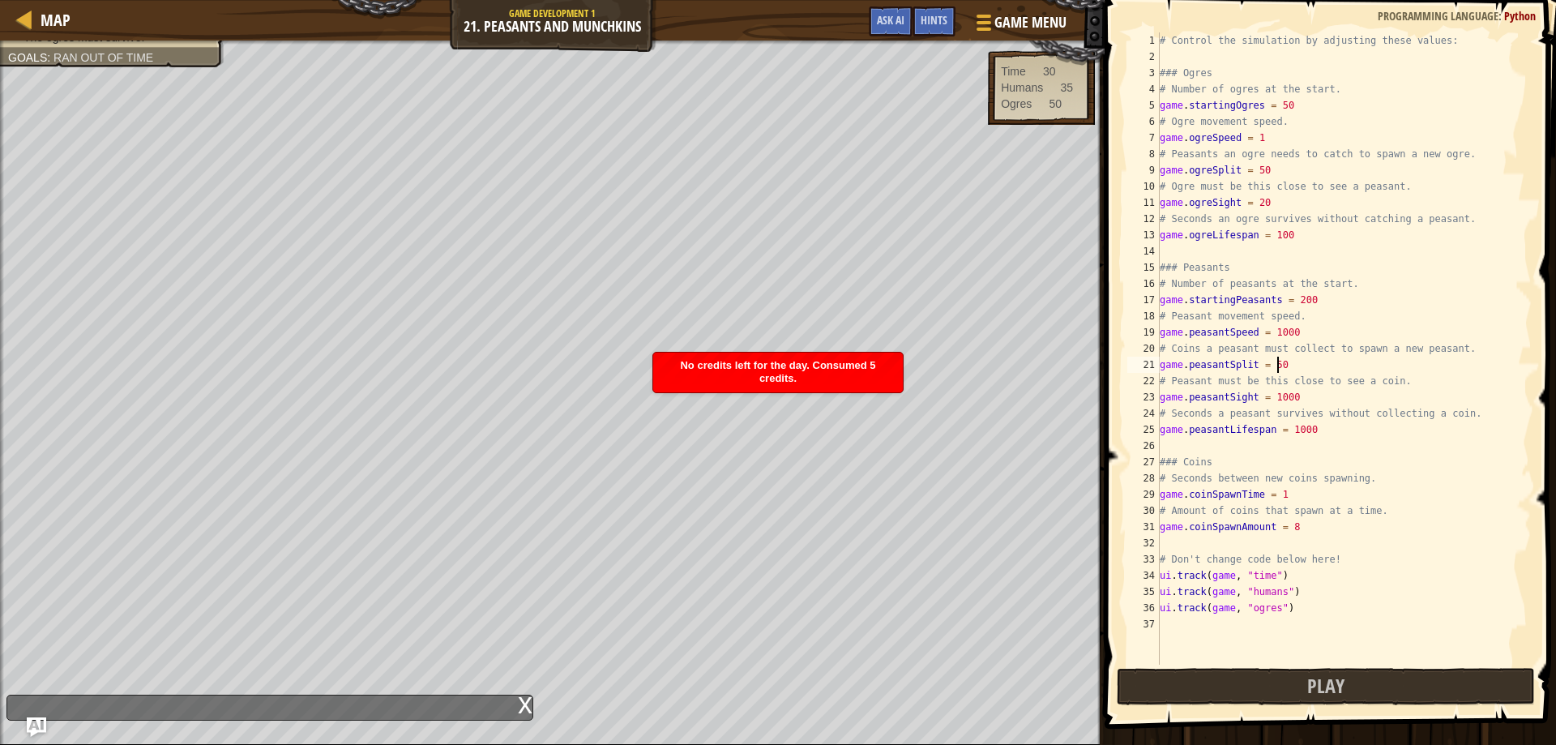
click at [521, 698] on div "Map Game Development 1 21. Peasants and Munchkins Game Menu Done Hints Ask AI 1…" at bounding box center [778, 372] width 1556 height 745
click at [521, 697] on div "x" at bounding box center [525, 703] width 15 height 16
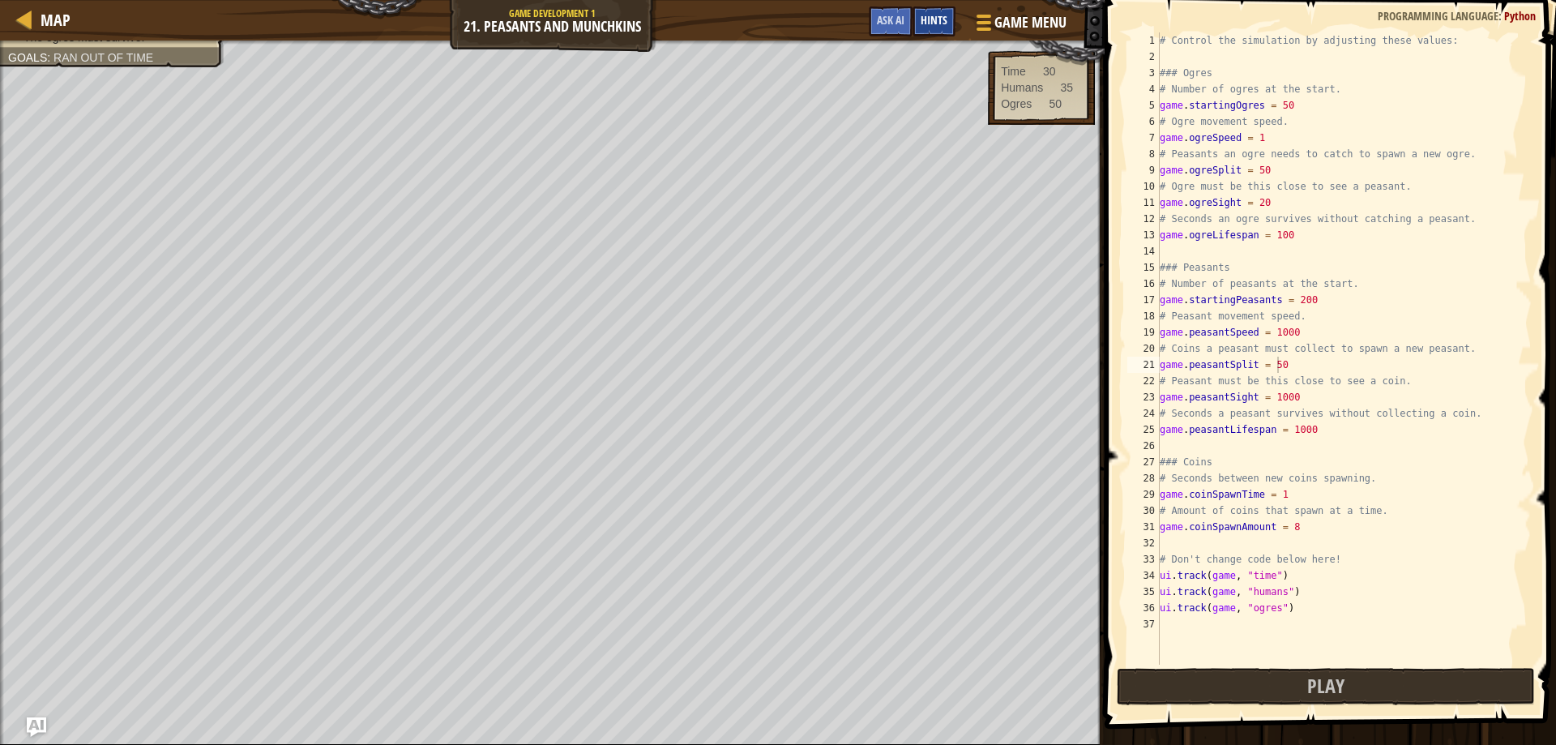
click at [941, 10] on div "Hints" at bounding box center [933, 21] width 43 height 30
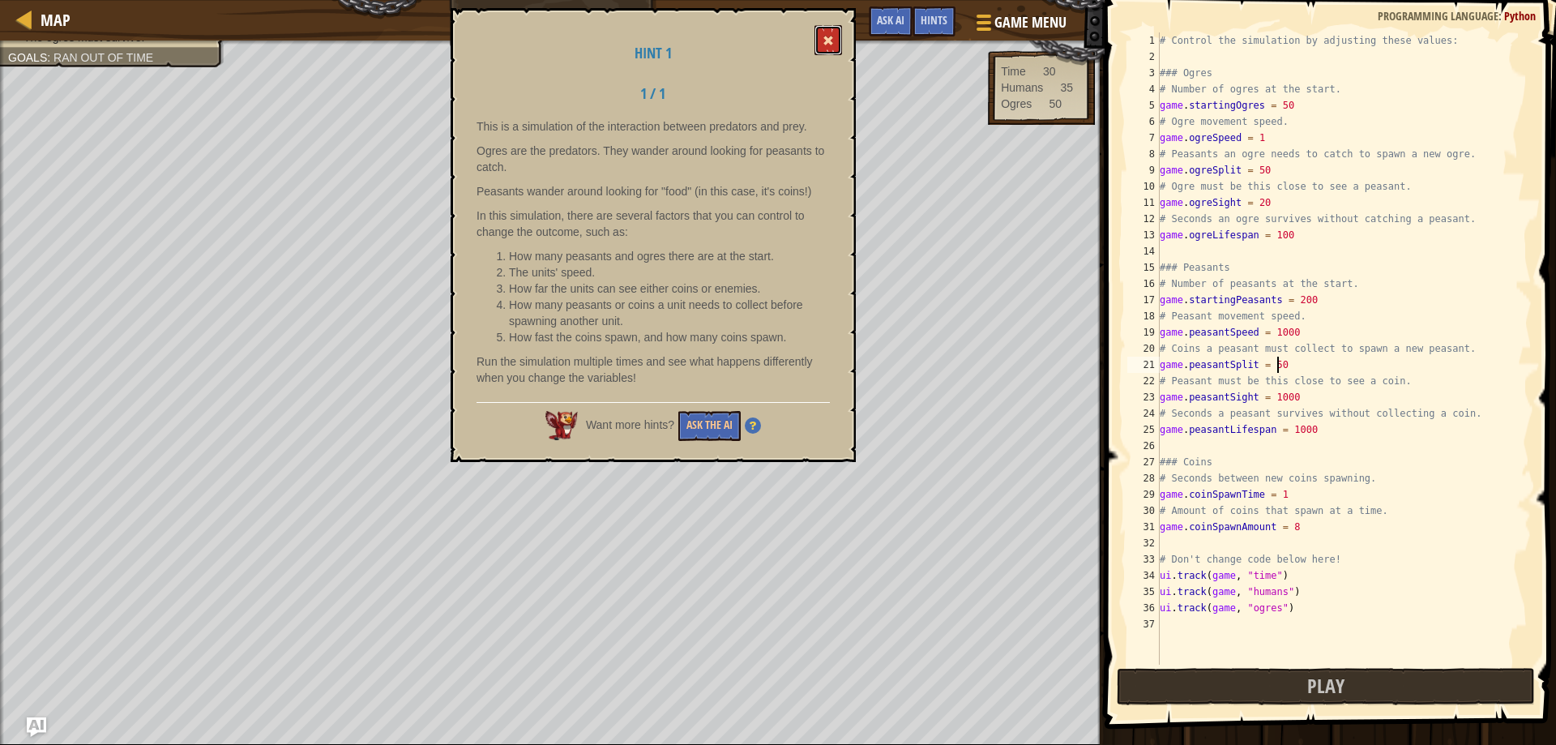
click at [835, 32] on button at bounding box center [828, 40] width 28 height 30
